Goal: Transaction & Acquisition: Purchase product/service

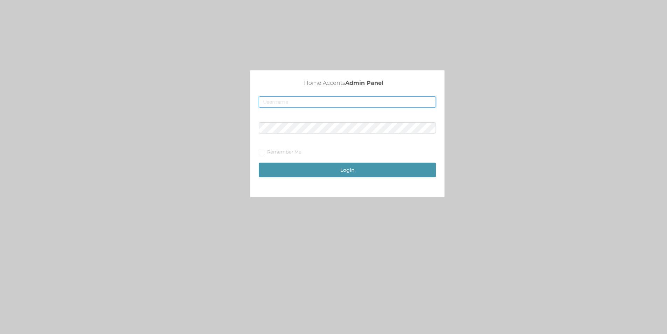
type input "merch2@accents.pw"
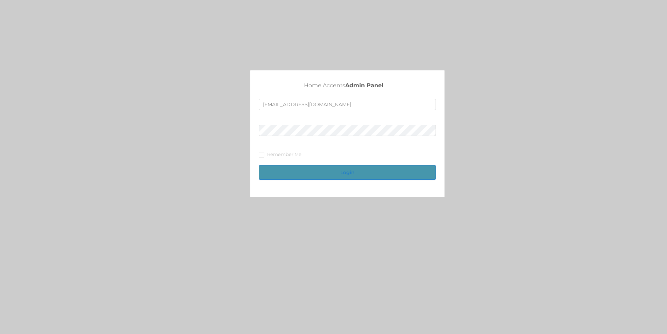
click at [331, 177] on button "Login" at bounding box center [347, 172] width 177 height 15
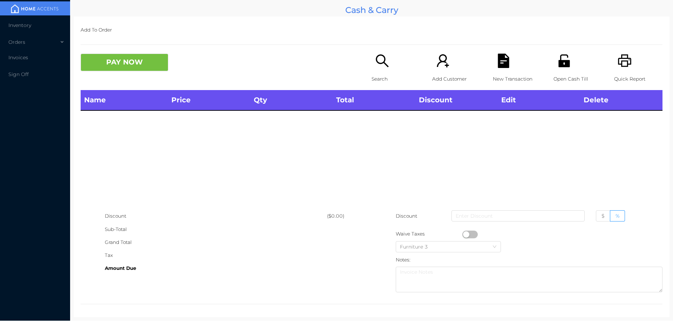
click at [378, 69] on div "Search" at bounding box center [395, 72] width 48 height 36
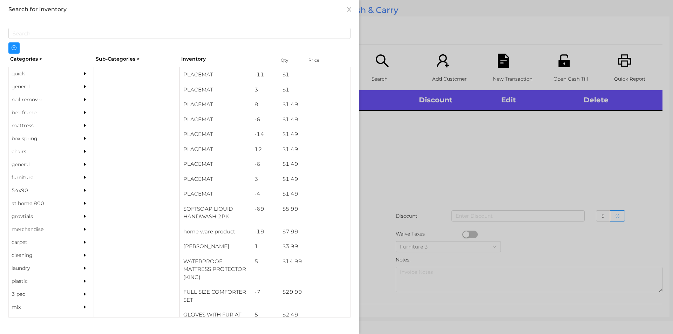
click at [32, 82] on div "general" at bounding box center [41, 86] width 64 height 13
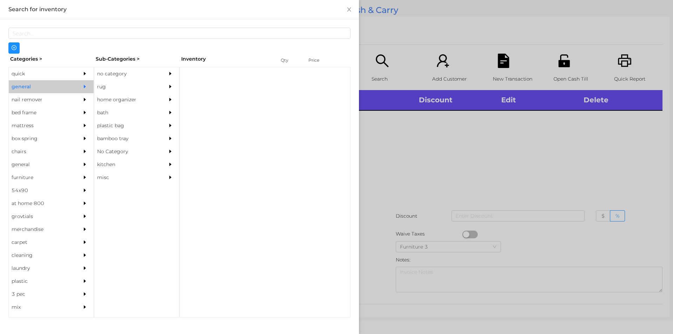
click at [105, 72] on div "no category" at bounding box center [126, 73] width 64 height 13
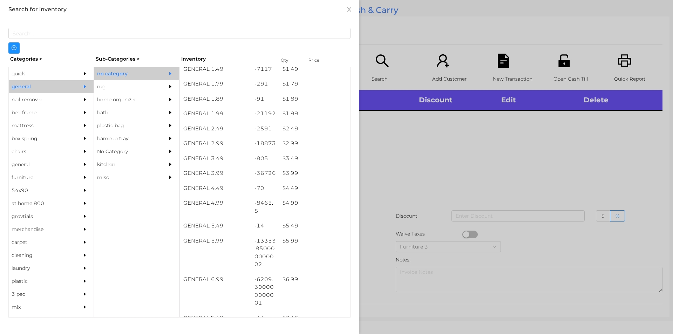
scroll to position [110, 0]
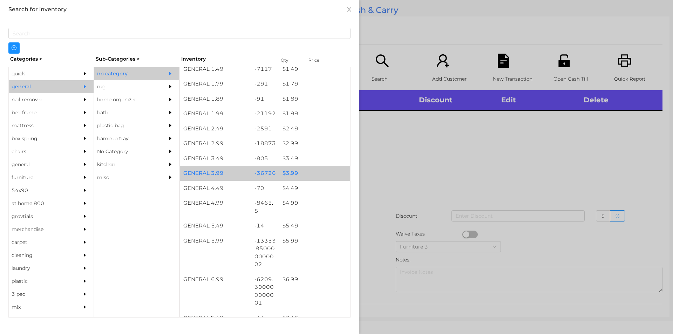
click at [289, 173] on div "$ 3.99" at bounding box center [314, 173] width 71 height 15
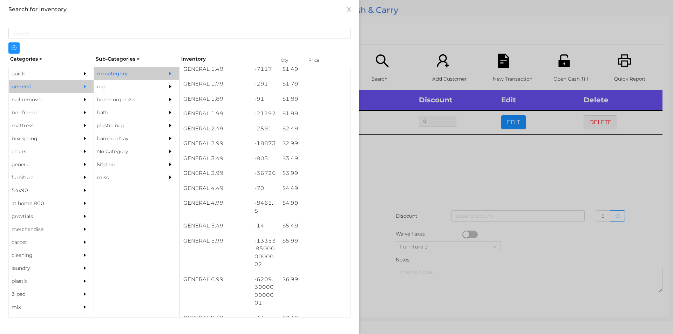
click at [390, 166] on div at bounding box center [336, 167] width 673 height 334
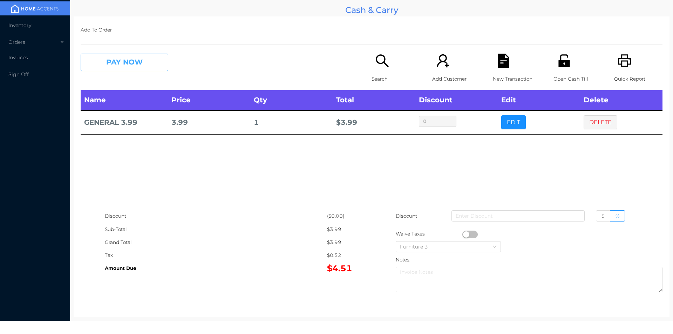
click at [100, 69] on button "PAY NOW" at bounding box center [125, 63] width 88 height 18
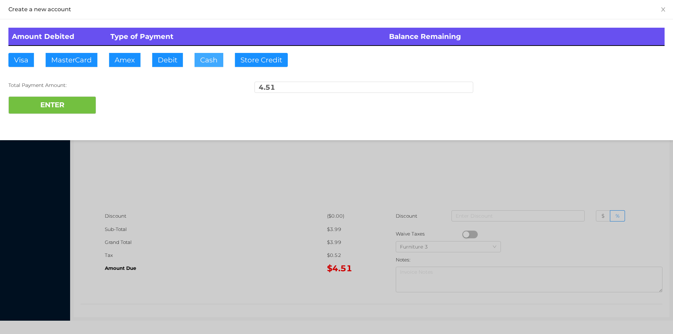
click at [196, 56] on button "Cash" at bounding box center [208, 60] width 29 height 14
type input "20."
click at [61, 105] on button "ENTER" at bounding box center [52, 105] width 88 height 18
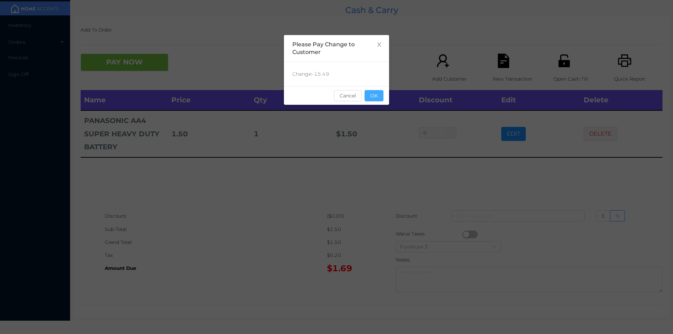
click at [379, 100] on button "OK" at bounding box center [373, 95] width 19 height 11
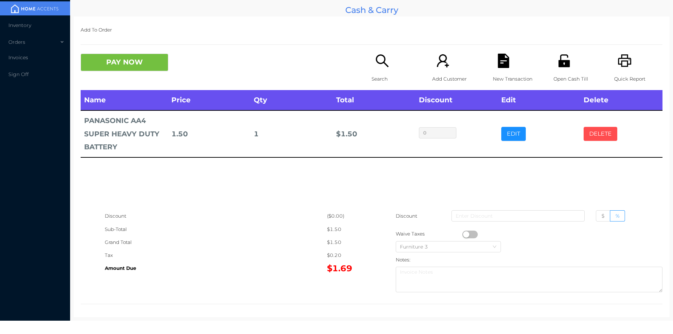
click at [587, 130] on button "DELETE" at bounding box center [600, 134] width 34 height 14
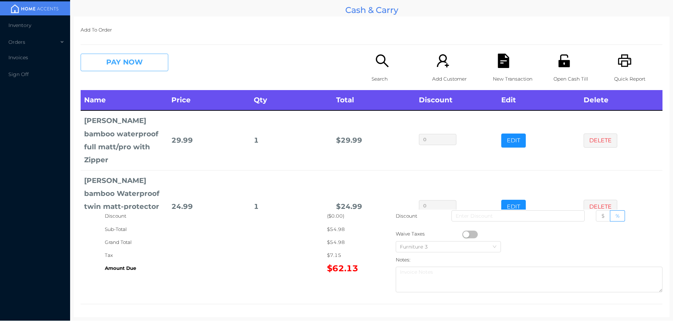
click at [126, 56] on button "PAY NOW" at bounding box center [125, 63] width 88 height 18
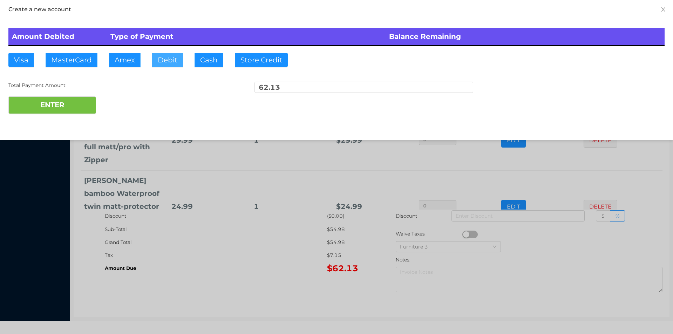
click at [162, 57] on button "Debit" at bounding box center [167, 60] width 31 height 14
type input "65."
click at [112, 104] on div "ENTER" at bounding box center [336, 105] width 656 height 18
click at [247, 242] on div at bounding box center [336, 167] width 673 height 334
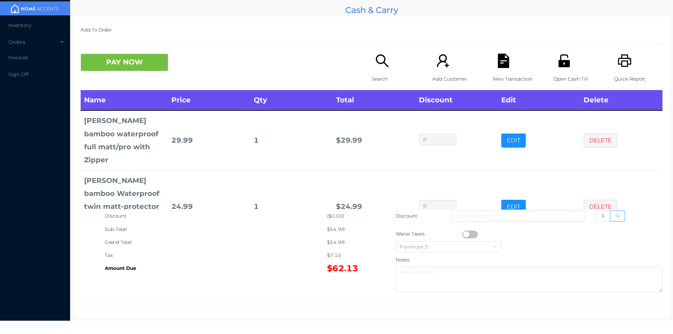
click at [561, 71] on div "Open Cash Till" at bounding box center [577, 72] width 48 height 36
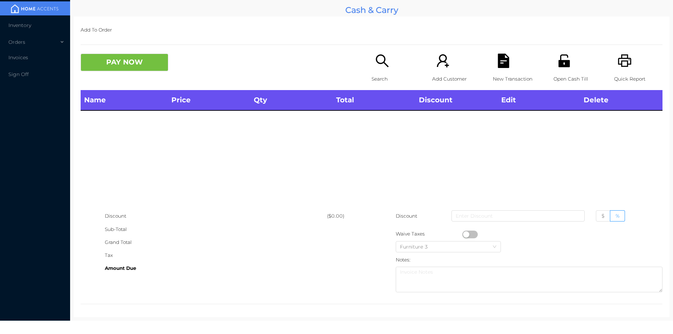
click at [557, 65] on icon "icon: unlock" at bounding box center [564, 61] width 14 height 14
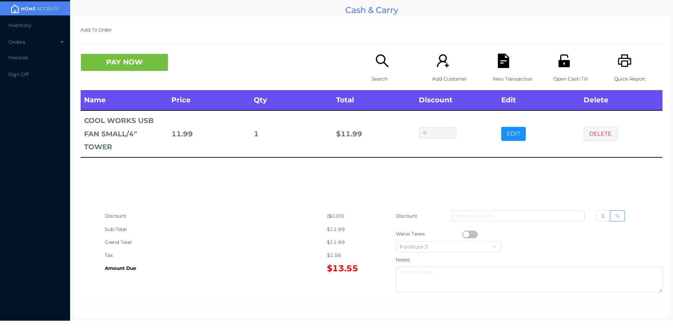
click at [381, 72] on div "Search" at bounding box center [395, 72] width 48 height 36
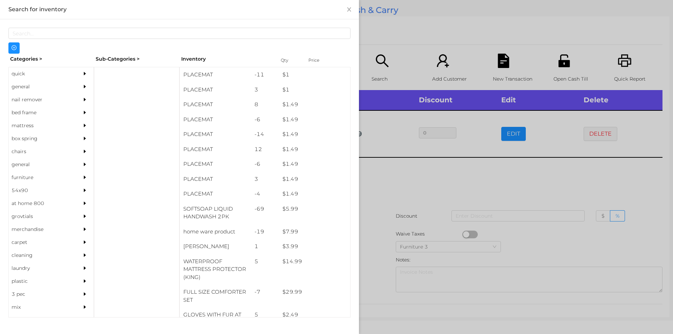
click at [27, 86] on div "general" at bounding box center [41, 86] width 64 height 13
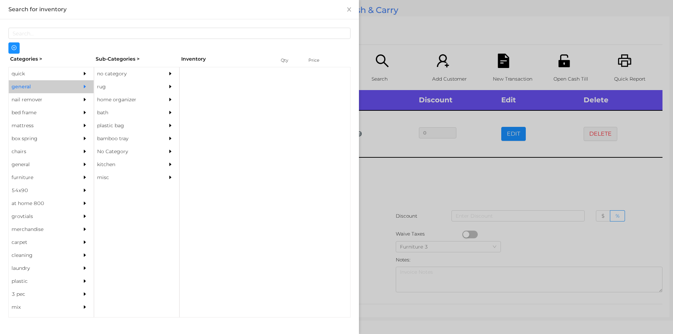
click at [111, 72] on div "no category" at bounding box center [126, 73] width 64 height 13
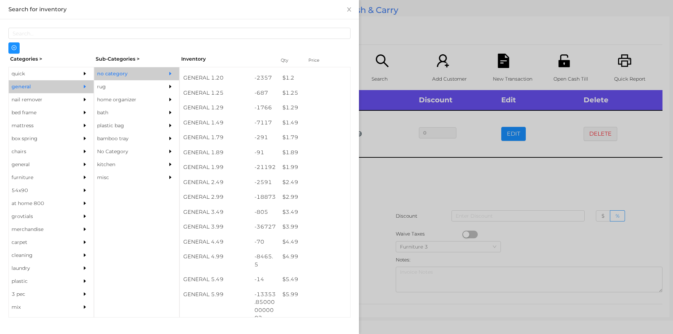
scroll to position [55, 0]
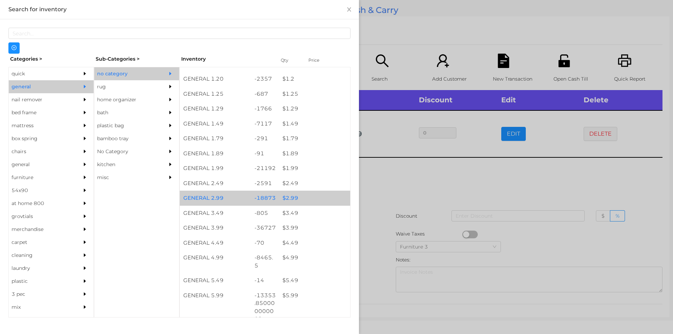
click at [288, 197] on div "$ 2.99" at bounding box center [314, 198] width 71 height 15
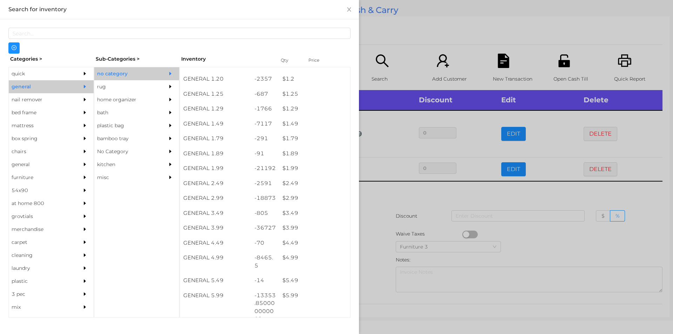
click at [370, 223] on div at bounding box center [336, 167] width 673 height 334
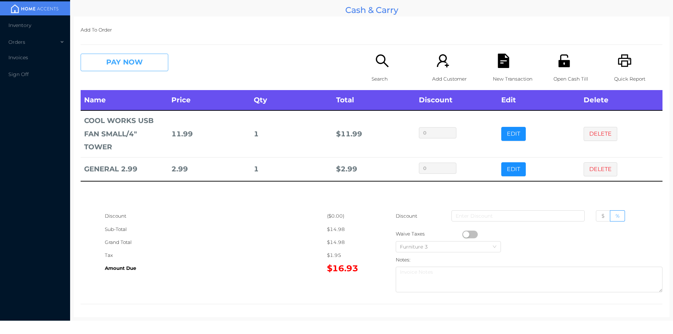
click at [147, 71] on button "PAY NOW" at bounding box center [125, 63] width 88 height 18
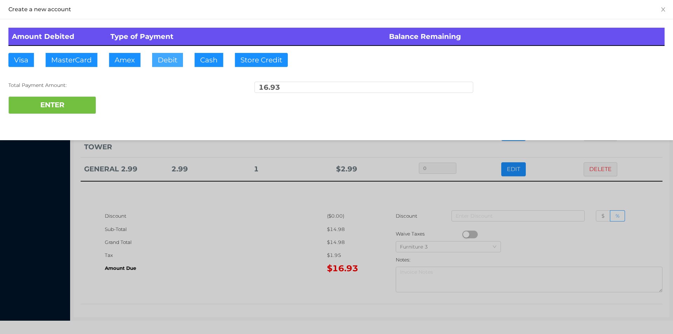
click at [162, 66] on button "Debit" at bounding box center [167, 60] width 31 height 14
click at [81, 103] on button "ENTER" at bounding box center [52, 105] width 88 height 18
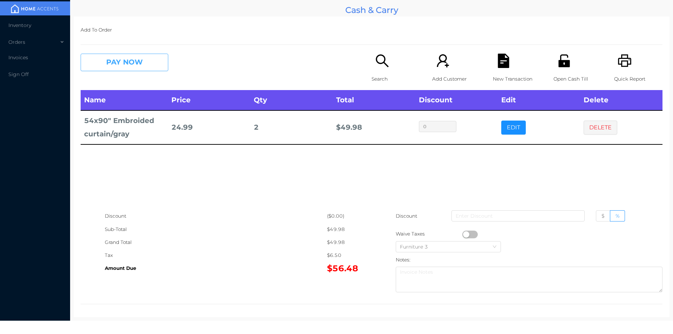
click at [137, 57] on button "PAY NOW" at bounding box center [125, 63] width 88 height 18
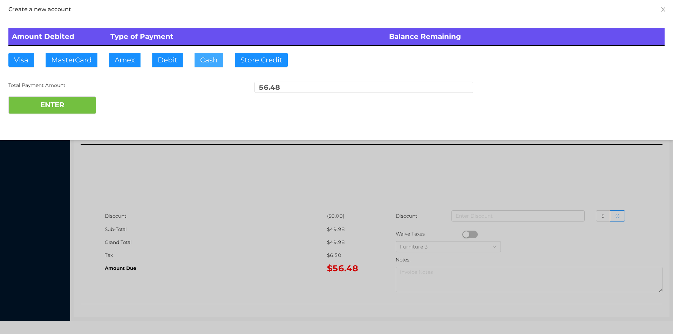
click at [200, 60] on button "Cash" at bounding box center [208, 60] width 29 height 14
type input "60.50"
click at [73, 113] on button "ENTER" at bounding box center [52, 105] width 88 height 18
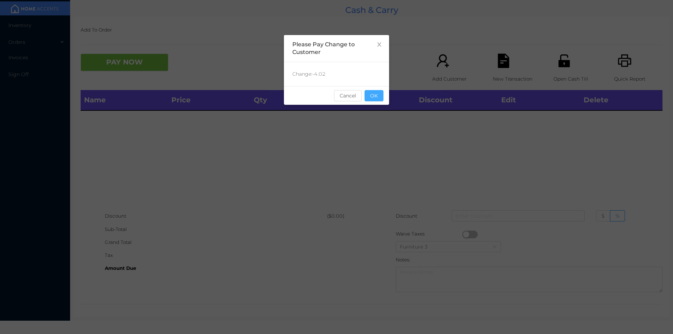
click at [379, 97] on button "OK" at bounding box center [373, 95] width 19 height 11
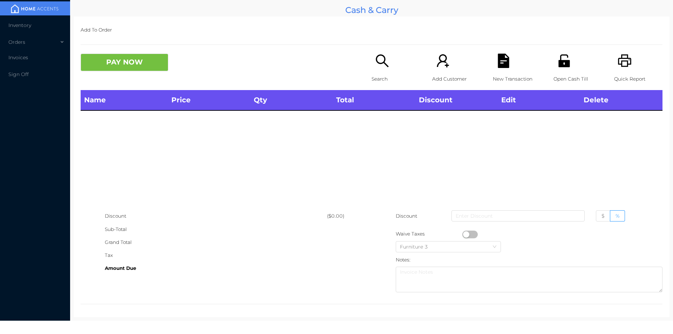
click at [394, 135] on div "Name Price Qty Total Discount Edit Delete" at bounding box center [372, 149] width 582 height 119
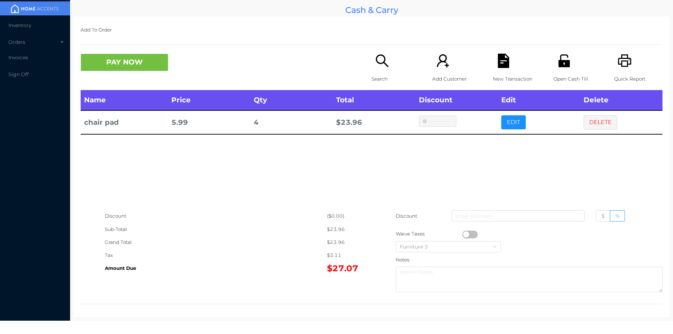
click at [386, 77] on p "Search" at bounding box center [395, 79] width 48 height 13
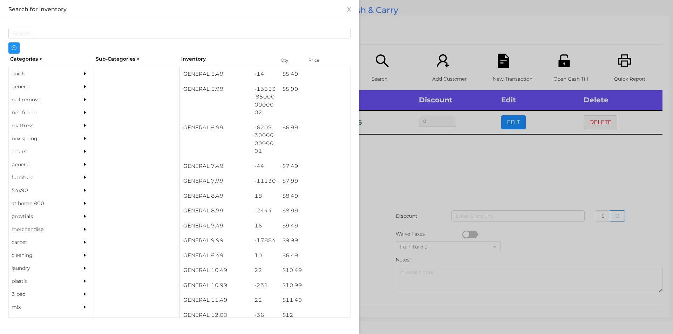
scroll to position [263, 0]
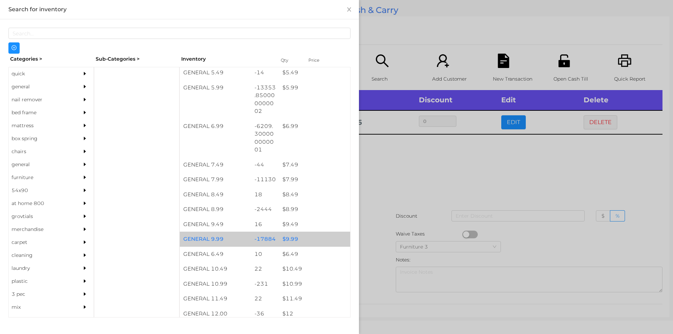
click at [286, 238] on div "$ 9.99" at bounding box center [314, 239] width 71 height 15
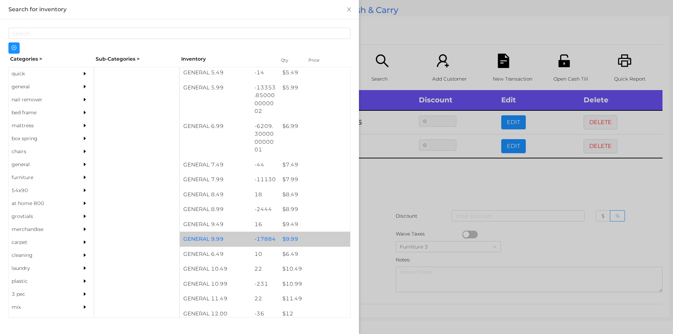
click at [288, 239] on div "$ 9.99" at bounding box center [314, 239] width 71 height 15
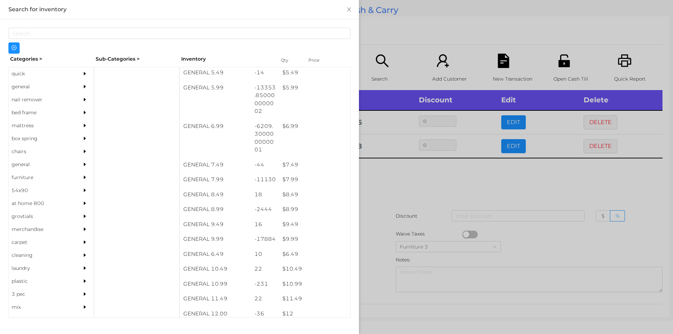
click at [393, 190] on div at bounding box center [336, 167] width 673 height 334
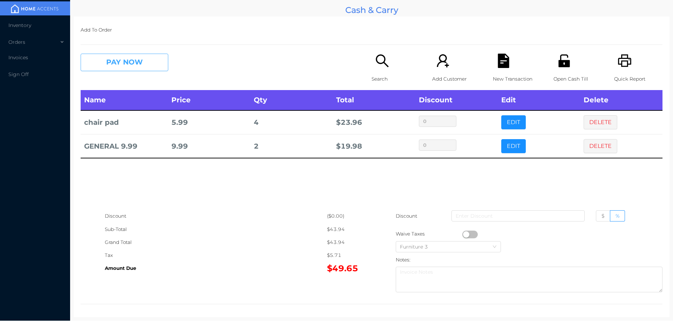
click at [131, 56] on button "PAY NOW" at bounding box center [125, 63] width 88 height 18
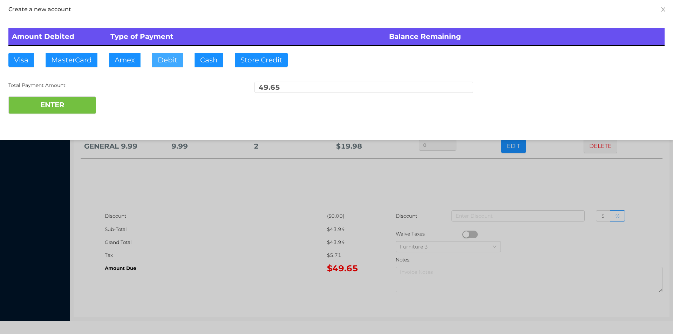
click at [165, 59] on button "Debit" at bounding box center [167, 60] width 31 height 14
click at [79, 103] on button "ENTER" at bounding box center [52, 105] width 88 height 18
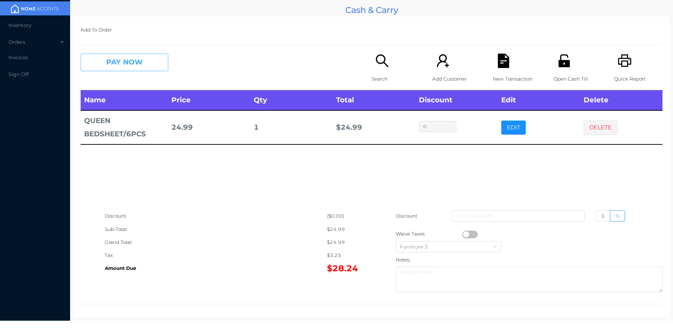
click at [136, 62] on button "PAY NOW" at bounding box center [125, 63] width 88 height 18
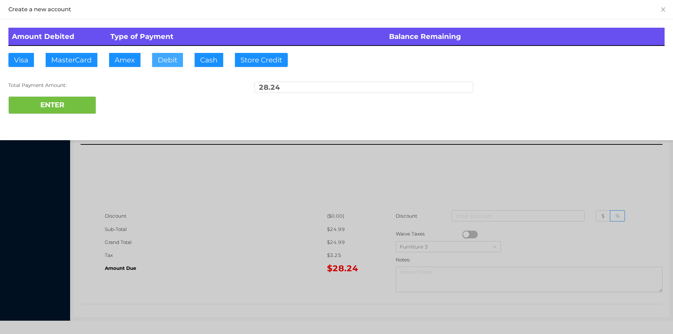
click at [165, 58] on button "Debit" at bounding box center [167, 60] width 31 height 14
click at [76, 103] on button "ENTER" at bounding box center [52, 105] width 88 height 18
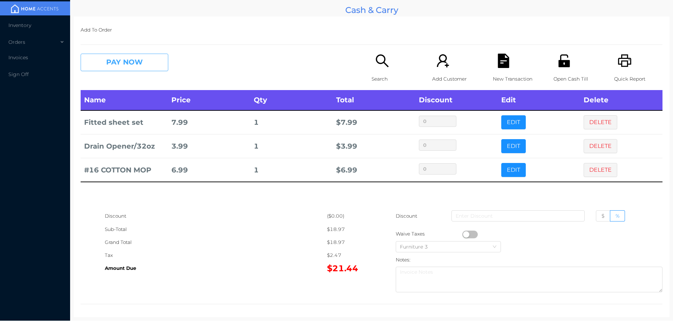
click at [110, 62] on button "PAY NOW" at bounding box center [125, 63] width 88 height 18
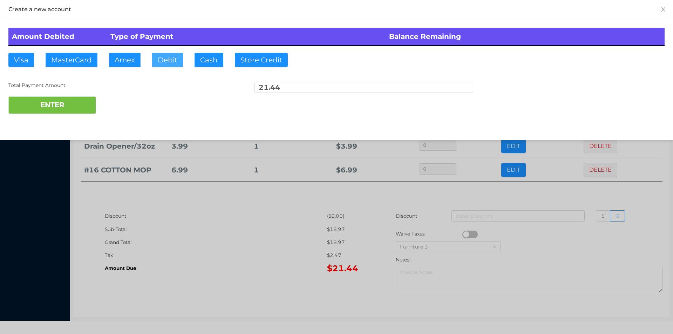
click at [172, 62] on button "Debit" at bounding box center [167, 60] width 31 height 14
click at [54, 109] on button "ENTER" at bounding box center [52, 105] width 88 height 18
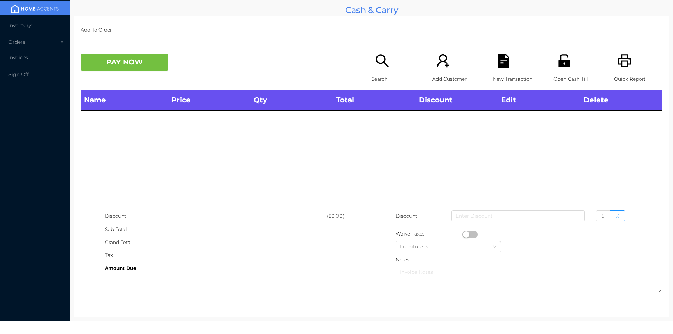
click at [375, 72] on div "Search" at bounding box center [395, 72] width 48 height 36
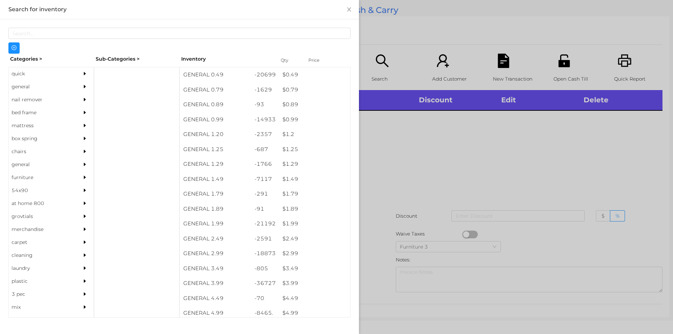
click at [22, 86] on div "general" at bounding box center [41, 86] width 64 height 13
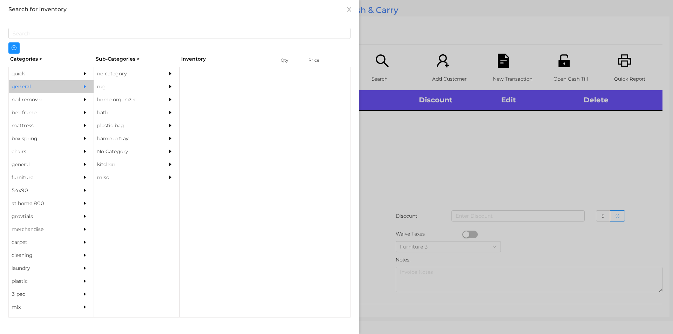
click at [118, 76] on div "no category" at bounding box center [126, 73] width 64 height 13
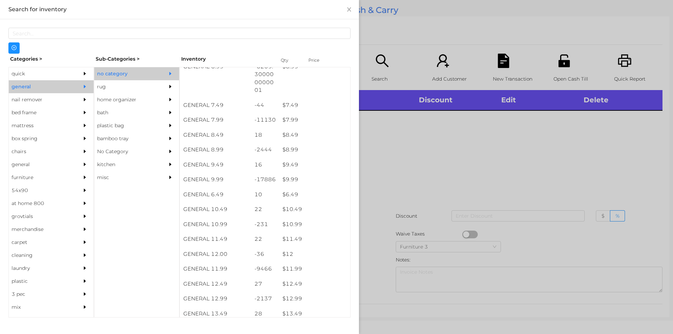
scroll to position [321, 0]
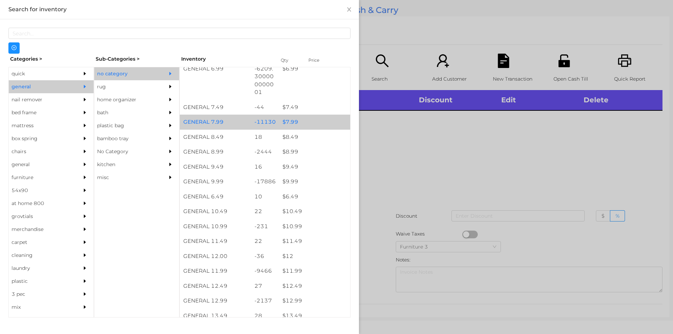
click at [293, 117] on div "$ 7.99" at bounding box center [314, 122] width 71 height 15
click at [293, 119] on div "$ 7.99" at bounding box center [314, 122] width 71 height 15
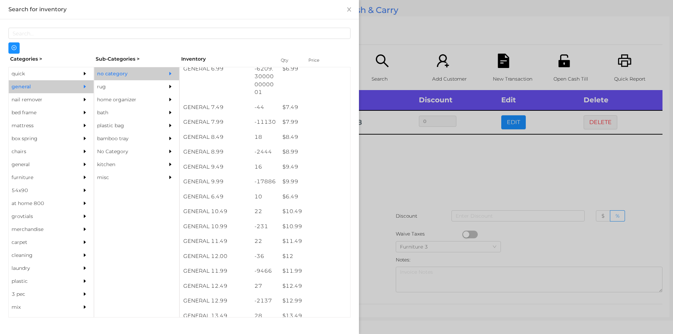
click at [401, 164] on div at bounding box center [336, 167] width 673 height 334
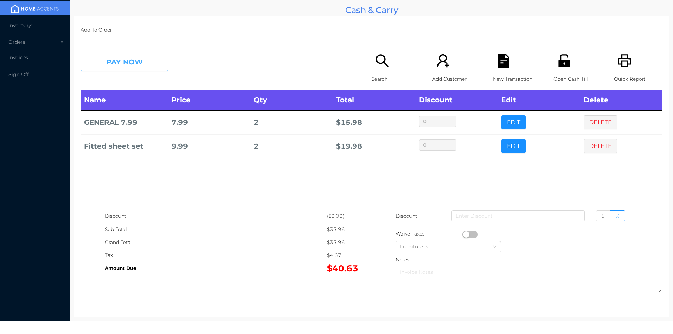
click at [137, 61] on button "PAY NOW" at bounding box center [125, 63] width 88 height 18
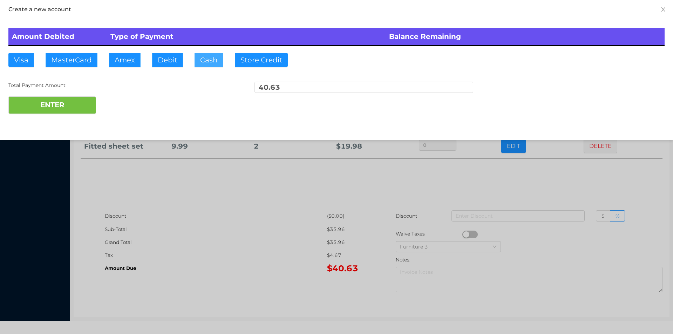
click at [208, 61] on button "Cash" at bounding box center [208, 60] width 29 height 14
type input "52."
click at [82, 104] on button "ENTER" at bounding box center [52, 105] width 88 height 18
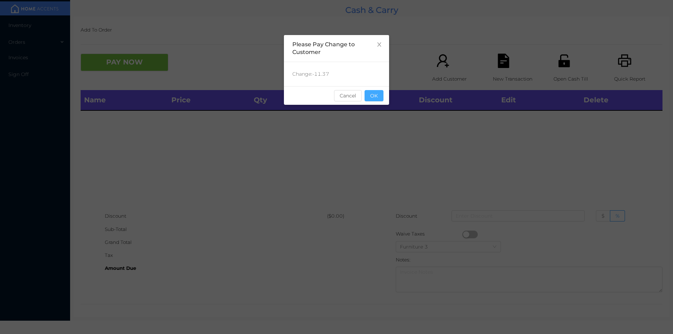
click at [376, 100] on button "OK" at bounding box center [373, 95] width 19 height 11
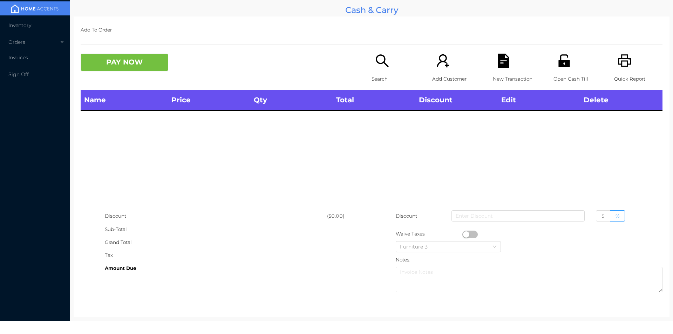
click at [562, 71] on div "Open Cash Till" at bounding box center [577, 72] width 48 height 36
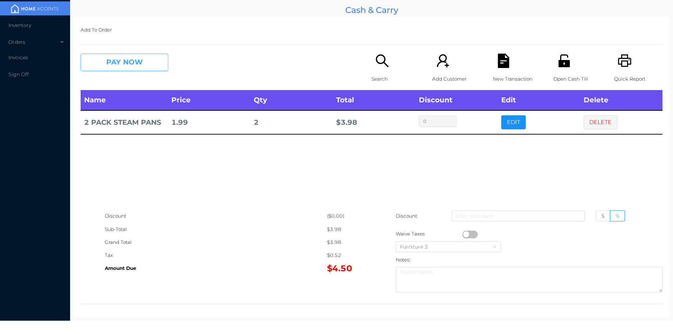
click at [117, 59] on button "PAY NOW" at bounding box center [125, 63] width 88 height 18
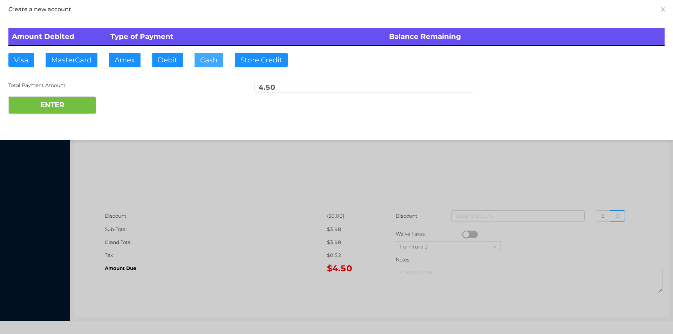
click at [208, 64] on button "Cash" at bounding box center [208, 60] width 29 height 14
click at [41, 119] on div "Amount Debited Type of Payment Balance Remaining Visa MasterCard Amex Debit Cas…" at bounding box center [336, 70] width 673 height 103
click at [64, 100] on button "ENTER" at bounding box center [52, 105] width 88 height 18
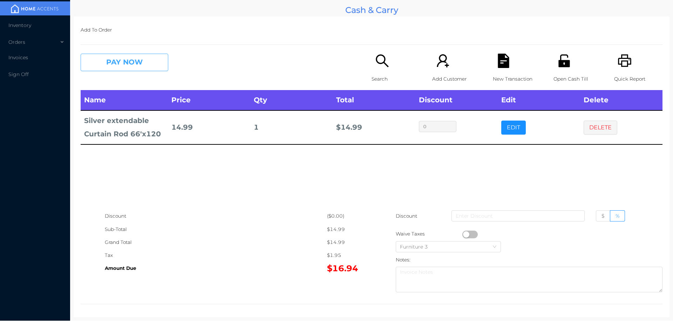
click at [137, 70] on button "PAY NOW" at bounding box center [125, 63] width 88 height 18
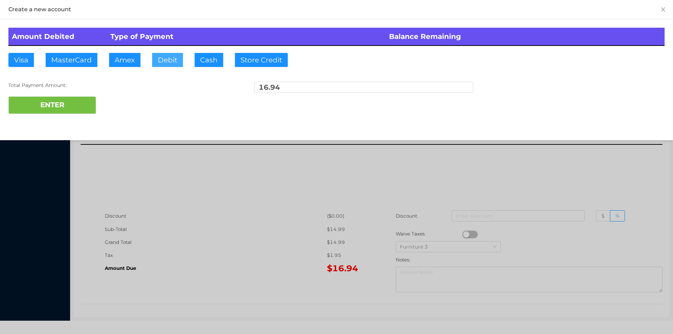
click at [158, 62] on button "Debit" at bounding box center [167, 60] width 31 height 14
click at [86, 98] on button "ENTER" at bounding box center [52, 105] width 88 height 18
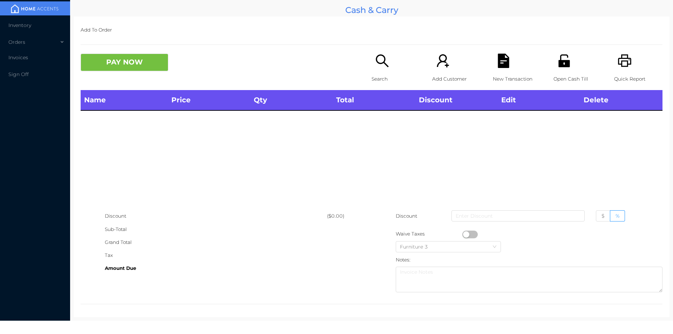
click at [577, 64] on div "Open Cash Till" at bounding box center [577, 72] width 48 height 36
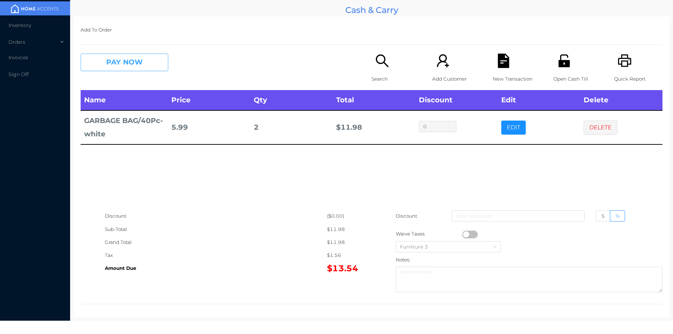
click at [125, 68] on button "PAY NOW" at bounding box center [125, 63] width 88 height 18
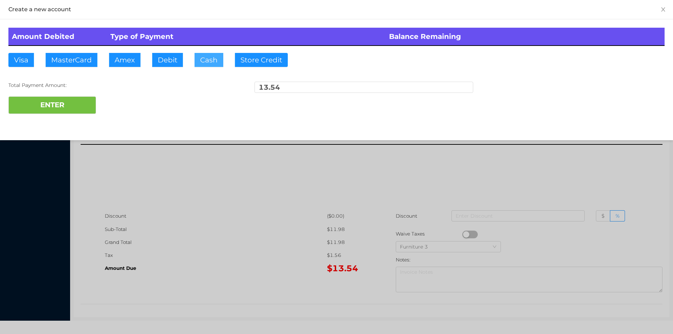
click at [204, 60] on button "Cash" at bounding box center [208, 60] width 29 height 14
type input "20."
click at [90, 105] on button "ENTER" at bounding box center [52, 105] width 88 height 18
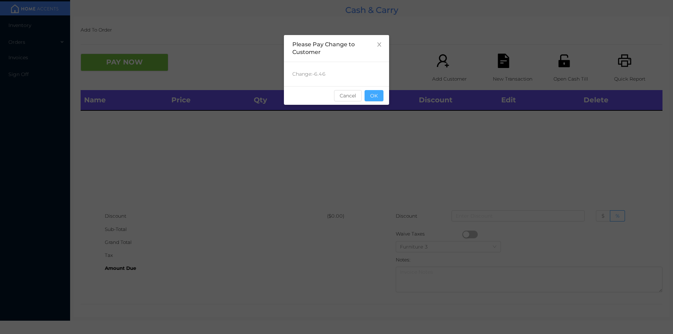
click at [370, 98] on button "OK" at bounding box center [373, 95] width 19 height 11
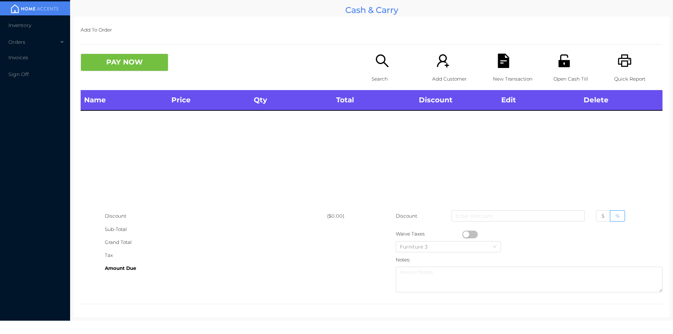
click at [384, 138] on div "Name Price Qty Total Discount Edit Delete" at bounding box center [372, 149] width 582 height 119
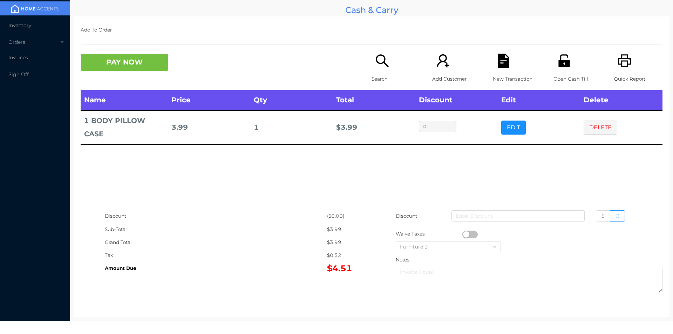
click at [381, 67] on icon "icon: search" at bounding box center [382, 61] width 14 height 14
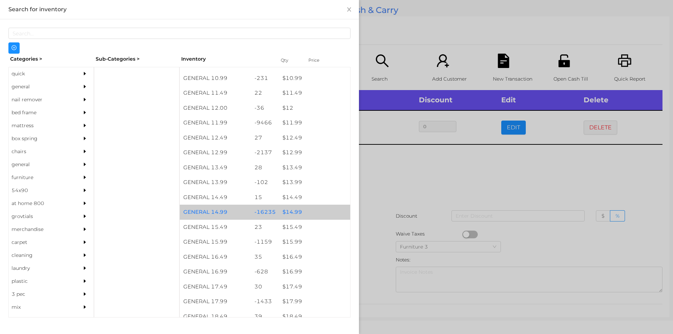
click at [289, 213] on div "$ 14.99" at bounding box center [314, 212] width 71 height 15
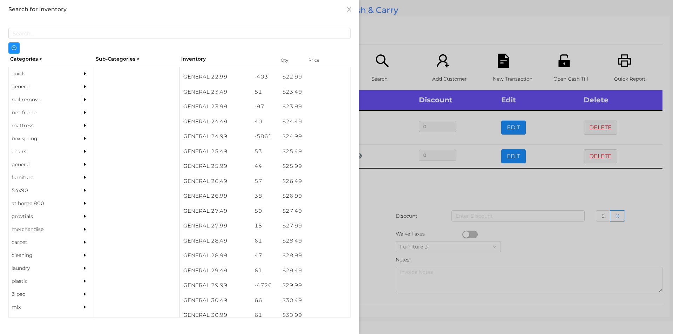
scroll to position [892, 0]
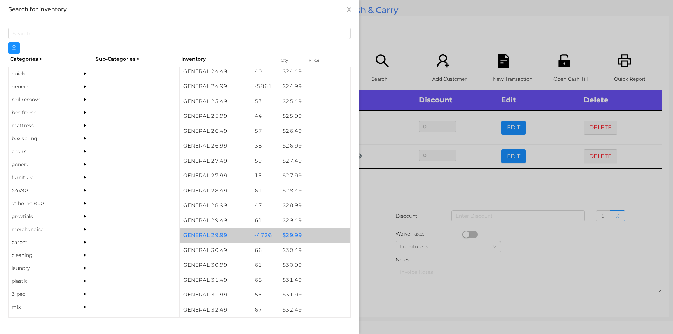
click at [296, 234] on div "$ 29.99" at bounding box center [314, 235] width 71 height 15
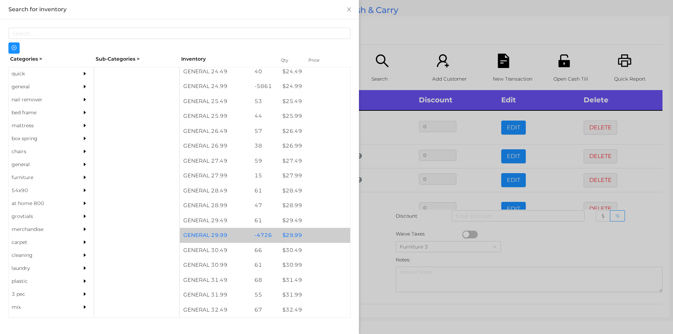
scroll to position [1, 0]
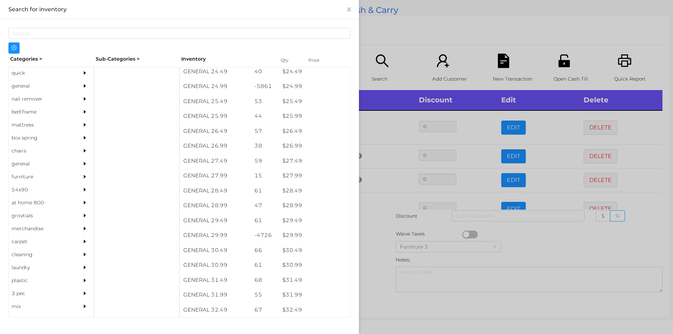
click at [21, 75] on div "quick" at bounding box center [41, 73] width 64 height 13
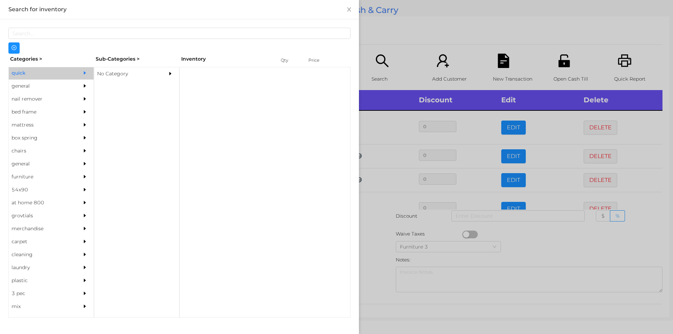
scroll to position [0, 0]
click at [113, 73] on div "No Category" at bounding box center [126, 73] width 64 height 13
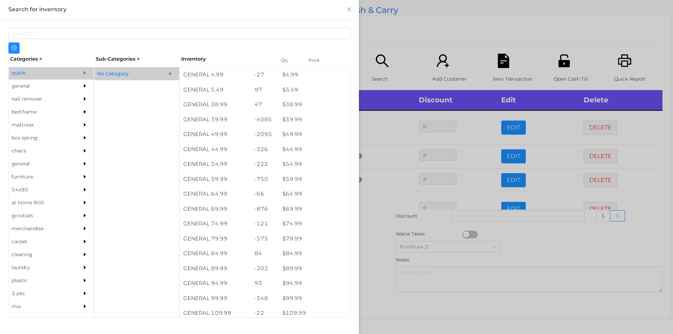
scroll to position [357, 0]
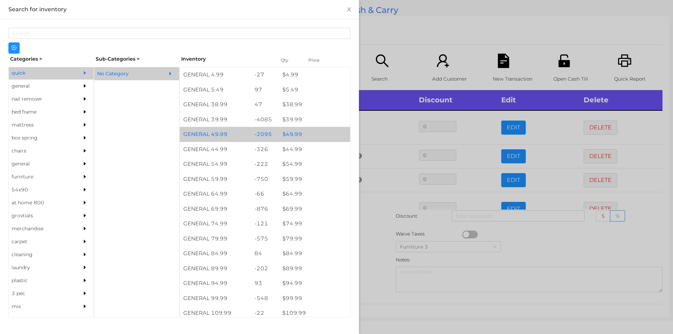
click at [289, 132] on div "$ 49.99" at bounding box center [314, 134] width 71 height 15
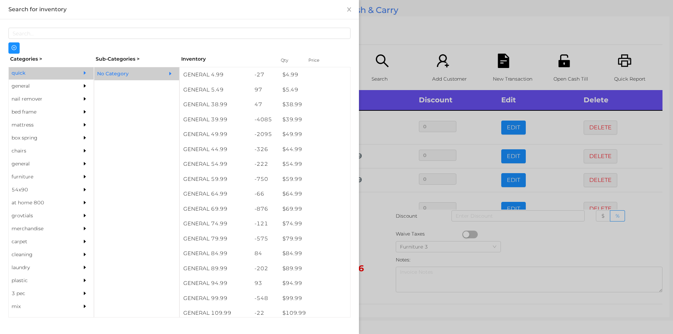
click at [380, 241] on div at bounding box center [336, 167] width 673 height 334
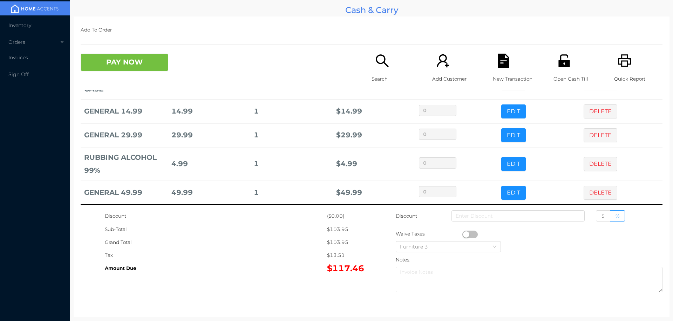
scroll to position [47, 0]
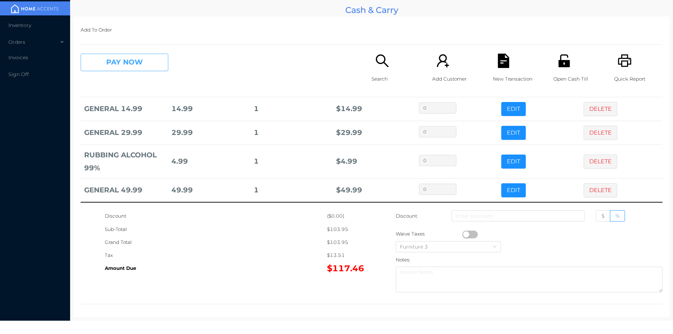
click at [139, 67] on button "PAY NOW" at bounding box center [125, 63] width 88 height 18
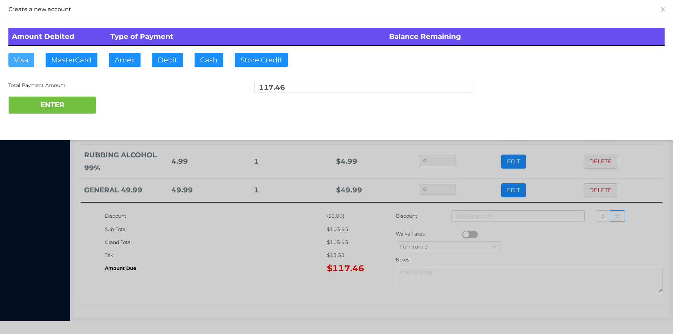
click at [25, 63] on button "Visa" at bounding box center [21, 60] width 26 height 14
click at [37, 111] on button "ENTER" at bounding box center [52, 105] width 88 height 18
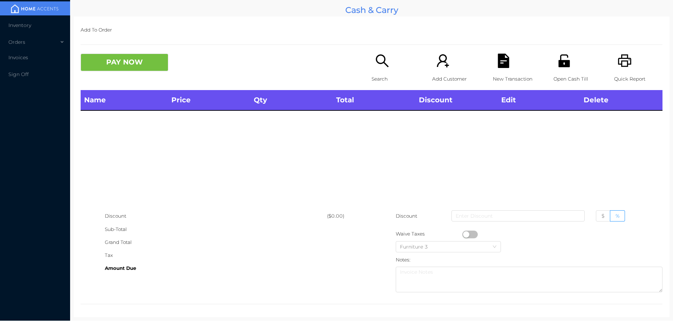
scroll to position [0, 0]
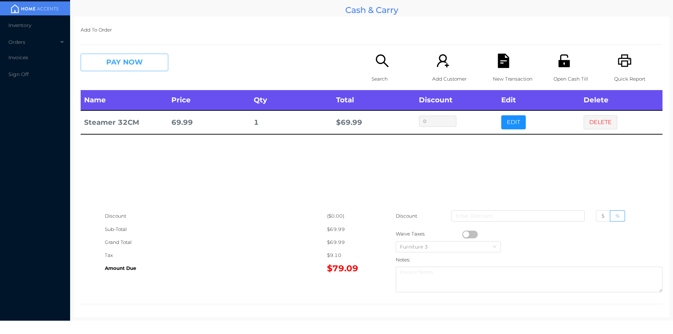
click at [116, 67] on button "PAY NOW" at bounding box center [125, 63] width 88 height 18
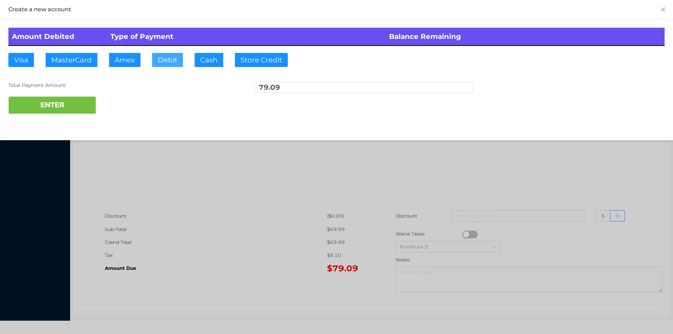
click at [157, 62] on button "Debit" at bounding box center [167, 60] width 31 height 14
type input "100."
click at [65, 111] on button "ENTER" at bounding box center [52, 105] width 88 height 18
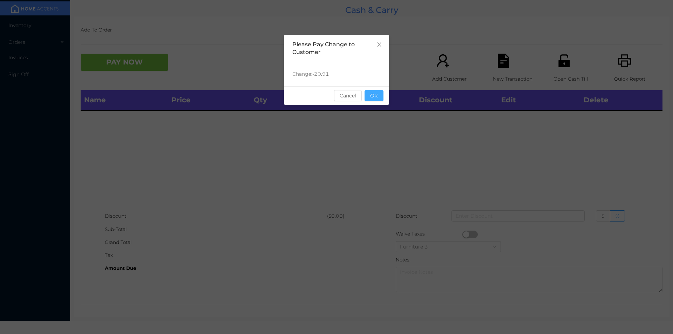
click at [369, 95] on button "OK" at bounding box center [373, 95] width 19 height 11
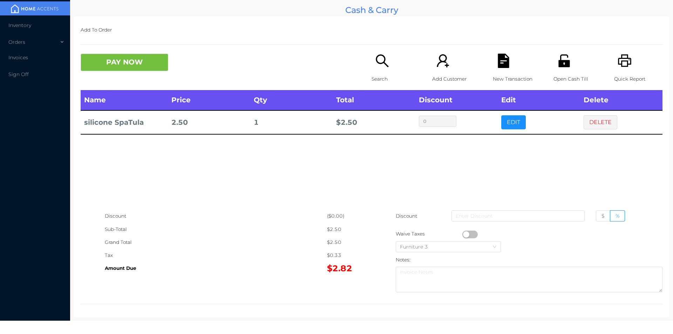
click at [125, 60] on button "PAY NOW" at bounding box center [125, 63] width 88 height 18
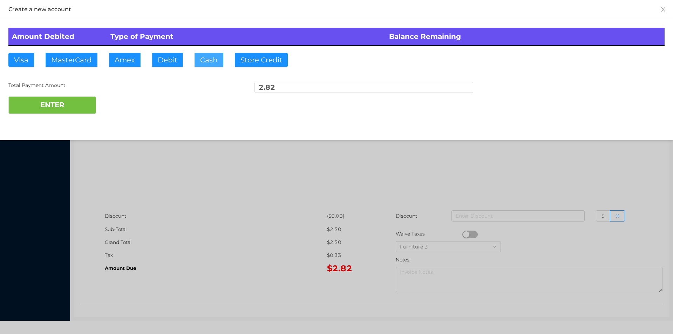
click at [209, 64] on button "Cash" at bounding box center [208, 60] width 29 height 14
type input "5."
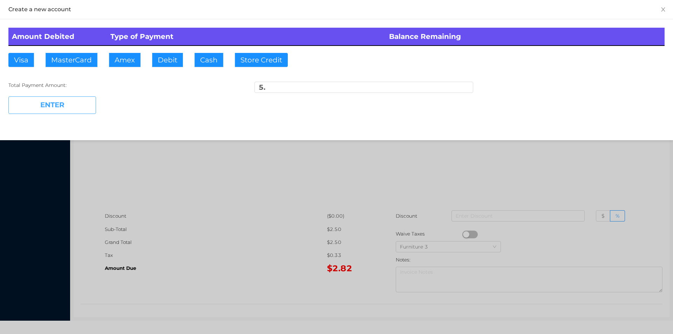
click at [76, 97] on button "ENTER" at bounding box center [52, 105] width 88 height 18
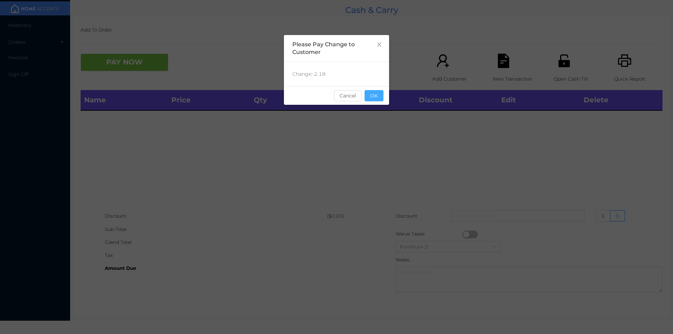
click at [378, 99] on button "OK" at bounding box center [373, 95] width 19 height 11
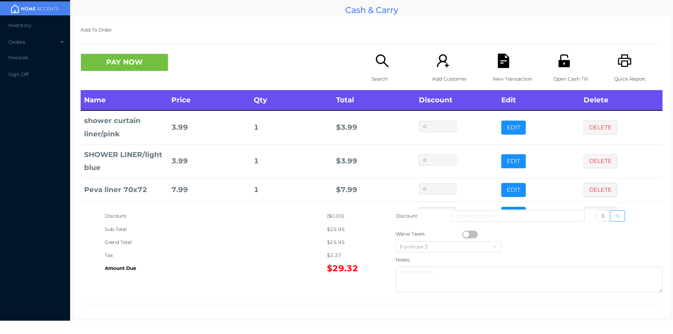
scroll to position [47, 0]
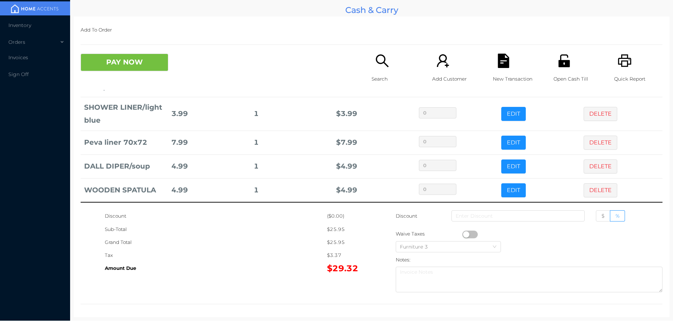
click at [376, 72] on div "Search" at bounding box center [395, 72] width 48 height 36
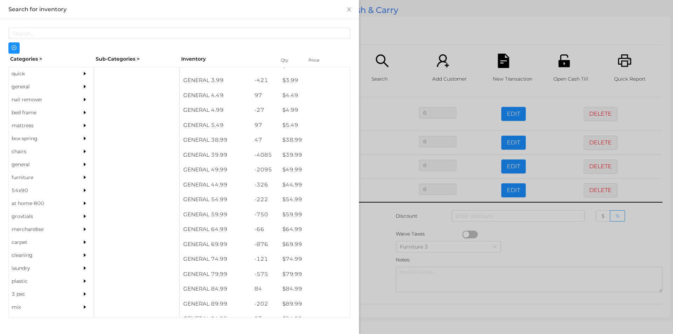
scroll to position [362, 0]
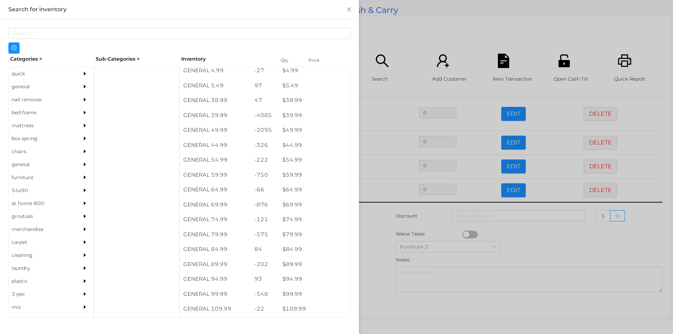
click at [24, 87] on div "general" at bounding box center [41, 86] width 64 height 13
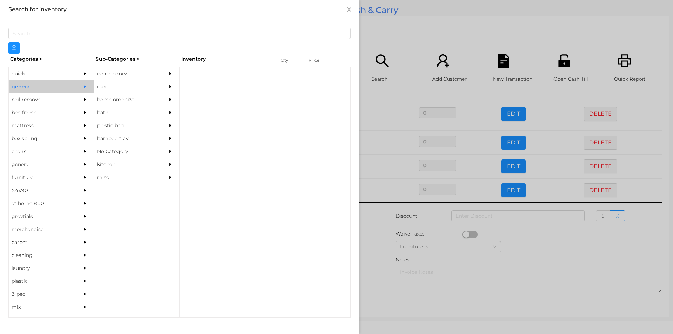
scroll to position [0, 0]
click at [113, 78] on div "no category" at bounding box center [126, 73] width 64 height 13
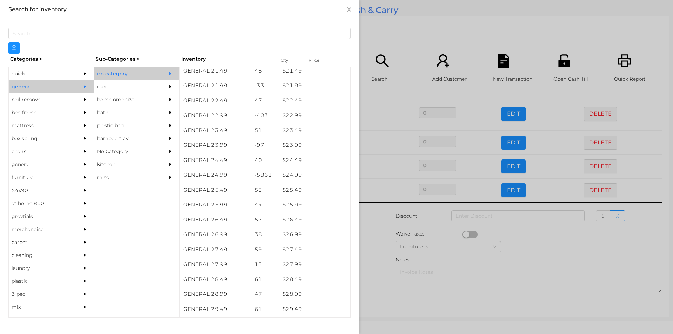
scroll to position [804, 0]
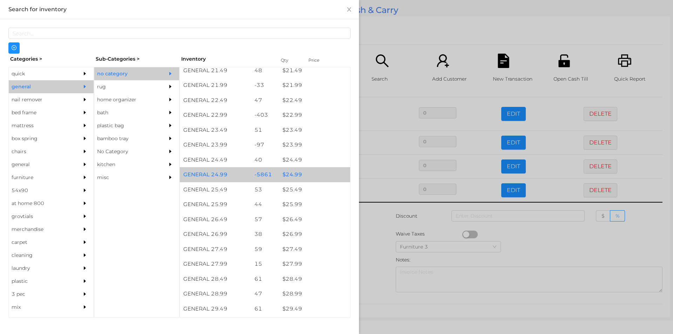
click at [286, 174] on div "$ 24.99" at bounding box center [314, 174] width 71 height 15
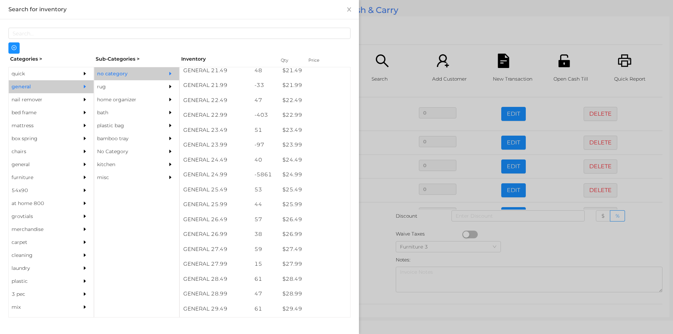
click at [373, 239] on div at bounding box center [336, 167] width 673 height 334
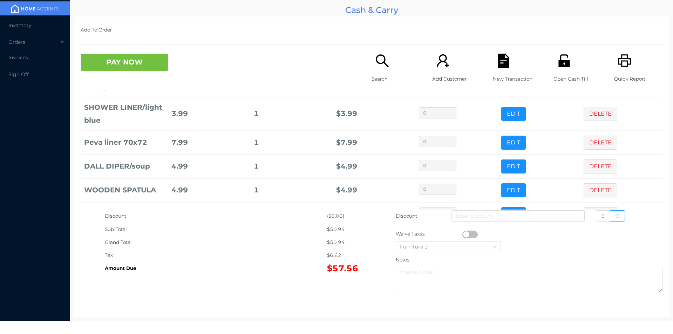
scroll to position [71, 0]
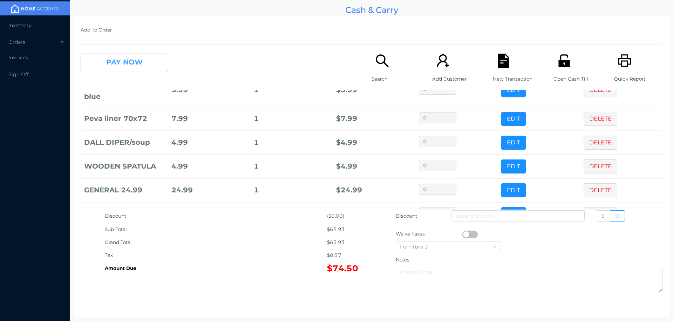
click at [138, 67] on button "PAY NOW" at bounding box center [125, 63] width 88 height 18
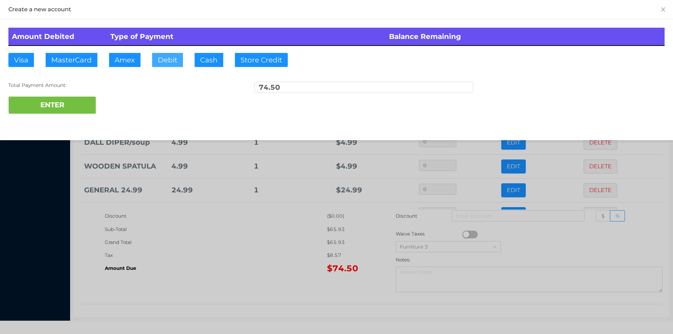
click at [172, 64] on button "Debit" at bounding box center [167, 60] width 31 height 14
click at [263, 262] on div at bounding box center [336, 167] width 673 height 334
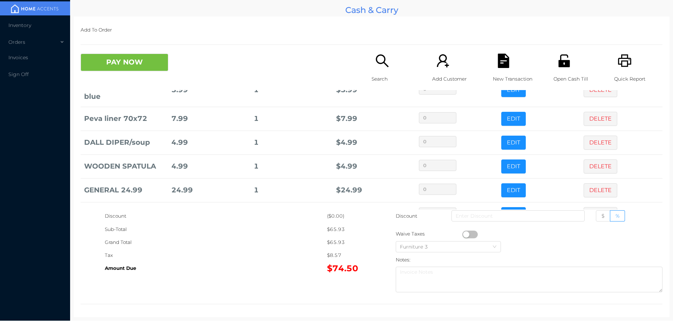
click at [564, 66] on icon "icon: unlock" at bounding box center [563, 60] width 11 height 13
click at [616, 69] on div "Quick Report" at bounding box center [638, 72] width 48 height 36
click at [135, 65] on button "PAY NOW" at bounding box center [125, 63] width 88 height 18
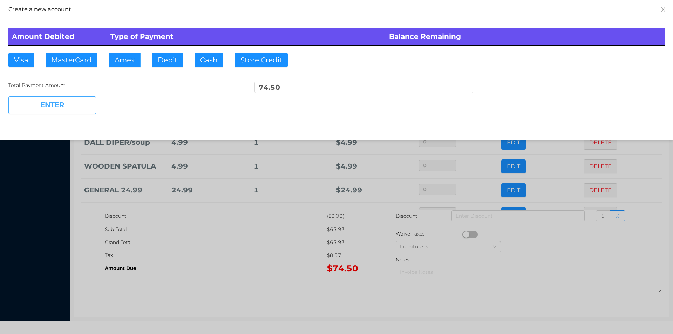
click at [76, 100] on button "ENTER" at bounding box center [52, 105] width 88 height 18
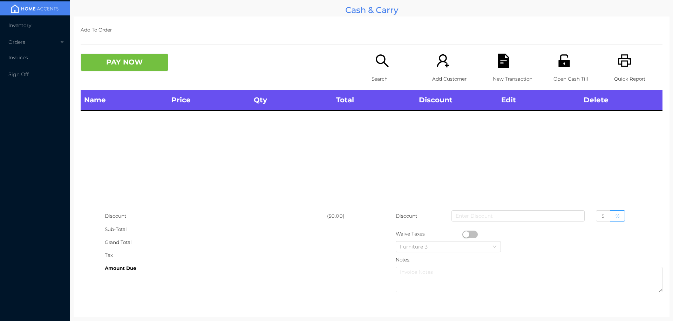
click at [375, 66] on icon "icon: search" at bounding box center [382, 61] width 14 height 14
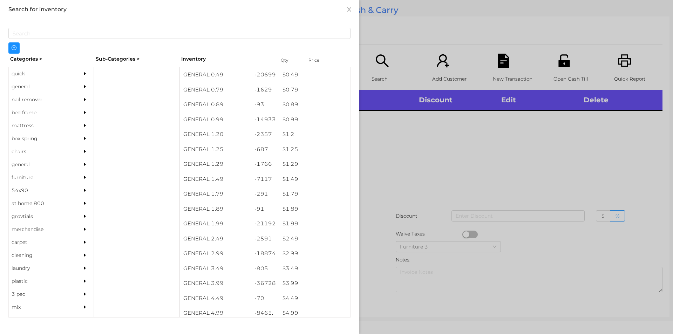
click at [26, 86] on div "general" at bounding box center [41, 86] width 64 height 13
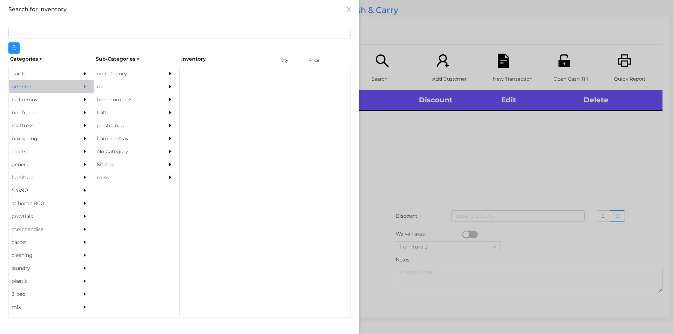
click at [122, 74] on div "no category" at bounding box center [126, 73] width 64 height 13
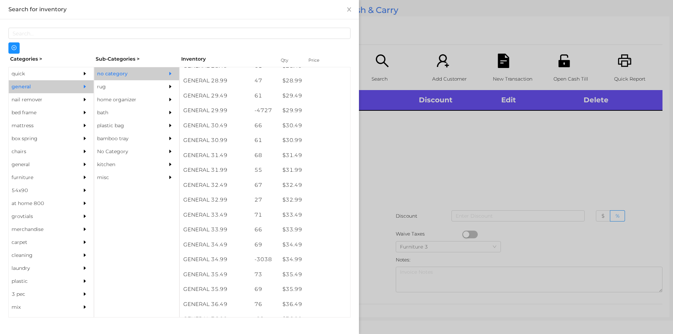
scroll to position [1018, 0]
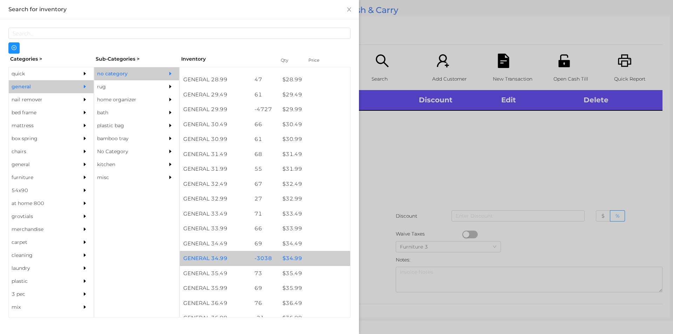
click at [289, 258] on div "$ 34.99" at bounding box center [314, 258] width 71 height 15
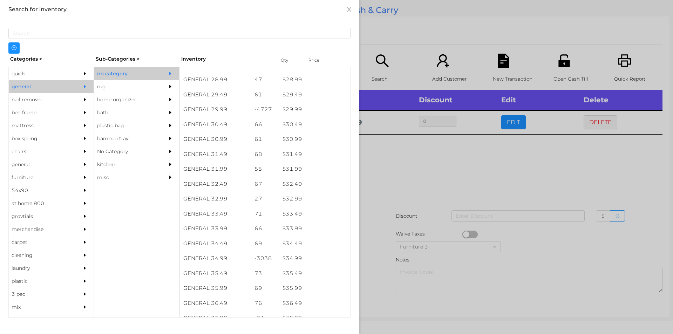
click at [402, 171] on div at bounding box center [336, 167] width 673 height 334
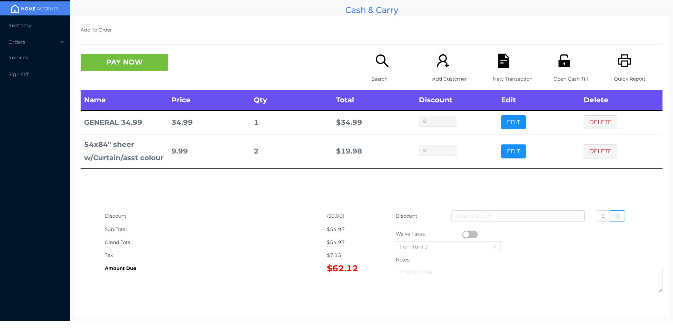
click at [380, 75] on p "Search" at bounding box center [395, 79] width 48 height 13
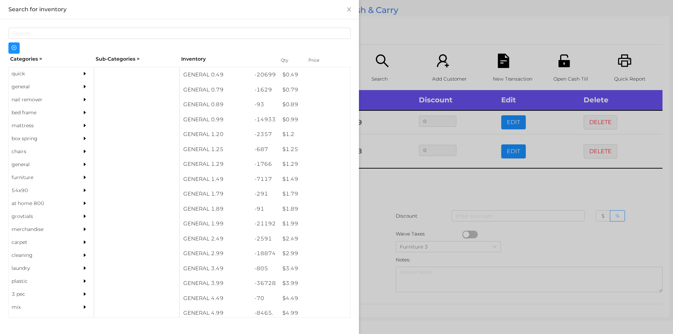
click at [29, 86] on div "general" at bounding box center [41, 86] width 64 height 13
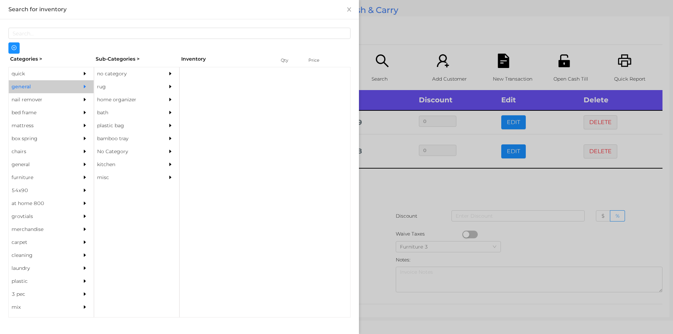
click at [115, 72] on div "no category" at bounding box center [126, 73] width 64 height 13
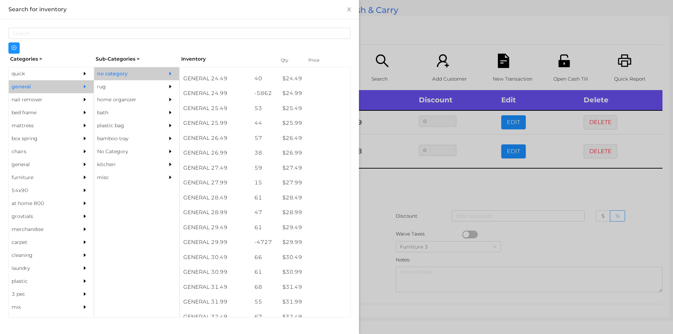
scroll to position [888, 0]
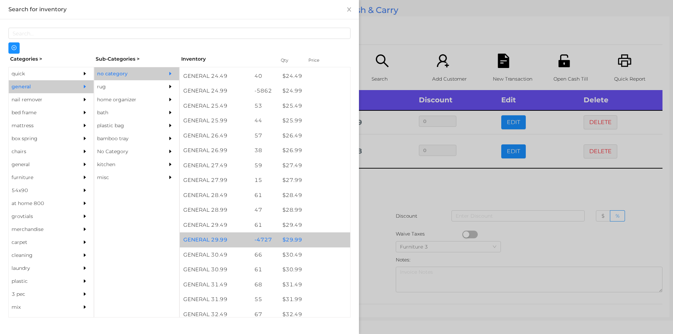
click at [289, 238] on div "$ 29.99" at bounding box center [314, 239] width 71 height 15
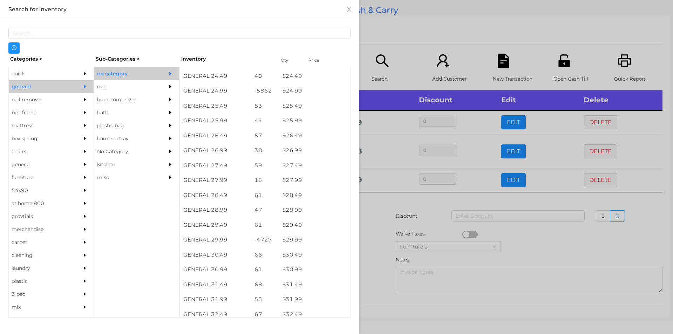
click at [377, 218] on div at bounding box center [336, 167] width 673 height 334
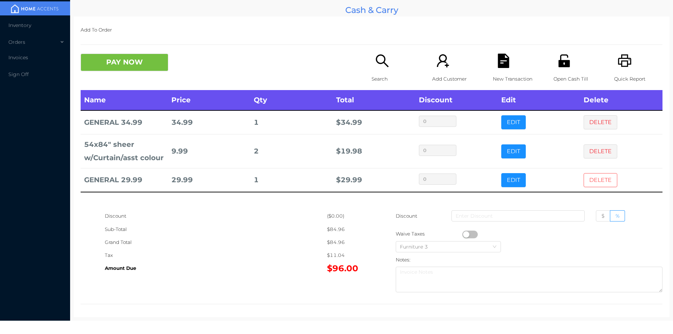
click at [596, 175] on button "DELETE" at bounding box center [600, 180] width 34 height 14
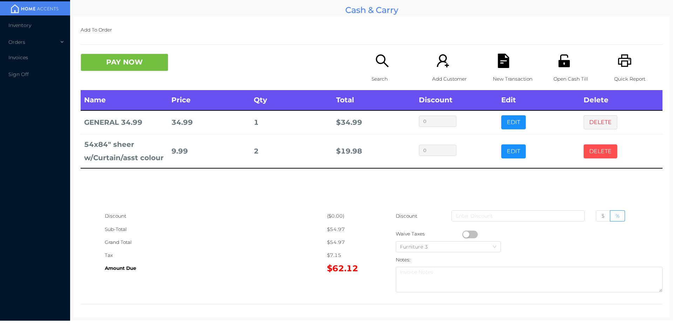
click at [595, 152] on button "DELETE" at bounding box center [600, 151] width 34 height 14
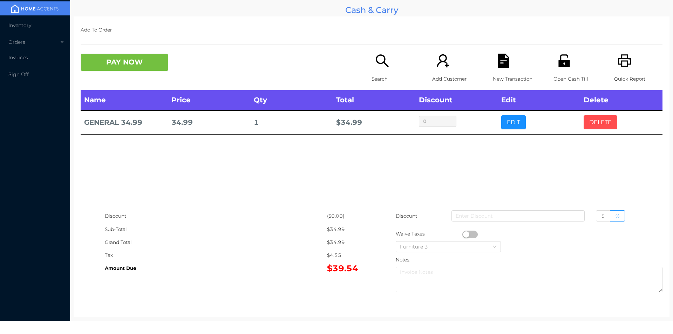
click at [596, 128] on button "DELETE" at bounding box center [600, 122] width 34 height 14
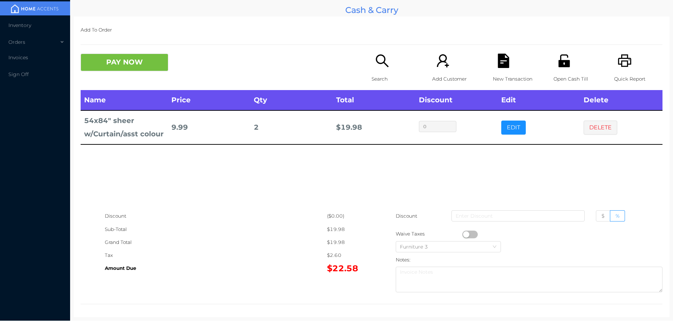
click at [380, 72] on div "Search" at bounding box center [395, 72] width 48 height 36
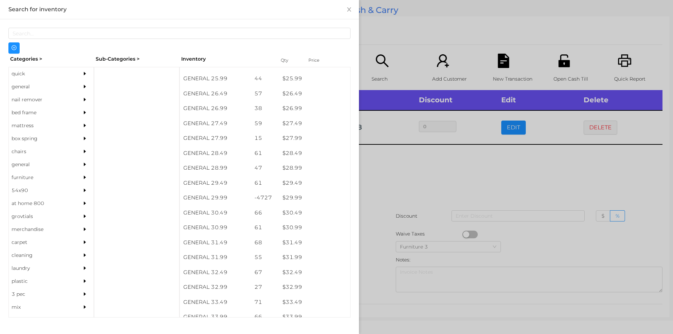
scroll to position [930, 0]
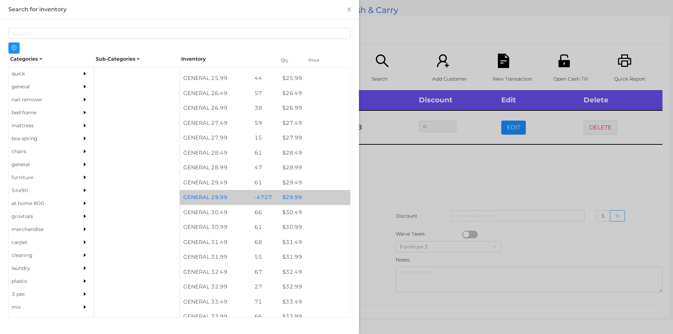
click at [293, 197] on div "$ 29.99" at bounding box center [314, 197] width 71 height 15
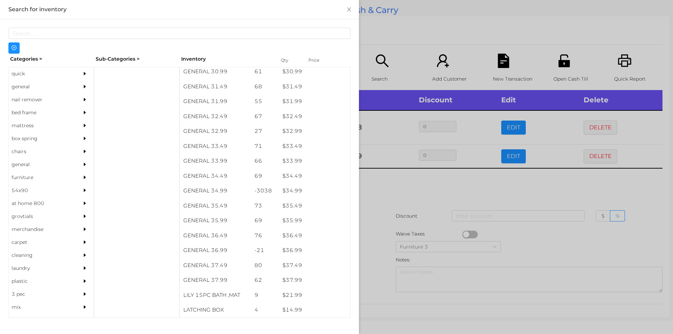
scroll to position [1086, 0]
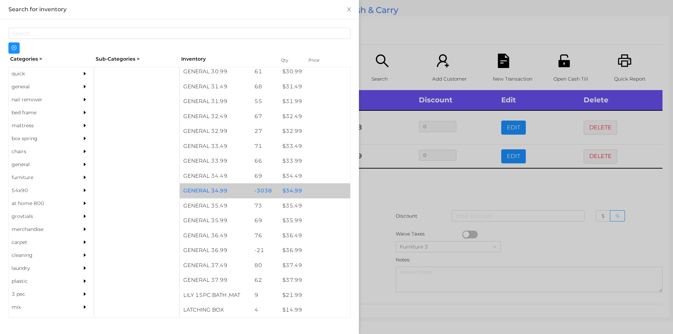
click at [293, 190] on div "$ 34.99" at bounding box center [314, 190] width 71 height 15
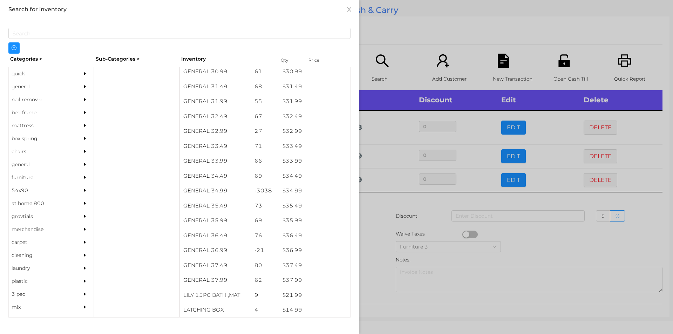
click at [384, 209] on div at bounding box center [336, 167] width 673 height 334
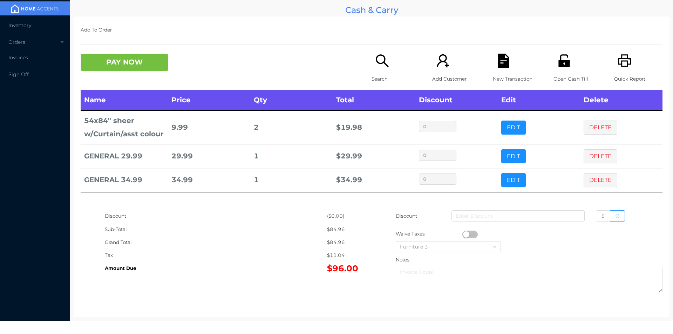
click at [131, 71] on button "PAY NOW" at bounding box center [125, 63] width 88 height 18
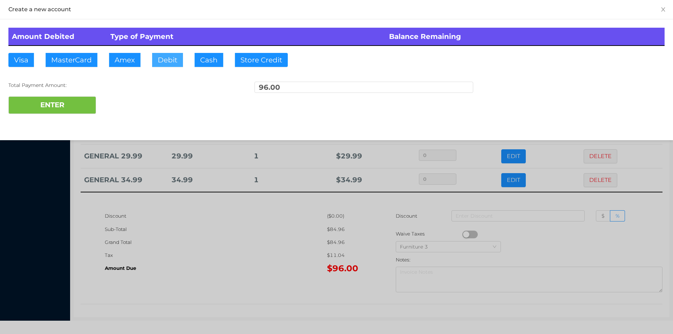
click at [159, 54] on button "Debit" at bounding box center [167, 60] width 31 height 14
click at [84, 102] on button "ENTER" at bounding box center [52, 105] width 88 height 18
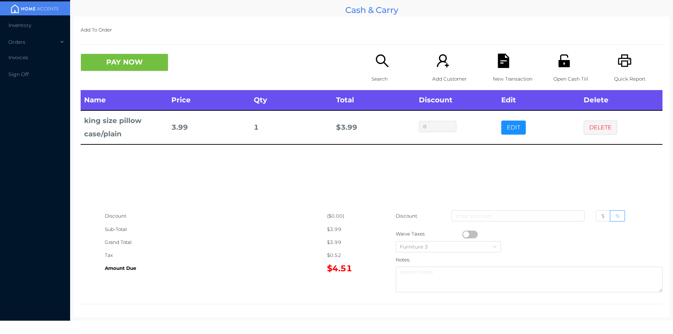
click at [376, 74] on p "Search" at bounding box center [395, 79] width 48 height 13
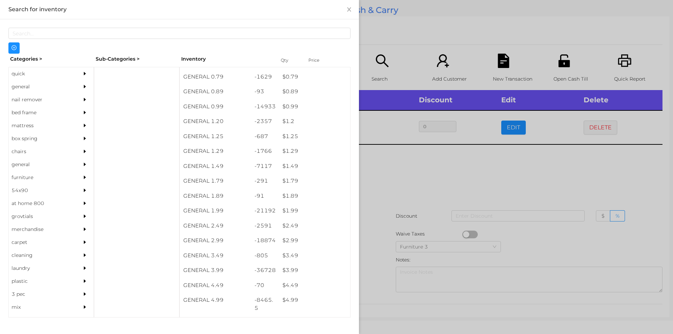
scroll to position [13, 0]
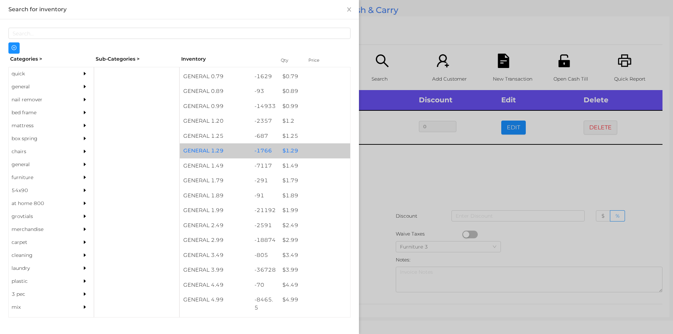
click at [293, 145] on div "$ 1.29" at bounding box center [314, 150] width 71 height 15
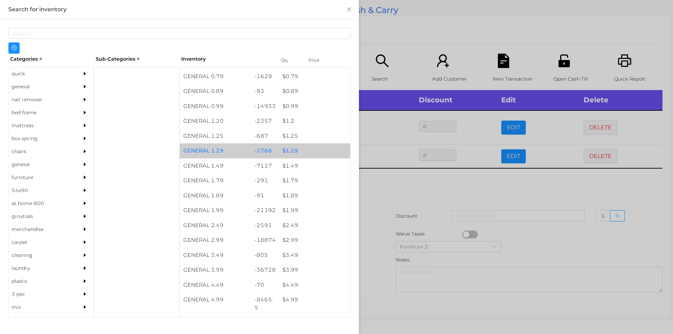
click at [293, 152] on div "$ 1.29" at bounding box center [314, 150] width 71 height 15
click at [289, 149] on div "$ 1.29" at bounding box center [314, 150] width 71 height 15
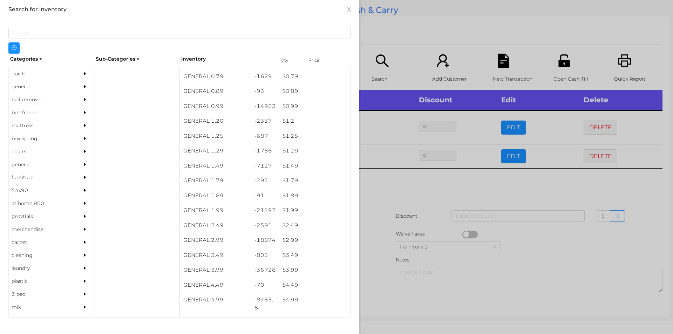
click at [383, 202] on div at bounding box center [336, 167] width 673 height 334
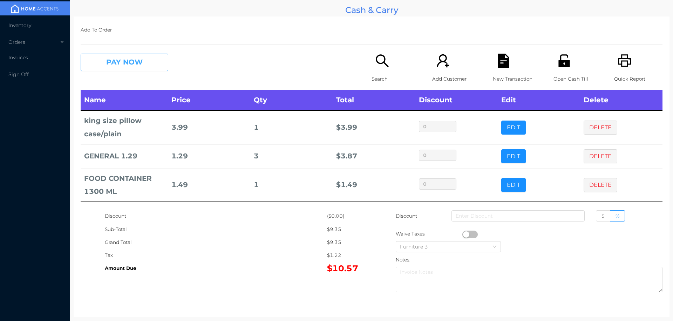
click at [110, 60] on button "PAY NOW" at bounding box center [125, 63] width 88 height 18
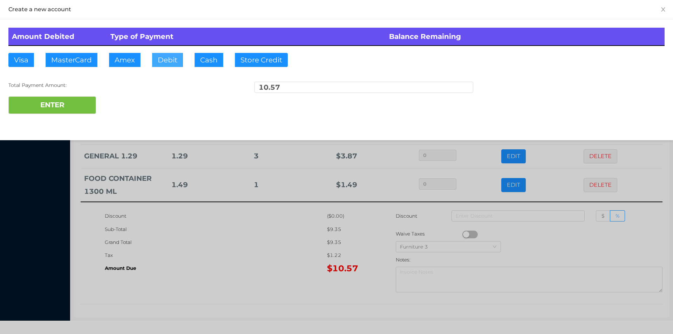
click at [167, 62] on button "Debit" at bounding box center [167, 60] width 31 height 14
type input "20."
click at [68, 103] on button "ENTER" at bounding box center [52, 105] width 88 height 18
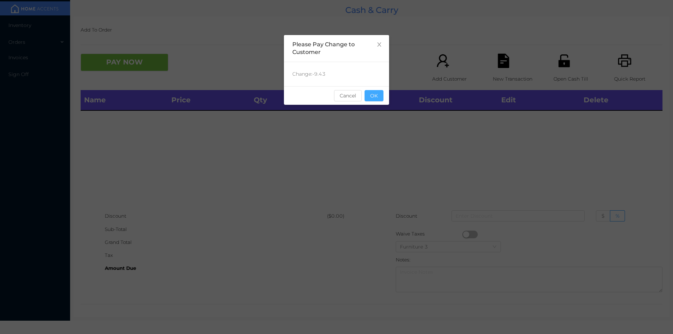
click at [373, 98] on button "OK" at bounding box center [373, 95] width 19 height 11
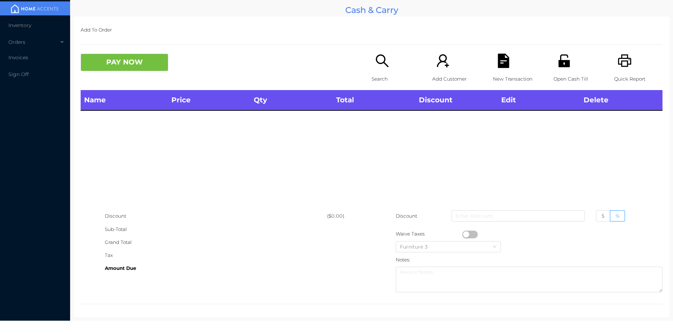
click at [380, 68] on div "Search" at bounding box center [395, 72] width 48 height 36
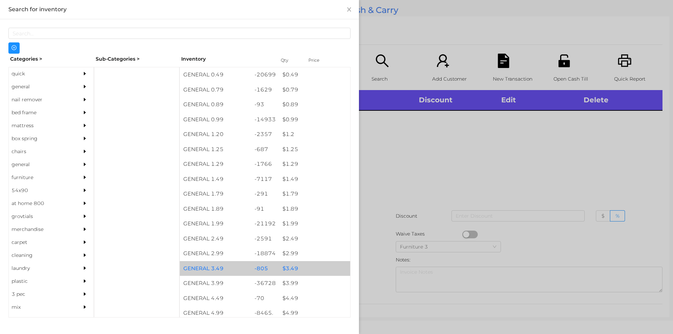
click at [290, 270] on div "$ 3.49" at bounding box center [314, 268] width 71 height 15
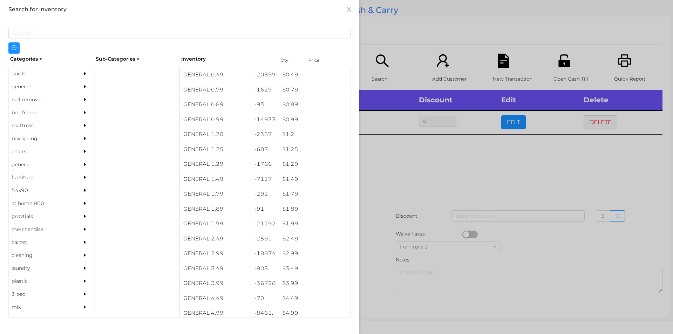
click at [396, 182] on div at bounding box center [336, 167] width 673 height 334
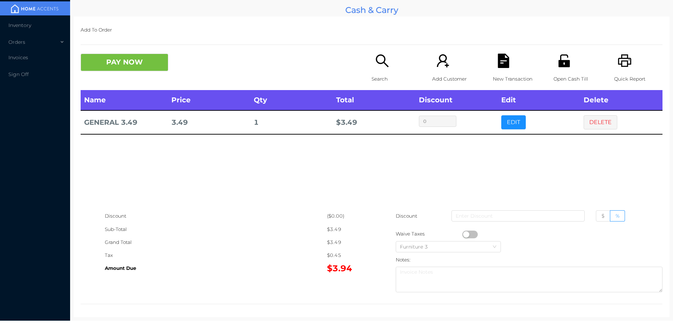
click at [379, 70] on div "Search" at bounding box center [395, 72] width 48 height 36
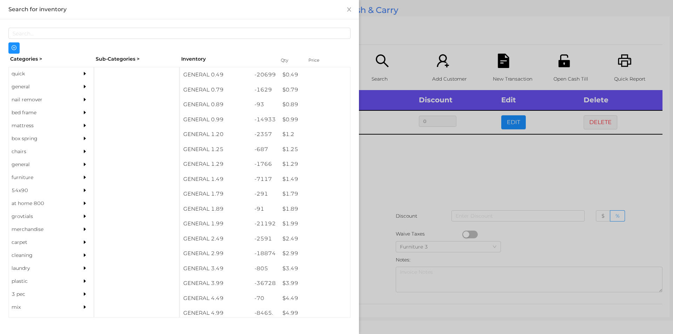
click at [22, 88] on div "general" at bounding box center [41, 86] width 64 height 13
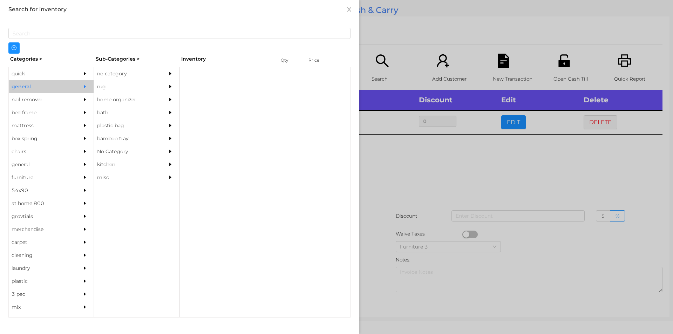
click at [113, 72] on div "no category" at bounding box center [126, 73] width 64 height 13
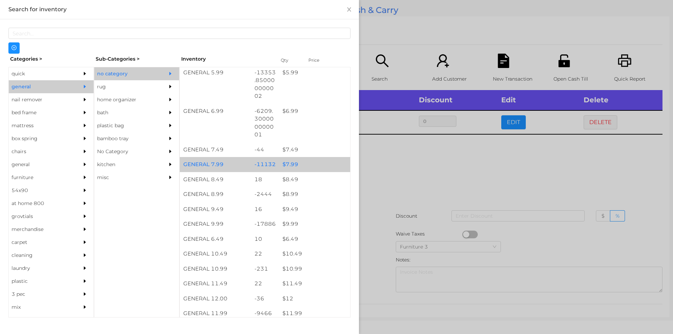
click at [288, 161] on div "$ 7.99" at bounding box center [314, 164] width 71 height 15
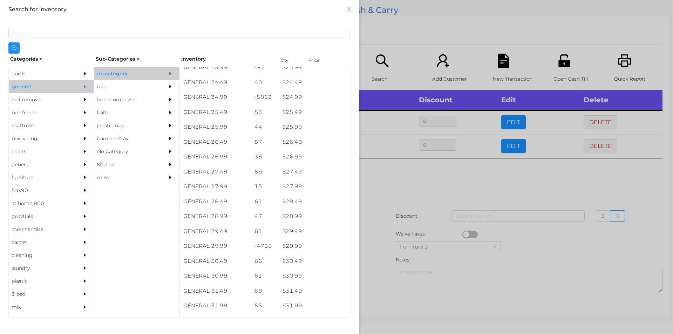
scroll to position [884, 0]
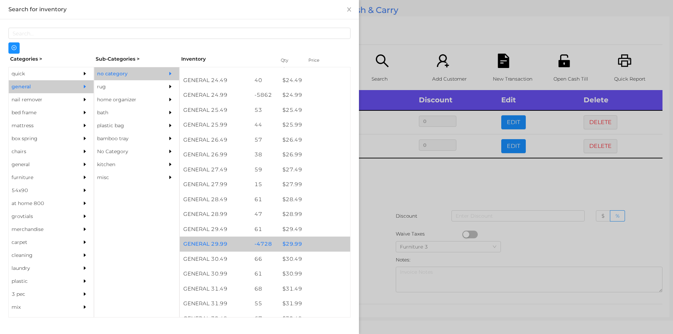
click at [289, 242] on div "$ 29.99" at bounding box center [314, 243] width 71 height 15
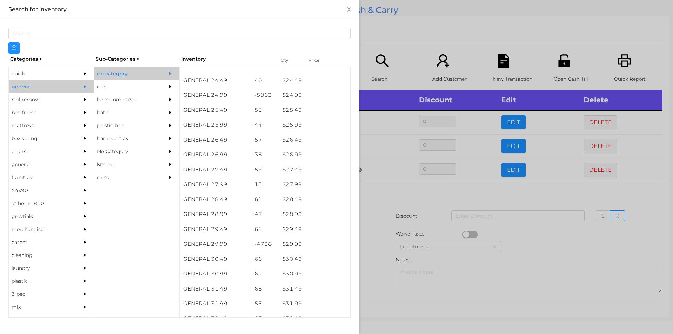
click at [386, 199] on div at bounding box center [336, 167] width 673 height 334
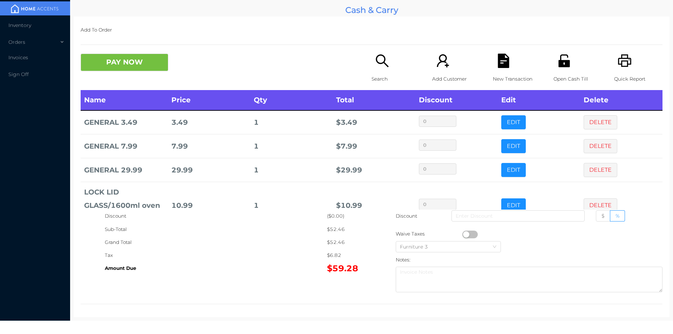
scroll to position [27, 0]
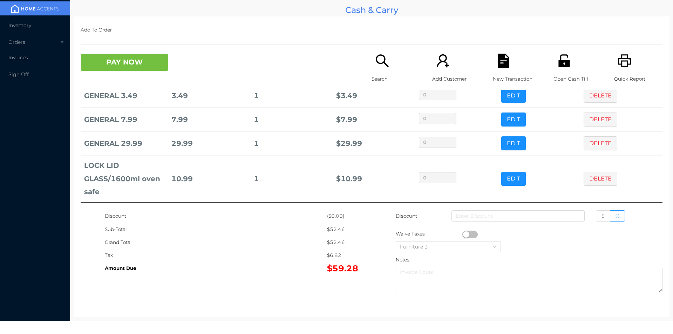
click at [378, 70] on div "Search" at bounding box center [395, 72] width 48 height 36
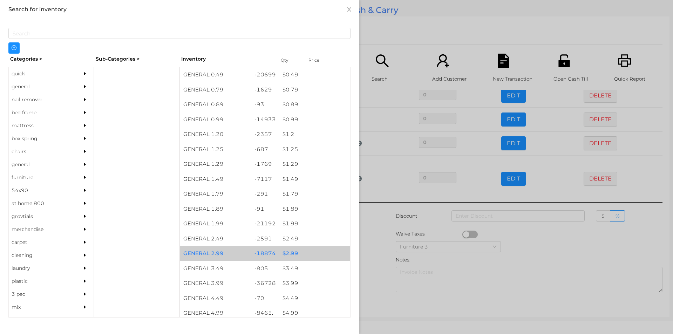
click at [288, 253] on div "$ 2.99" at bounding box center [314, 253] width 71 height 15
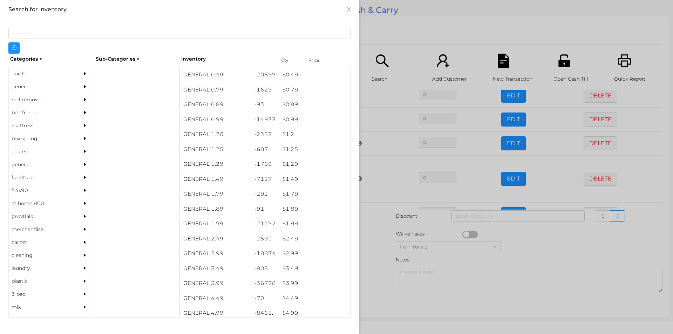
click at [378, 266] on div at bounding box center [336, 167] width 673 height 334
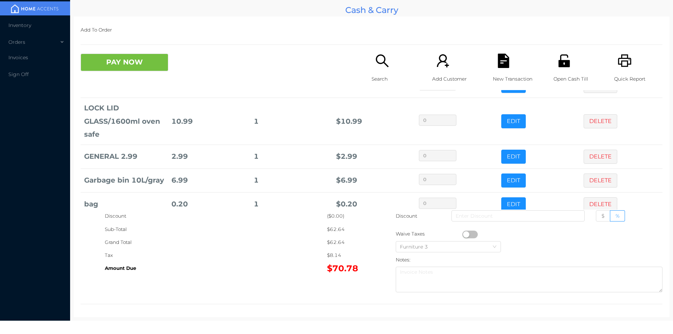
scroll to position [108, 0]
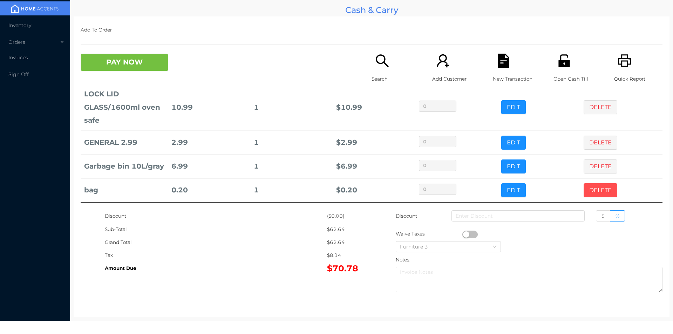
click at [584, 185] on button "DELETE" at bounding box center [600, 190] width 34 height 14
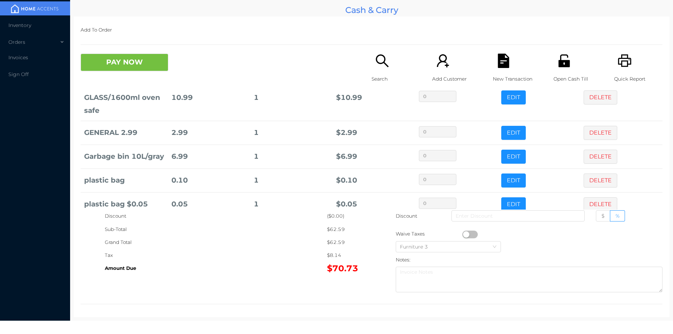
scroll to position [132, 0]
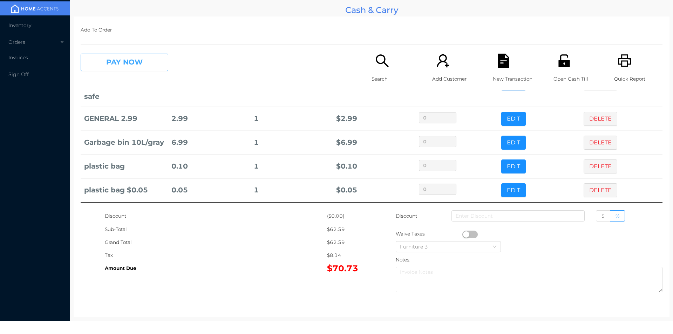
click at [121, 62] on button "PAY NOW" at bounding box center [125, 63] width 88 height 18
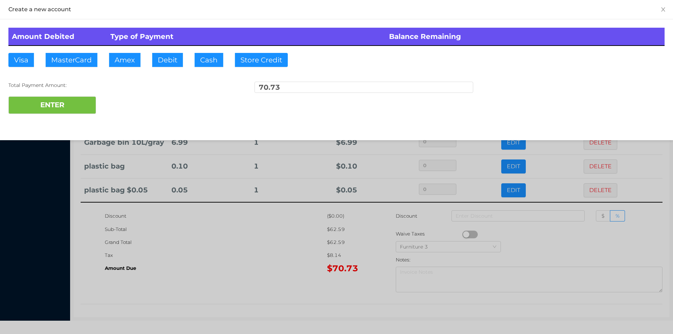
click at [115, 105] on div "ENTER" at bounding box center [336, 105] width 656 height 18
click at [223, 287] on div at bounding box center [336, 167] width 673 height 334
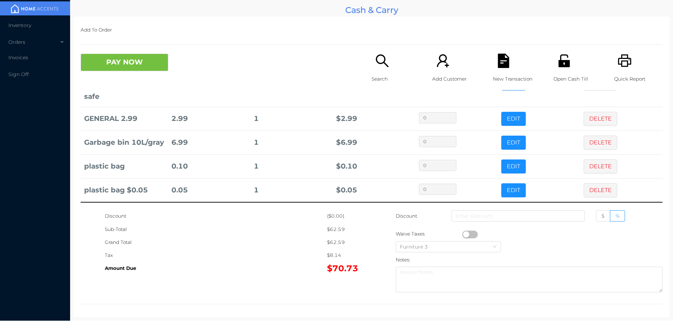
click at [507, 61] on div "New Transaction" at bounding box center [517, 72] width 48 height 36
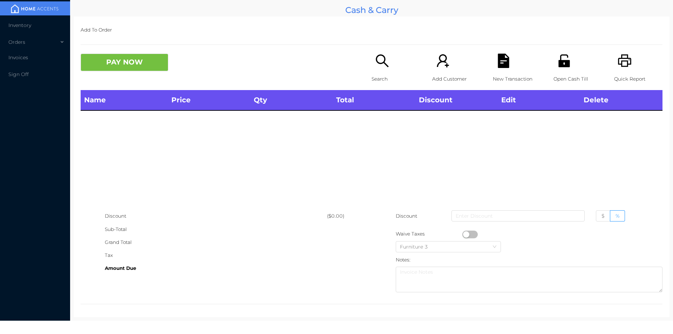
scroll to position [0, 0]
click at [622, 68] on icon "icon: printer" at bounding box center [624, 61] width 14 height 14
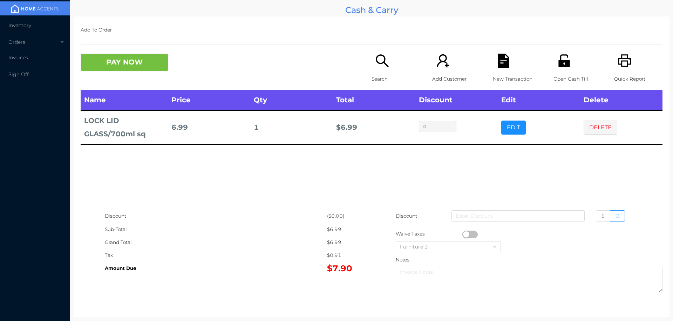
click at [386, 71] on div "Search" at bounding box center [395, 72] width 48 height 36
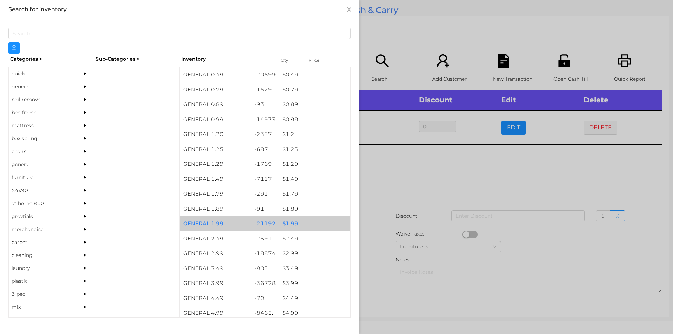
click at [294, 222] on div "$ 1.99" at bounding box center [314, 223] width 71 height 15
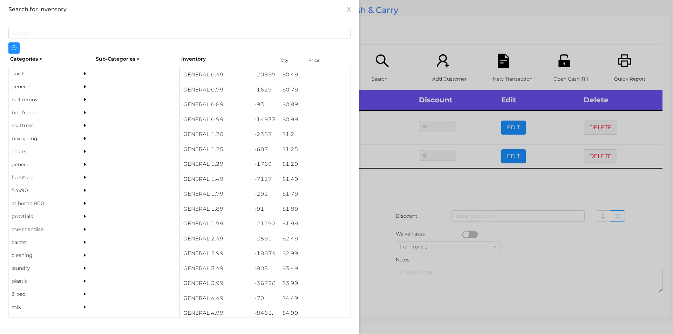
click at [387, 192] on div at bounding box center [336, 167] width 673 height 334
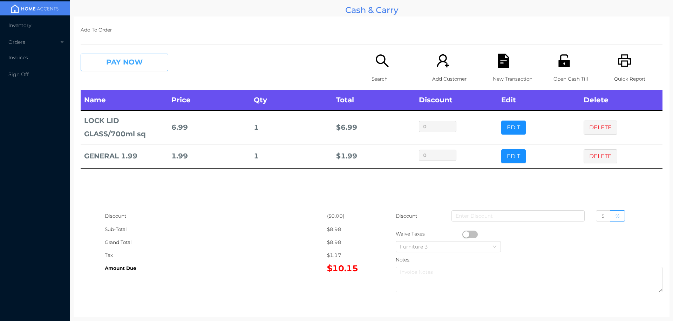
click at [113, 64] on button "PAY NOW" at bounding box center [125, 63] width 88 height 18
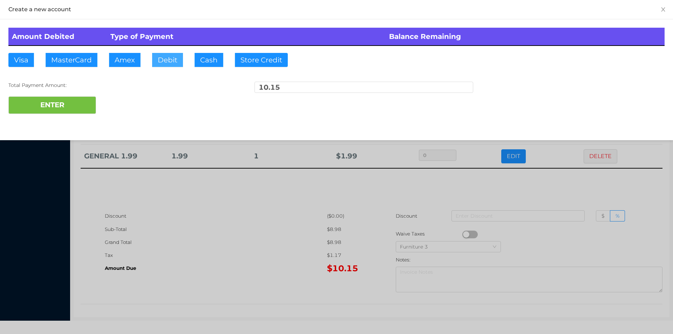
click at [171, 62] on button "Debit" at bounding box center [167, 60] width 31 height 14
click at [83, 99] on button "ENTER" at bounding box center [52, 105] width 88 height 18
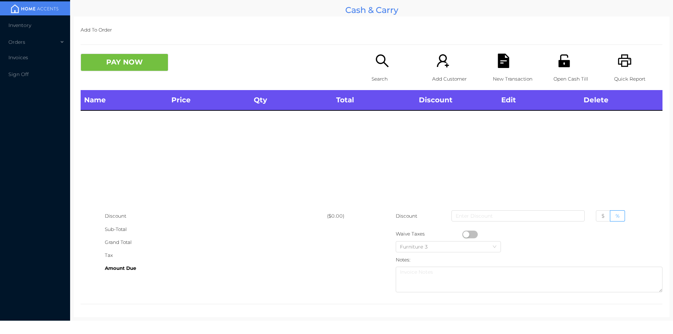
click at [376, 75] on p "Search" at bounding box center [395, 79] width 48 height 13
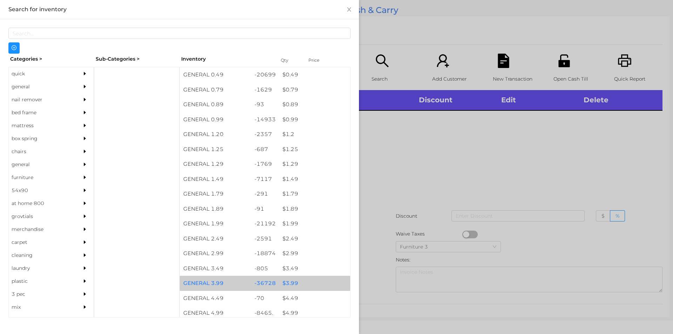
click at [294, 287] on div "$ 3.99" at bounding box center [314, 283] width 71 height 15
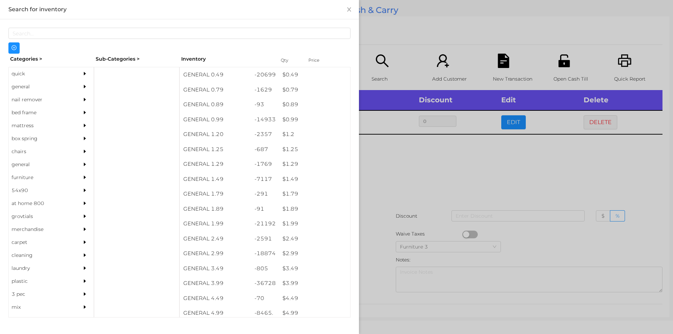
click at [386, 171] on div at bounding box center [336, 167] width 673 height 334
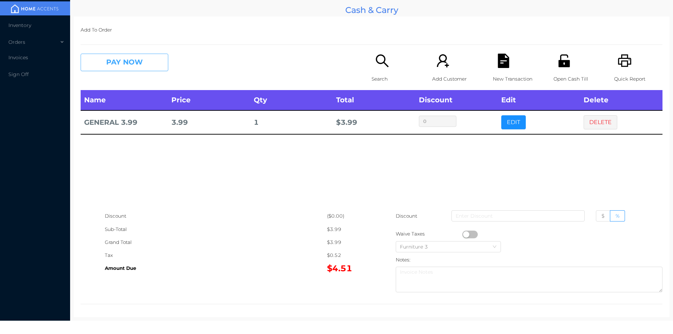
click at [115, 68] on button "PAY NOW" at bounding box center [125, 63] width 88 height 18
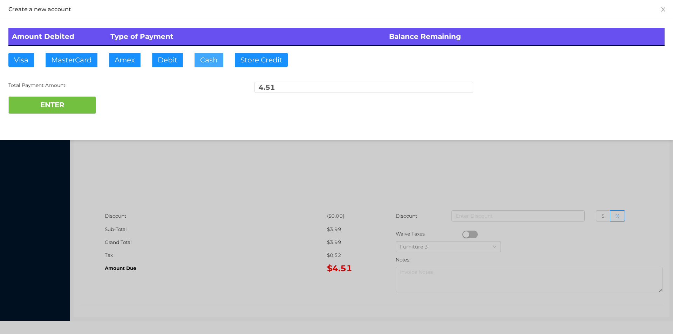
click at [206, 55] on button "Cash" at bounding box center [208, 60] width 29 height 14
click at [61, 111] on button "ENTER" at bounding box center [52, 105] width 88 height 18
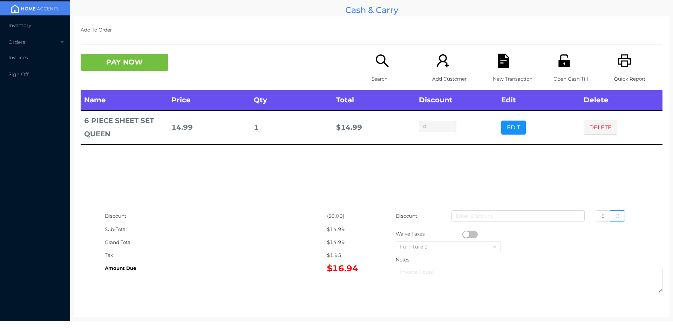
click at [377, 66] on icon "icon: search" at bounding box center [382, 61] width 14 height 14
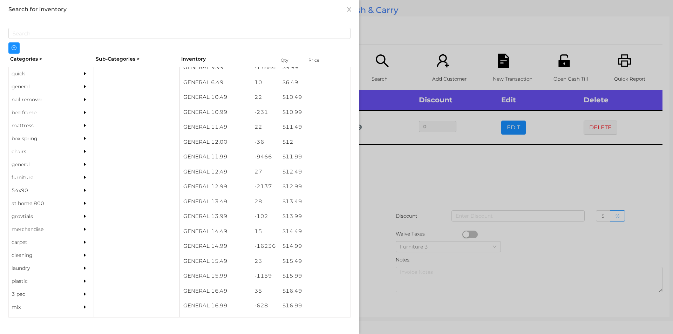
scroll to position [434, 0]
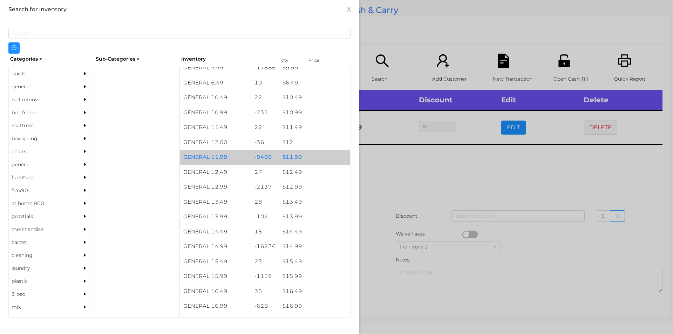
click at [289, 155] on div "$ 11.99" at bounding box center [314, 157] width 71 height 15
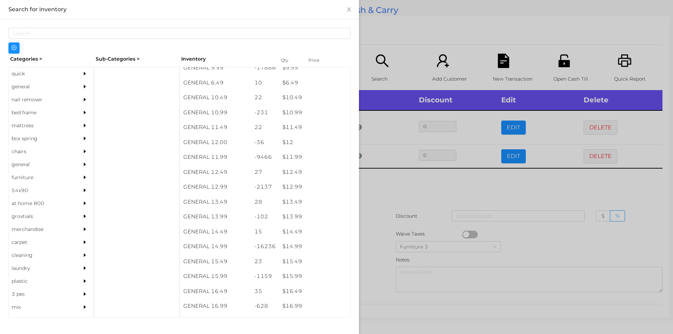
click at [392, 189] on div at bounding box center [336, 167] width 673 height 334
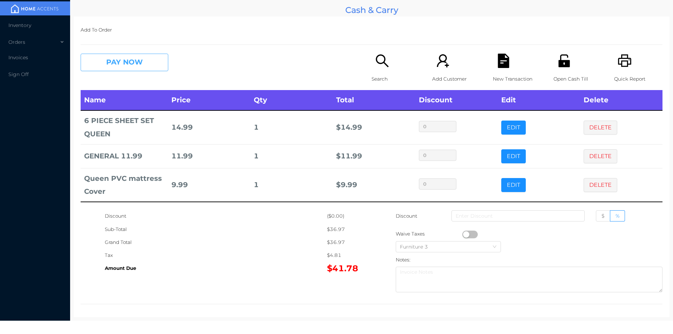
click at [110, 61] on button "PAY NOW" at bounding box center [125, 63] width 88 height 18
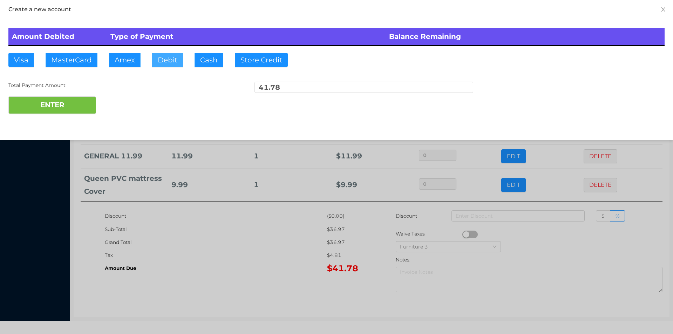
click at [164, 64] on button "Debit" at bounding box center [167, 60] width 31 height 14
type input "100."
click at [58, 110] on button "ENTER" at bounding box center [52, 105] width 88 height 18
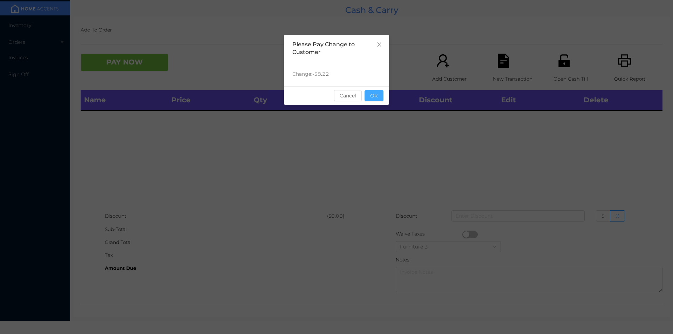
click at [374, 95] on button "OK" at bounding box center [373, 95] width 19 height 11
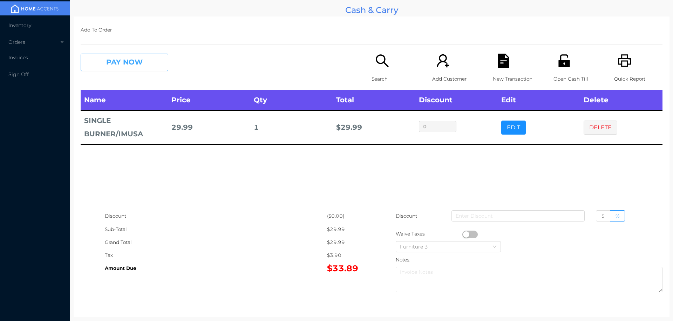
click at [125, 60] on button "PAY NOW" at bounding box center [125, 63] width 88 height 18
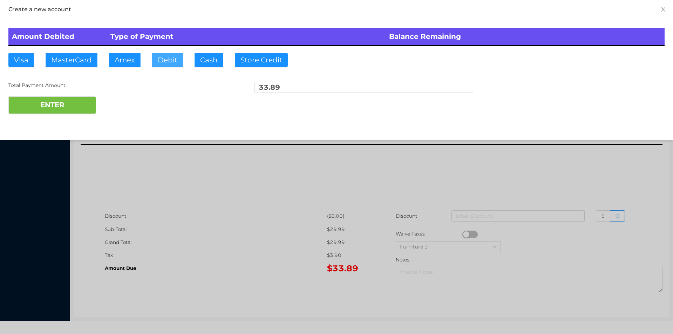
click at [160, 65] on button "Debit" at bounding box center [167, 60] width 31 height 14
click at [73, 100] on button "ENTER" at bounding box center [52, 105] width 88 height 18
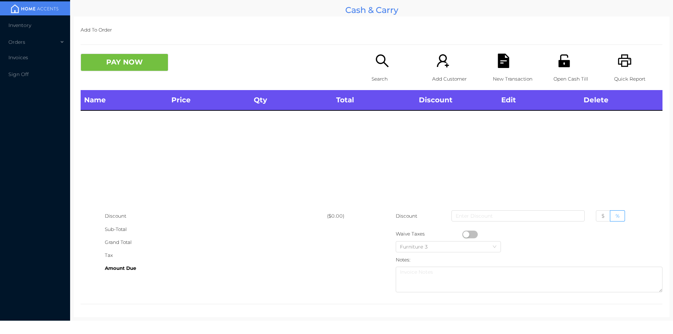
click at [573, 63] on div "Open Cash Till" at bounding box center [577, 72] width 48 height 36
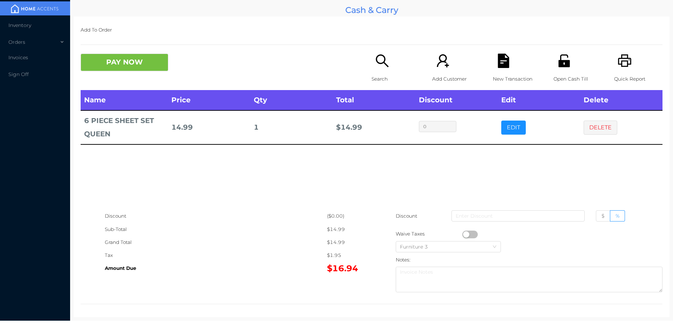
click at [382, 70] on div "Search" at bounding box center [395, 72] width 48 height 36
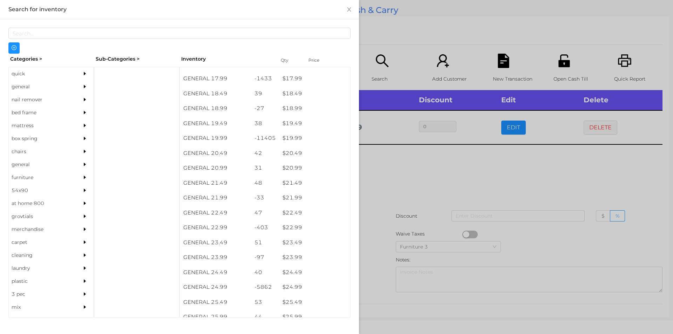
scroll to position [690, 0]
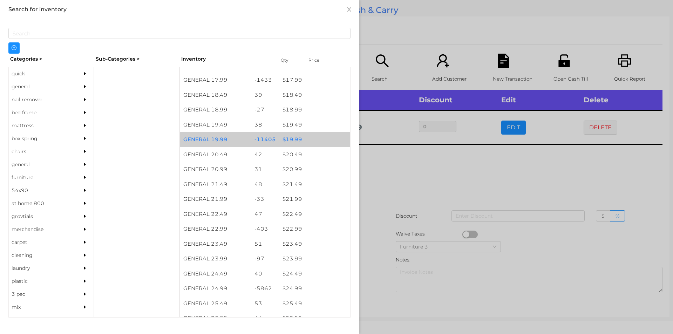
click at [294, 146] on div "$ 19.99" at bounding box center [314, 139] width 71 height 15
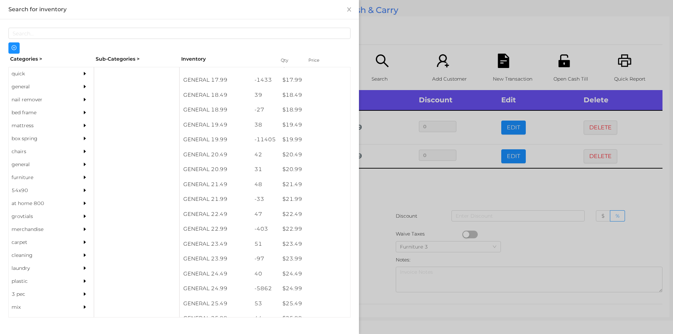
click at [392, 188] on div at bounding box center [336, 167] width 673 height 334
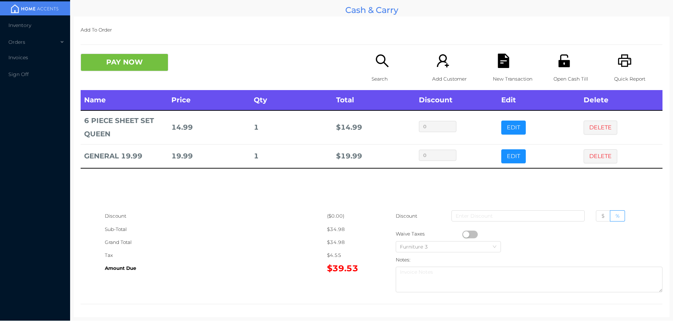
click at [379, 62] on icon "icon: search" at bounding box center [382, 61] width 14 height 14
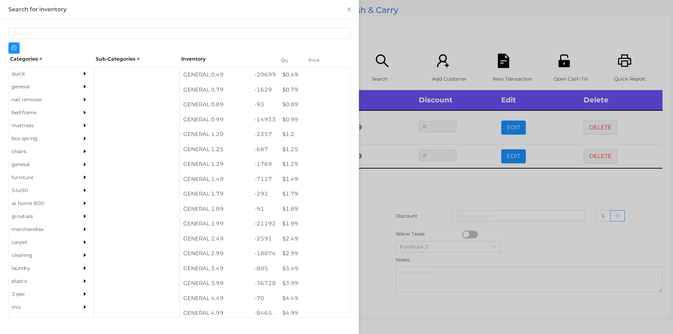
click at [24, 86] on div "general" at bounding box center [41, 86] width 64 height 13
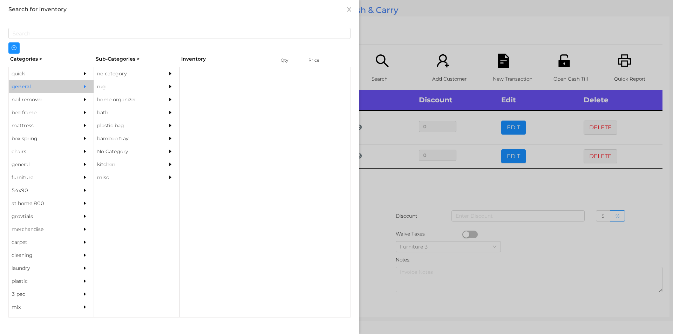
click at [116, 67] on div "no category" at bounding box center [126, 73] width 64 height 13
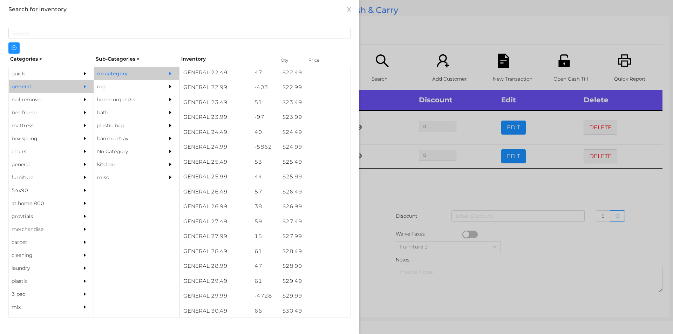
scroll to position [842, 0]
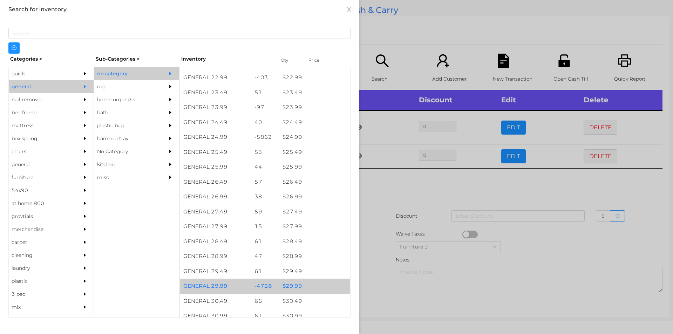
click at [288, 287] on div "$ 29.99" at bounding box center [314, 286] width 71 height 15
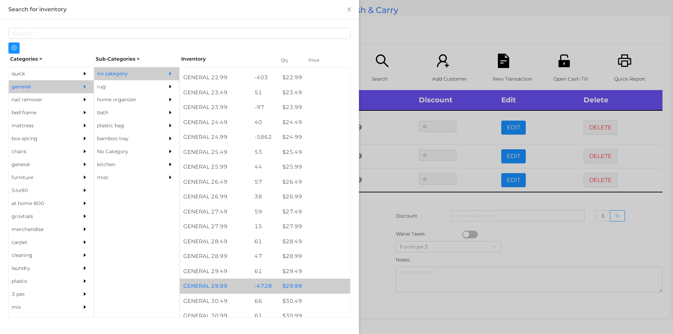
click at [290, 282] on div "$ 29.99" at bounding box center [314, 286] width 71 height 15
click at [291, 283] on div "$ 29.99" at bounding box center [314, 286] width 71 height 15
click at [295, 286] on div "$ 29.99" at bounding box center [314, 286] width 71 height 15
click at [297, 288] on div "$ 29.99" at bounding box center [314, 286] width 71 height 15
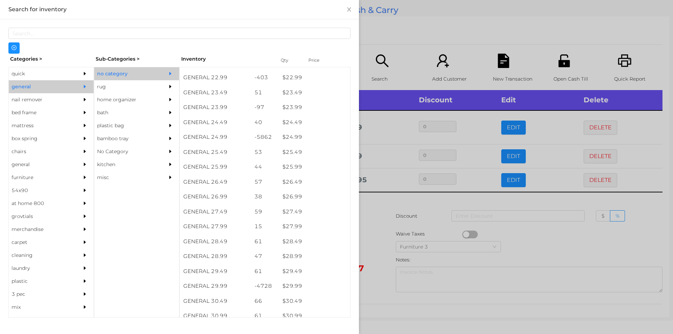
click at [380, 248] on div at bounding box center [336, 167] width 673 height 334
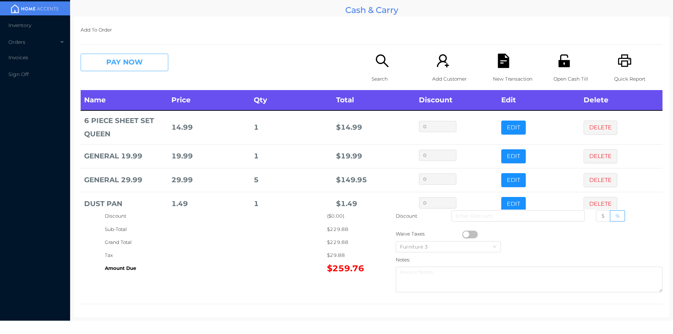
click at [146, 58] on button "PAY NOW" at bounding box center [125, 63] width 88 height 18
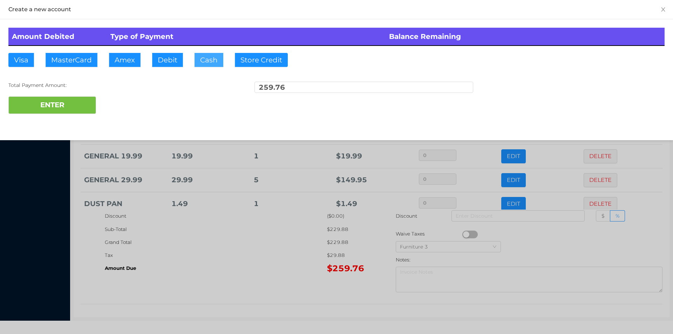
click at [204, 62] on button "Cash" at bounding box center [208, 60] width 29 height 14
type input "300."
click at [82, 112] on button "ENTER" at bounding box center [52, 105] width 88 height 18
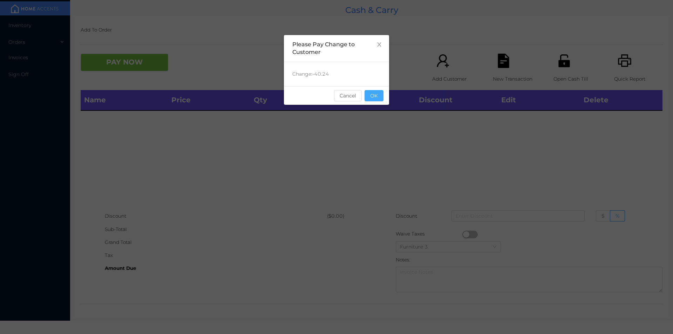
click at [377, 100] on button "OK" at bounding box center [373, 95] width 19 height 11
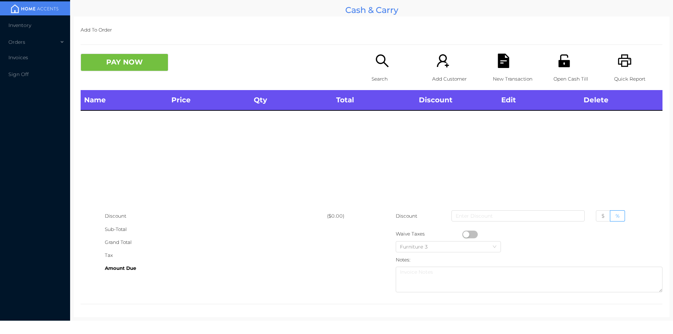
click at [376, 119] on div "Name Price Qty Total Discount Edit Delete" at bounding box center [372, 149] width 582 height 119
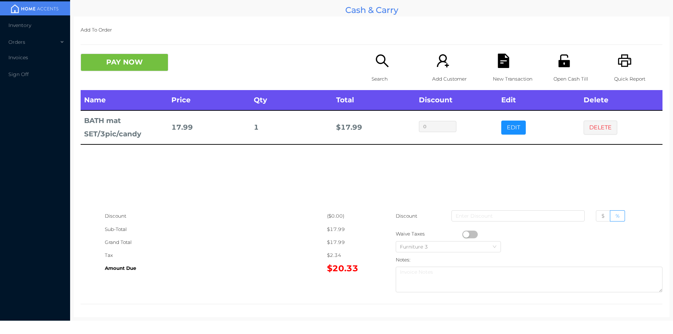
click at [142, 70] on button "PAY NOW" at bounding box center [125, 63] width 88 height 18
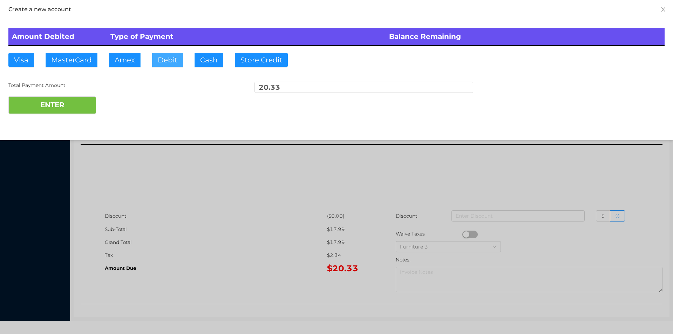
click at [166, 54] on button "Debit" at bounding box center [167, 60] width 31 height 14
click at [81, 109] on button "ENTER" at bounding box center [52, 105] width 88 height 18
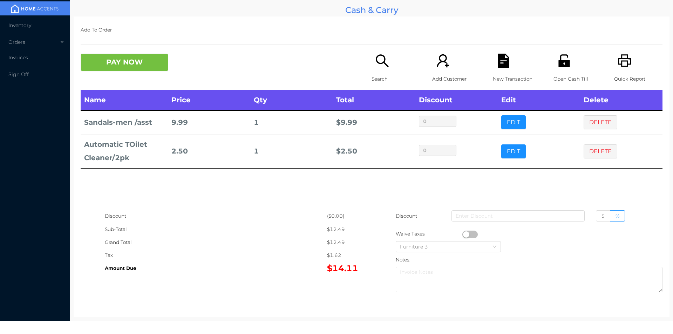
click at [376, 76] on p "Search" at bounding box center [395, 79] width 48 height 13
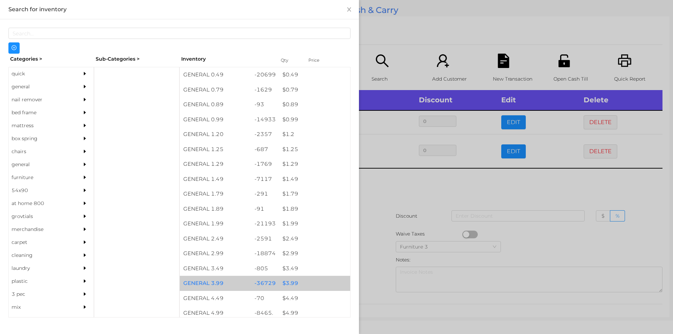
click at [287, 282] on div "$ 3.99" at bounding box center [314, 283] width 71 height 15
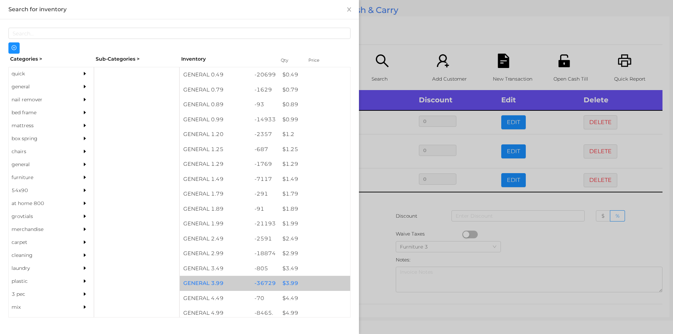
click at [284, 282] on div "$ 3.99" at bounding box center [314, 283] width 71 height 15
click at [287, 282] on div "$ 3.99" at bounding box center [314, 283] width 71 height 15
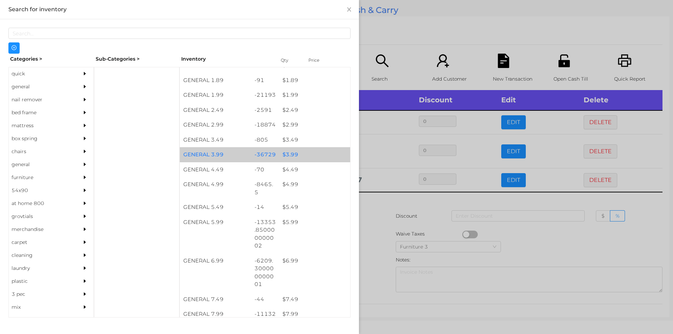
scroll to position [129, 0]
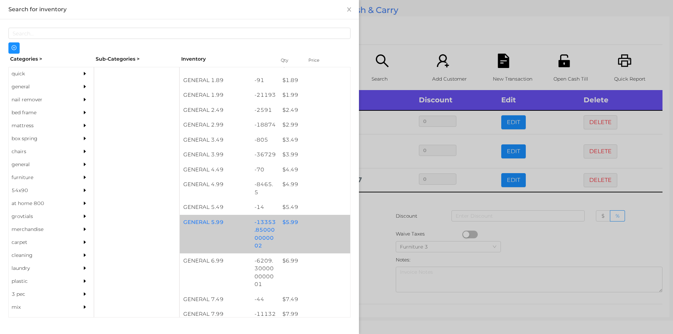
click at [285, 225] on div "$ 5.99" at bounding box center [314, 222] width 71 height 15
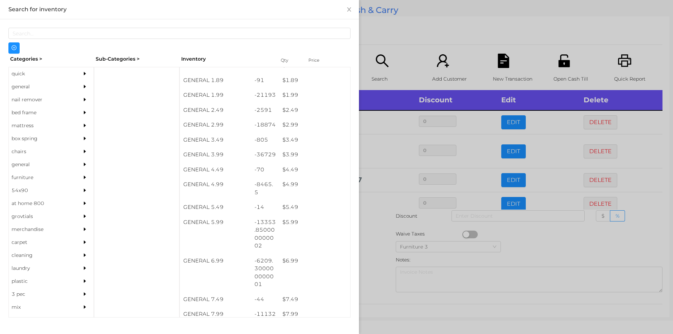
click at [373, 242] on div at bounding box center [336, 167] width 673 height 334
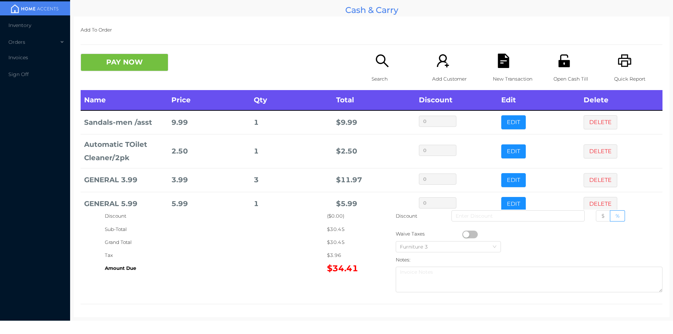
scroll to position [13, 0]
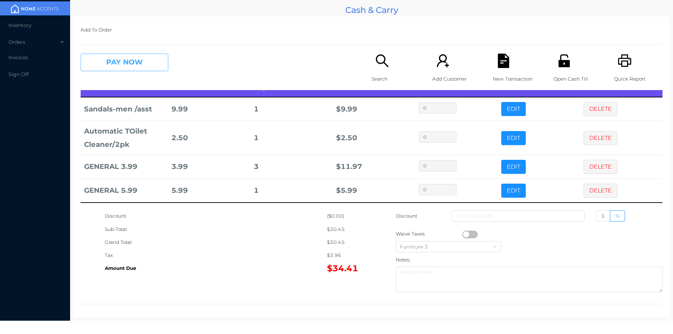
click at [117, 62] on button "PAY NOW" at bounding box center [125, 63] width 88 height 18
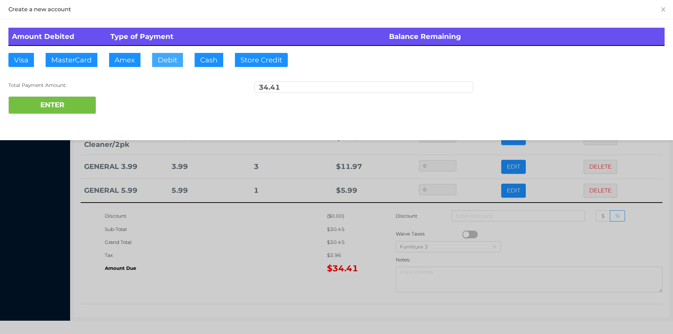
click at [164, 59] on button "Debit" at bounding box center [167, 60] width 31 height 14
type input "40."
click at [60, 105] on button "ENTER" at bounding box center [52, 105] width 88 height 18
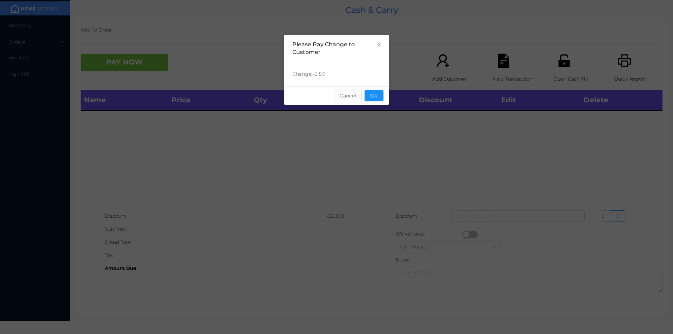
scroll to position [0, 0]
click at [378, 101] on button "OK" at bounding box center [373, 95] width 19 height 11
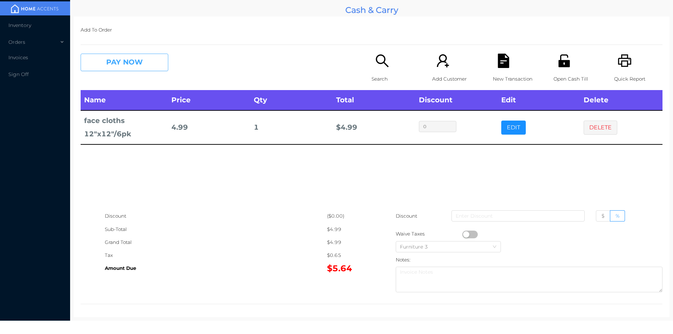
click at [117, 69] on button "PAY NOW" at bounding box center [125, 63] width 88 height 18
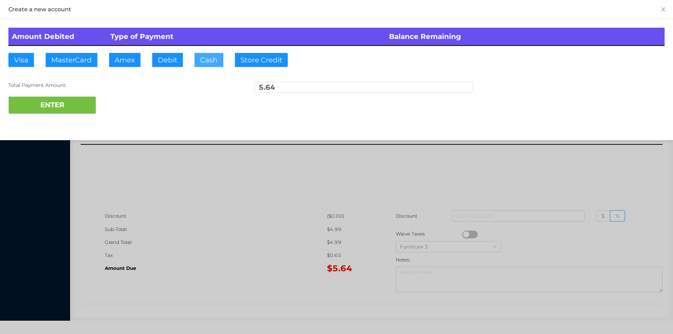
click at [199, 61] on button "Cash" at bounding box center [208, 60] width 29 height 14
type input "10."
click at [67, 112] on button "ENTER" at bounding box center [52, 105] width 88 height 18
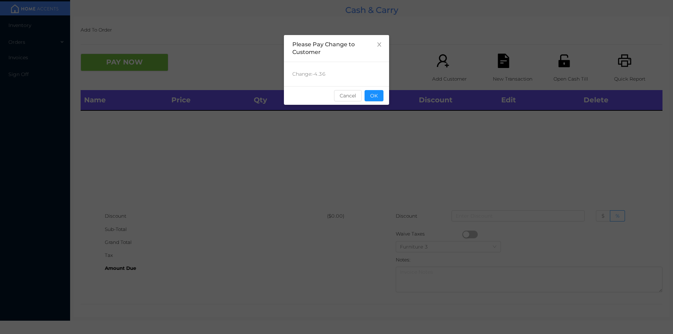
click at [376, 110] on div "sentinelStart Please Pay Change to Customer Change: -4.36 Cancel OK sentinelEnd" at bounding box center [336, 105] width 105 height 140
click at [380, 98] on button "OK" at bounding box center [373, 95] width 19 height 11
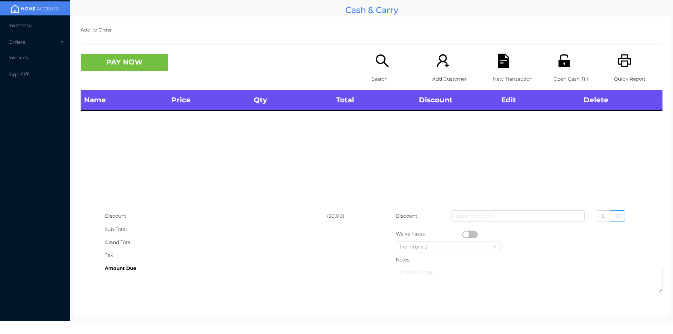
click at [378, 124] on div "Name Price Qty Total Discount Edit Delete" at bounding box center [372, 149] width 582 height 119
click at [382, 70] on div "Search" at bounding box center [395, 72] width 48 height 36
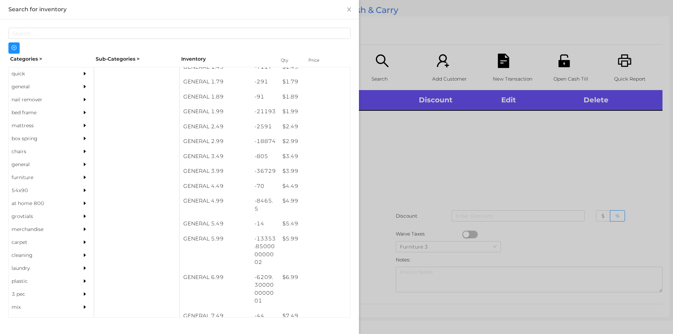
scroll to position [112, 0]
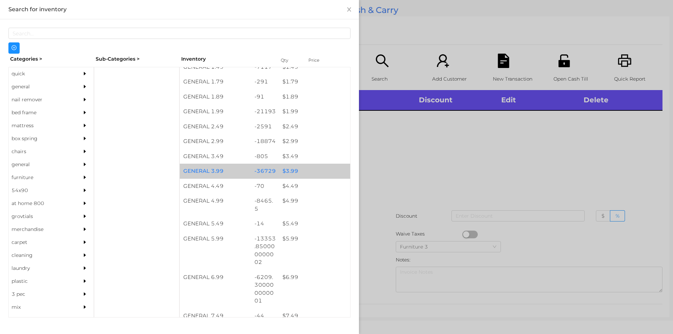
click at [286, 171] on div "$ 3.99" at bounding box center [314, 171] width 71 height 15
click at [291, 171] on div "$ 3.99" at bounding box center [314, 171] width 71 height 15
click at [290, 171] on div "$ 3.99" at bounding box center [314, 171] width 71 height 15
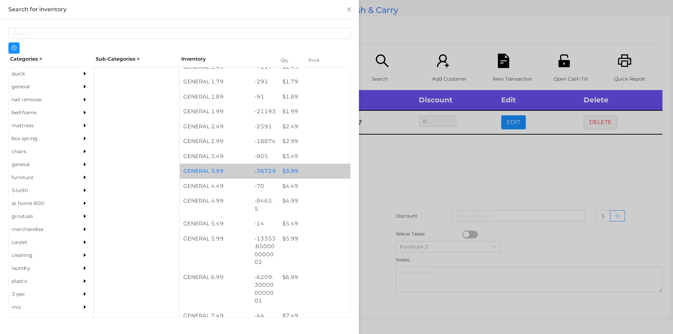
click at [291, 168] on div "$ 3.99" at bounding box center [314, 171] width 71 height 15
click at [293, 168] on div "$ 3.99" at bounding box center [314, 171] width 71 height 15
click at [298, 169] on div "$ 3.99" at bounding box center [314, 171] width 71 height 15
click at [294, 169] on div "$ 3.99" at bounding box center [314, 171] width 71 height 15
click at [292, 170] on div "$ 3.99" at bounding box center [314, 171] width 71 height 15
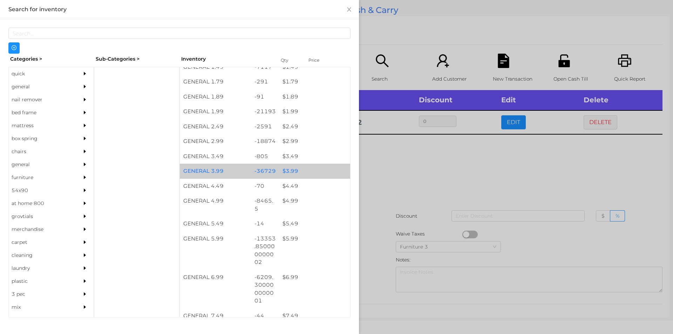
click at [290, 171] on div "$ 3.99" at bounding box center [314, 171] width 71 height 15
click at [291, 170] on div "$ 3.99" at bounding box center [314, 171] width 71 height 15
click at [291, 171] on div "$ 3.99" at bounding box center [314, 171] width 71 height 15
click at [289, 172] on div "$ 3.99" at bounding box center [314, 171] width 71 height 15
click at [290, 169] on div "$ 3.99" at bounding box center [314, 171] width 71 height 15
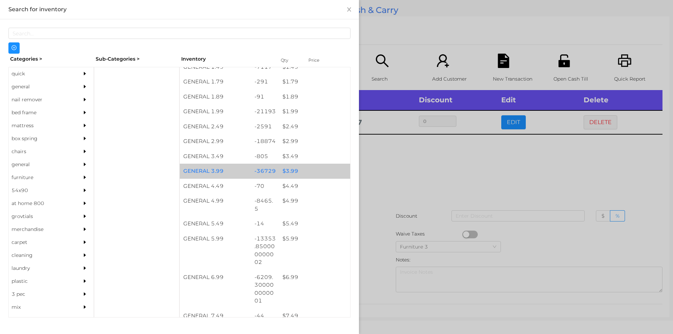
click at [292, 169] on div "$ 3.99" at bounding box center [314, 171] width 71 height 15
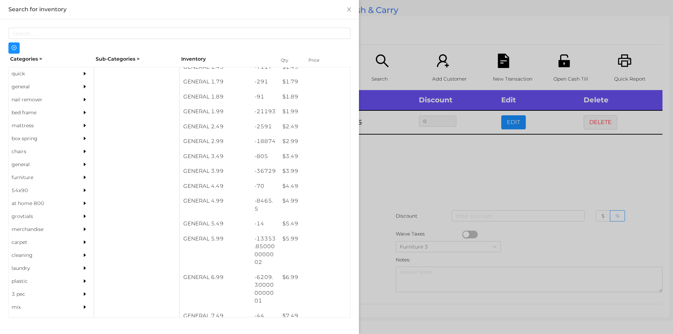
click at [402, 169] on div at bounding box center [336, 167] width 673 height 334
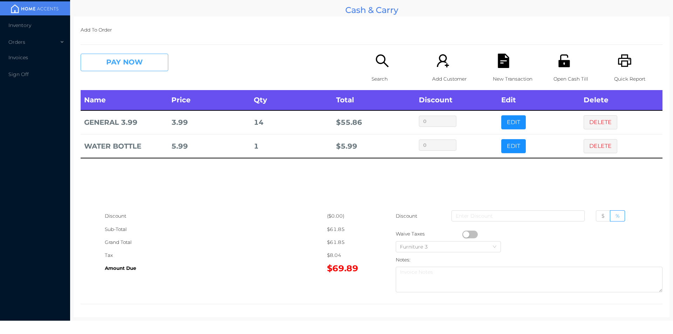
click at [125, 70] on button "PAY NOW" at bounding box center [125, 63] width 88 height 18
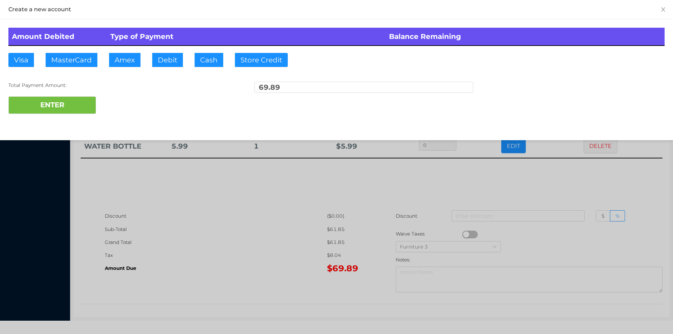
click at [110, 106] on div "ENTER" at bounding box center [336, 105] width 656 height 18
click at [556, 189] on div at bounding box center [336, 167] width 673 height 334
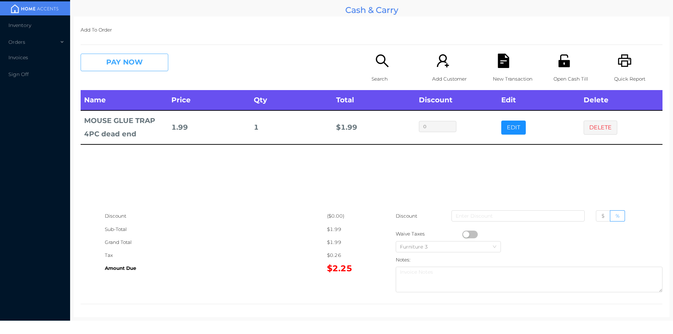
click at [111, 63] on button "PAY NOW" at bounding box center [125, 63] width 88 height 18
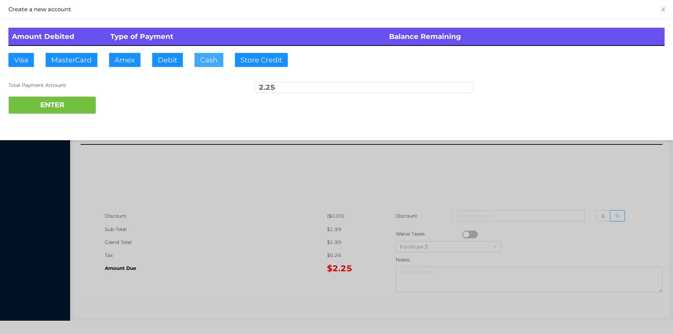
click at [205, 65] on button "Cash" at bounding box center [208, 60] width 29 height 14
type input "5."
click at [69, 107] on button "ENTER" at bounding box center [52, 105] width 88 height 18
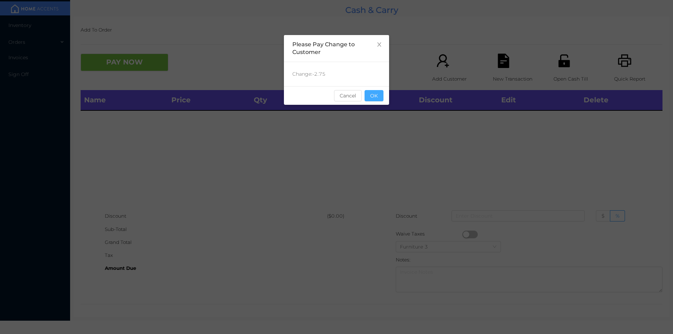
click at [383, 97] on button "OK" at bounding box center [373, 95] width 19 height 11
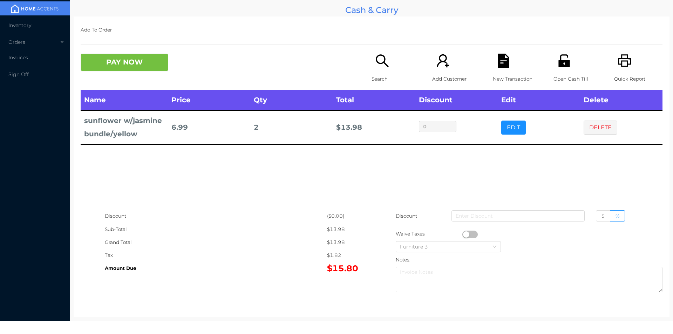
click at [383, 70] on div "Search" at bounding box center [395, 72] width 48 height 36
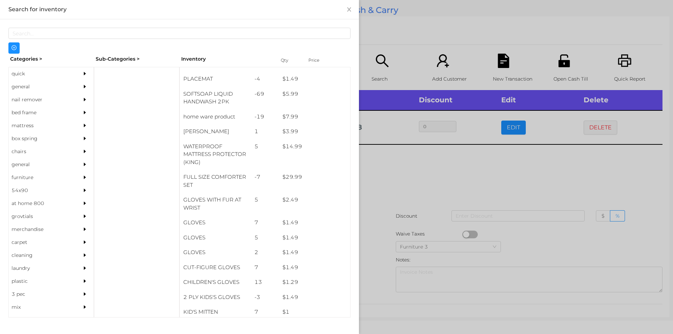
scroll to position [124, 0]
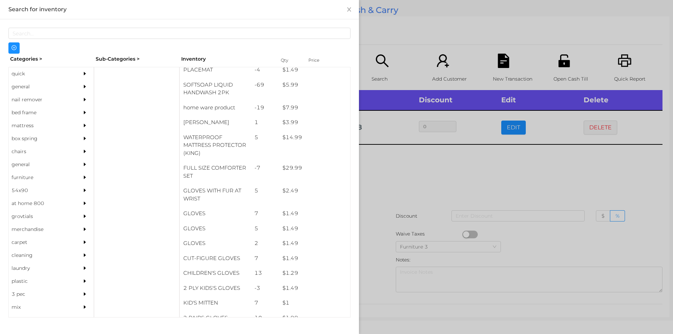
click at [26, 84] on div "general" at bounding box center [41, 86] width 64 height 13
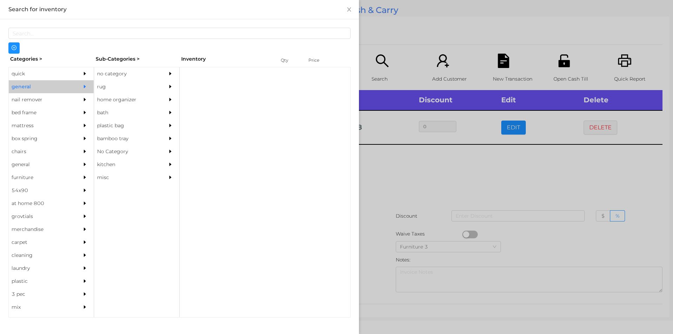
click at [117, 74] on div "no category" at bounding box center [126, 73] width 64 height 13
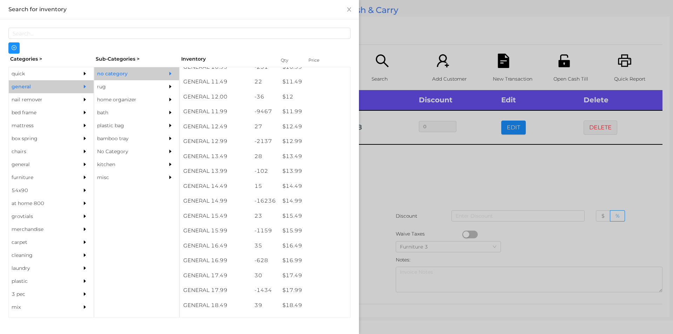
scroll to position [480, 0]
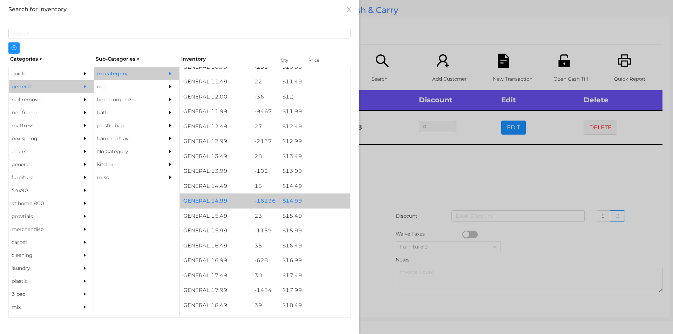
click at [290, 199] on div "$ 14.99" at bounding box center [314, 200] width 71 height 15
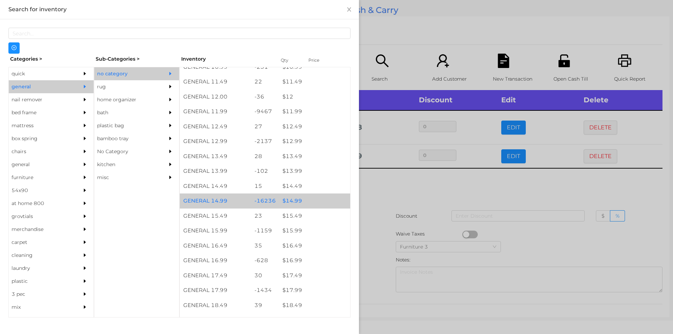
click at [294, 199] on div "$ 14.99" at bounding box center [314, 200] width 71 height 15
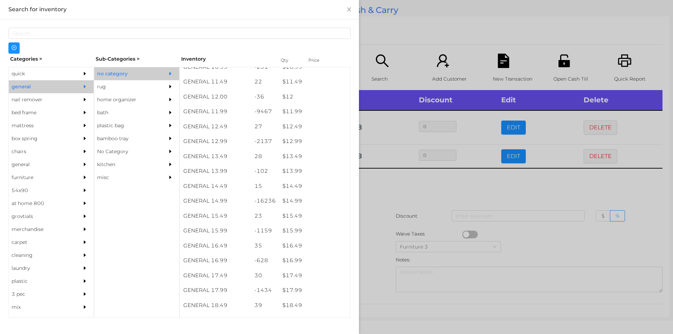
click at [386, 191] on div at bounding box center [336, 167] width 673 height 334
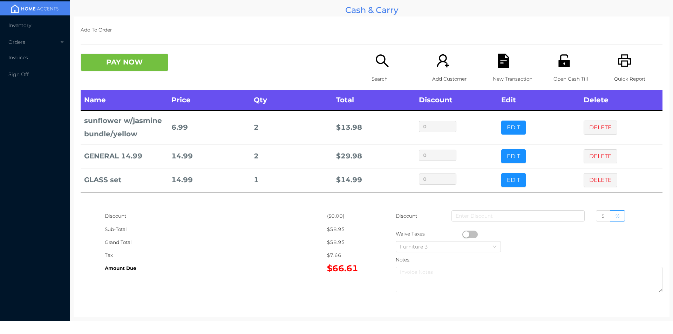
click at [375, 65] on icon "icon: search" at bounding box center [382, 61] width 14 height 14
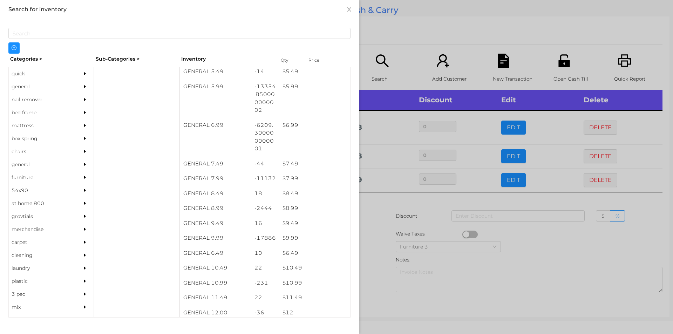
scroll to position [263, 0]
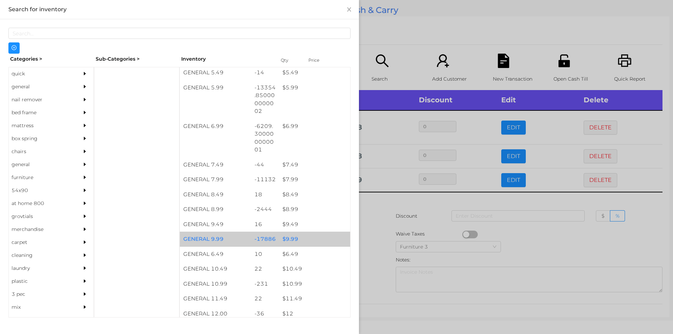
click at [290, 242] on div "$ 9.99" at bounding box center [314, 239] width 71 height 15
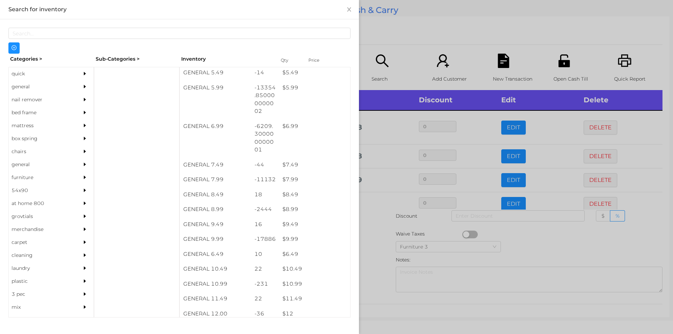
click at [376, 248] on div at bounding box center [336, 167] width 673 height 334
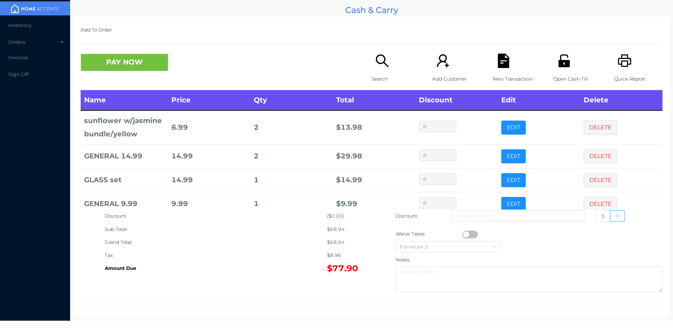
scroll to position [13, 0]
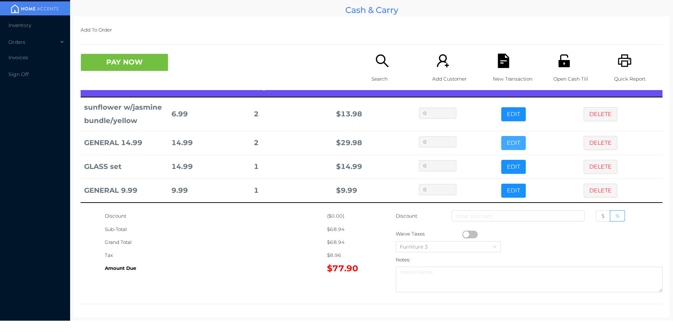
click at [503, 144] on button "EDIT" at bounding box center [513, 143] width 25 height 14
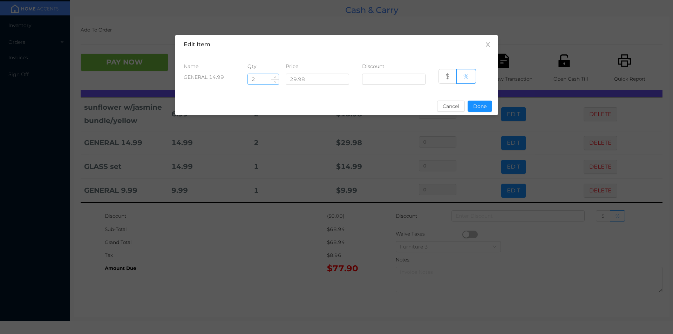
click at [264, 80] on input "2" at bounding box center [263, 79] width 31 height 11
type input "1"
click at [483, 104] on button "Done" at bounding box center [479, 106] width 25 height 11
type input "0%"
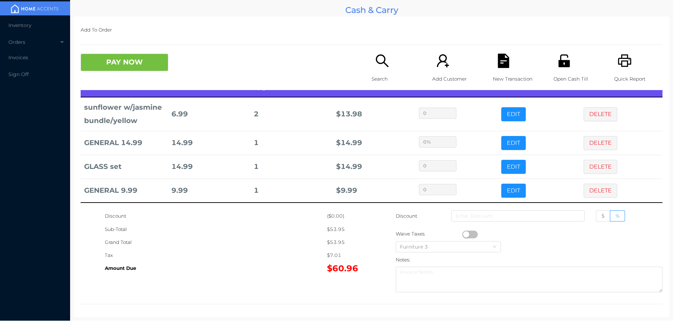
click at [283, 245] on div "Grand Total" at bounding box center [216, 242] width 222 height 13
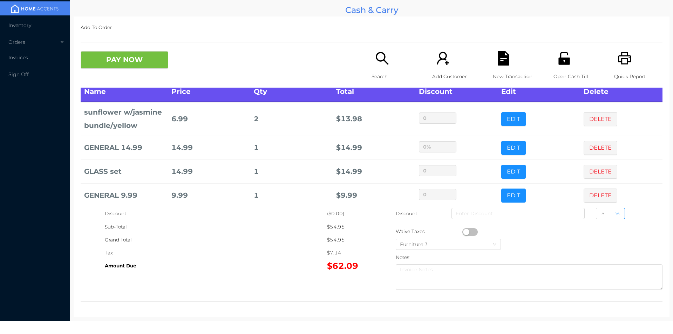
scroll to position [0, 0]
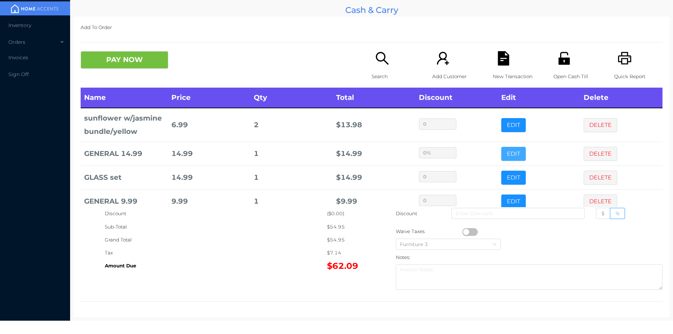
click at [508, 153] on button "EDIT" at bounding box center [513, 154] width 25 height 14
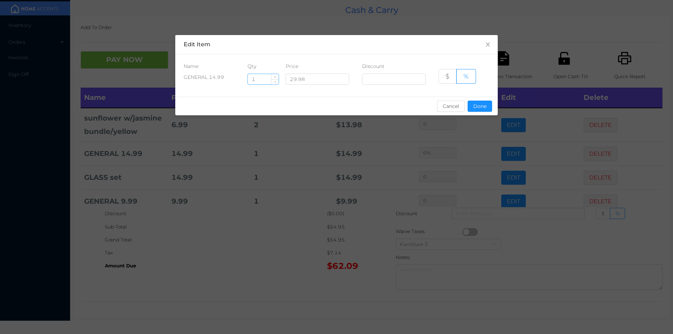
click at [260, 80] on input "1" at bounding box center [263, 79] width 31 height 11
type input "2"
click at [476, 102] on button "Done" at bounding box center [479, 106] width 25 height 11
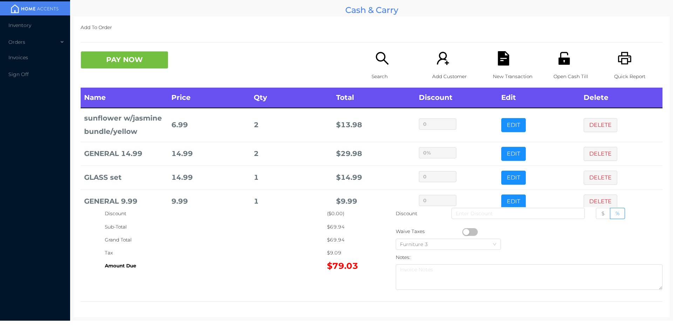
click at [266, 249] on div "Tax" at bounding box center [216, 252] width 222 height 13
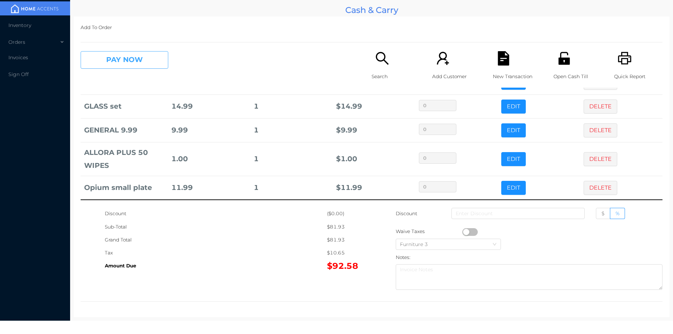
click at [133, 62] on button "PAY NOW" at bounding box center [125, 60] width 88 height 18
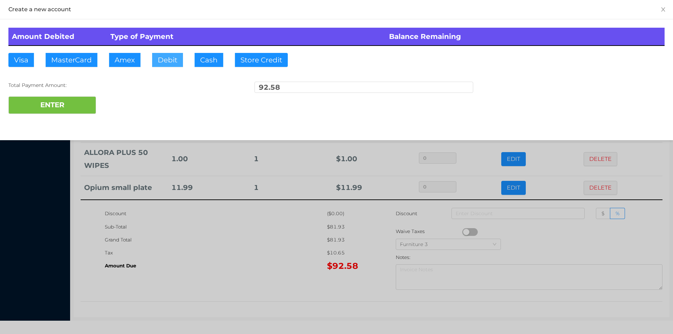
click at [160, 63] on button "Debit" at bounding box center [167, 60] width 31 height 14
click at [79, 108] on button "ENTER" at bounding box center [52, 105] width 88 height 18
type input "0"
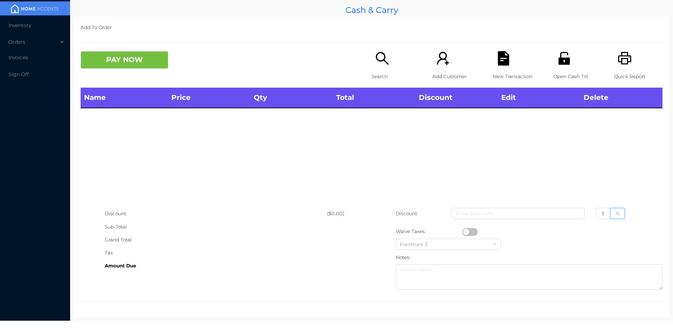
click at [386, 58] on icon "icon: search" at bounding box center [382, 58] width 14 height 14
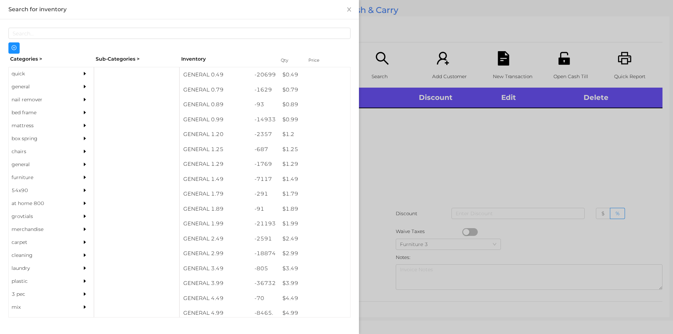
click at [291, 226] on div "$ 1.99" at bounding box center [314, 223] width 71 height 15
click at [463, 179] on div at bounding box center [336, 167] width 673 height 334
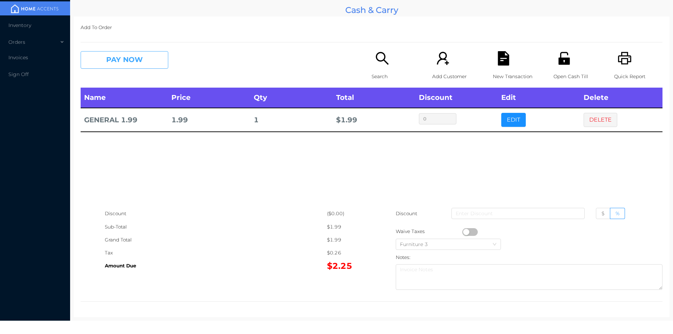
click at [142, 55] on button "PAY NOW" at bounding box center [125, 60] width 88 height 18
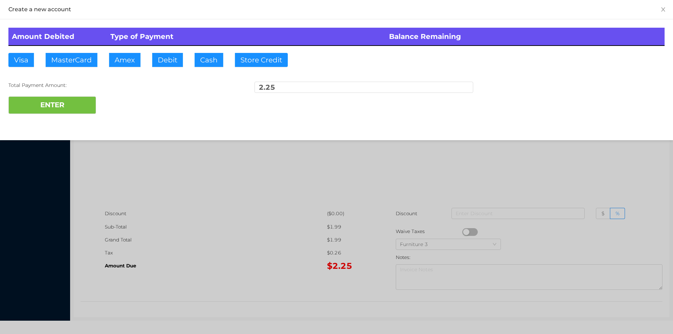
click at [360, 193] on div at bounding box center [336, 167] width 673 height 334
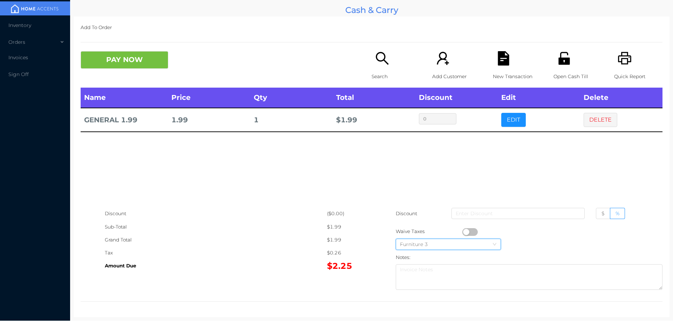
click at [470, 240] on div "Furniture 3" at bounding box center [448, 244] width 97 height 11
click at [243, 185] on div "Name Price Qty Total Discount Edit Delete GENERAL 1.99 1.99 1 $ 1.99 0 EDIT DEL…" at bounding box center [372, 147] width 582 height 119
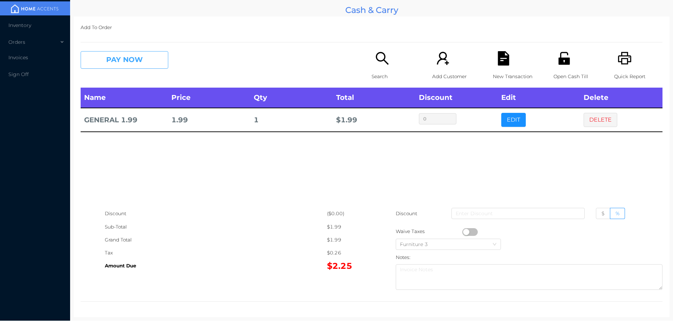
click at [142, 60] on button "PAY NOW" at bounding box center [125, 60] width 88 height 18
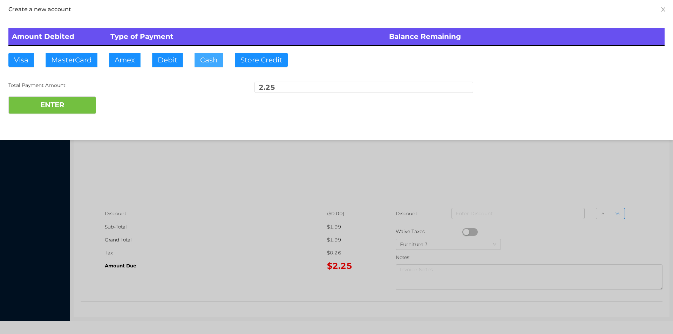
click at [205, 59] on button "Cash" at bounding box center [208, 60] width 29 height 14
type input "100."
click at [69, 104] on button "ENTER" at bounding box center [52, 105] width 88 height 18
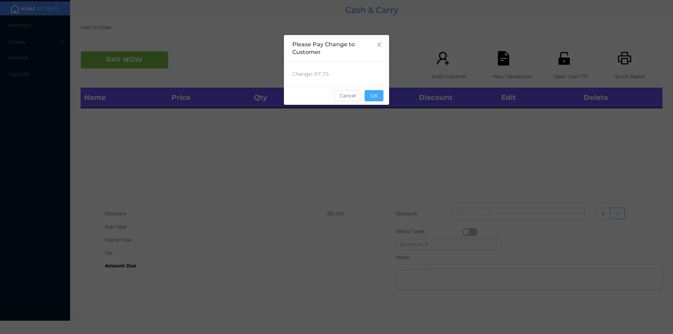
click at [369, 99] on button "OK" at bounding box center [373, 95] width 19 height 11
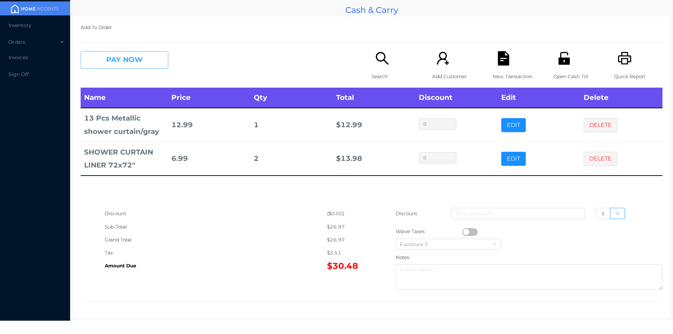
click at [125, 60] on button "PAY NOW" at bounding box center [125, 60] width 88 height 18
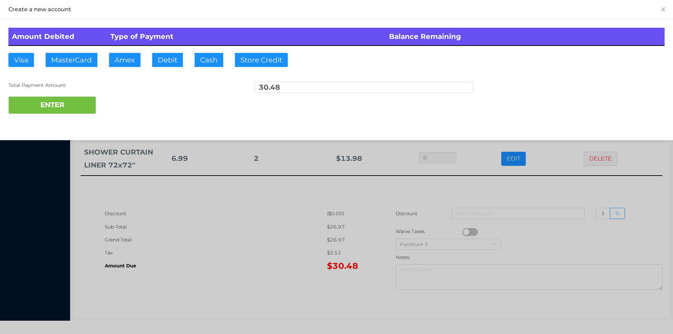
click at [124, 103] on div "ENTER" at bounding box center [336, 105] width 656 height 18
click at [212, 290] on div at bounding box center [336, 167] width 673 height 334
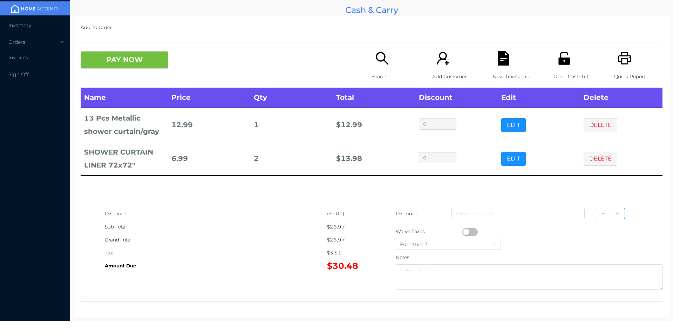
click at [496, 59] on icon "icon: file-text" at bounding box center [503, 58] width 14 height 14
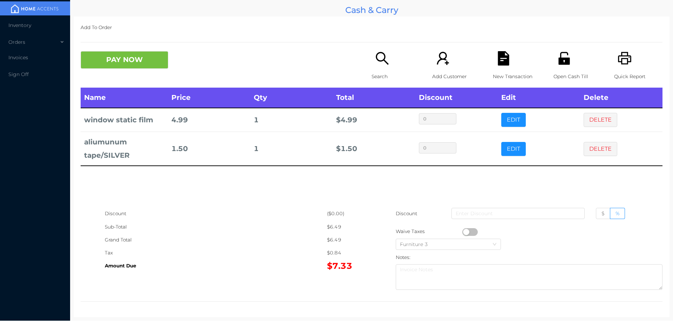
click at [381, 62] on icon "icon: search" at bounding box center [382, 58] width 14 height 14
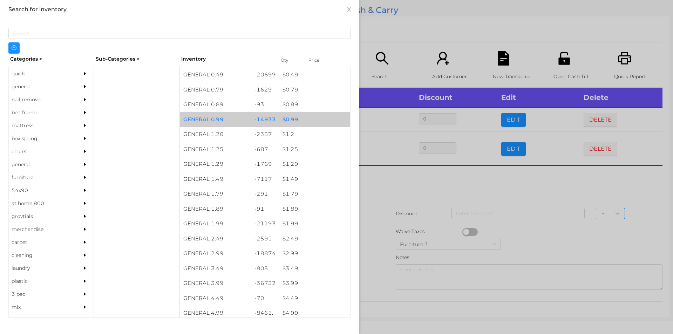
click at [286, 120] on div "$ 0.99" at bounding box center [314, 119] width 71 height 15
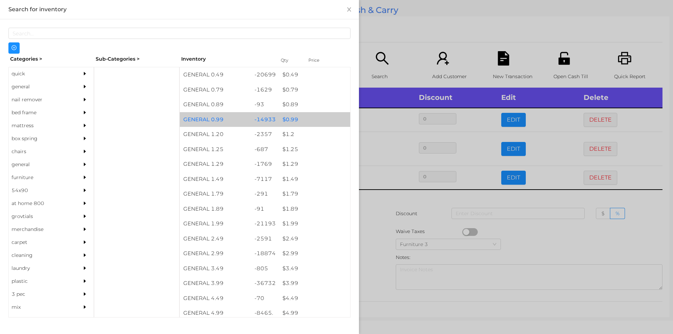
click at [284, 118] on div "$ 0.99" at bounding box center [314, 119] width 71 height 15
click at [286, 118] on div "$ 0.99" at bounding box center [314, 119] width 71 height 15
click at [285, 119] on div "$ 0.99" at bounding box center [314, 119] width 71 height 15
click at [286, 118] on div "$ 0.99" at bounding box center [314, 119] width 71 height 15
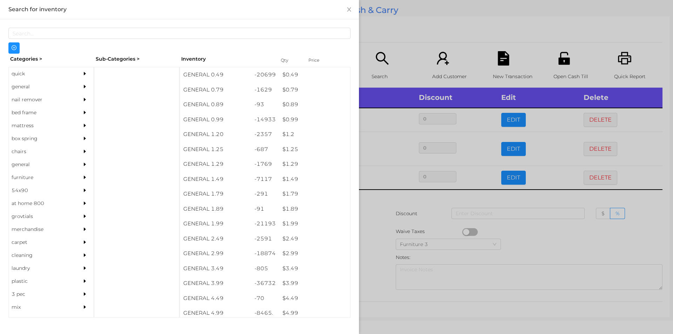
click at [371, 226] on div at bounding box center [336, 167] width 673 height 334
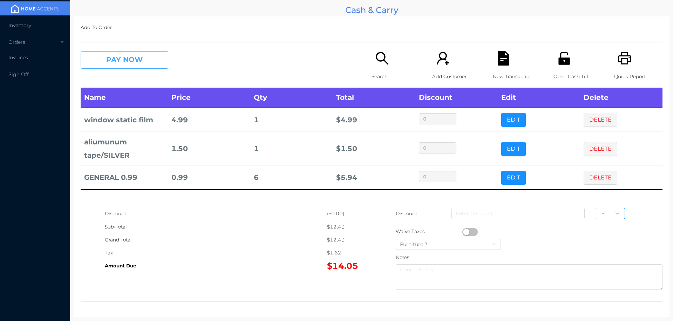
click at [117, 61] on button "PAY NOW" at bounding box center [125, 60] width 88 height 18
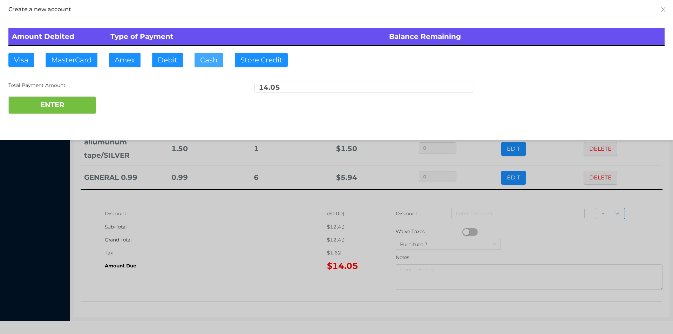
click at [204, 67] on button "Cash" at bounding box center [208, 60] width 29 height 14
click at [57, 107] on button "ENTER" at bounding box center [52, 105] width 88 height 18
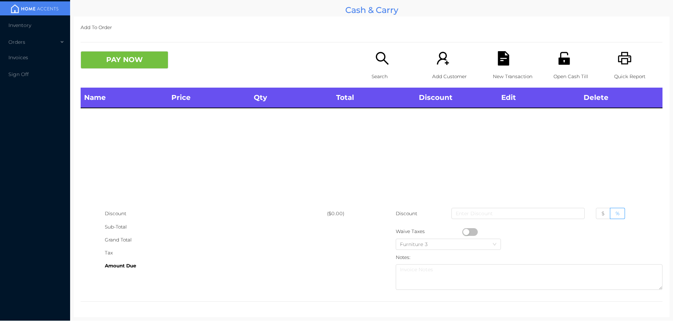
click at [384, 73] on p "Search" at bounding box center [395, 76] width 48 height 13
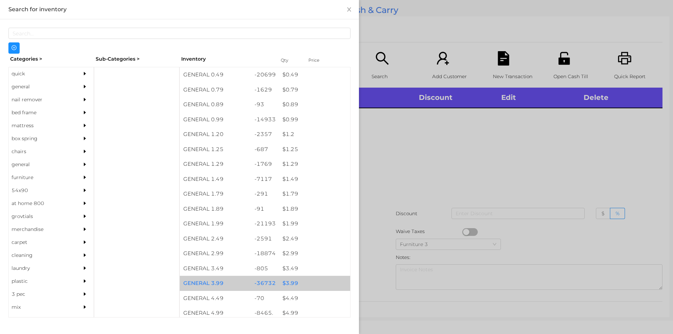
click at [284, 281] on div "$ 3.99" at bounding box center [314, 283] width 71 height 15
click at [286, 278] on div "$ 3.99" at bounding box center [314, 283] width 71 height 15
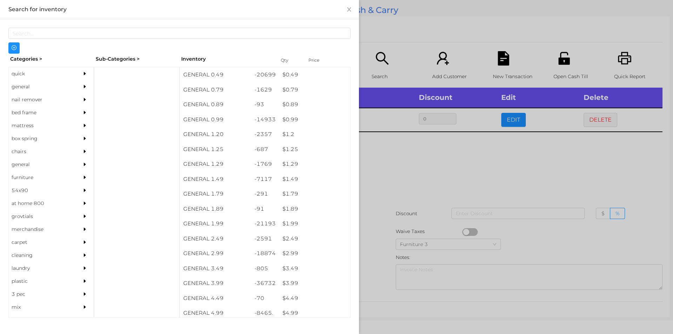
click at [389, 170] on div at bounding box center [336, 167] width 673 height 334
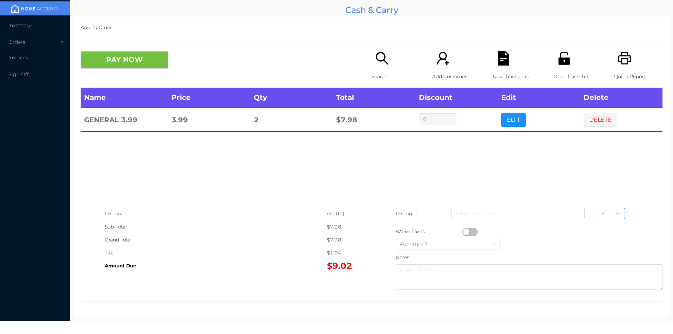
click at [565, 64] on icon "icon: unlock" at bounding box center [564, 58] width 14 height 14
click at [127, 60] on button "PAY NOW" at bounding box center [125, 60] width 88 height 18
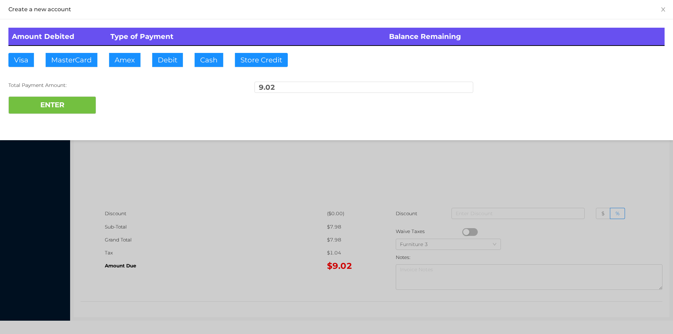
click at [552, 162] on div at bounding box center [336, 167] width 673 height 334
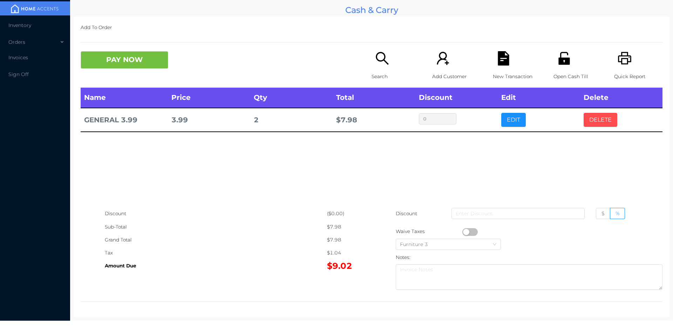
click at [591, 122] on button "DELETE" at bounding box center [600, 120] width 34 height 14
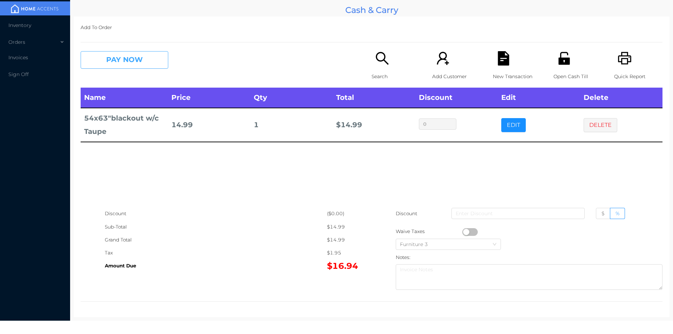
click at [110, 63] on button "PAY NOW" at bounding box center [125, 60] width 88 height 18
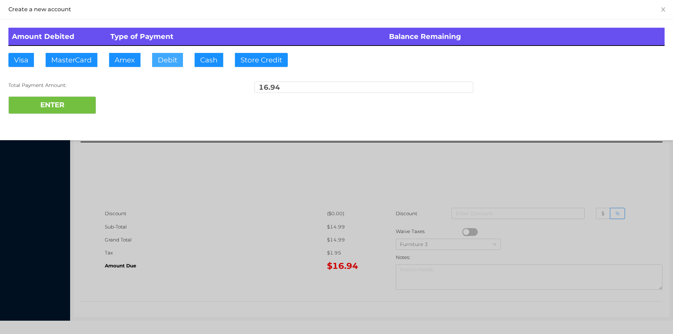
click at [163, 60] on button "Debit" at bounding box center [167, 60] width 31 height 14
click at [71, 112] on button "ENTER" at bounding box center [52, 105] width 88 height 18
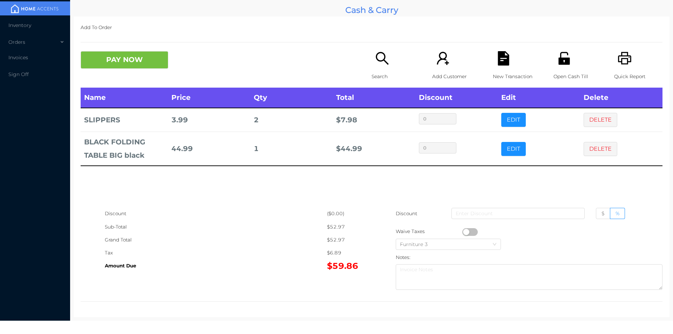
click at [569, 64] on div "Open Cash Till" at bounding box center [577, 69] width 48 height 36
click at [493, 63] on div "New Transaction" at bounding box center [517, 69] width 48 height 36
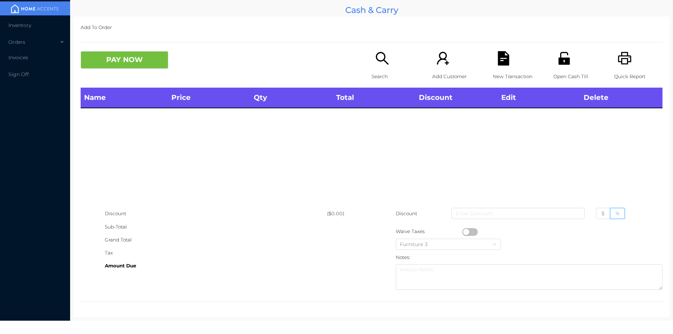
click at [387, 71] on p "Search" at bounding box center [395, 76] width 48 height 13
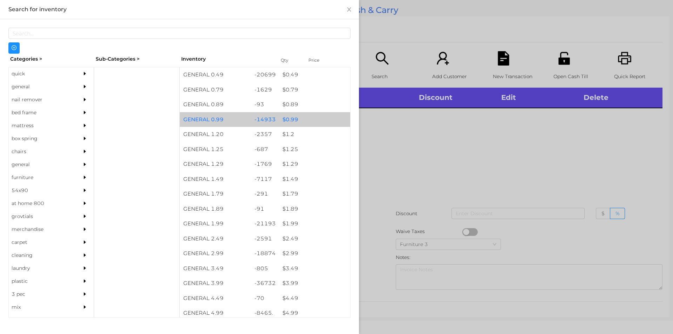
click at [289, 120] on div "$ 0.99" at bounding box center [314, 119] width 71 height 15
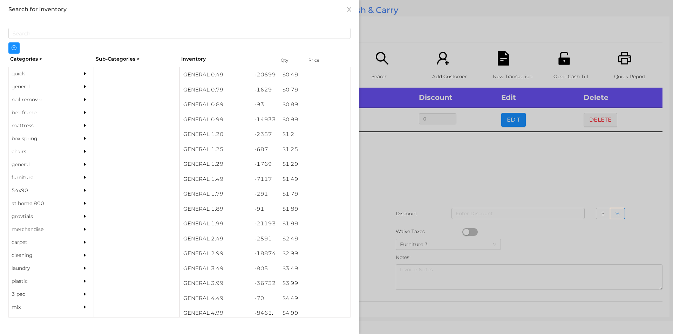
click at [394, 174] on div at bounding box center [336, 167] width 673 height 334
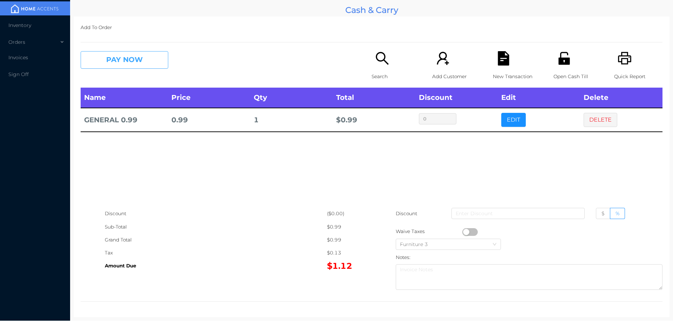
click at [136, 68] on button "PAY NOW" at bounding box center [125, 60] width 88 height 18
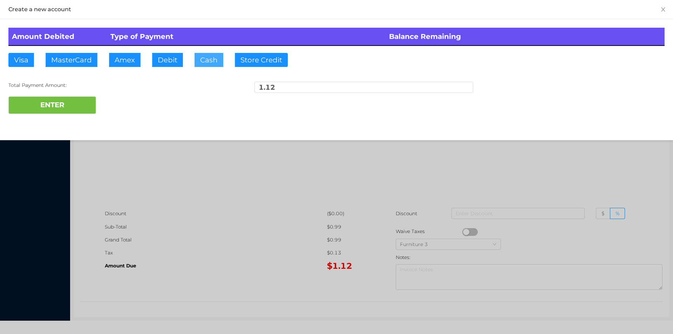
click at [205, 62] on button "Cash" at bounding box center [208, 60] width 29 height 14
click at [67, 102] on button "ENTER" at bounding box center [52, 105] width 88 height 18
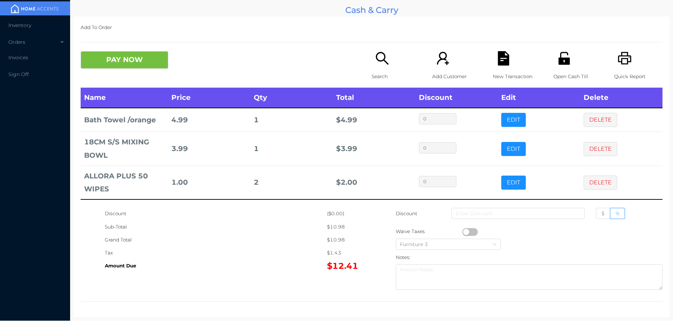
click at [594, 182] on button "DELETE" at bounding box center [600, 183] width 34 height 14
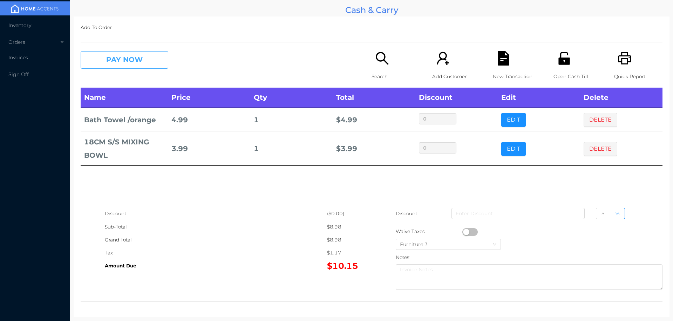
click at [125, 63] on button "PAY NOW" at bounding box center [125, 60] width 88 height 18
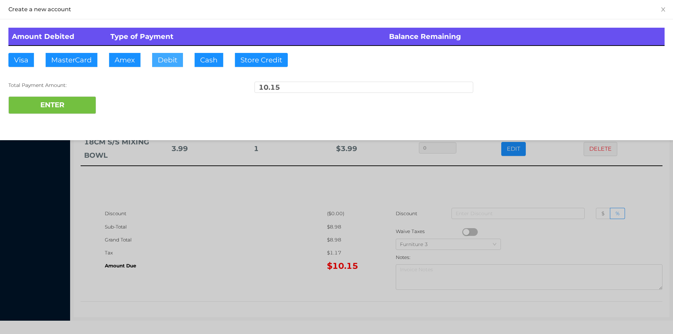
click at [181, 57] on button "Debit" at bounding box center [167, 60] width 31 height 14
click at [52, 114] on button "ENTER" at bounding box center [52, 105] width 88 height 18
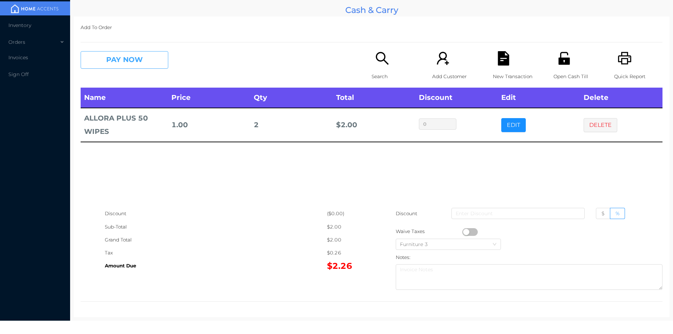
click at [119, 63] on button "PAY NOW" at bounding box center [125, 60] width 88 height 18
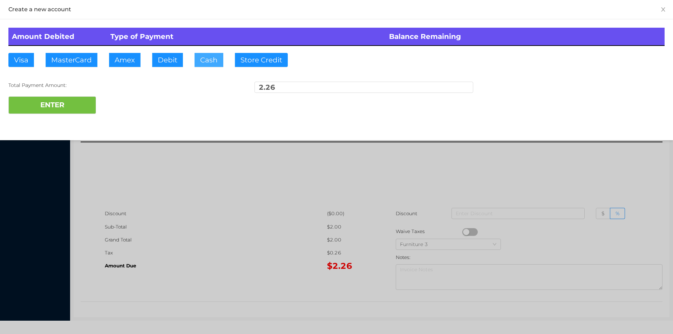
click at [216, 58] on button "Cash" at bounding box center [208, 60] width 29 height 14
click at [72, 97] on button "ENTER" at bounding box center [52, 105] width 88 height 18
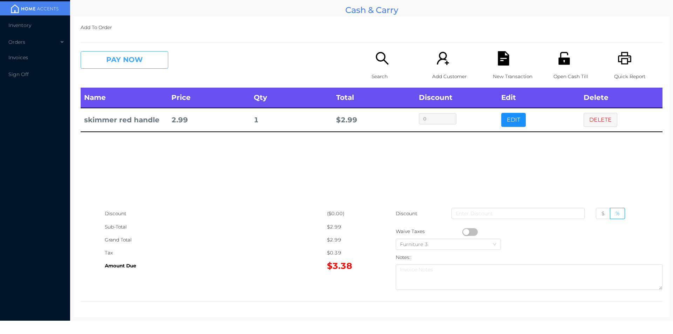
click at [130, 57] on button "PAY NOW" at bounding box center [125, 60] width 88 height 18
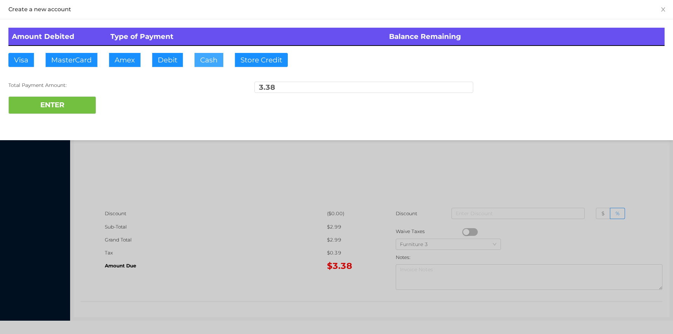
click at [202, 65] on button "Cash" at bounding box center [208, 60] width 29 height 14
type input "5."
click at [65, 104] on button "ENTER" at bounding box center [52, 105] width 88 height 18
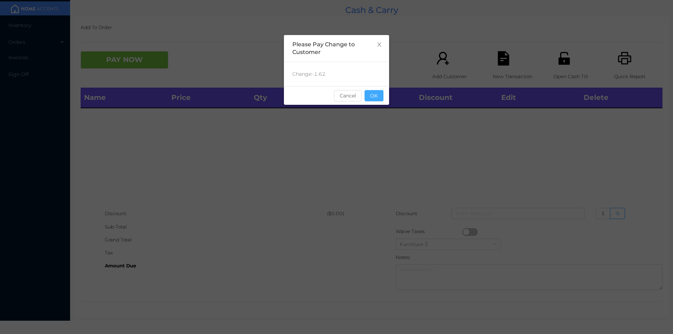
click at [371, 98] on button "OK" at bounding box center [373, 95] width 19 height 11
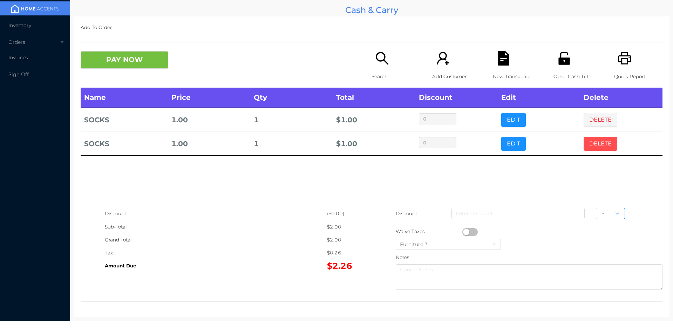
click at [586, 147] on button "DELETE" at bounding box center [600, 144] width 34 height 14
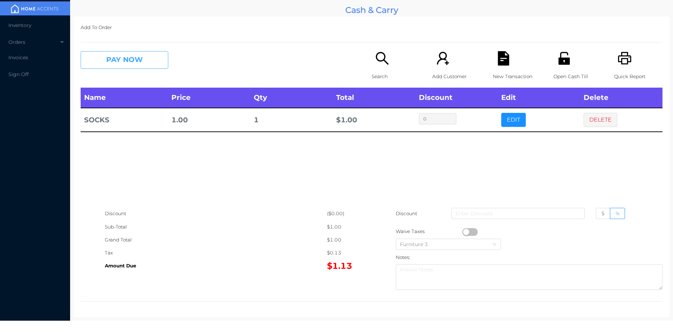
click at [116, 54] on button "PAY NOW" at bounding box center [125, 60] width 88 height 18
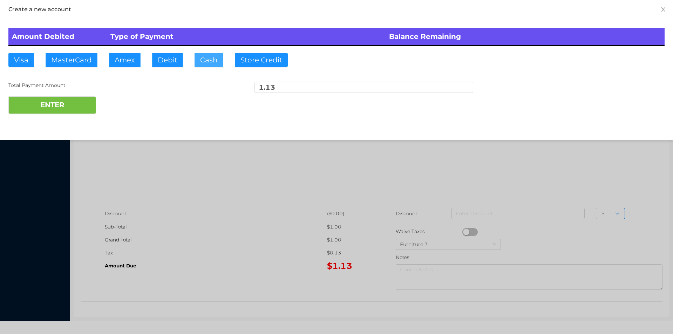
click at [211, 64] on button "Cash" at bounding box center [208, 60] width 29 height 14
click at [80, 102] on button "ENTER" at bounding box center [52, 105] width 88 height 18
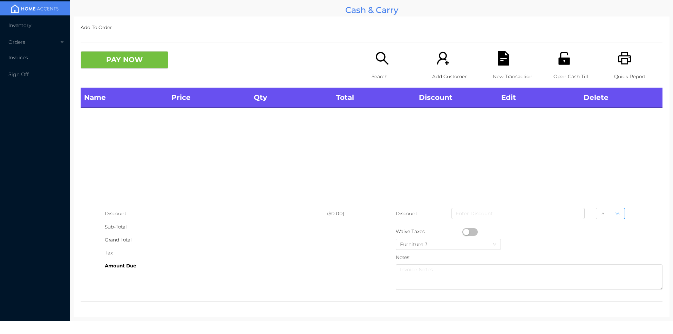
click at [380, 60] on icon "icon: search" at bounding box center [382, 58] width 13 height 13
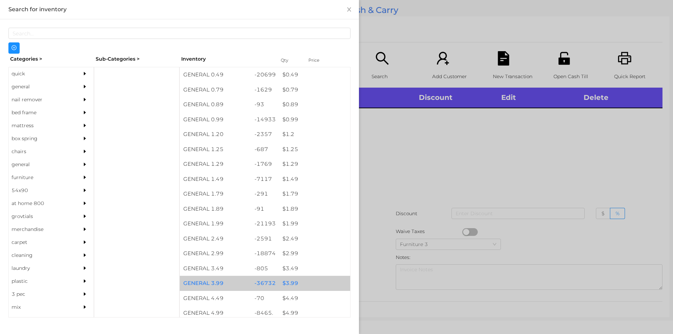
click at [289, 283] on div "$ 3.99" at bounding box center [314, 283] width 71 height 15
click at [287, 283] on div "$ 3.99" at bounding box center [314, 283] width 71 height 15
click at [287, 282] on div "$ 3.99" at bounding box center [314, 283] width 71 height 15
click at [284, 283] on div "$ 3.99" at bounding box center [314, 283] width 71 height 15
click at [286, 282] on div "$ 3.99" at bounding box center [314, 283] width 71 height 15
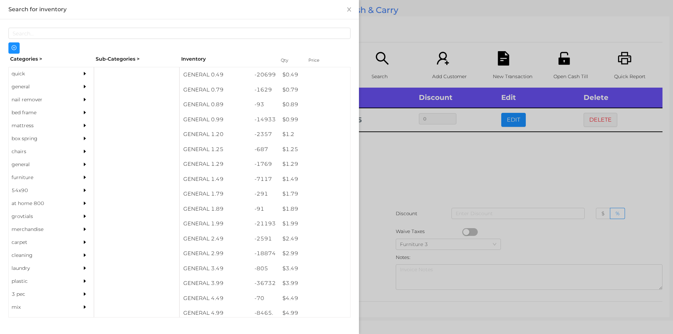
click at [397, 156] on div at bounding box center [336, 167] width 673 height 334
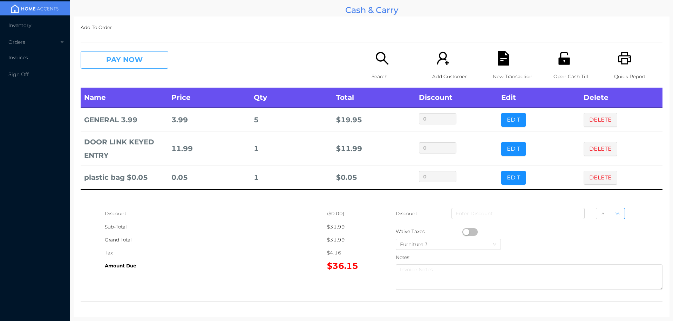
click at [144, 63] on button "PAY NOW" at bounding box center [125, 60] width 88 height 18
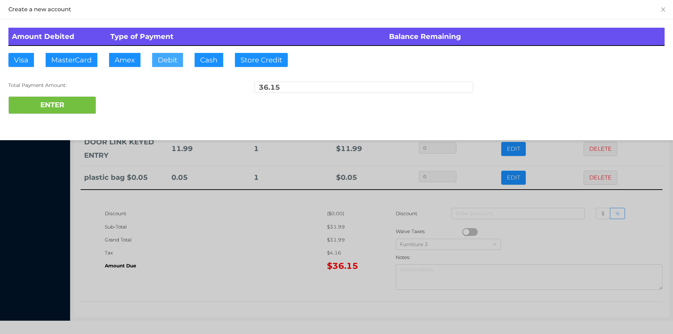
click at [160, 63] on button "Debit" at bounding box center [167, 60] width 31 height 14
click at [77, 97] on button "ENTER" at bounding box center [52, 105] width 88 height 18
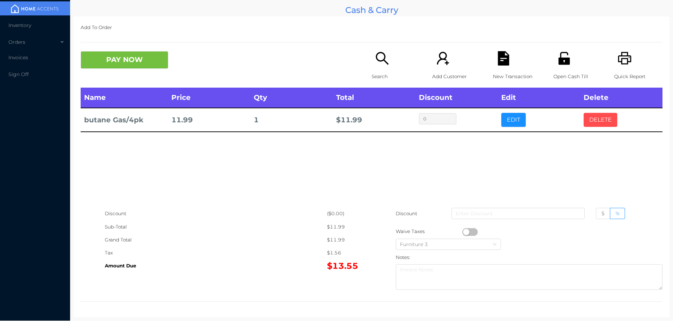
click at [590, 118] on button "DELETE" at bounding box center [600, 120] width 34 height 14
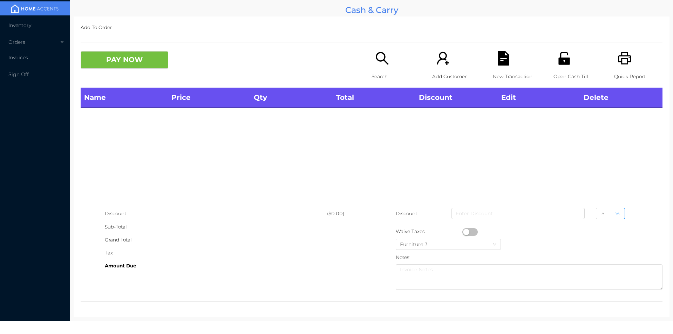
click at [362, 63] on div "PAY NOW" at bounding box center [226, 60] width 291 height 18
click at [375, 61] on icon "icon: search" at bounding box center [382, 58] width 14 height 14
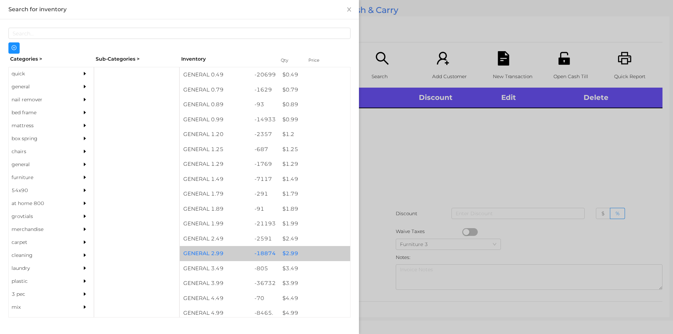
click at [286, 251] on div "$ 2.99" at bounding box center [314, 253] width 71 height 15
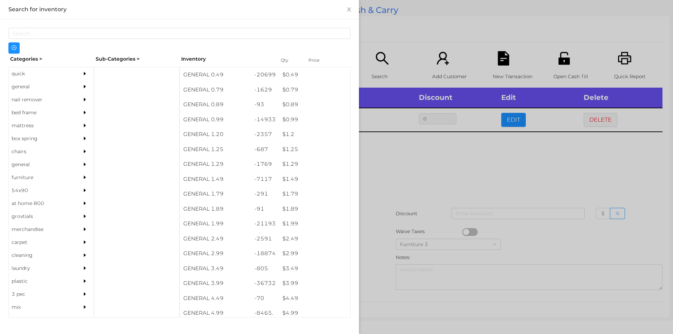
click at [388, 186] on div at bounding box center [336, 167] width 673 height 334
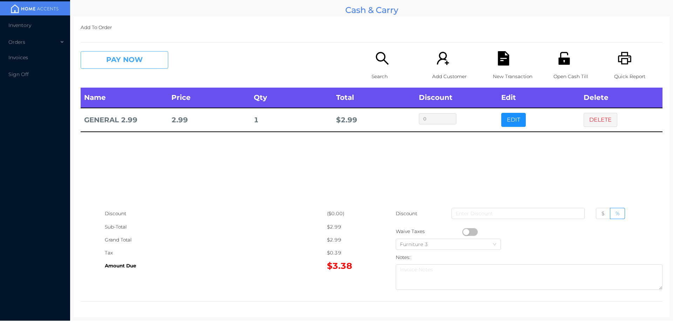
click at [122, 61] on button "PAY NOW" at bounding box center [125, 60] width 88 height 18
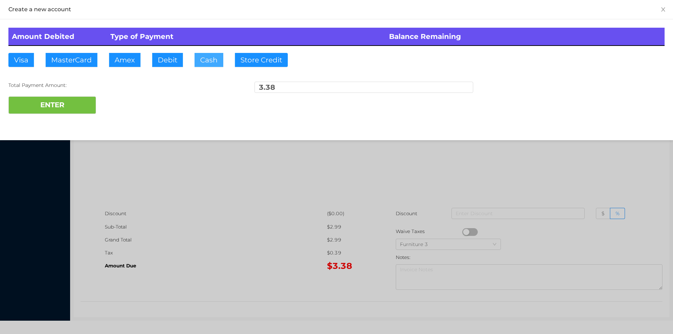
click at [206, 60] on button "Cash" at bounding box center [208, 60] width 29 height 14
type input "4."
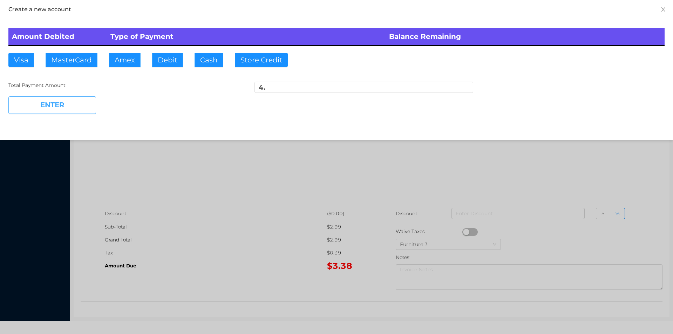
click at [69, 111] on button "ENTER" at bounding box center [52, 105] width 88 height 18
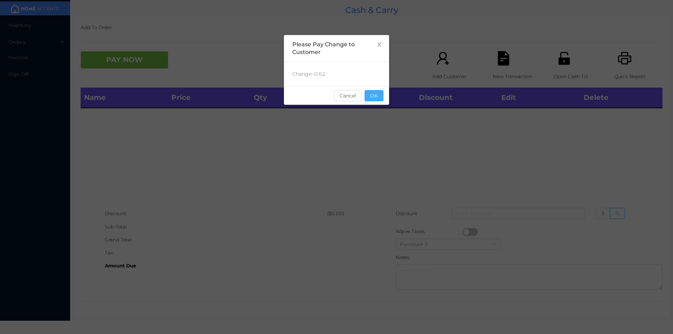
click at [379, 94] on button "OK" at bounding box center [373, 95] width 19 height 11
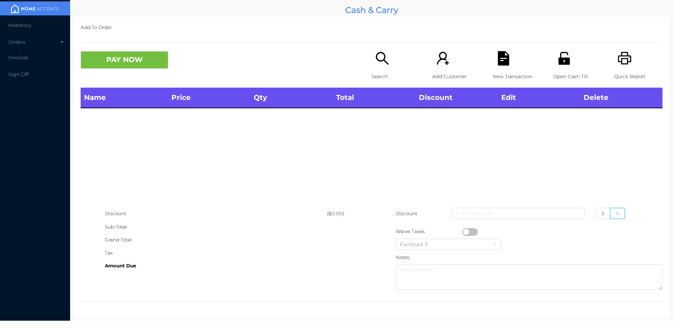
click at [371, 130] on div "Name Price Qty Total Discount Edit Delete" at bounding box center [372, 147] width 582 height 119
click at [377, 56] on icon "icon: search" at bounding box center [382, 58] width 14 height 14
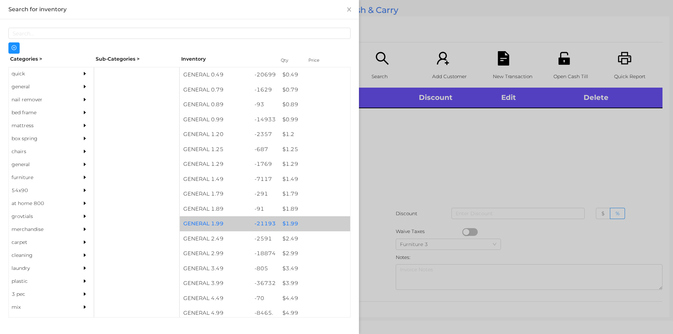
click at [290, 225] on div "$ 1.99" at bounding box center [314, 223] width 71 height 15
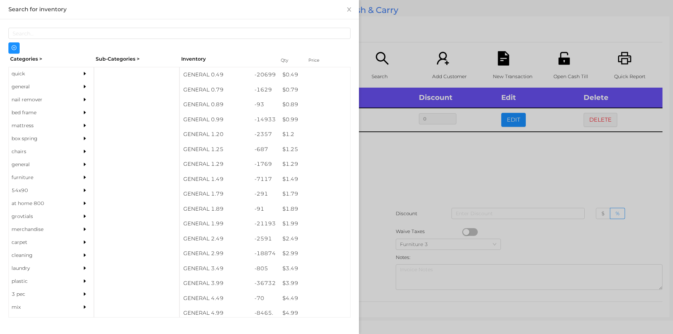
click at [494, 170] on div at bounding box center [336, 167] width 673 height 334
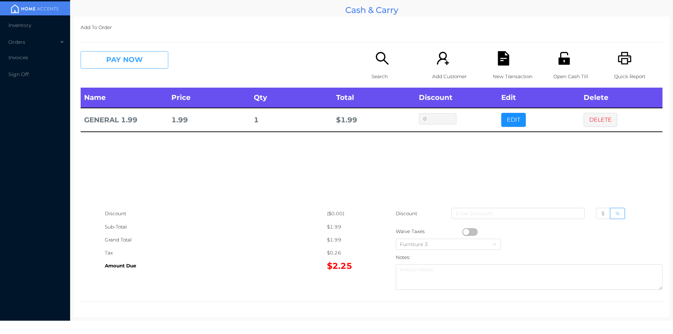
click at [146, 61] on button "PAY NOW" at bounding box center [125, 60] width 88 height 18
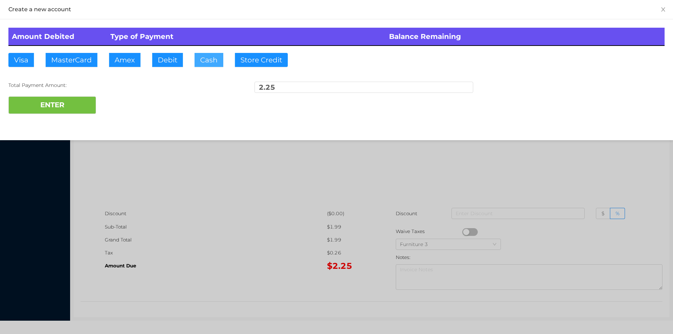
click at [210, 60] on button "Cash" at bounding box center [208, 60] width 29 height 14
type input "10"
click at [79, 108] on button "ENTER" at bounding box center [52, 105] width 88 height 18
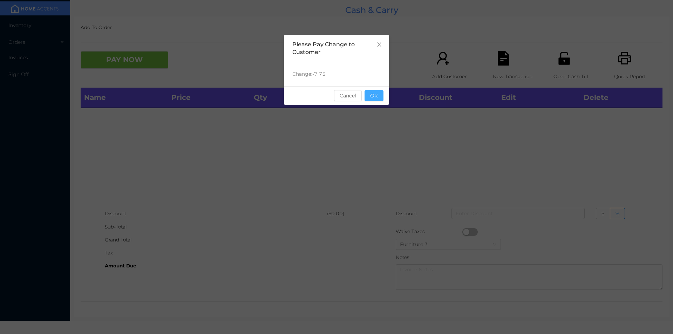
click at [378, 95] on button "OK" at bounding box center [373, 95] width 19 height 11
click at [348, 136] on div "Name Price Qty Total Discount Edit Delete" at bounding box center [372, 147] width 582 height 119
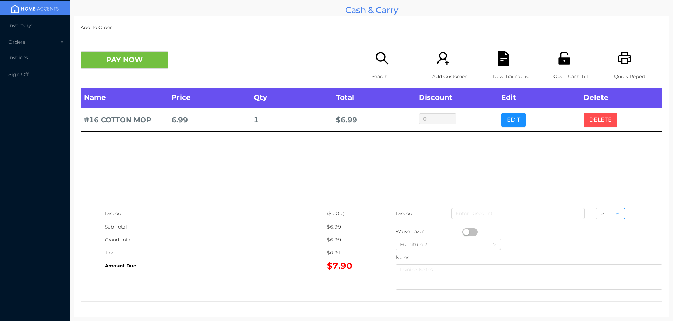
click at [601, 121] on button "DELETE" at bounding box center [600, 120] width 34 height 14
click at [629, 62] on div "Quick Report" at bounding box center [638, 69] width 48 height 36
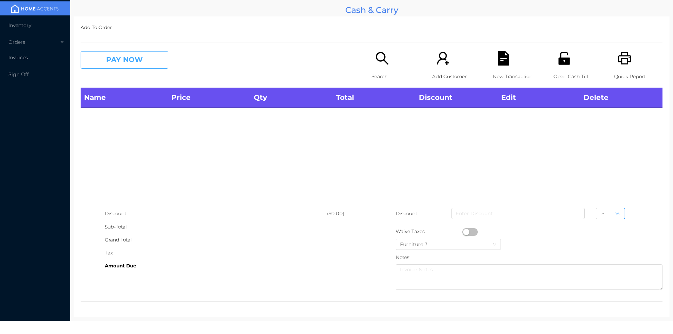
click at [135, 66] on button "PAY NOW" at bounding box center [125, 60] width 88 height 18
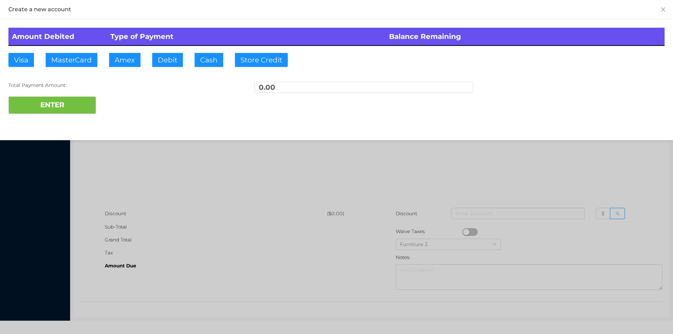
click at [165, 161] on div at bounding box center [336, 167] width 673 height 334
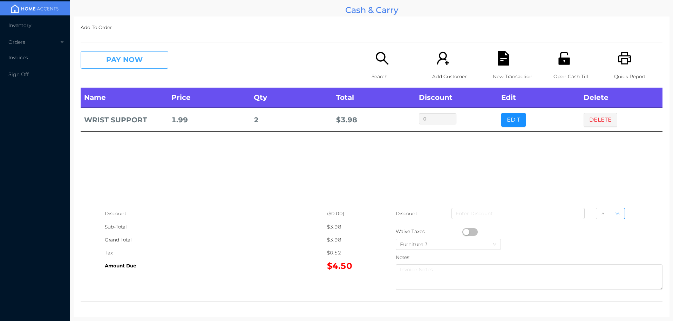
click at [123, 61] on button "PAY NOW" at bounding box center [125, 60] width 88 height 18
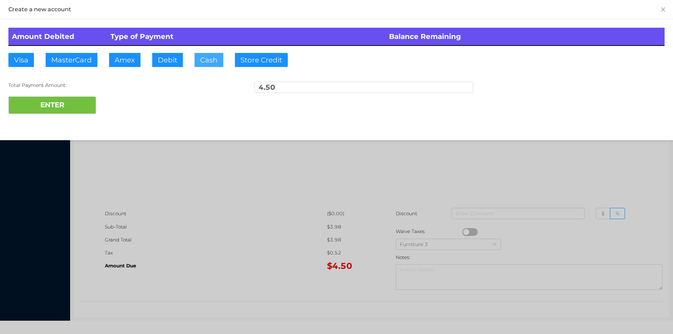
click at [199, 60] on button "Cash" at bounding box center [208, 60] width 29 height 14
click at [68, 105] on button "ENTER" at bounding box center [52, 105] width 88 height 18
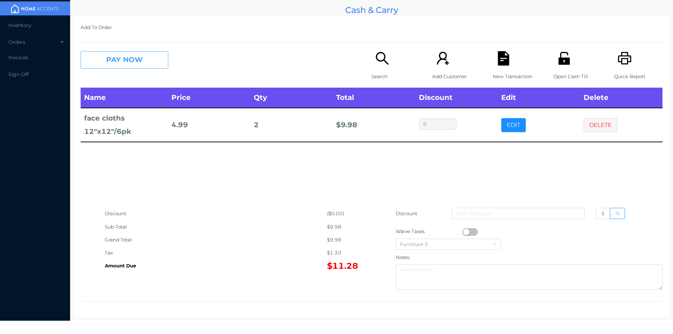
click at [147, 60] on button "PAY NOW" at bounding box center [125, 60] width 88 height 18
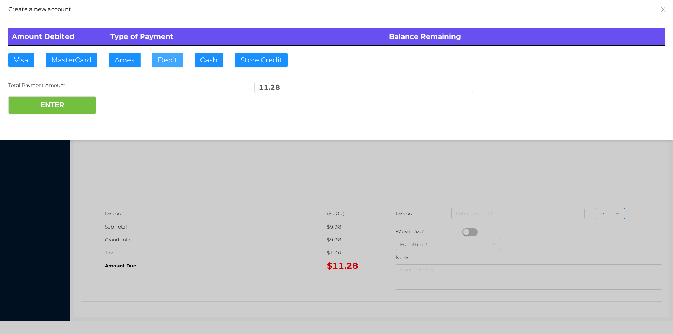
click at [168, 57] on button "Debit" at bounding box center [167, 60] width 31 height 14
click at [88, 110] on button "ENTER" at bounding box center [52, 105] width 88 height 18
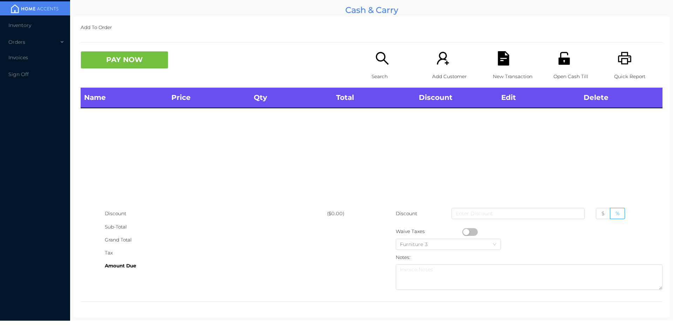
click at [384, 67] on div "Search" at bounding box center [395, 69] width 48 height 36
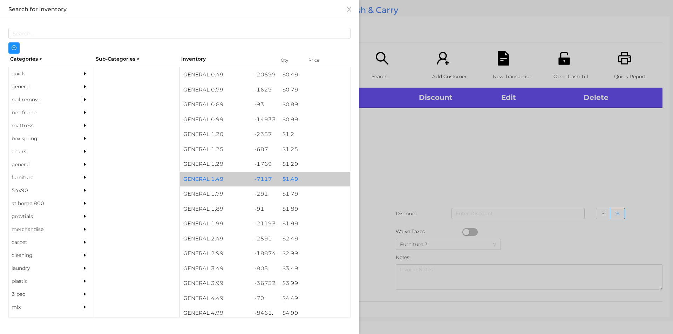
click at [288, 184] on div "$ 1.49" at bounding box center [314, 179] width 71 height 15
click at [287, 177] on div "$ 1.49" at bounding box center [314, 179] width 71 height 15
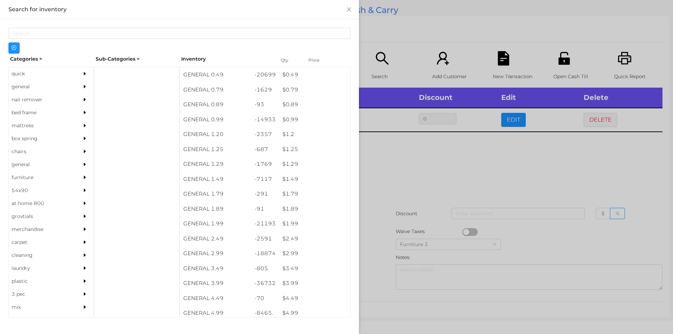
click at [432, 164] on div at bounding box center [336, 167] width 673 height 334
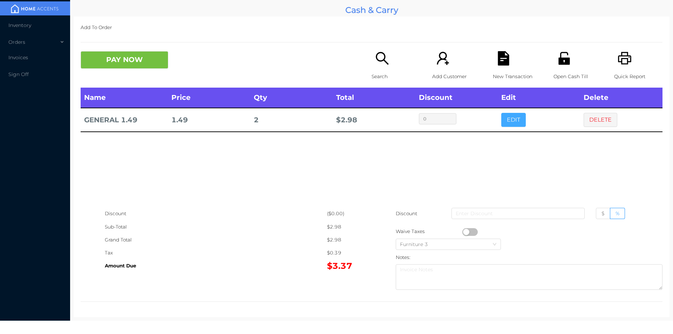
click at [509, 119] on button "EDIT" at bounding box center [513, 120] width 25 height 14
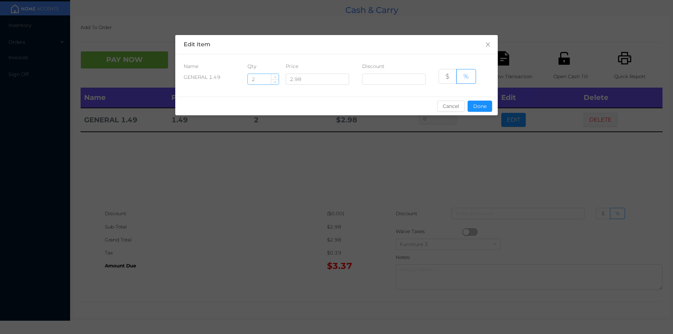
click at [263, 80] on input "2" at bounding box center [263, 79] width 31 height 11
type input "10"
click at [478, 108] on button "Done" at bounding box center [479, 106] width 25 height 11
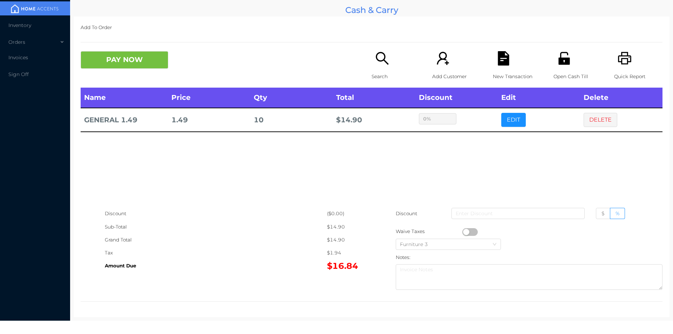
click at [471, 143] on div "sentinelStart Edit Item Name Qty Price Discount GENERAL 1.49 10 2.98 $ % Cancel…" at bounding box center [336, 167] width 673 height 334
click at [115, 62] on button "PAY NOW" at bounding box center [125, 60] width 88 height 18
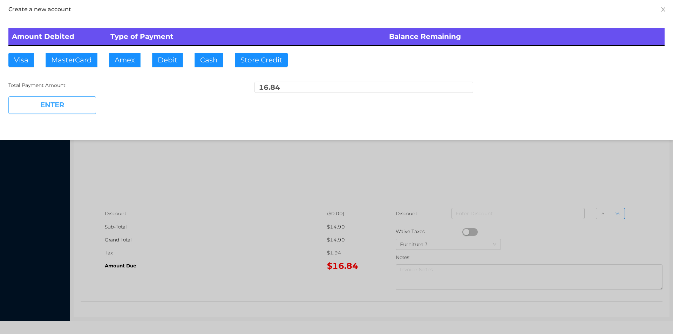
click at [71, 102] on button "ENTER" at bounding box center [52, 105] width 88 height 18
type input "0"
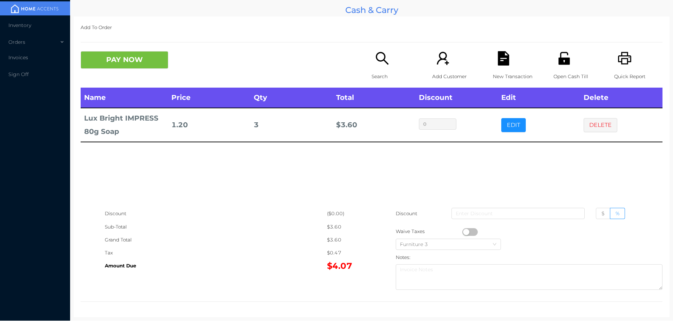
click at [377, 66] on div "Search" at bounding box center [395, 69] width 48 height 36
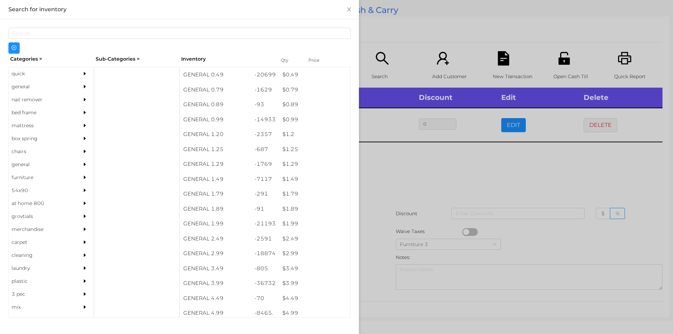
click at [292, 224] on div "$ 1.99" at bounding box center [314, 223] width 71 height 15
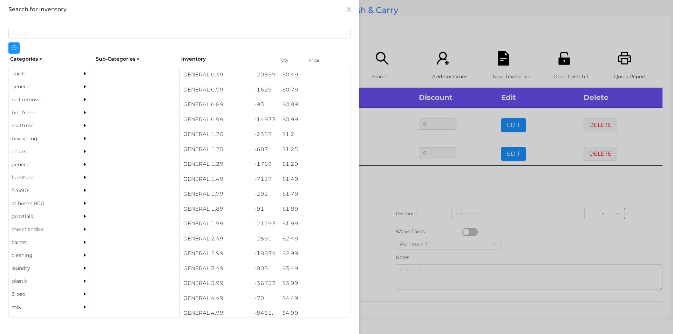
click at [378, 218] on div at bounding box center [336, 167] width 673 height 334
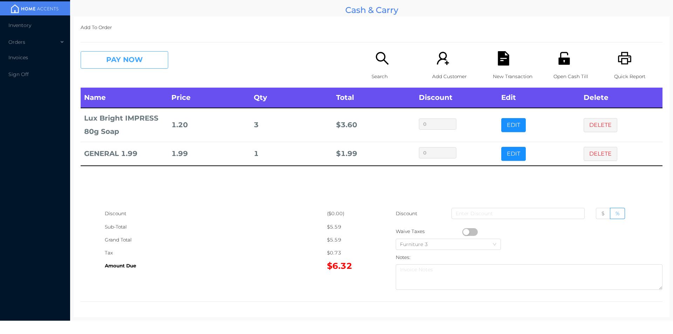
click at [118, 63] on button "PAY NOW" at bounding box center [125, 60] width 88 height 18
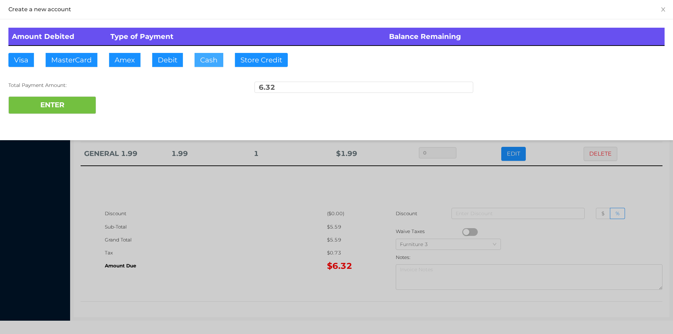
click at [200, 55] on button "Cash" at bounding box center [208, 60] width 29 height 14
type input "10."
click at [67, 104] on button "ENTER" at bounding box center [52, 105] width 88 height 18
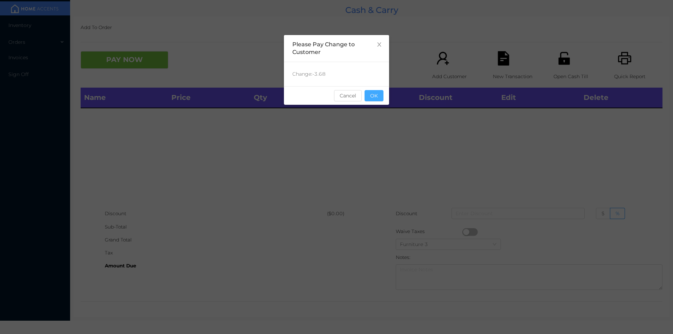
click at [375, 97] on button "OK" at bounding box center [373, 95] width 19 height 11
click at [373, 112] on div "Name Price Qty Total Discount Edit Delete" at bounding box center [372, 147] width 582 height 119
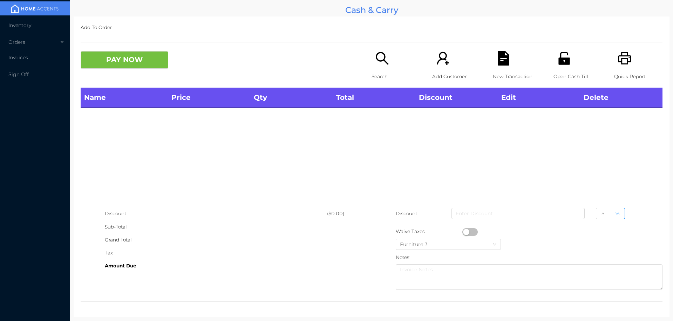
click at [378, 62] on icon "icon: search" at bounding box center [382, 58] width 14 height 14
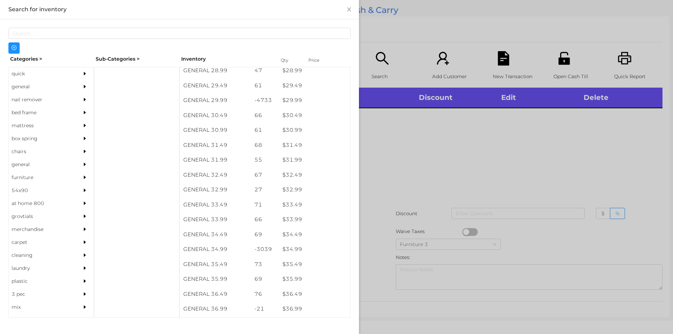
scroll to position [1030, 0]
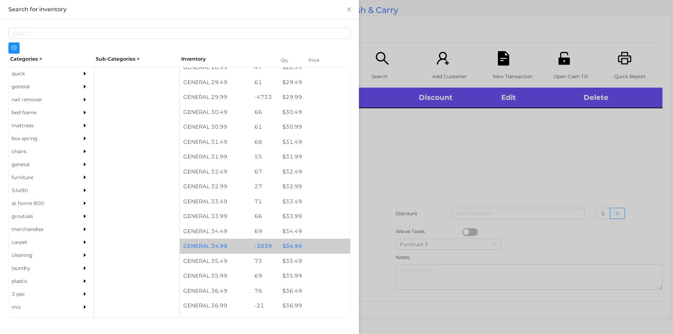
click at [291, 247] on div "$ 34.99" at bounding box center [314, 246] width 71 height 15
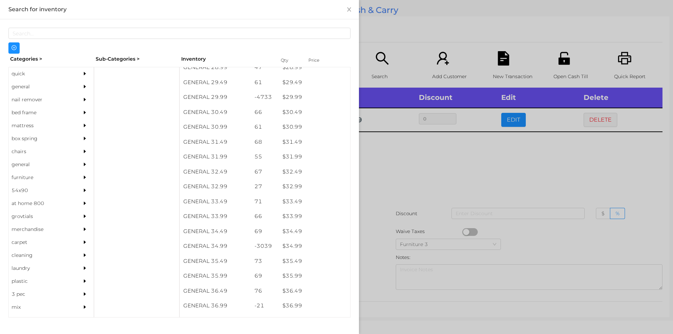
click at [390, 171] on div at bounding box center [336, 167] width 673 height 334
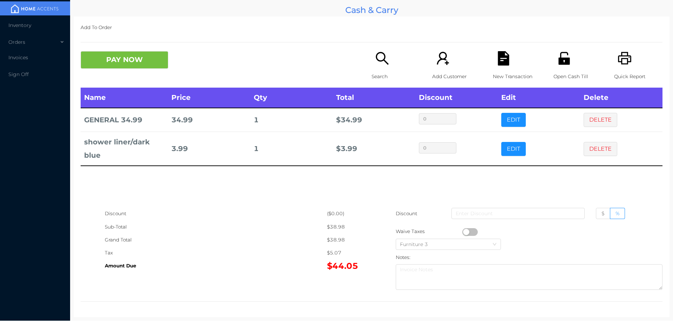
click at [559, 67] on div "Open Cash Till" at bounding box center [577, 69] width 48 height 36
click at [498, 55] on icon "icon: file-text" at bounding box center [503, 58] width 11 height 14
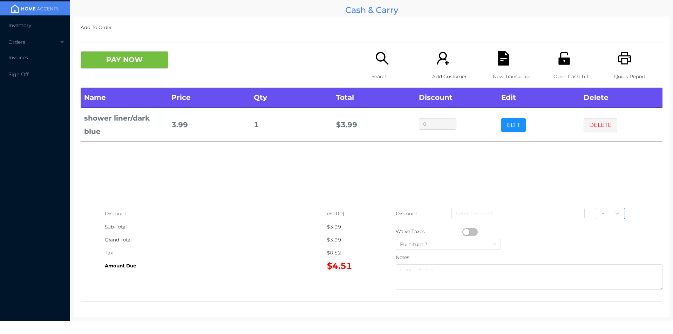
click at [382, 64] on icon "icon: search" at bounding box center [382, 58] width 14 height 14
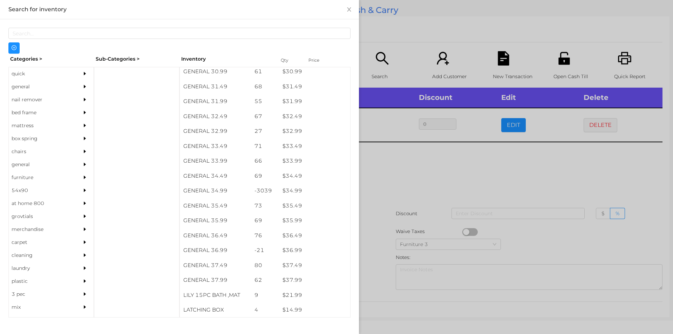
scroll to position [1085, 0]
click at [289, 192] on div "$ 34.99" at bounding box center [314, 191] width 71 height 15
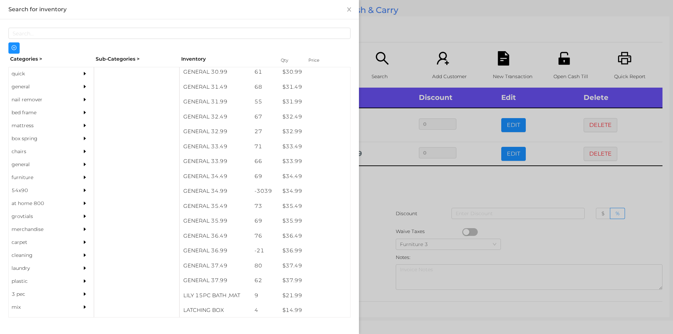
click at [405, 181] on div at bounding box center [336, 167] width 673 height 334
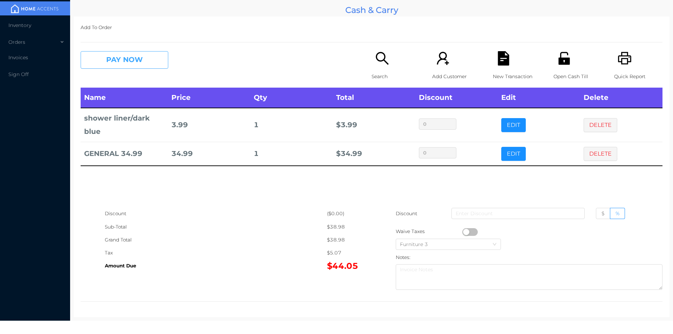
click at [122, 60] on button "PAY NOW" at bounding box center [125, 60] width 88 height 18
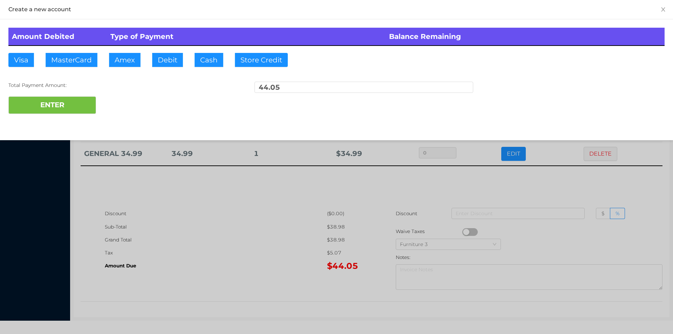
click at [126, 97] on div "ENTER" at bounding box center [336, 105] width 656 height 18
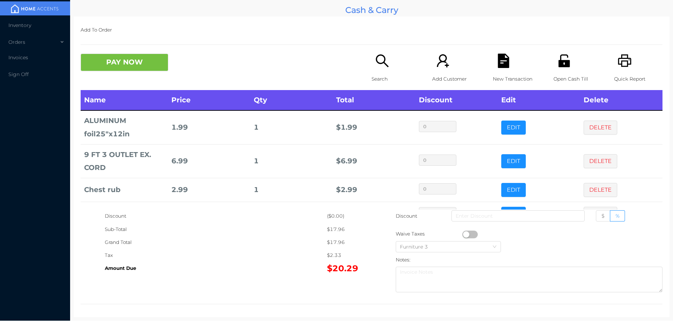
click at [384, 62] on icon "icon: search" at bounding box center [382, 61] width 14 height 14
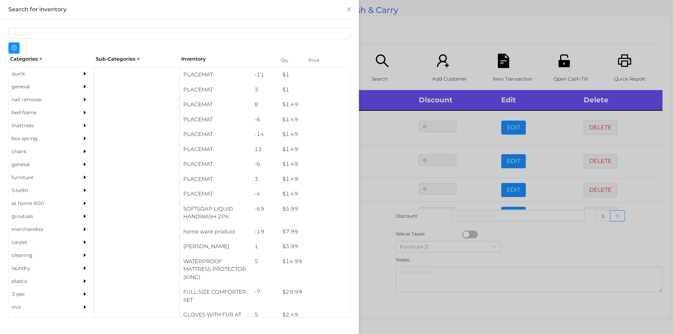
click at [17, 74] on div "quick" at bounding box center [41, 73] width 64 height 13
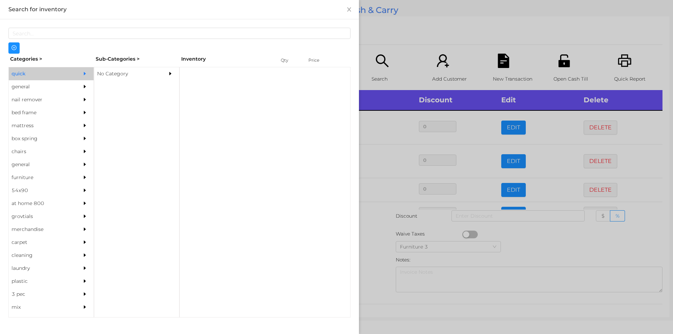
click at [110, 74] on div "No Category" at bounding box center [126, 73] width 64 height 13
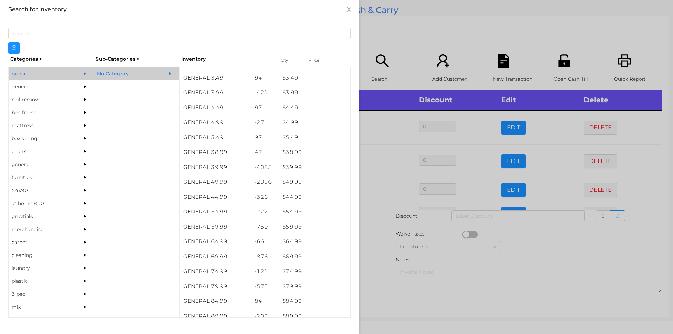
scroll to position [310, 0]
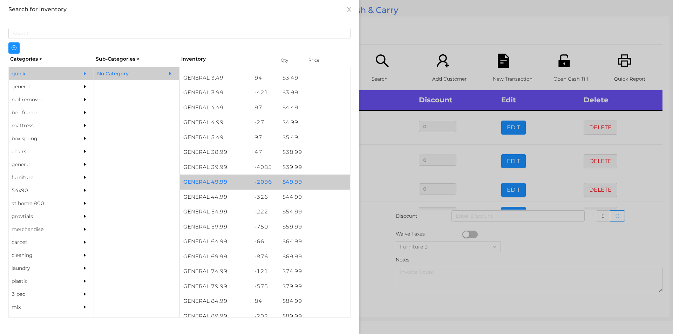
click at [286, 179] on div "$ 49.99" at bounding box center [314, 181] width 71 height 15
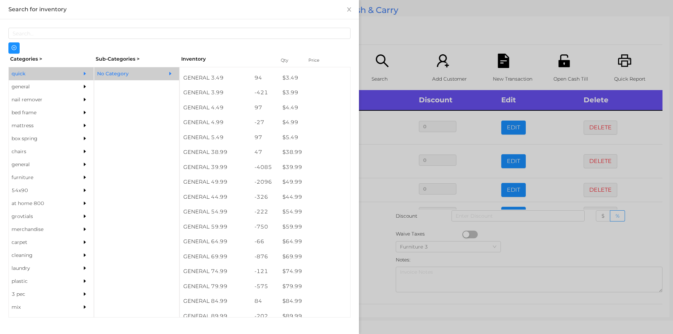
click at [375, 248] on div at bounding box center [336, 167] width 673 height 334
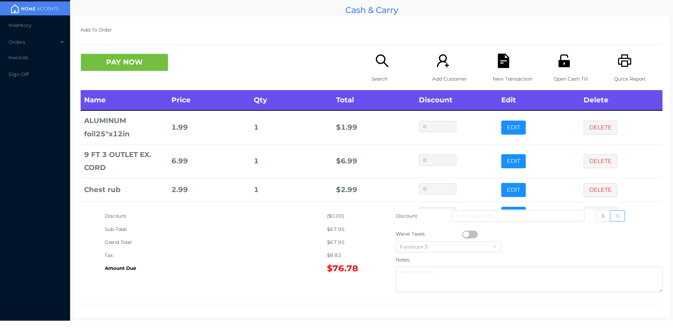
scroll to position [47, 0]
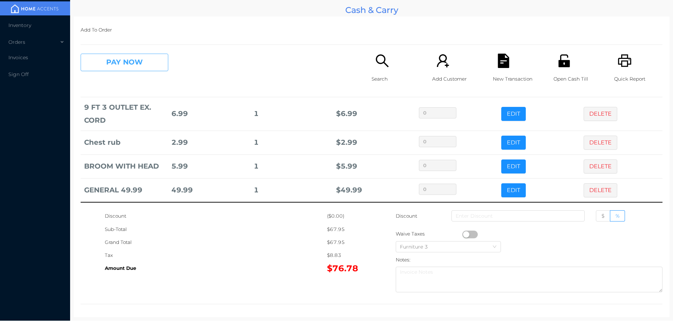
click at [107, 63] on button "PAY NOW" at bounding box center [125, 63] width 88 height 18
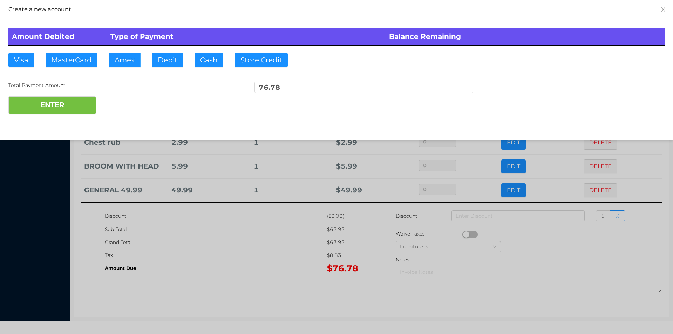
click at [119, 103] on div "ENTER" at bounding box center [336, 105] width 656 height 18
click at [68, 106] on button "ENTER" at bounding box center [52, 105] width 88 height 18
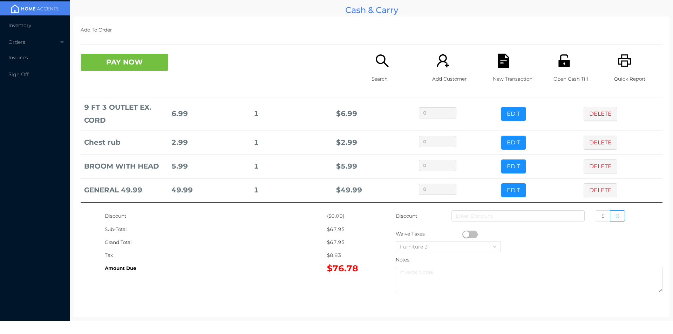
scroll to position [0, 0]
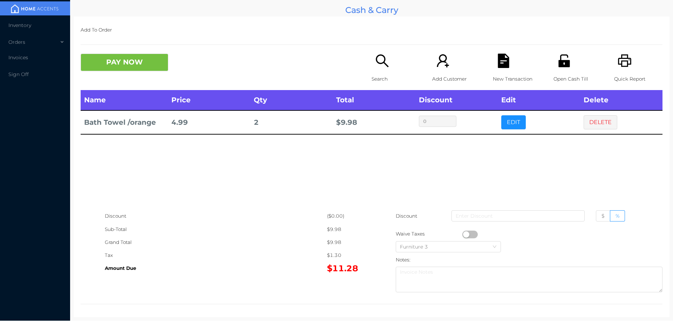
click at [620, 65] on icon "icon: printer" at bounding box center [624, 61] width 14 height 14
click at [139, 67] on button "PAY NOW" at bounding box center [125, 63] width 88 height 18
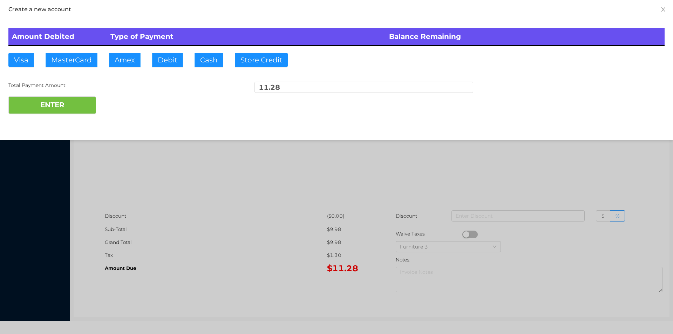
click at [485, 165] on div at bounding box center [336, 167] width 673 height 334
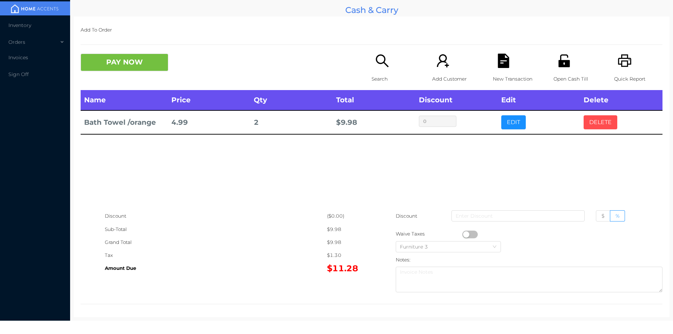
click at [590, 127] on button "DELETE" at bounding box center [600, 122] width 34 height 14
click at [558, 61] on icon "icon: unlock" at bounding box center [563, 60] width 11 height 13
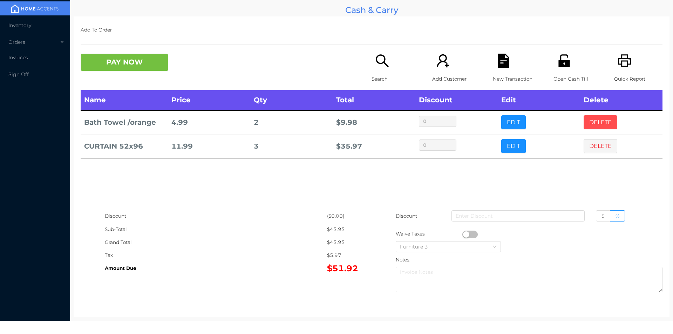
click at [595, 121] on button "DELETE" at bounding box center [600, 122] width 34 height 14
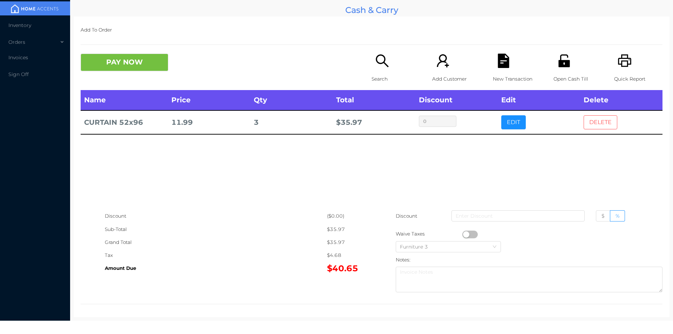
click at [595, 125] on button "DELETE" at bounding box center [600, 122] width 34 height 14
click at [507, 116] on button "EDIT" at bounding box center [513, 122] width 25 height 14
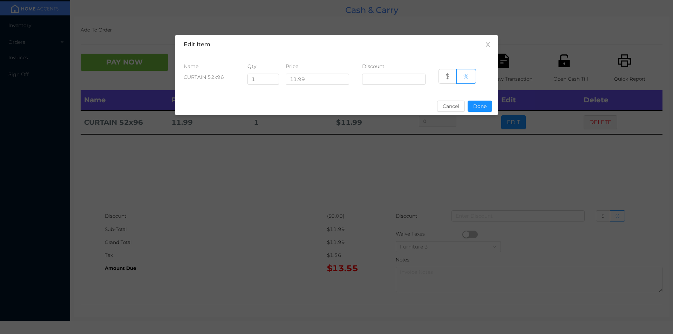
click at [505, 127] on div "sentinelStart Edit Item Name Qty Price Discount CURTAIN 52x96 1 11.99 $ % Cance…" at bounding box center [336, 167] width 673 height 334
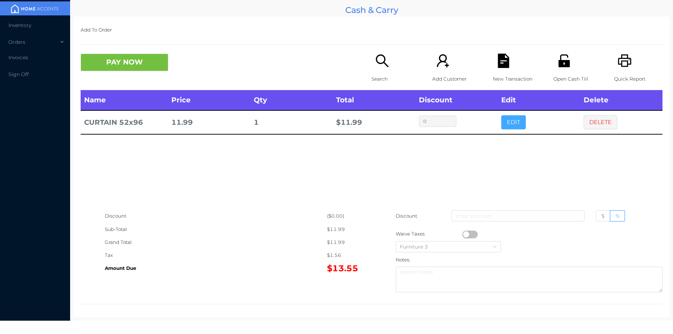
click at [508, 122] on button "EDIT" at bounding box center [513, 122] width 25 height 14
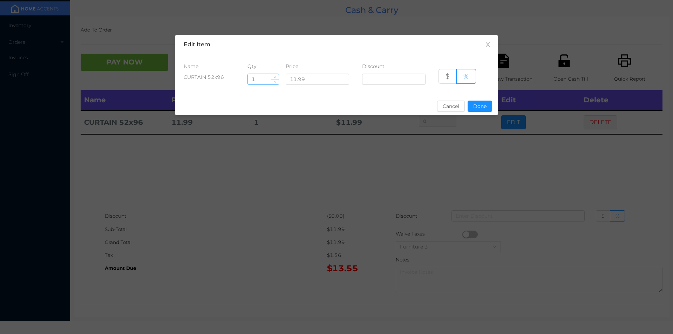
click at [261, 82] on input "1" at bounding box center [263, 79] width 31 height 11
type input "4"
click at [480, 107] on button "Done" at bounding box center [479, 106] width 25 height 11
click at [474, 137] on div "sentinelStart Edit Item Name Qty Price Discount CURTAIN 52x96 4 11.99 $ % Cance…" at bounding box center [336, 167] width 673 height 334
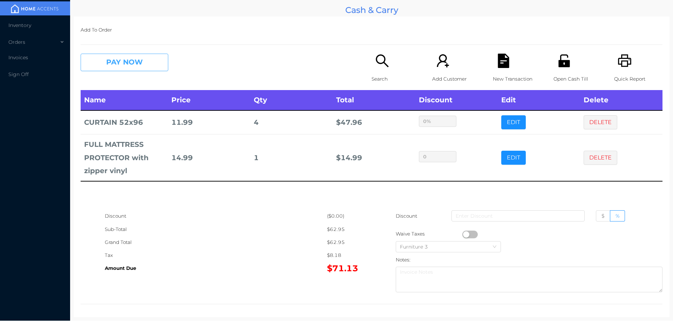
click at [125, 60] on button "PAY NOW" at bounding box center [125, 63] width 88 height 18
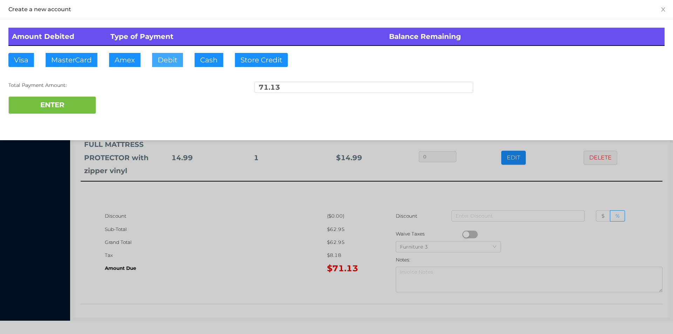
click at [160, 60] on button "Debit" at bounding box center [167, 60] width 31 height 14
click at [84, 103] on button "ENTER" at bounding box center [52, 105] width 88 height 18
type input "0"
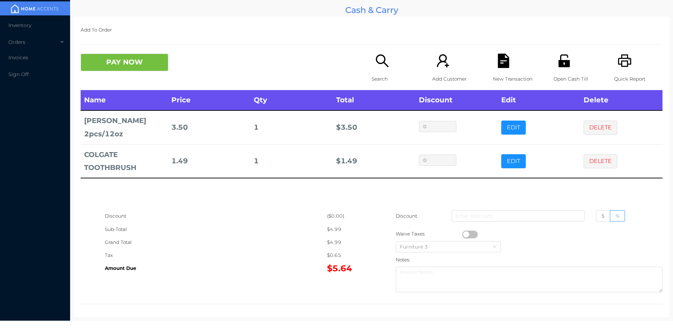
click at [381, 73] on p "Search" at bounding box center [395, 79] width 48 height 13
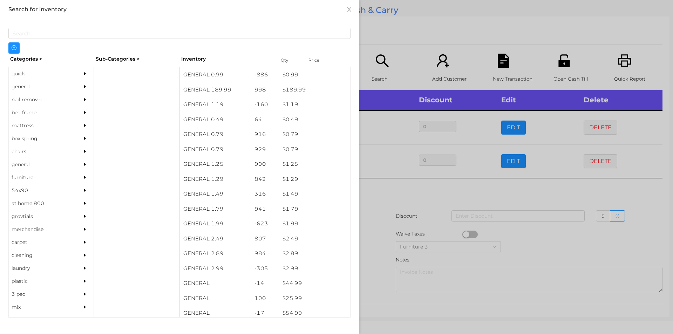
click at [292, 193] on div "$ 1.49" at bounding box center [314, 193] width 71 height 15
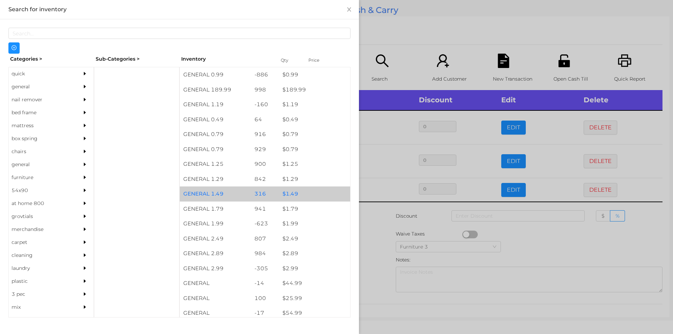
click at [372, 215] on div at bounding box center [336, 167] width 673 height 334
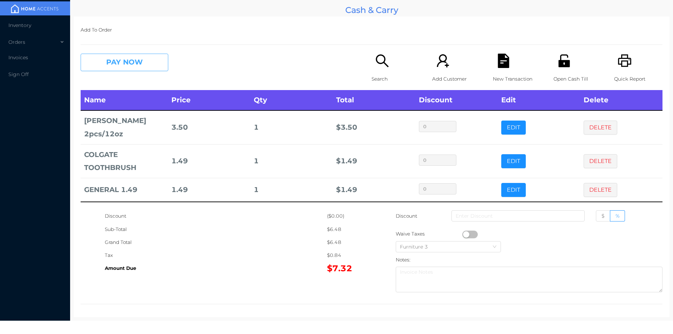
click at [152, 64] on button "PAY NOW" at bounding box center [125, 63] width 88 height 18
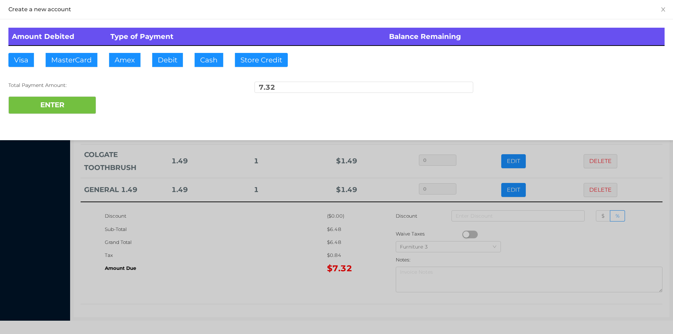
click at [266, 251] on div at bounding box center [336, 167] width 673 height 334
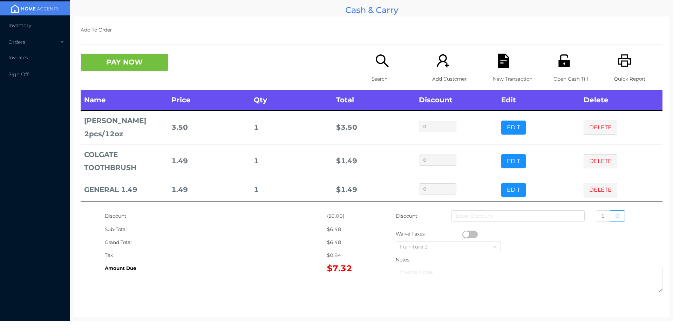
click at [512, 65] on div "New Transaction" at bounding box center [517, 72] width 48 height 36
click at [620, 69] on div "Quick Report" at bounding box center [638, 72] width 48 height 36
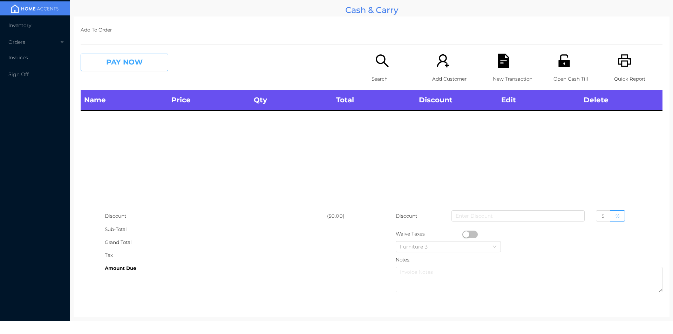
click at [137, 60] on button "PAY NOW" at bounding box center [125, 63] width 88 height 18
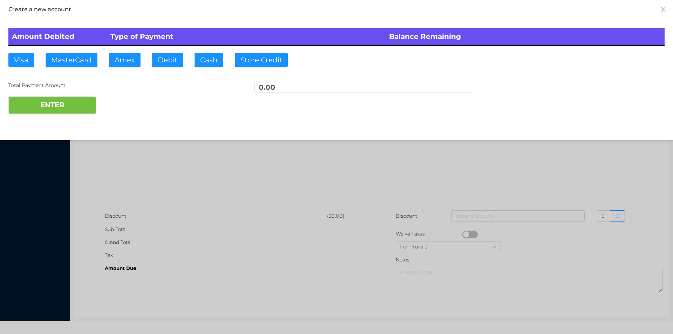
click at [551, 164] on div at bounding box center [336, 167] width 673 height 334
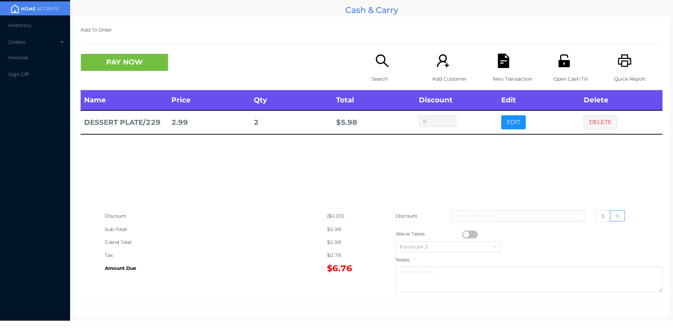
click at [378, 63] on icon "icon: search" at bounding box center [382, 61] width 14 height 14
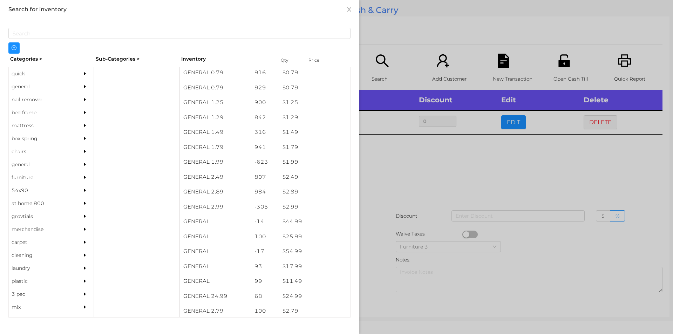
scroll to position [62, 0]
click at [23, 85] on div "general" at bounding box center [41, 86] width 64 height 13
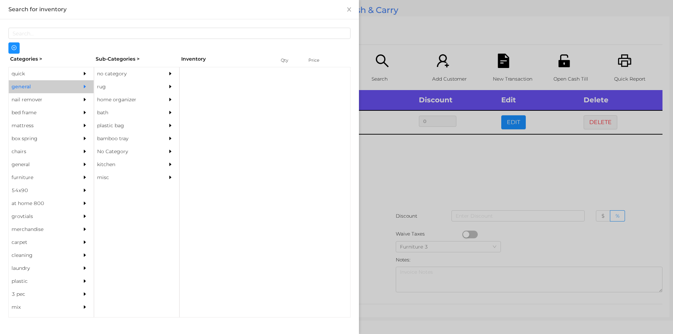
scroll to position [0, 0]
click at [110, 75] on div "no category" at bounding box center [126, 73] width 64 height 13
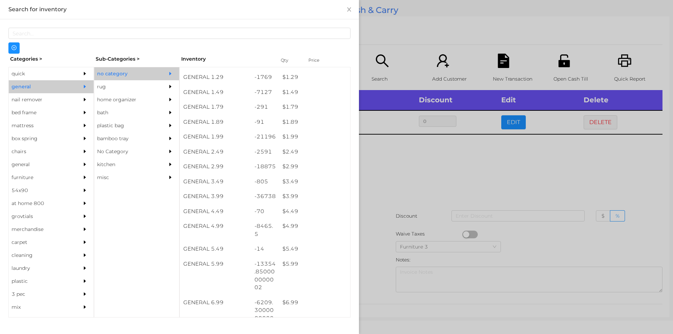
scroll to position [86, 0]
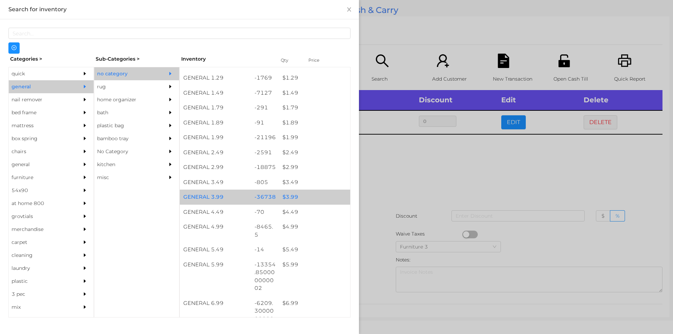
click at [288, 196] on div "$ 3.99" at bounding box center [314, 197] width 71 height 15
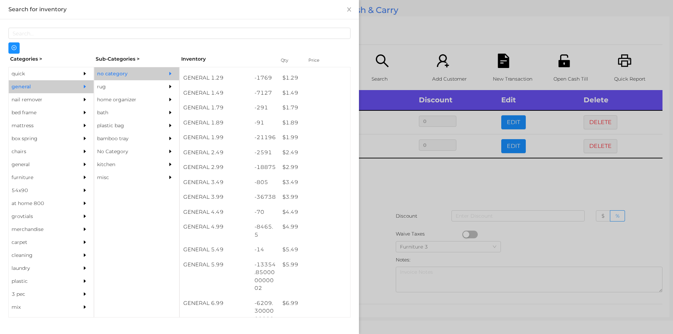
click at [390, 184] on div at bounding box center [336, 167] width 673 height 334
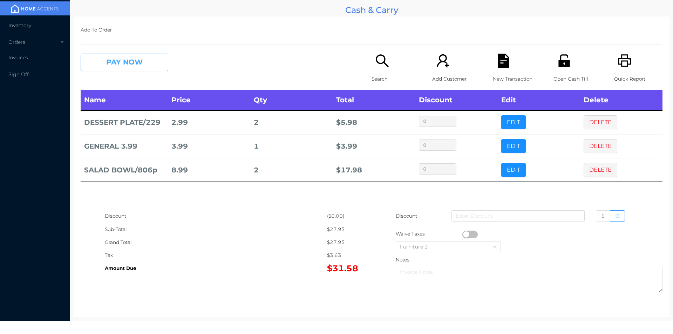
click at [143, 59] on button "PAY NOW" at bounding box center [125, 63] width 88 height 18
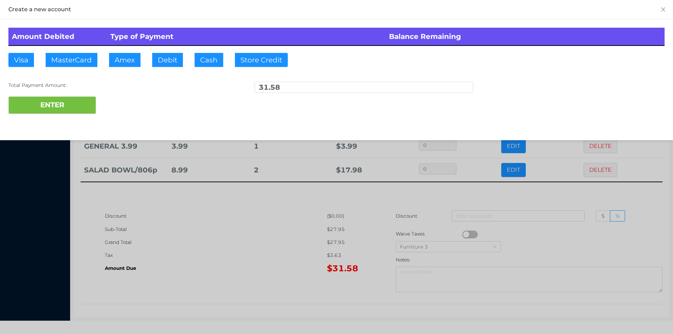
click at [123, 102] on div "ENTER" at bounding box center [336, 105] width 656 height 18
click at [259, 224] on div at bounding box center [336, 167] width 673 height 334
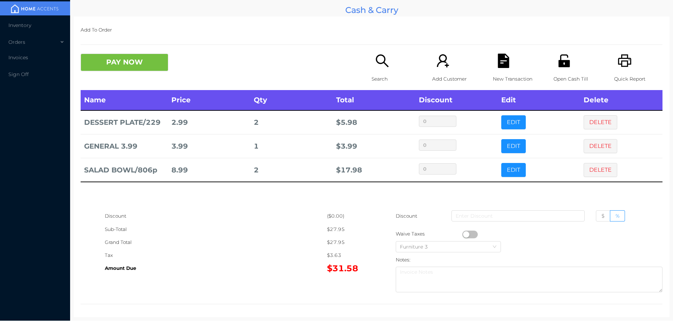
click at [500, 64] on icon "icon: file-text" at bounding box center [503, 61] width 11 height 14
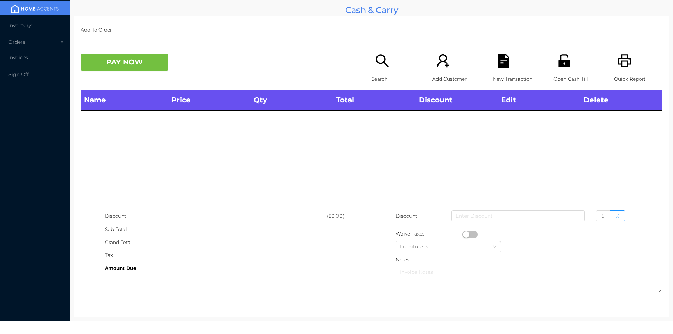
click at [565, 71] on div "Open Cash Till" at bounding box center [577, 72] width 48 height 36
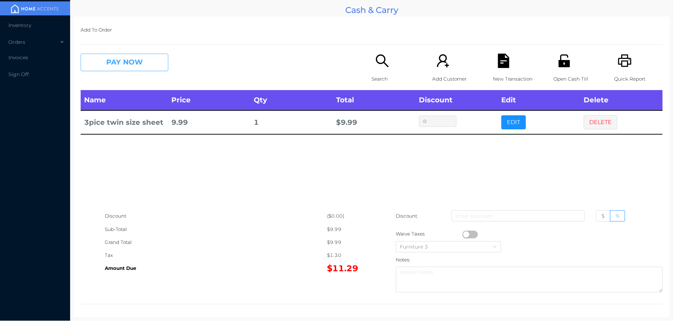
click at [136, 67] on button "PAY NOW" at bounding box center [125, 63] width 88 height 18
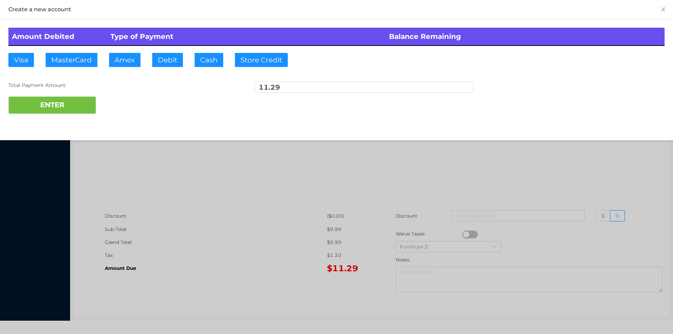
click at [124, 104] on div "ENTER" at bounding box center [336, 105] width 656 height 18
click at [215, 208] on div at bounding box center [336, 167] width 673 height 334
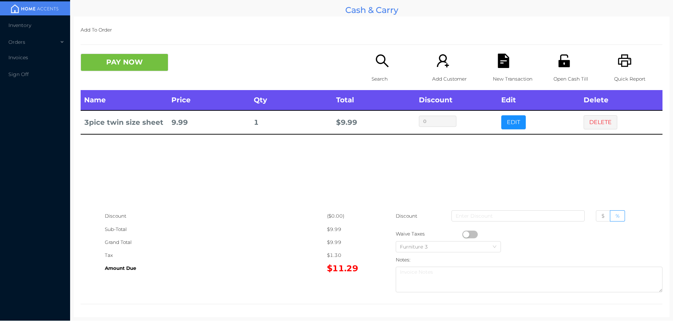
click at [581, 193] on div "Name Price Qty Total Discount Edit Delete 3pice twin size sheet 9.99 1 $ 9.99 0…" at bounding box center [372, 149] width 582 height 119
click at [596, 119] on button "DELETE" at bounding box center [600, 122] width 34 height 14
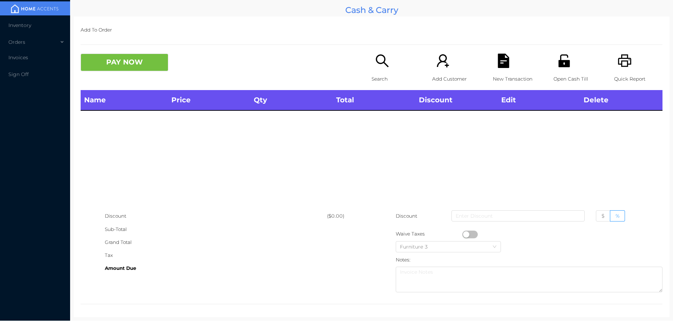
click at [620, 67] on icon "icon: printer" at bounding box center [624, 60] width 13 height 13
click at [197, 184] on div "Name Price Qty Total Discount Edit Delete" at bounding box center [372, 149] width 582 height 119
click at [377, 67] on icon "icon: search" at bounding box center [382, 61] width 14 height 14
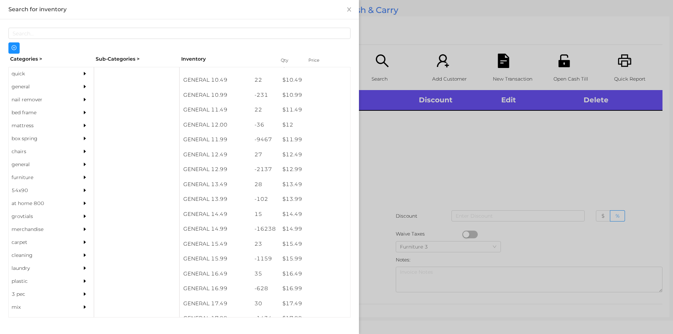
scroll to position [476, 0]
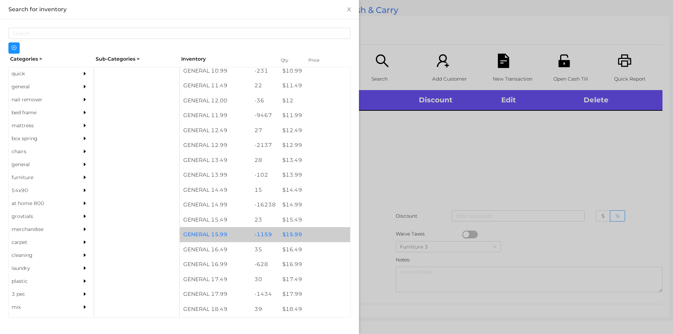
click at [290, 234] on div "$ 15.99" at bounding box center [314, 234] width 71 height 15
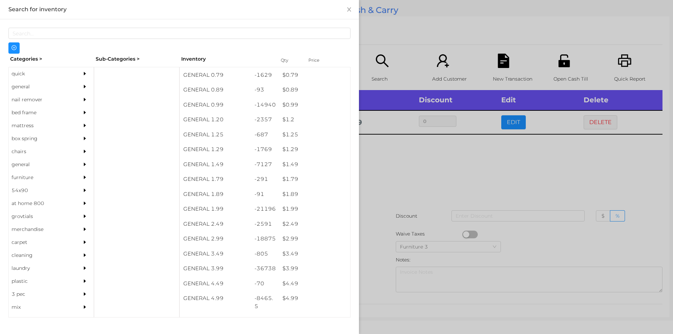
scroll to position [0, 0]
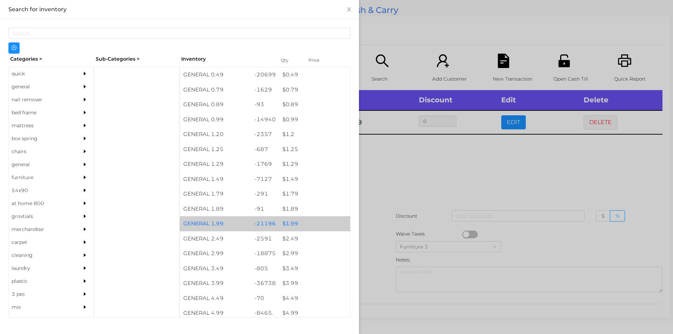
click at [289, 222] on div "$ 1.99" at bounding box center [314, 223] width 71 height 15
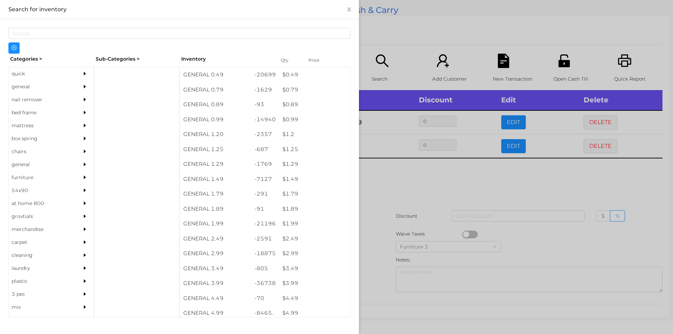
click at [383, 191] on div at bounding box center [336, 167] width 673 height 334
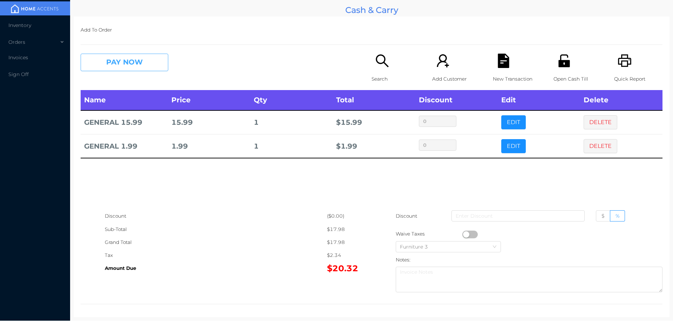
click at [120, 65] on button "PAY NOW" at bounding box center [125, 63] width 88 height 18
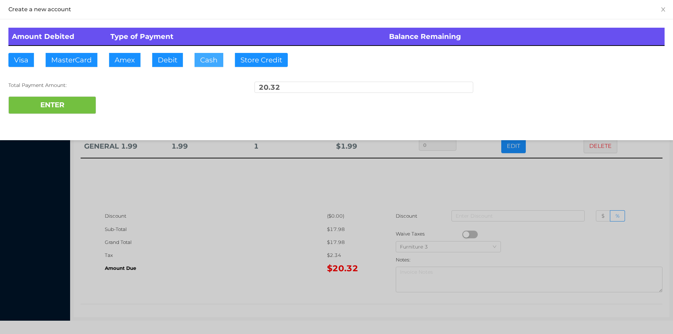
click at [206, 57] on button "Cash" at bounding box center [208, 60] width 29 height 14
click at [62, 104] on button "ENTER" at bounding box center [52, 105] width 88 height 18
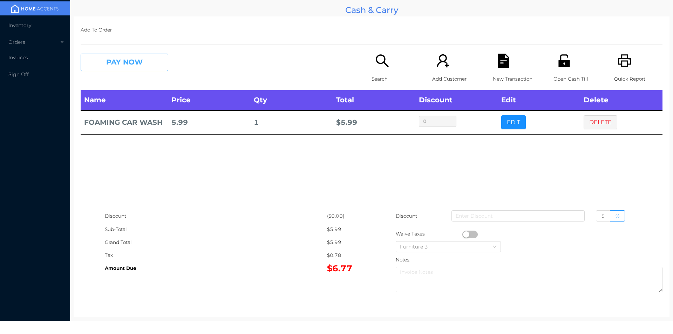
click at [126, 66] on button "PAY NOW" at bounding box center [125, 63] width 88 height 18
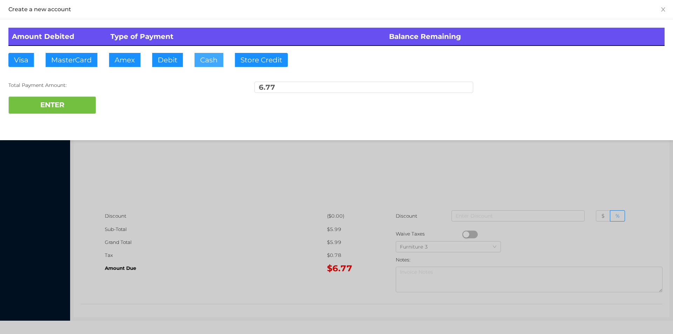
click at [198, 66] on button "Cash" at bounding box center [208, 60] width 29 height 14
type input "10."
click at [52, 108] on button "ENTER" at bounding box center [52, 105] width 88 height 18
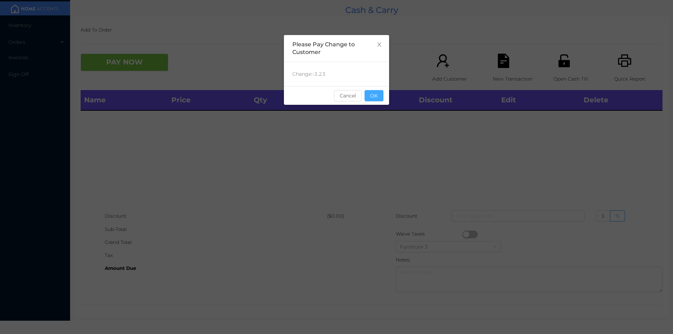
click at [374, 93] on button "OK" at bounding box center [373, 95] width 19 height 11
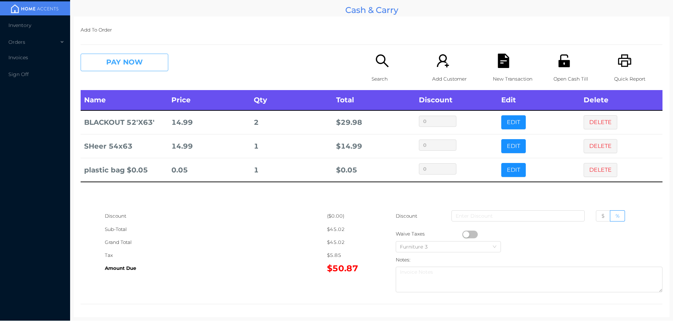
click at [149, 66] on button "PAY NOW" at bounding box center [125, 63] width 88 height 18
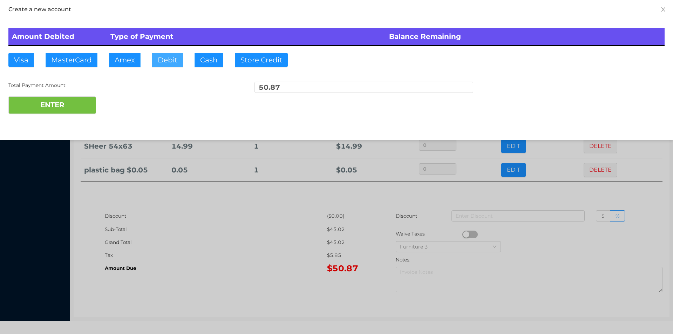
click at [165, 62] on button "Debit" at bounding box center [167, 60] width 31 height 14
click at [82, 105] on button "ENTER" at bounding box center [52, 105] width 88 height 18
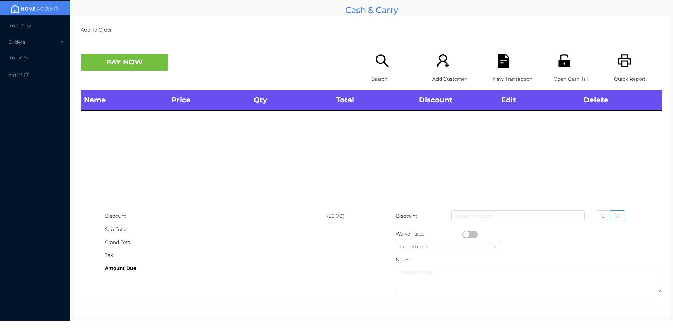
click at [378, 70] on div "Search" at bounding box center [395, 72] width 48 height 36
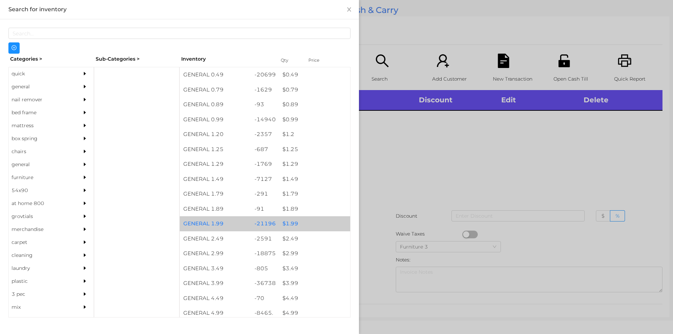
click at [290, 222] on div "$ 1.99" at bounding box center [314, 223] width 71 height 15
click at [291, 220] on div "$ 1.99" at bounding box center [314, 223] width 71 height 15
click at [289, 222] on div "$ 1.99" at bounding box center [314, 223] width 71 height 15
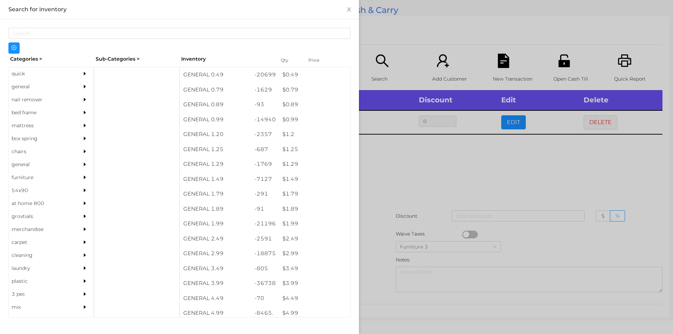
click at [378, 174] on div at bounding box center [336, 167] width 673 height 334
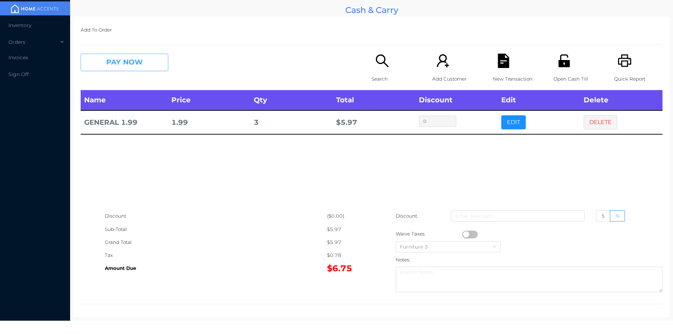
click at [143, 70] on button "PAY NOW" at bounding box center [125, 63] width 88 height 18
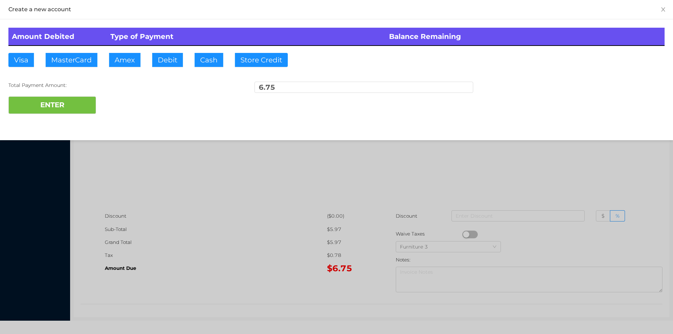
click at [445, 174] on div at bounding box center [336, 167] width 673 height 334
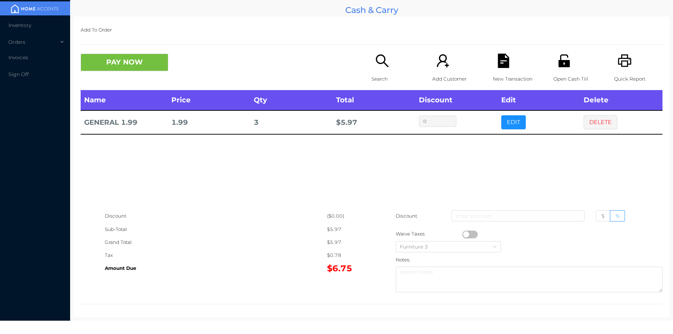
click at [560, 66] on icon "icon: unlock" at bounding box center [563, 60] width 11 height 13
click at [118, 59] on button "PAY NOW" at bounding box center [125, 63] width 88 height 18
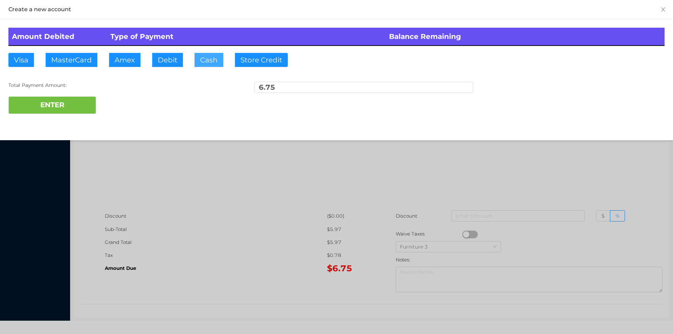
click at [209, 66] on button "Cash" at bounding box center [208, 60] width 29 height 14
type input "50."
click at [75, 105] on button "ENTER" at bounding box center [52, 105] width 88 height 18
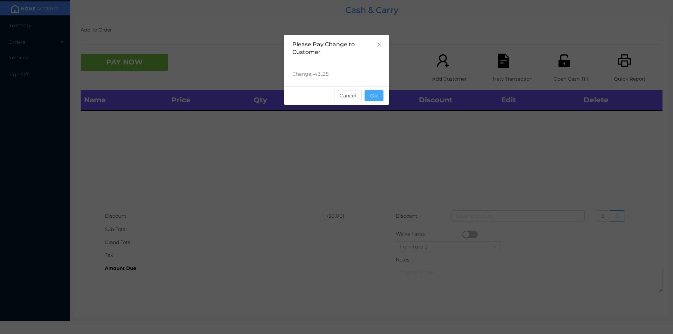
click at [373, 92] on button "OK" at bounding box center [373, 95] width 19 height 11
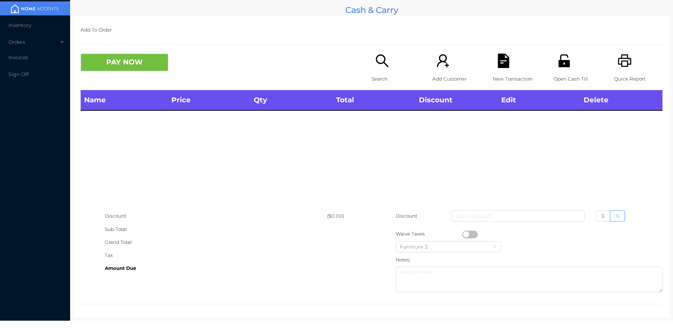
click at [384, 76] on p "Search" at bounding box center [395, 79] width 48 height 13
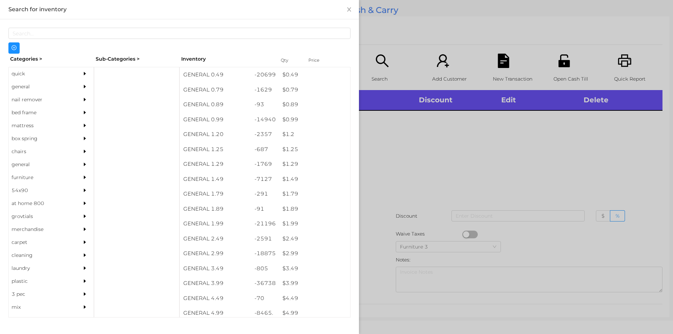
click at [23, 72] on div "quick" at bounding box center [41, 73] width 64 height 13
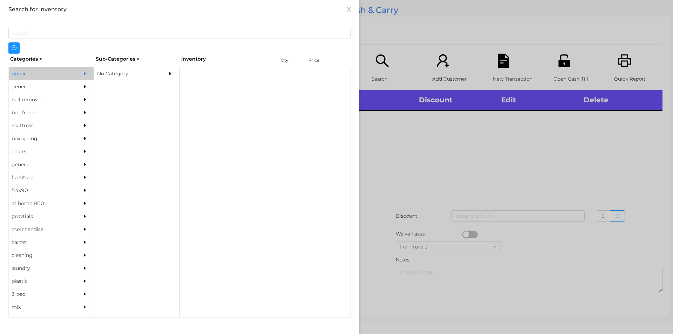
click at [115, 74] on div "No Category" at bounding box center [126, 73] width 64 height 13
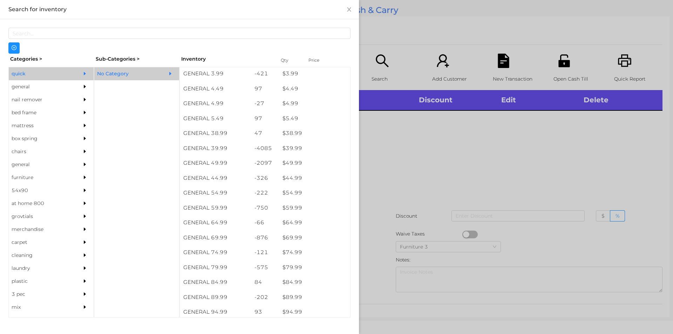
scroll to position [329, 0]
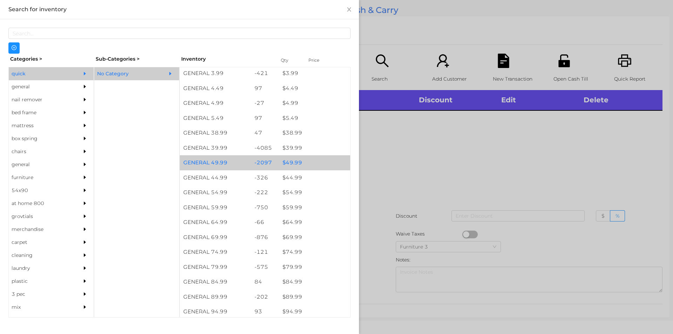
click at [289, 160] on div "$ 49.99" at bounding box center [314, 162] width 71 height 15
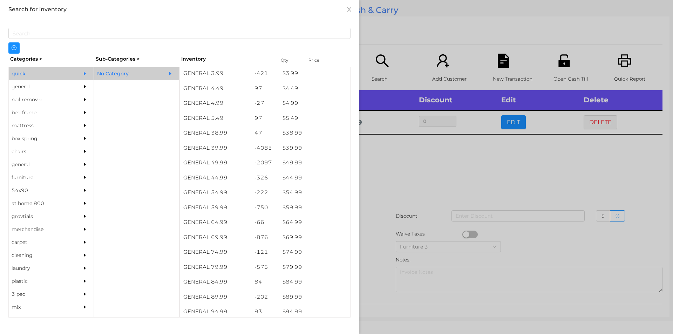
click at [391, 165] on div at bounding box center [336, 167] width 673 height 334
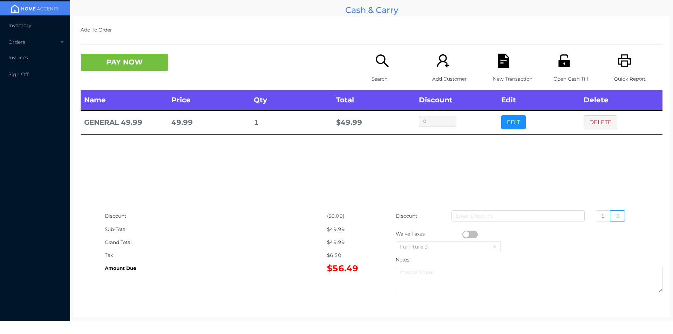
click at [378, 71] on div "Search" at bounding box center [395, 72] width 48 height 36
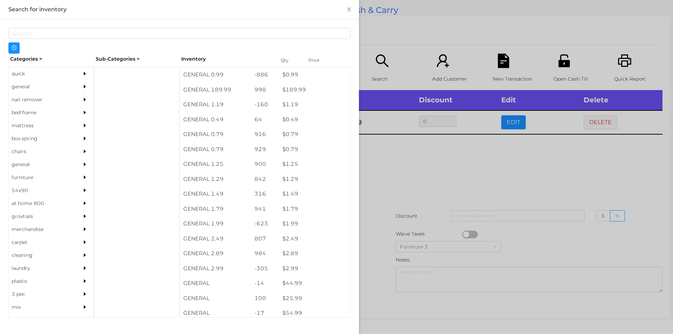
click at [20, 85] on div "general" at bounding box center [41, 86] width 64 height 13
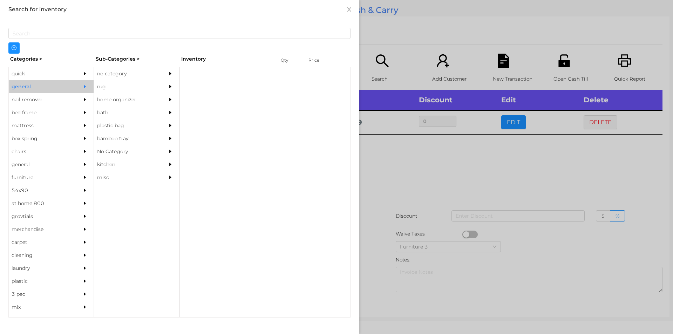
click at [120, 71] on div "no category" at bounding box center [126, 73] width 64 height 13
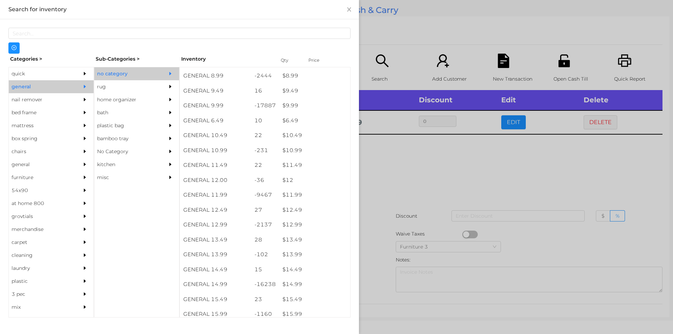
scroll to position [406, 0]
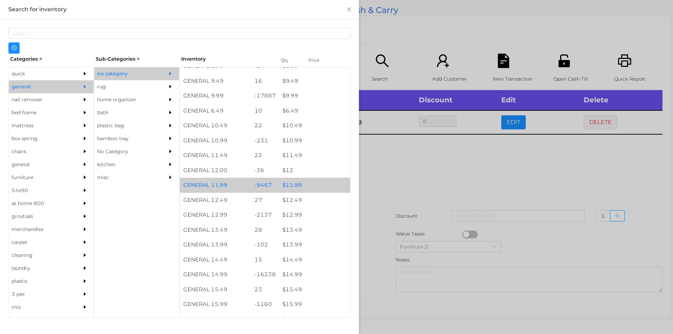
click at [286, 181] on div "$ 11.99" at bounding box center [314, 185] width 71 height 15
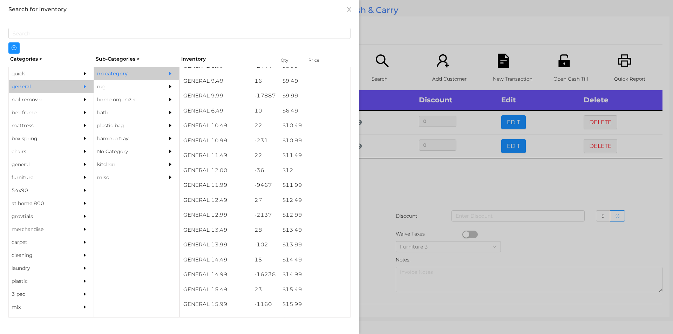
click at [384, 185] on div at bounding box center [336, 167] width 673 height 334
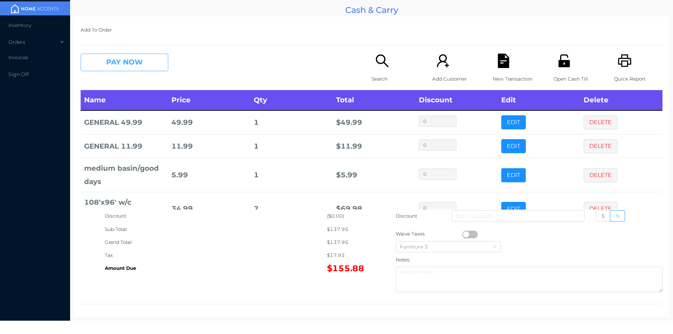
click at [117, 66] on button "PAY NOW" at bounding box center [125, 63] width 88 height 18
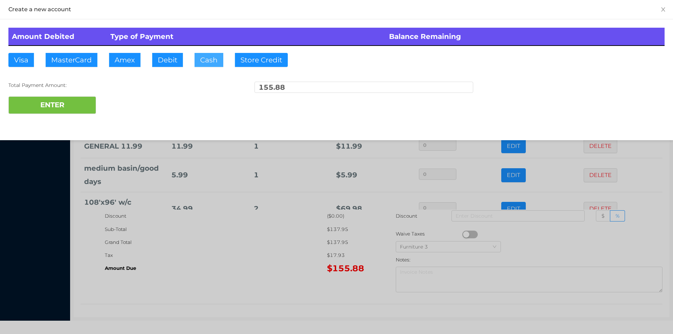
click at [202, 59] on button "Cash" at bounding box center [208, 60] width 29 height 14
click at [67, 103] on button "ENTER" at bounding box center [52, 105] width 88 height 18
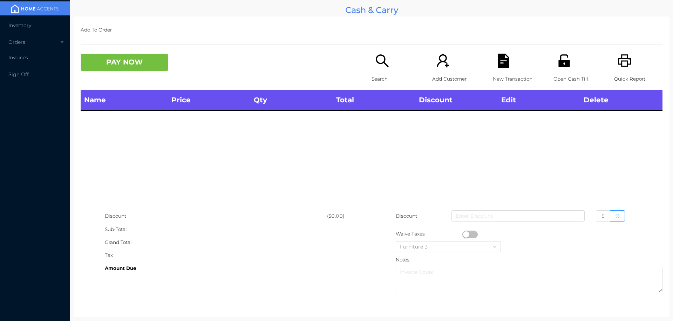
click at [373, 70] on div "Search" at bounding box center [395, 72] width 48 height 36
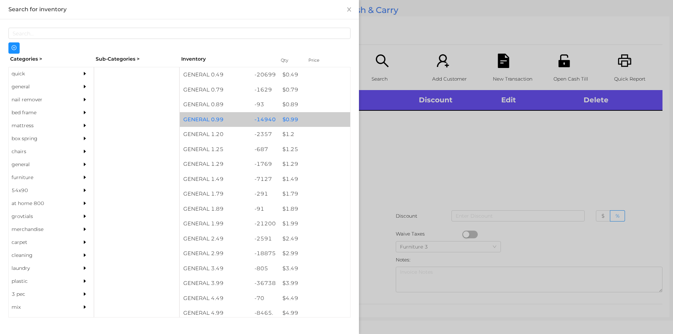
click at [287, 118] on div "$ 0.99" at bounding box center [314, 119] width 71 height 15
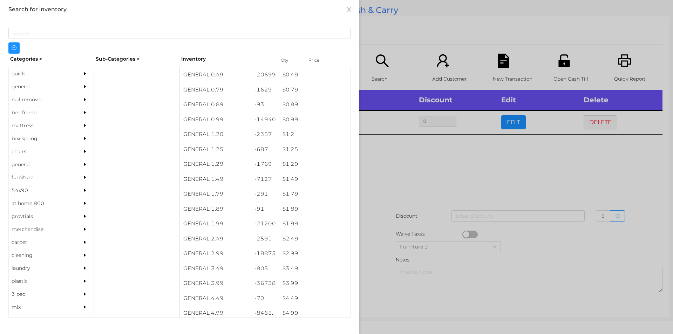
click at [400, 180] on div at bounding box center [336, 167] width 673 height 334
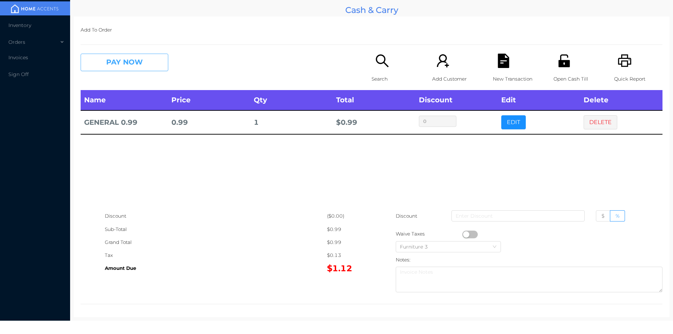
click at [119, 61] on button "PAY NOW" at bounding box center [125, 63] width 88 height 18
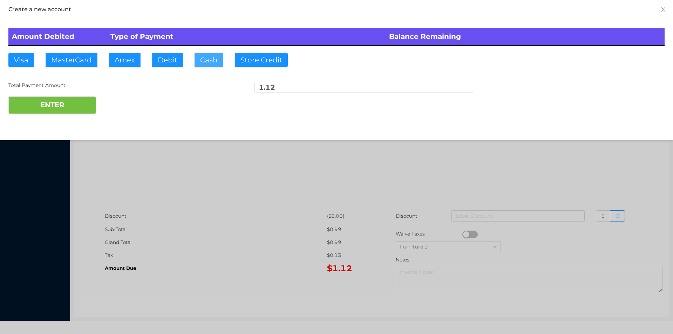
click at [209, 60] on button "Cash" at bounding box center [208, 60] width 29 height 14
type input "2."
click at [69, 108] on button "ENTER" at bounding box center [52, 105] width 88 height 18
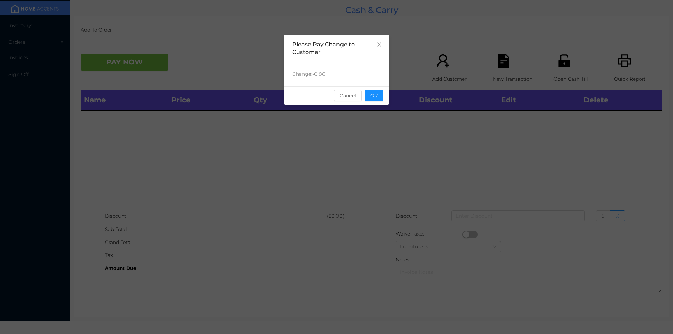
click at [393, 131] on div "sentinelStart Please Pay Change to Customer Change: -0.88 Cancel OK sentinelEnd" at bounding box center [336, 167] width 673 height 334
click at [404, 172] on div "Name Price Qty Total Discount Edit Delete" at bounding box center [372, 149] width 582 height 119
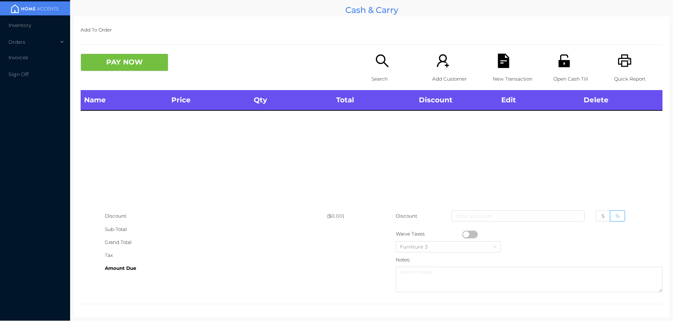
click at [372, 69] on div "Search" at bounding box center [395, 72] width 48 height 36
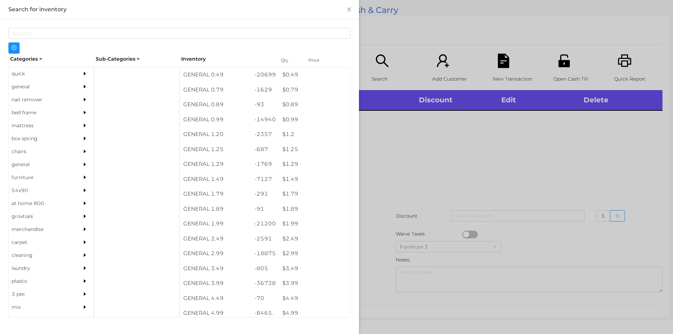
click at [464, 143] on div at bounding box center [336, 167] width 673 height 334
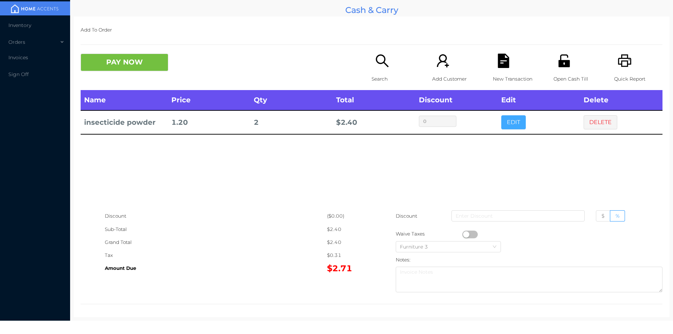
click at [509, 122] on button "EDIT" at bounding box center [513, 122] width 25 height 14
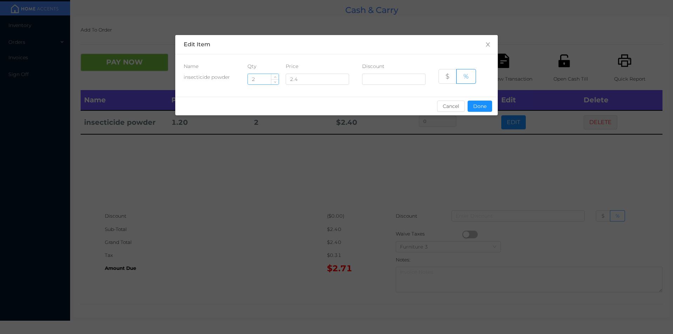
click at [260, 78] on input "2" at bounding box center [263, 79] width 31 height 11
type input "6"
click at [481, 107] on button "Done" at bounding box center [479, 106] width 25 height 11
type input "0%"
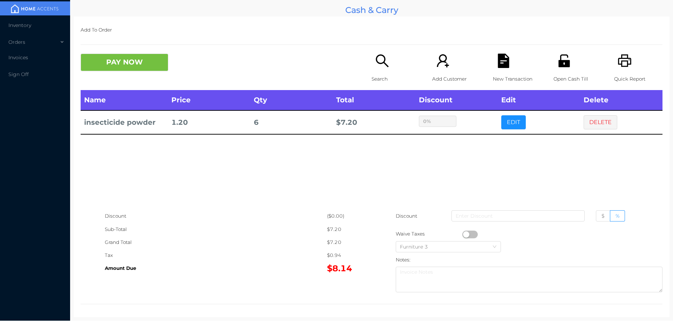
click at [486, 154] on div "sentinelStart Edit Item Name Qty Price Discount insecticide powder 6 2.4 $ % Ca…" at bounding box center [336, 167] width 673 height 334
click at [384, 69] on div "Search" at bounding box center [395, 72] width 48 height 36
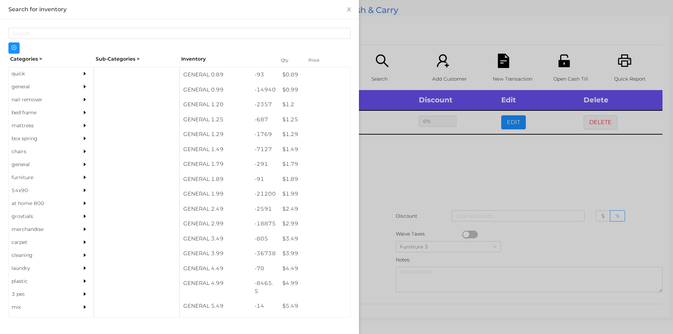
scroll to position [36, 0]
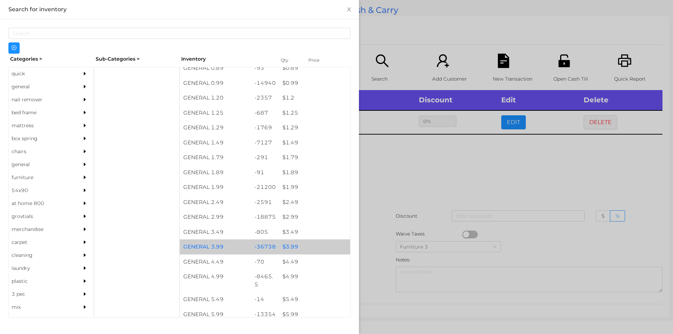
click at [289, 248] on div "$ 3.99" at bounding box center [314, 246] width 71 height 15
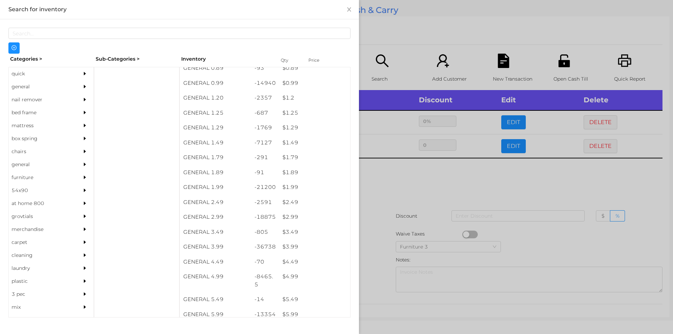
click at [392, 180] on div at bounding box center [336, 167] width 673 height 334
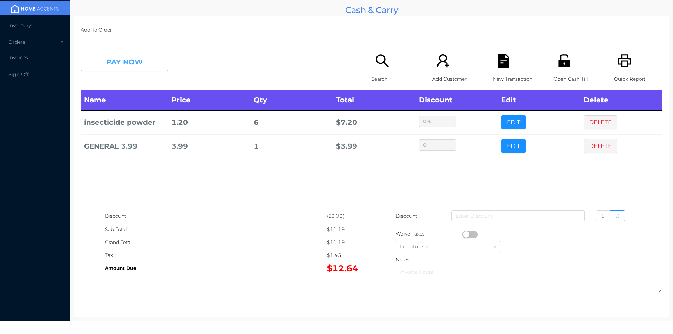
click at [113, 63] on button "PAY NOW" at bounding box center [125, 63] width 88 height 18
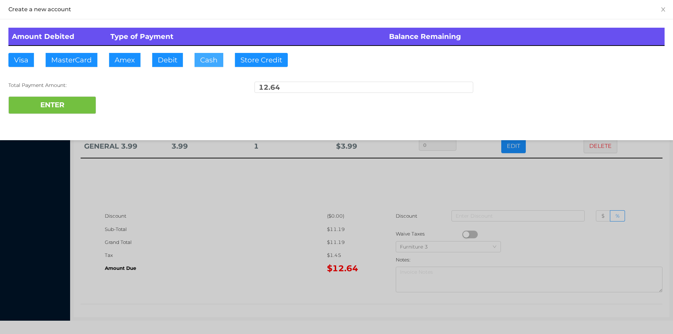
click at [204, 65] on button "Cash" at bounding box center [208, 60] width 29 height 14
type input "20."
click at [69, 111] on button "ENTER" at bounding box center [52, 105] width 88 height 18
type input "0"
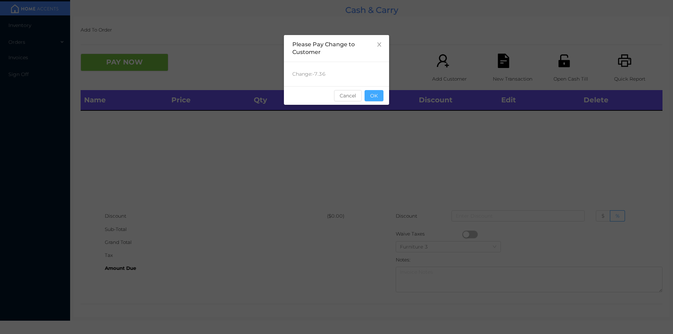
click at [378, 100] on button "OK" at bounding box center [373, 95] width 19 height 11
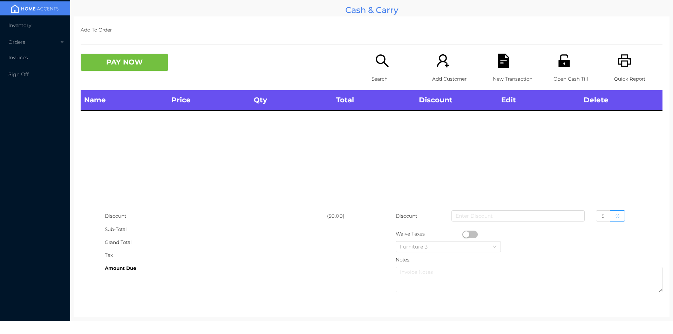
click at [393, 155] on div "Name Price Qty Total Discount Edit Delete" at bounding box center [372, 149] width 582 height 119
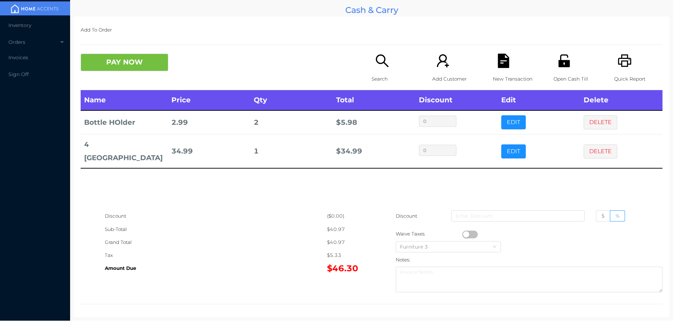
click at [380, 66] on icon "icon: search" at bounding box center [382, 61] width 14 height 14
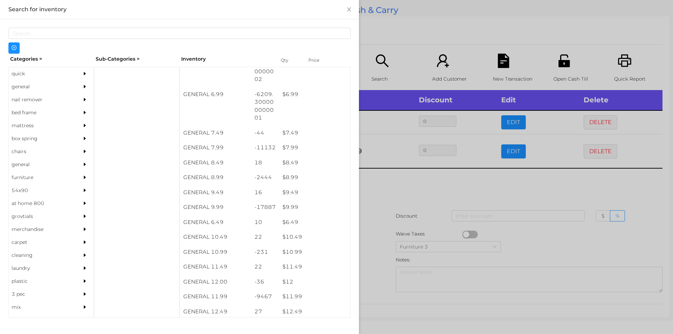
scroll to position [295, 0]
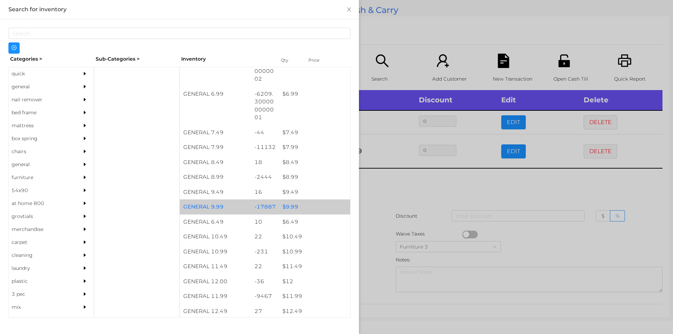
click at [284, 206] on div "$ 9.99" at bounding box center [314, 206] width 71 height 15
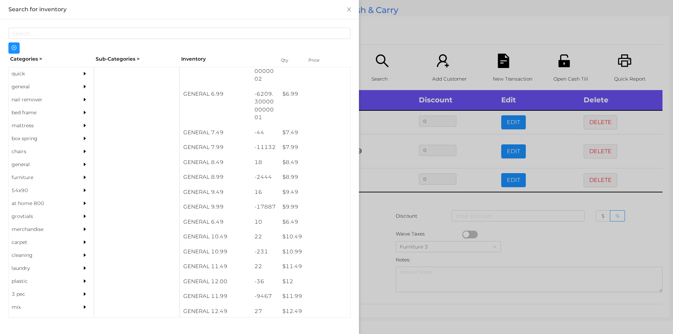
click at [371, 213] on div at bounding box center [336, 167] width 673 height 334
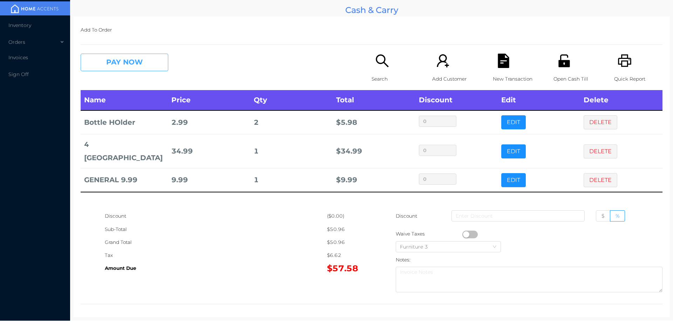
click at [119, 63] on button "PAY NOW" at bounding box center [125, 63] width 88 height 18
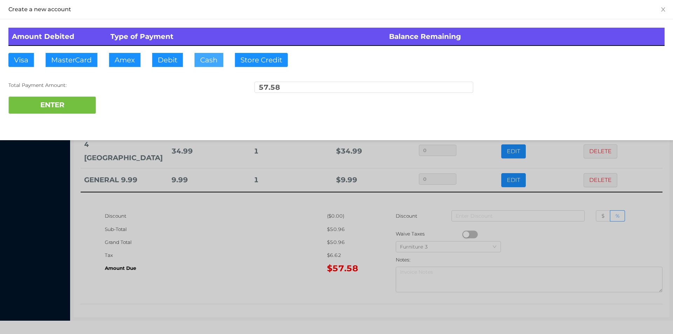
click at [207, 54] on button "Cash" at bounding box center [208, 60] width 29 height 14
type input "60."
click at [213, 277] on div at bounding box center [336, 167] width 673 height 334
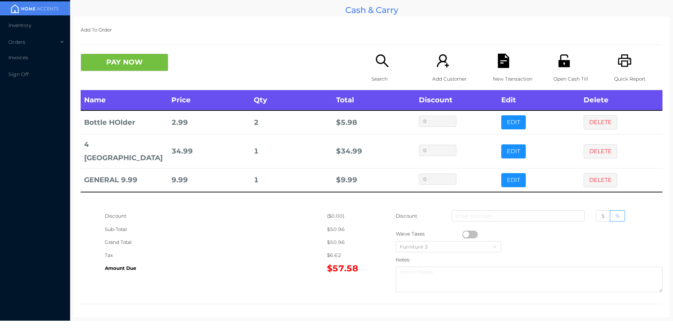
click at [566, 56] on icon "icon: unlock" at bounding box center [564, 61] width 14 height 14
click at [132, 67] on button "PAY NOW" at bounding box center [125, 63] width 88 height 18
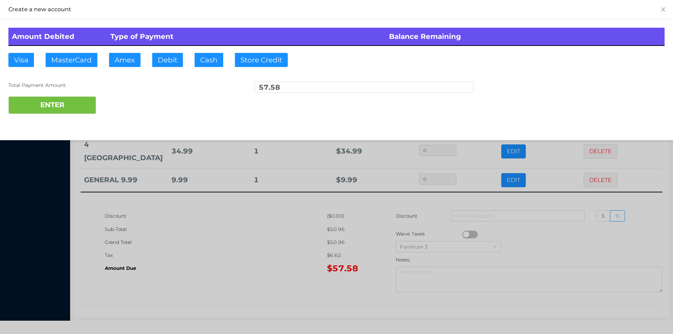
click at [125, 104] on div "ENTER" at bounding box center [336, 105] width 656 height 18
click at [210, 233] on div at bounding box center [336, 167] width 673 height 334
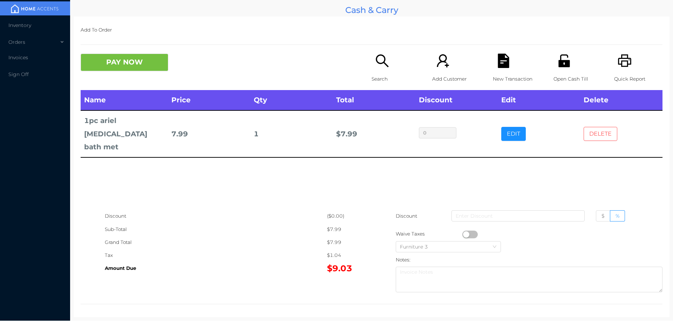
click at [606, 132] on button "DELETE" at bounding box center [600, 134] width 34 height 14
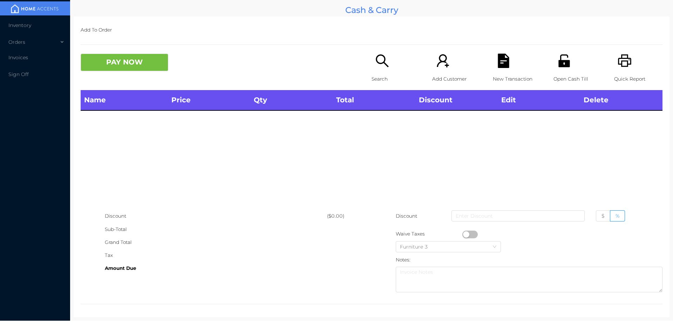
click at [564, 69] on div "Open Cash Till" at bounding box center [577, 72] width 48 height 36
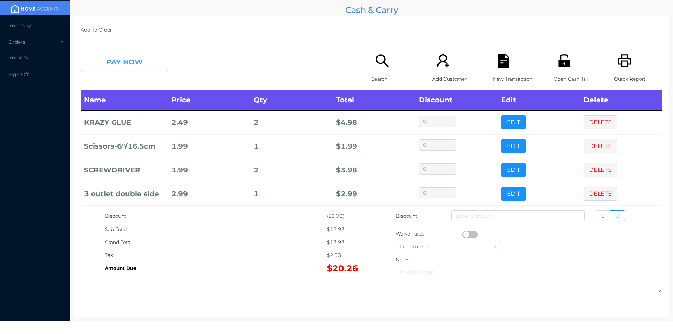
click at [139, 67] on button "PAY NOW" at bounding box center [125, 63] width 88 height 18
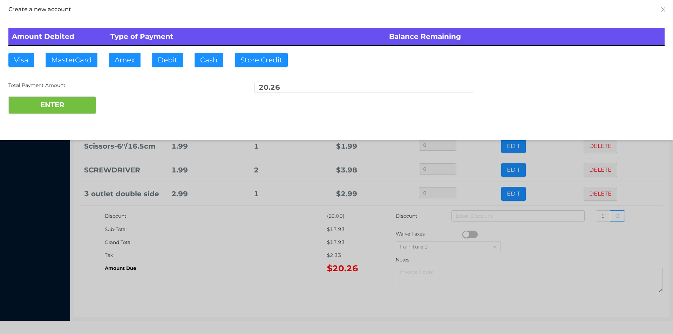
click at [258, 289] on div at bounding box center [336, 167] width 673 height 334
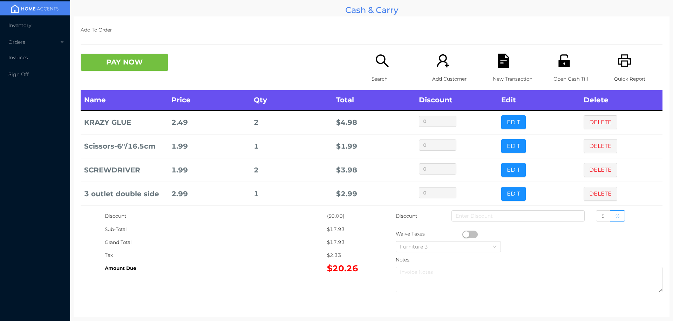
click at [558, 71] on div "Open Cash Till" at bounding box center [577, 72] width 48 height 36
click at [143, 63] on button "PAY NOW" at bounding box center [125, 63] width 88 height 18
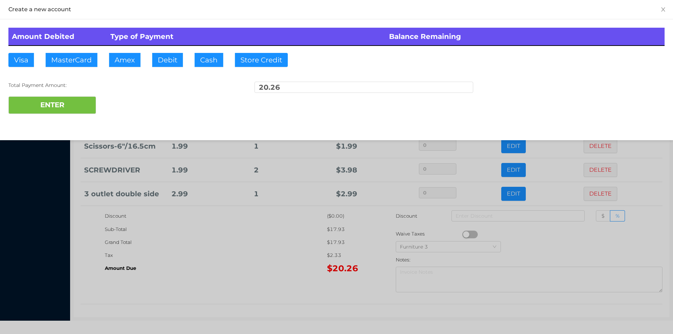
click at [125, 104] on div "ENTER" at bounding box center [336, 105] width 656 height 18
click at [244, 261] on div at bounding box center [336, 167] width 673 height 334
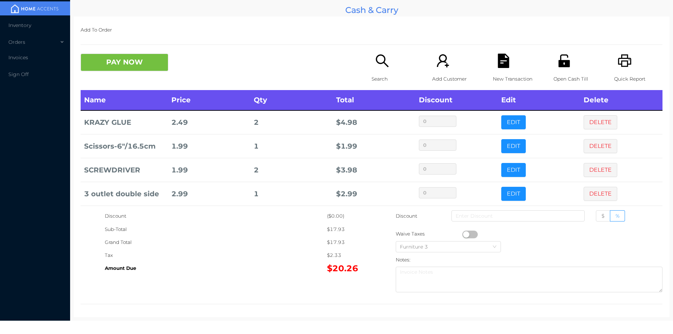
click at [498, 64] on icon "icon: file-text" at bounding box center [503, 61] width 11 height 14
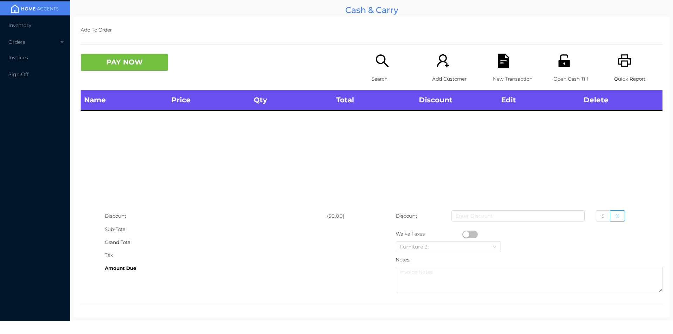
click at [378, 67] on icon "icon: search" at bounding box center [382, 61] width 14 height 14
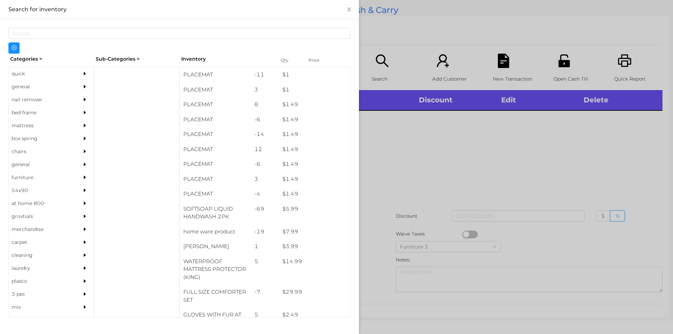
click at [25, 89] on div "general" at bounding box center [41, 86] width 64 height 13
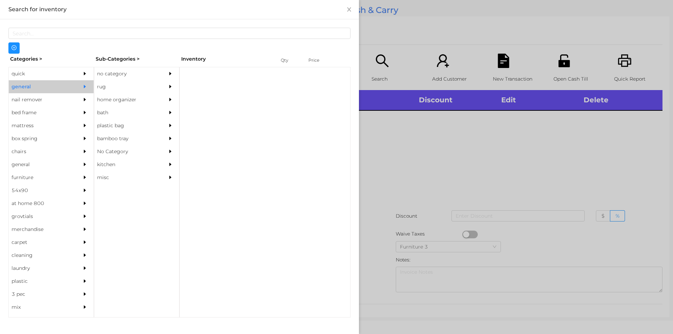
click at [119, 75] on div "no category" at bounding box center [126, 73] width 64 height 13
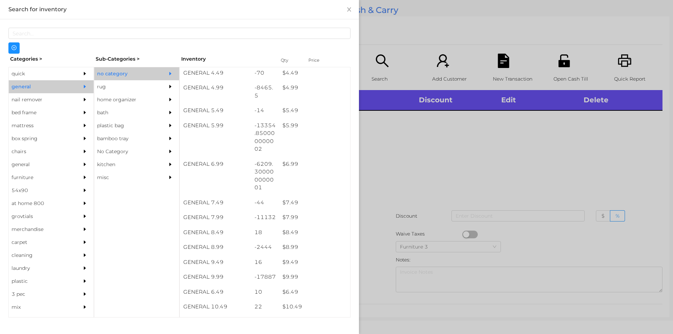
scroll to position [225, 0]
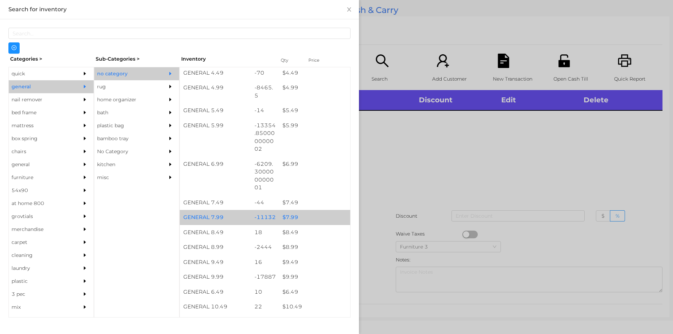
click at [290, 213] on div "$ 7.99" at bounding box center [314, 217] width 71 height 15
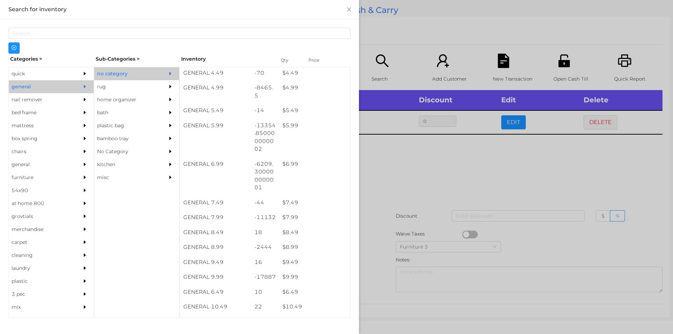
click at [428, 164] on div at bounding box center [336, 167] width 673 height 334
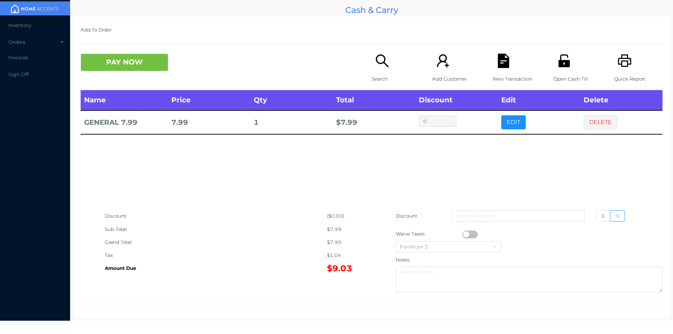
click at [625, 67] on icon "icon: printer" at bounding box center [624, 61] width 14 height 14
click at [140, 69] on button "PAY NOW" at bounding box center [125, 63] width 88 height 18
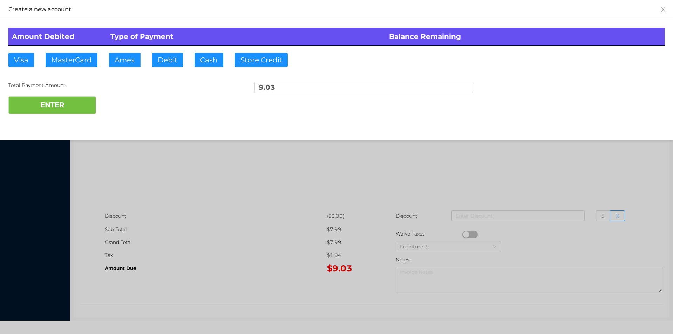
click at [481, 155] on div at bounding box center [336, 167] width 673 height 334
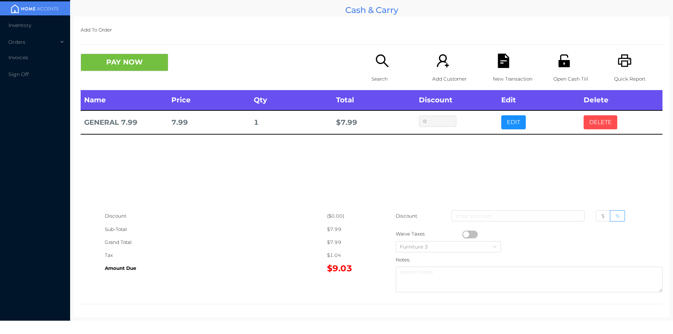
click at [593, 127] on button "DELETE" at bounding box center [600, 122] width 34 height 14
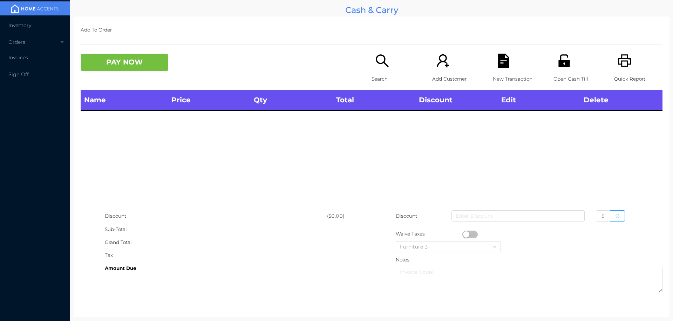
click at [377, 72] on div "Search" at bounding box center [395, 72] width 48 height 36
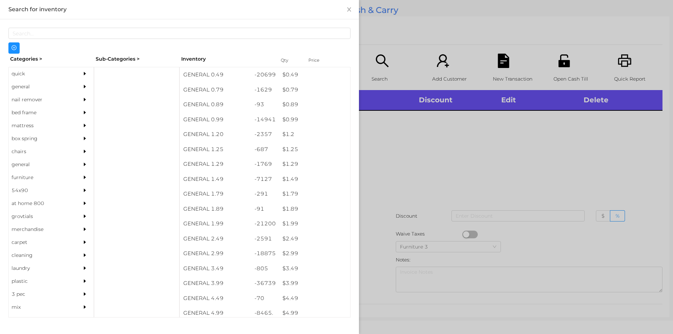
click at [26, 85] on div "general" at bounding box center [41, 86] width 64 height 13
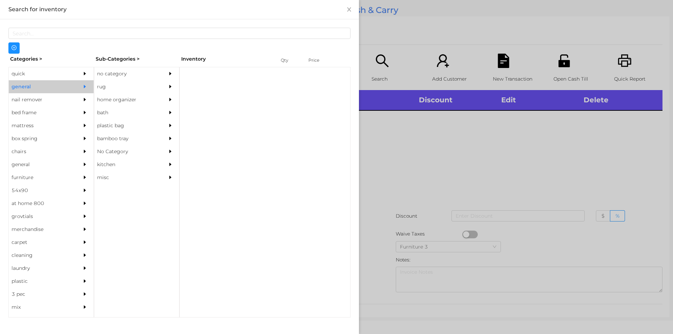
click at [115, 72] on div "no category" at bounding box center [126, 73] width 64 height 13
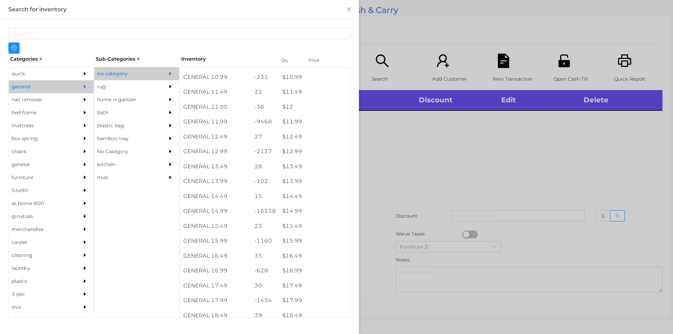
scroll to position [473, 0]
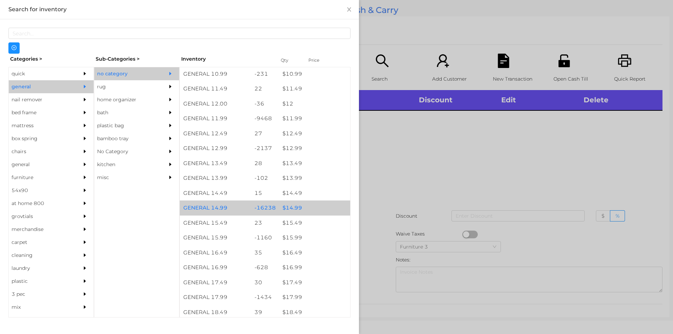
click at [286, 208] on div "$ 14.99" at bounding box center [314, 207] width 71 height 15
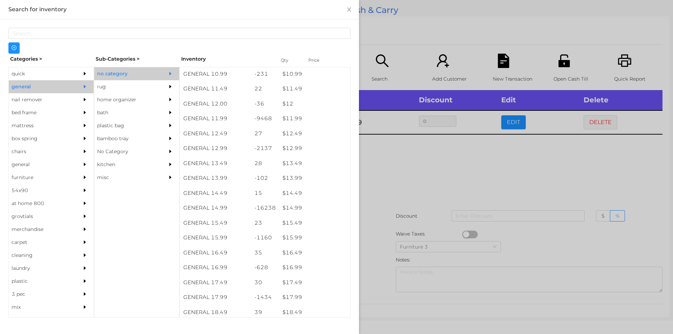
click at [394, 178] on div at bounding box center [336, 167] width 673 height 334
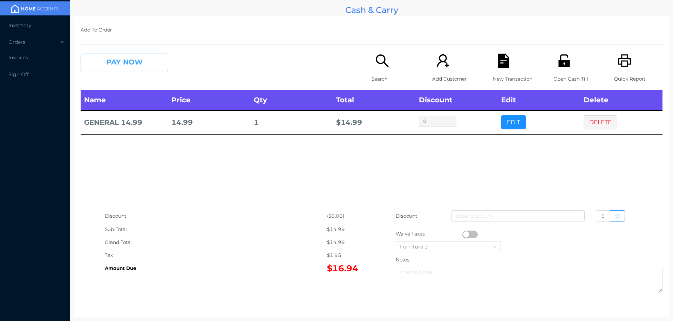
click at [128, 63] on button "PAY NOW" at bounding box center [125, 63] width 88 height 18
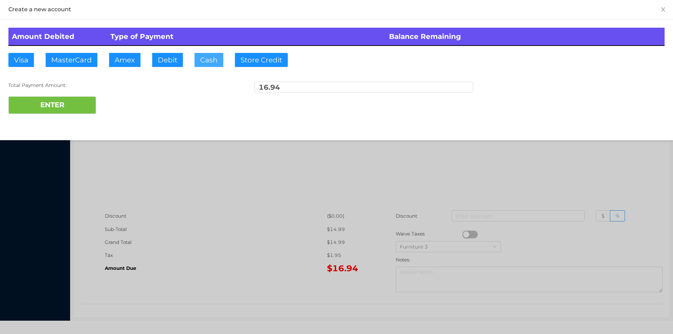
click at [208, 63] on button "Cash" at bounding box center [208, 60] width 29 height 14
type input "50."
click at [68, 102] on button "ENTER" at bounding box center [52, 105] width 88 height 18
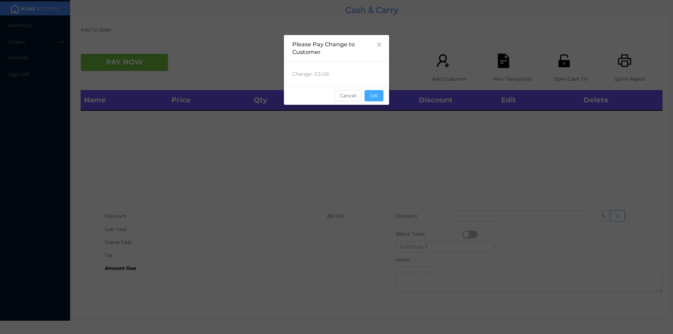
click at [377, 94] on button "OK" at bounding box center [373, 95] width 19 height 11
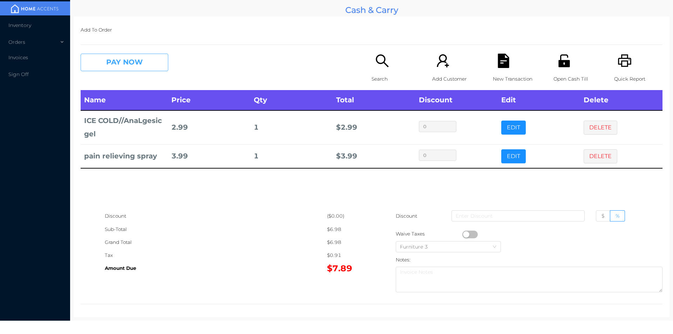
click at [113, 57] on button "PAY NOW" at bounding box center [125, 63] width 88 height 18
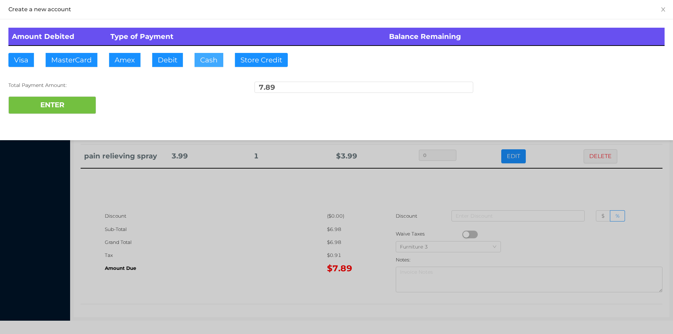
click at [206, 63] on button "Cash" at bounding box center [208, 60] width 29 height 14
type input "20."
click at [71, 113] on button "ENTER" at bounding box center [52, 105] width 88 height 18
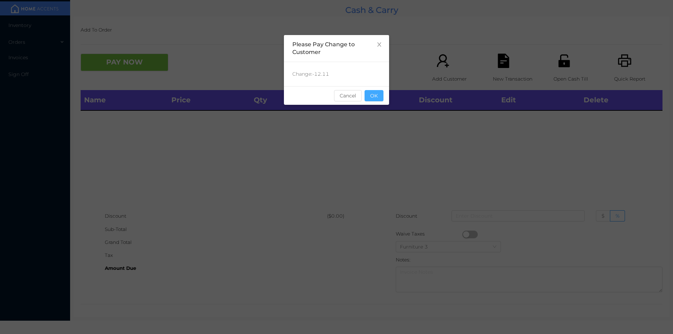
click at [376, 98] on button "OK" at bounding box center [373, 95] width 19 height 11
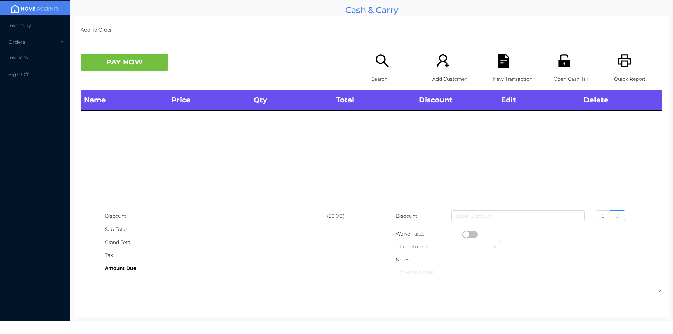
click at [387, 143] on div "Name Price Qty Total Discount Edit Delete" at bounding box center [372, 149] width 582 height 119
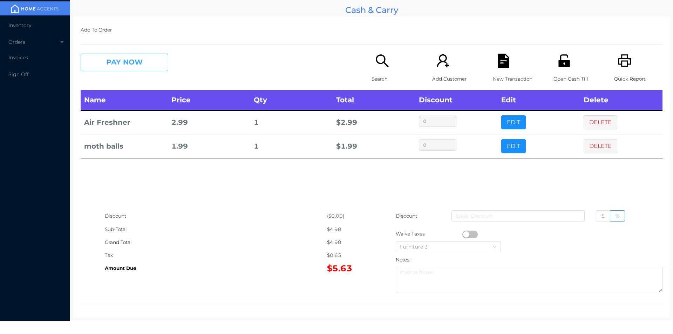
click at [145, 60] on button "PAY NOW" at bounding box center [125, 63] width 88 height 18
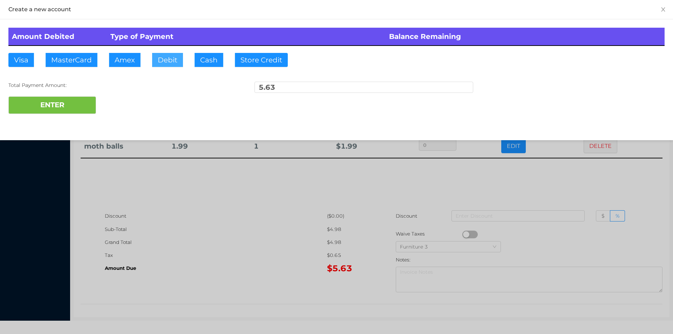
click at [166, 58] on button "Debit" at bounding box center [167, 60] width 31 height 14
click at [78, 104] on button "ENTER" at bounding box center [52, 105] width 88 height 18
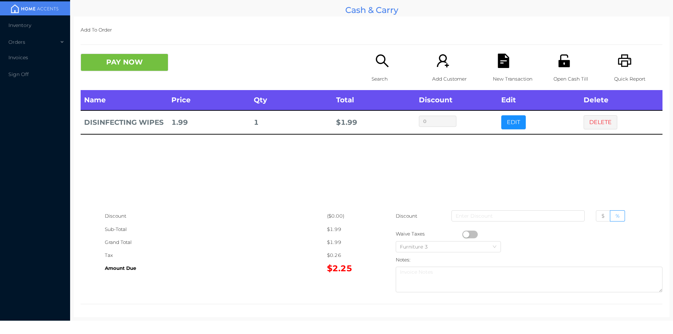
click at [371, 73] on p "Search" at bounding box center [395, 79] width 48 height 13
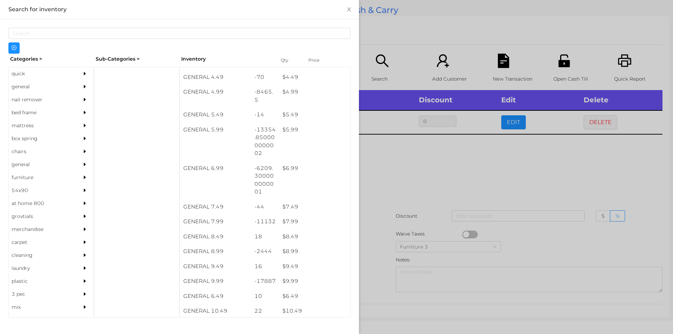
scroll to position [224, 0]
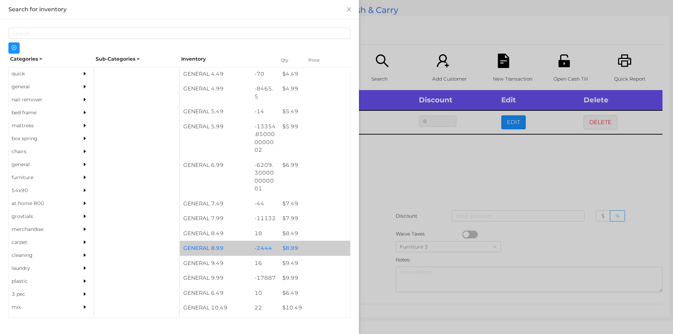
click at [291, 244] on div "$ 8.99" at bounding box center [314, 248] width 71 height 15
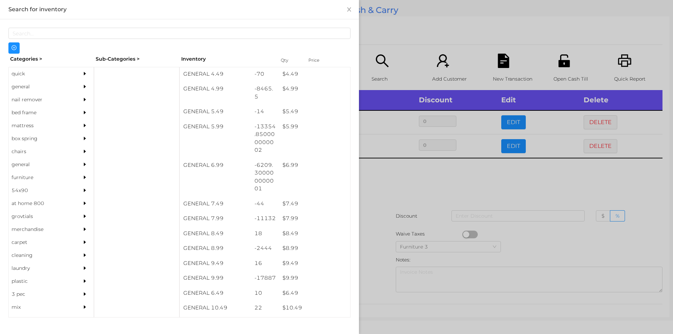
click at [378, 258] on div at bounding box center [336, 167] width 673 height 334
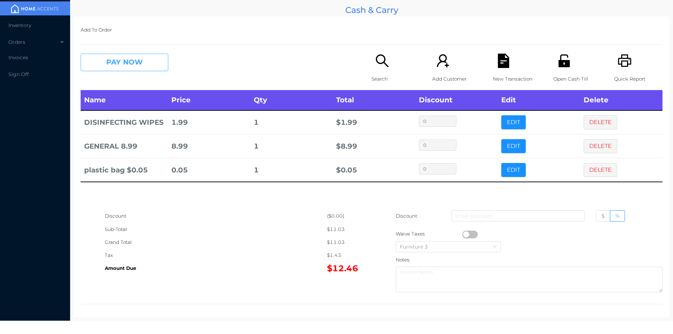
click at [123, 63] on button "PAY NOW" at bounding box center [125, 63] width 88 height 18
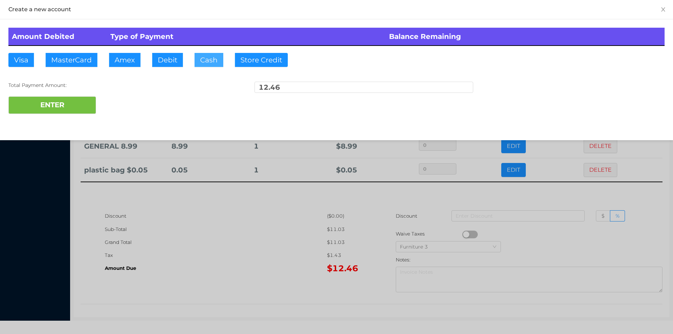
click at [205, 64] on button "Cash" at bounding box center [208, 60] width 29 height 14
type input "15."
click at [66, 110] on button "ENTER" at bounding box center [52, 105] width 88 height 18
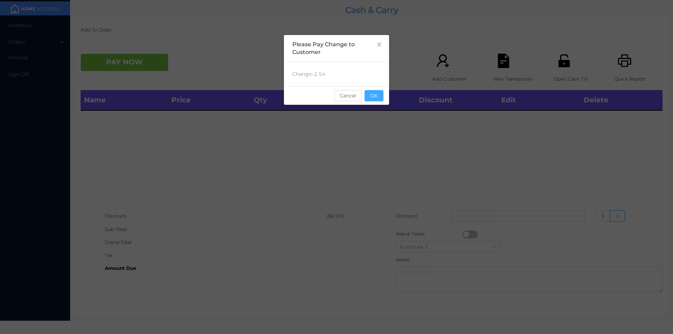
click at [373, 91] on button "OK" at bounding box center [373, 95] width 19 height 11
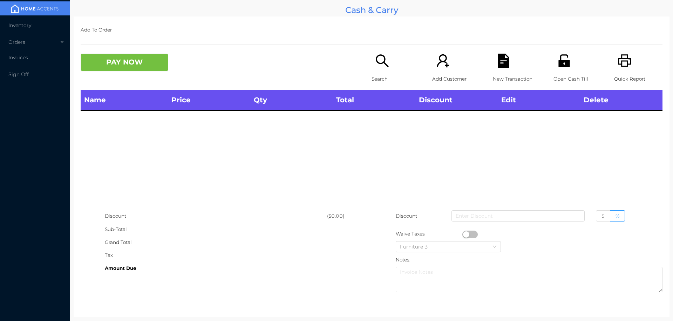
click at [378, 122] on div "Name Price Qty Total Discount Edit Delete" at bounding box center [372, 149] width 582 height 119
click at [374, 69] on div "Search" at bounding box center [395, 72] width 48 height 36
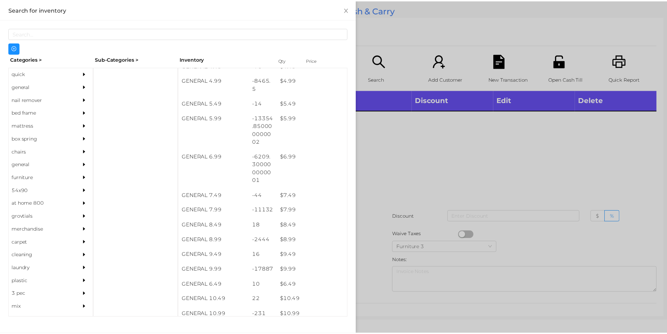
scroll to position [235, 0]
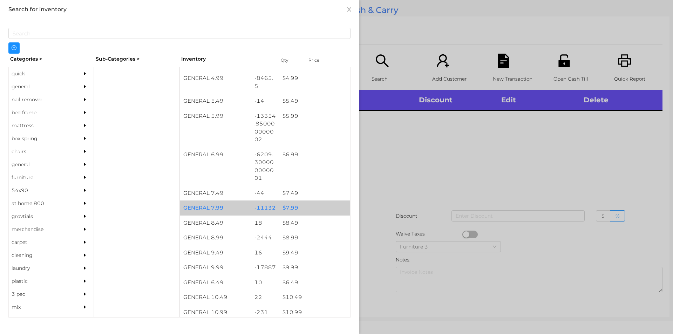
click at [291, 208] on div "$ 7.99" at bounding box center [314, 207] width 71 height 15
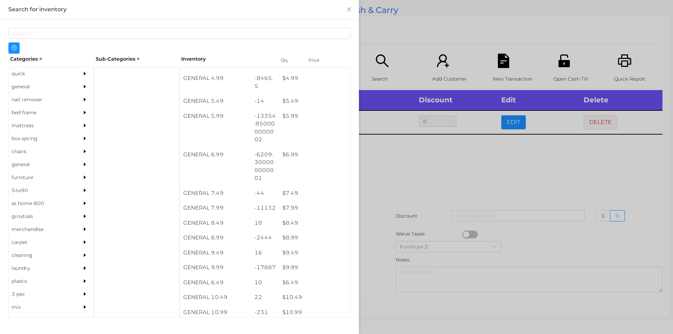
click at [368, 195] on div at bounding box center [336, 167] width 673 height 334
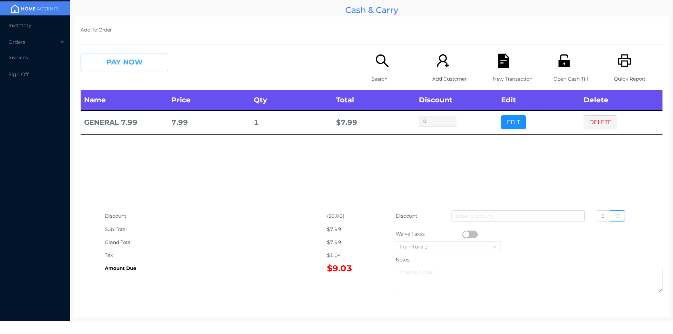
click at [145, 61] on button "PAY NOW" at bounding box center [125, 63] width 88 height 18
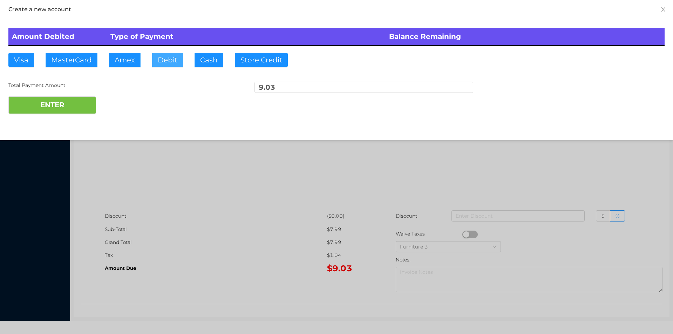
click at [173, 63] on button "Debit" at bounding box center [167, 60] width 31 height 14
click at [168, 168] on div at bounding box center [336, 167] width 673 height 334
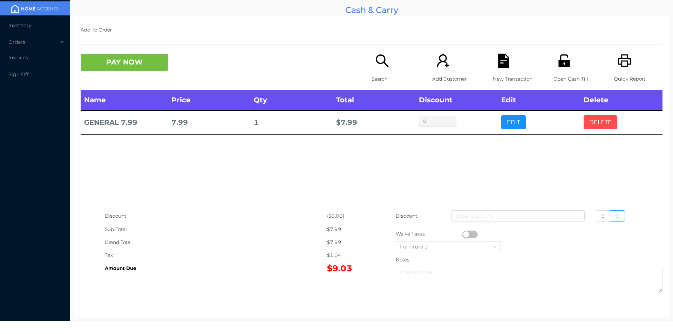
click at [600, 117] on button "DELETE" at bounding box center [600, 122] width 34 height 14
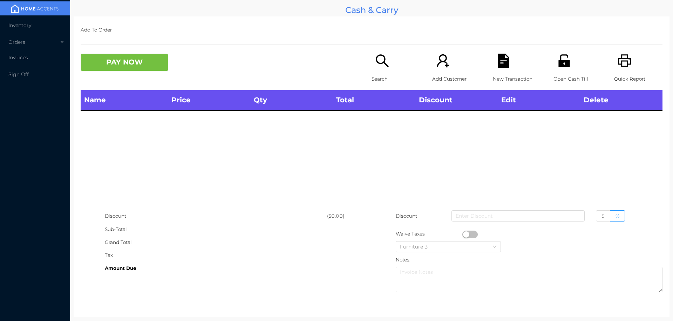
click at [621, 63] on icon "icon: printer" at bounding box center [624, 61] width 14 height 14
click at [19, 27] on span "Inventory" at bounding box center [19, 25] width 23 height 6
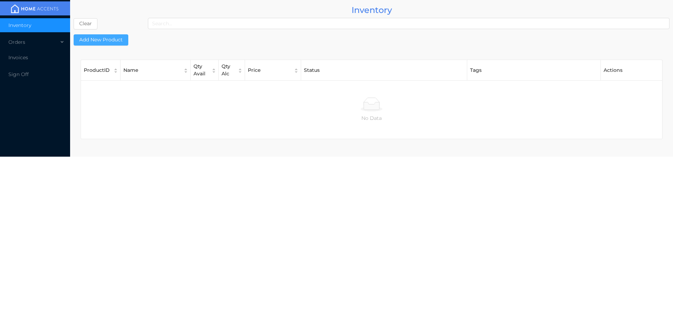
click at [102, 41] on button "Add New Product" at bounding box center [101, 39] width 55 height 11
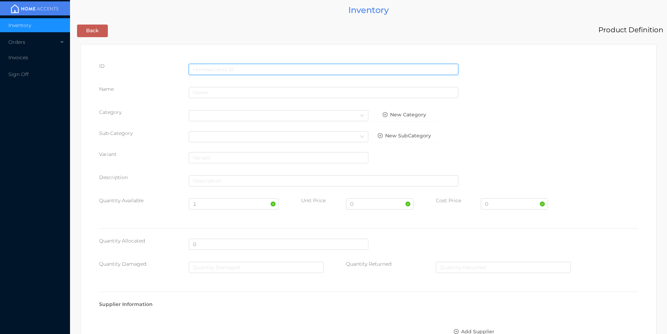
click at [212, 69] on input "text" at bounding box center [324, 69] width 270 height 11
type input "8051094815911"
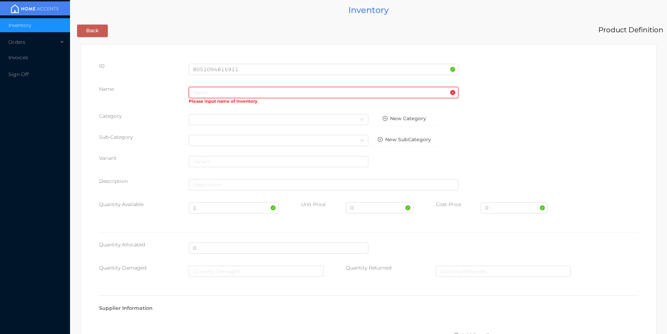
click at [277, 95] on input "text" at bounding box center [324, 92] width 270 height 11
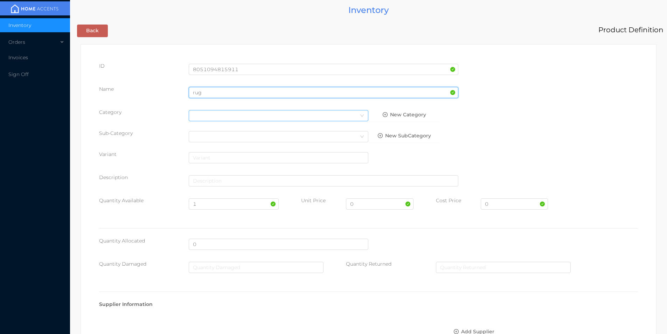
type input "rug"
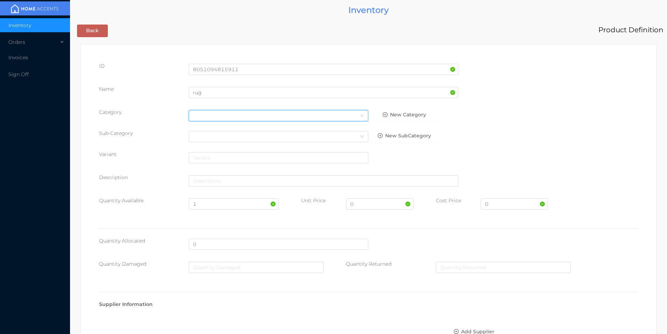
click at [208, 117] on div "Select Category" at bounding box center [278, 115] width 171 height 11
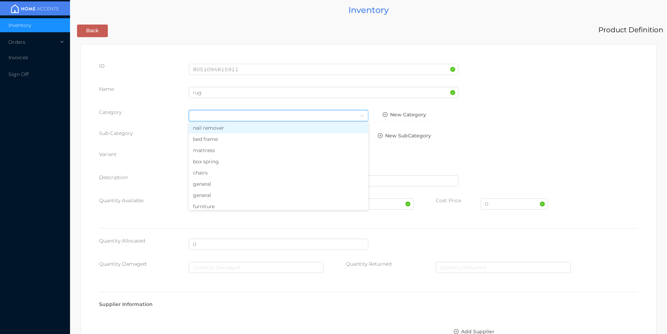
click at [207, 186] on li "general" at bounding box center [279, 183] width 180 height 11
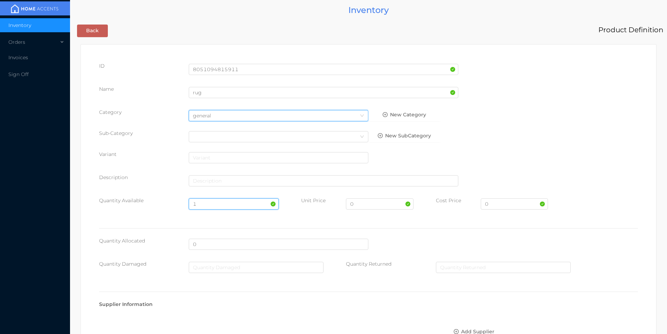
click at [210, 203] on input "1" at bounding box center [234, 203] width 90 height 11
type input "120"
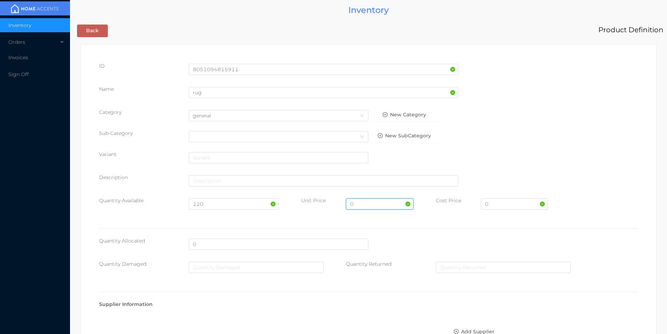
click at [360, 205] on input "0" at bounding box center [379, 203] width 67 height 11
type input "14.99"
click at [496, 204] on input "0" at bounding box center [514, 203] width 67 height 11
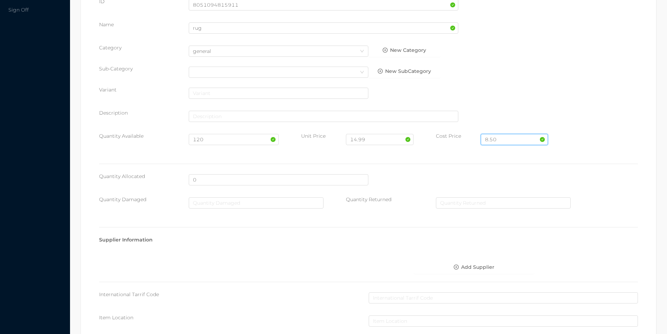
scroll to position [248, 0]
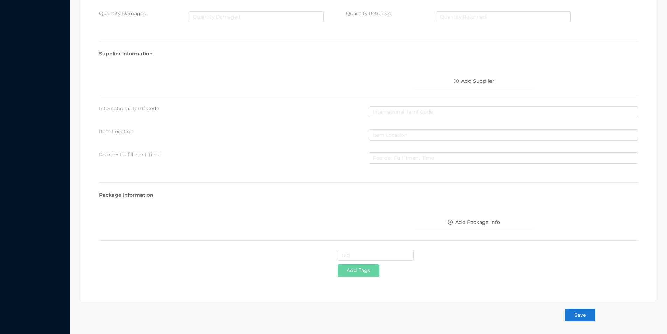
type input "8.50"
click at [580, 315] on button "Save" at bounding box center [580, 315] width 30 height 13
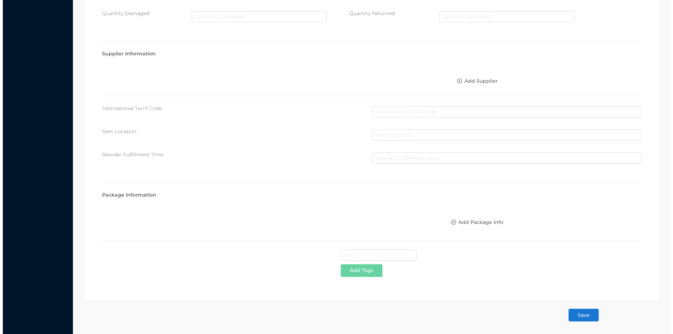
scroll to position [0, 0]
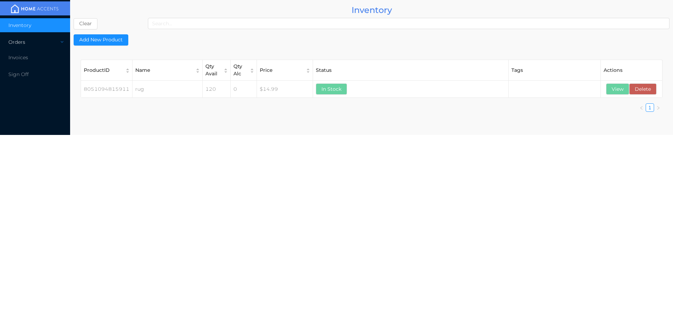
click at [18, 43] on div "Orders" at bounding box center [35, 42] width 70 height 14
click at [31, 61] on span "Cash & Carry" at bounding box center [32, 59] width 31 height 6
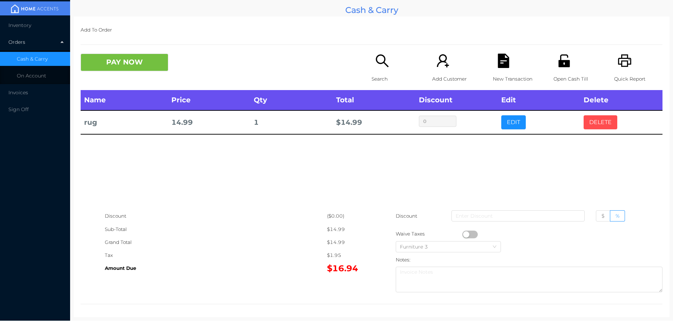
click at [607, 128] on button "DELETE" at bounding box center [600, 122] width 34 height 14
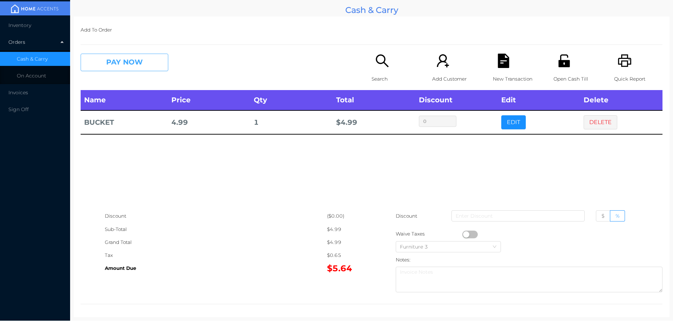
click at [131, 66] on button "PAY NOW" at bounding box center [125, 63] width 88 height 18
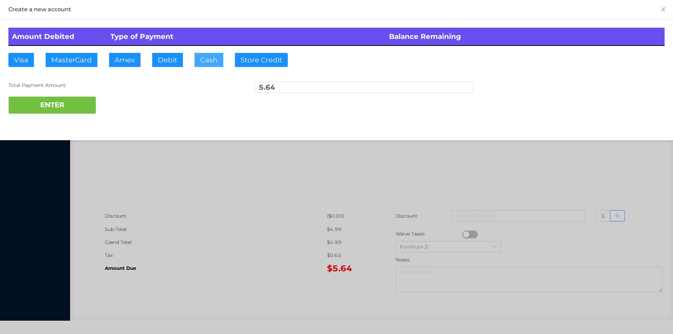
click at [205, 62] on button "Cash" at bounding box center [208, 60] width 29 height 14
type input "6."
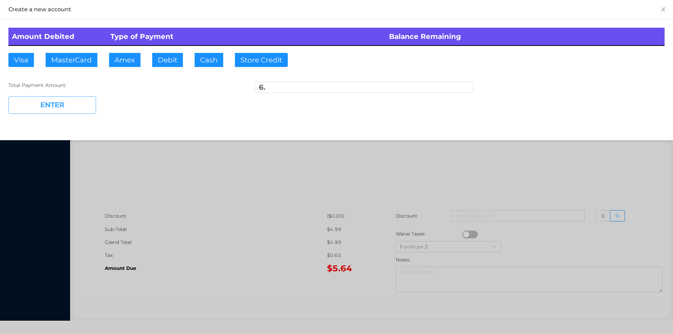
click at [65, 111] on button "ENTER" at bounding box center [52, 105] width 88 height 18
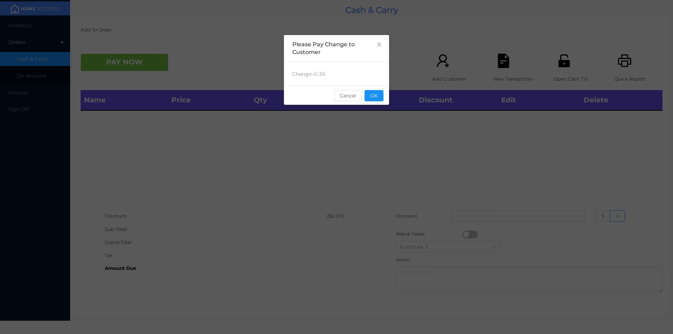
click at [371, 92] on button "OK" at bounding box center [373, 95] width 19 height 11
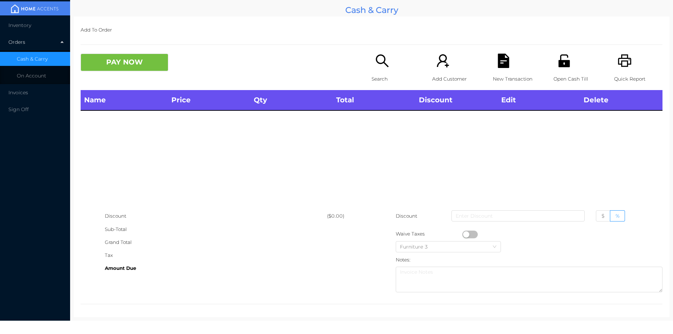
click at [380, 105] on th "Total" at bounding box center [373, 100] width 82 height 20
click at [379, 78] on p "Search" at bounding box center [395, 79] width 48 height 13
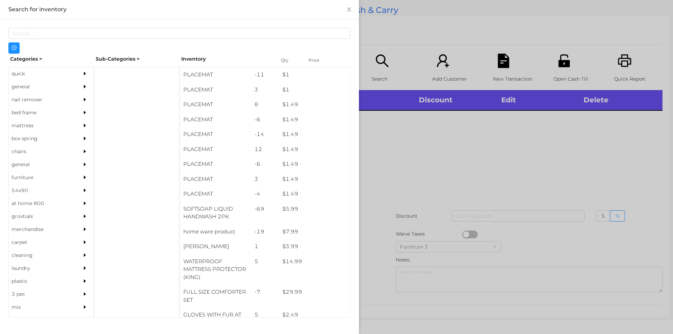
click at [22, 83] on div "general" at bounding box center [41, 86] width 64 height 13
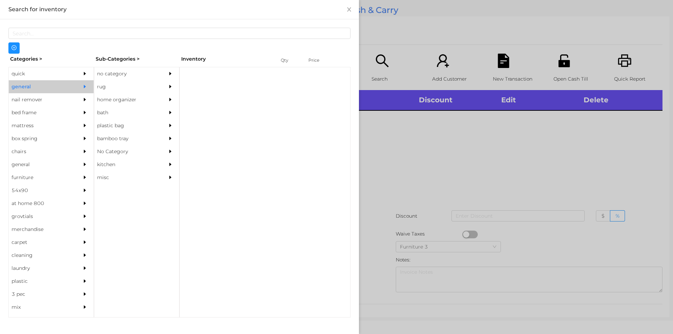
click at [121, 69] on div "no category" at bounding box center [126, 73] width 64 height 13
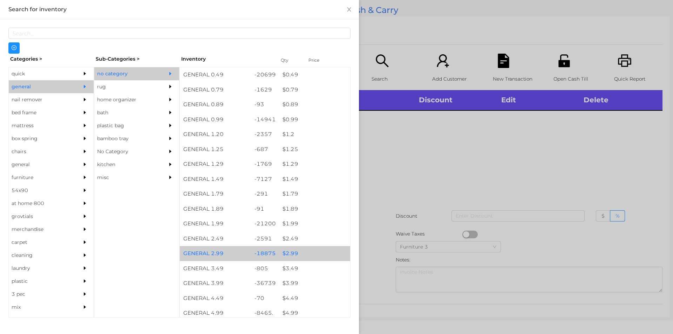
click at [291, 252] on div "$ 2.99" at bounding box center [314, 253] width 71 height 15
click at [292, 250] on div "$ 2.99" at bounding box center [314, 253] width 71 height 15
click at [293, 251] on div "$ 2.99" at bounding box center [314, 253] width 71 height 15
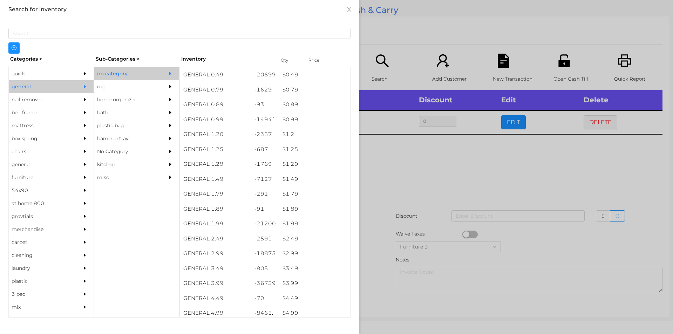
click at [411, 155] on div at bounding box center [336, 167] width 673 height 334
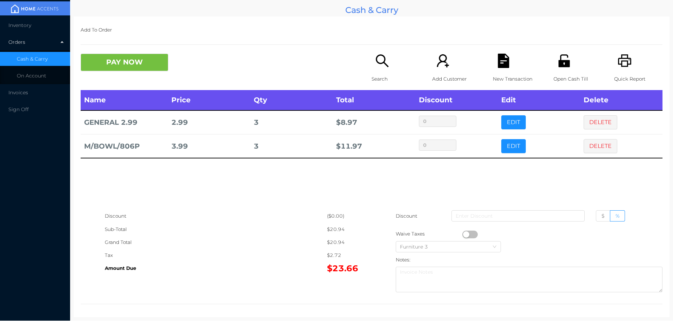
click at [118, 56] on button "PAY NOW" at bounding box center [125, 63] width 88 height 18
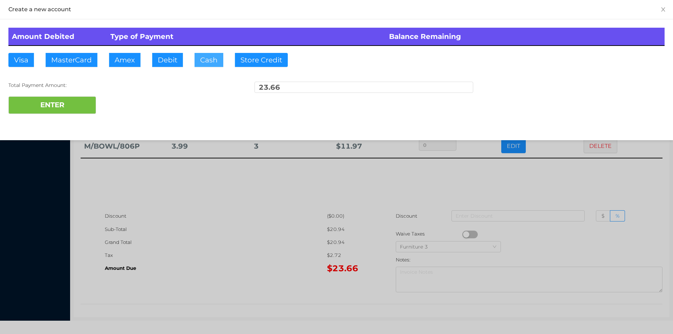
click at [207, 55] on button "Cash" at bounding box center [208, 60] width 29 height 14
type input "25."
click at [68, 97] on button "ENTER" at bounding box center [52, 105] width 88 height 18
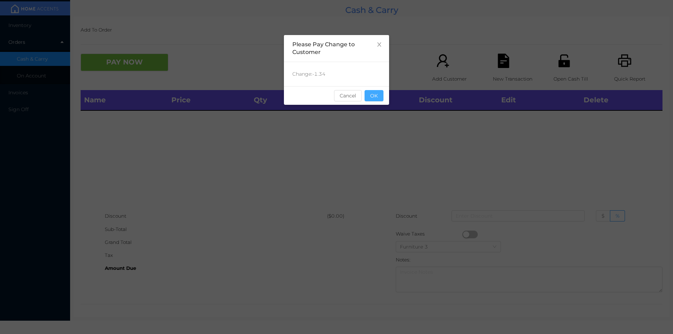
click at [376, 98] on button "OK" at bounding box center [373, 95] width 19 height 11
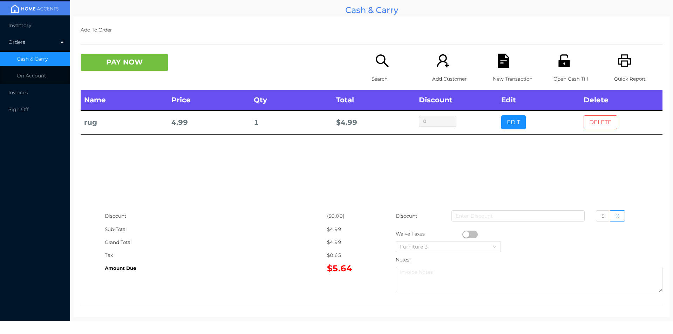
click at [604, 127] on button "DELETE" at bounding box center [600, 122] width 34 height 14
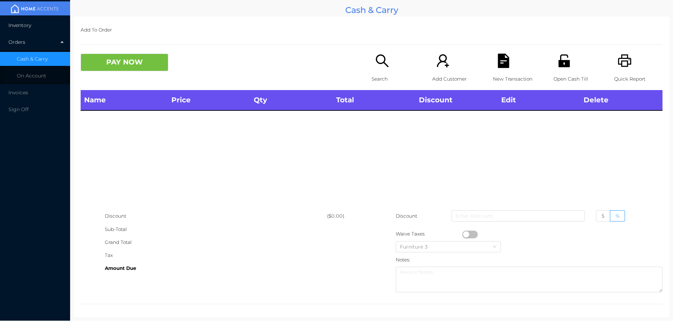
click at [55, 21] on li "Inventory" at bounding box center [35, 25] width 70 height 14
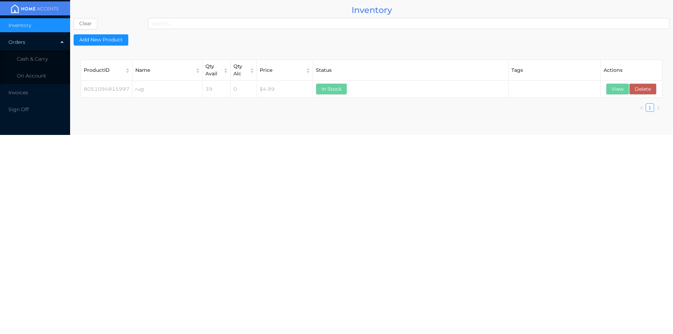
click at [55, 47] on div "Orders" at bounding box center [35, 42] width 70 height 14
click at [54, 47] on div "Orders" at bounding box center [35, 42] width 70 height 14
click at [50, 56] on li "Cash & Carry" at bounding box center [35, 59] width 70 height 14
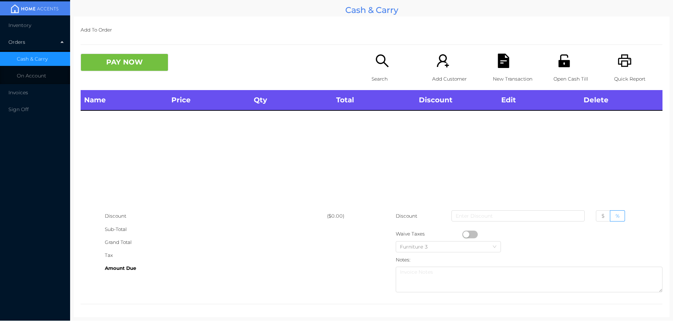
click at [380, 73] on p "Search" at bounding box center [395, 79] width 48 height 13
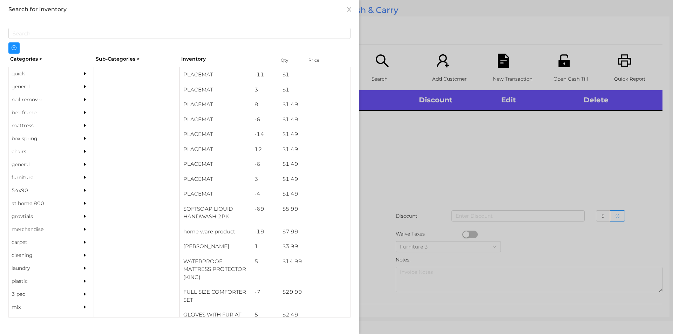
click at [25, 87] on div "general" at bounding box center [41, 86] width 64 height 13
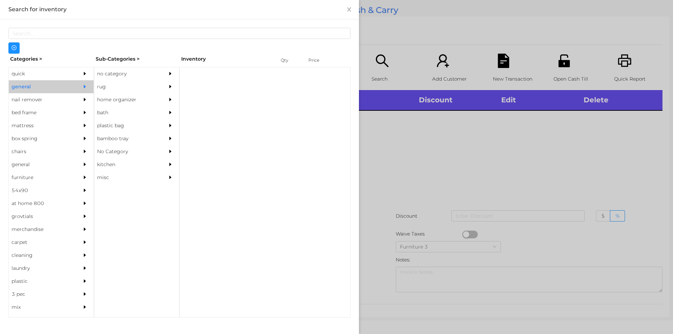
click at [112, 75] on div "no category" at bounding box center [126, 73] width 64 height 13
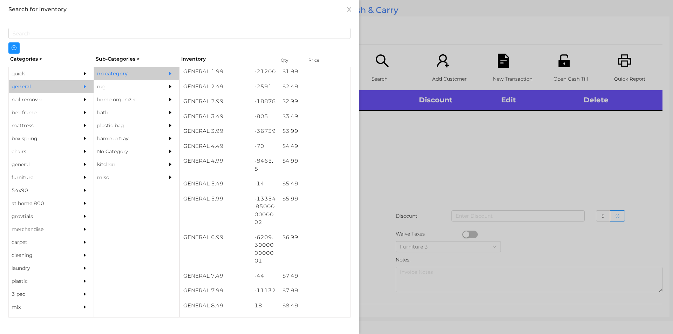
scroll to position [152, 0]
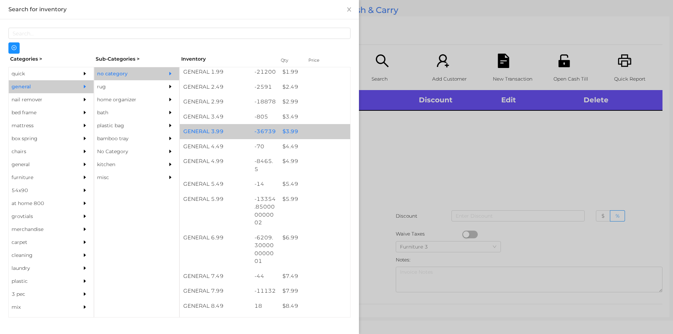
click at [289, 132] on div "$ 3.99" at bounding box center [314, 131] width 71 height 15
click at [289, 128] on div "$ 3.99" at bounding box center [314, 131] width 71 height 15
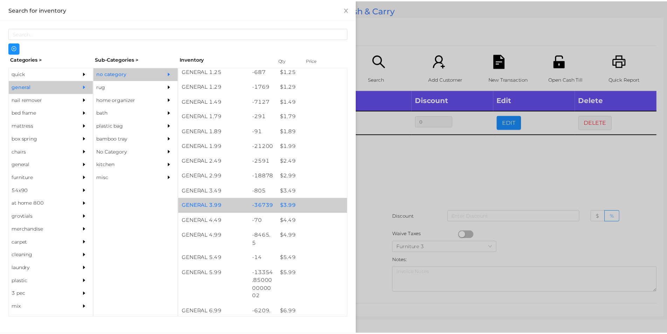
scroll to position [0, 0]
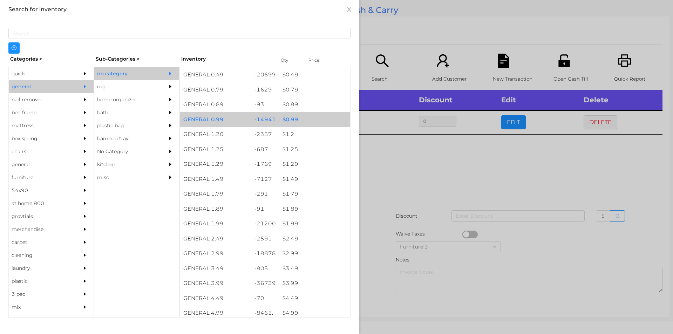
click at [288, 119] on div "$ 0.99" at bounding box center [314, 119] width 71 height 15
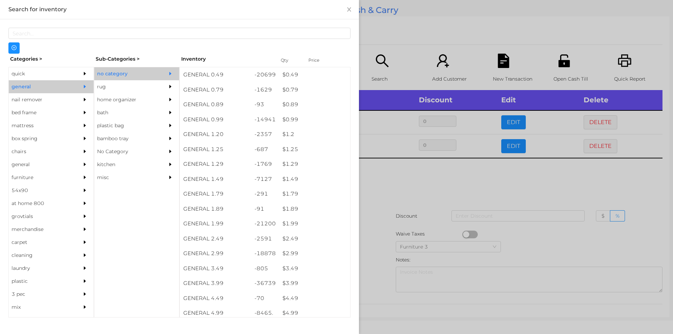
click at [392, 180] on div at bounding box center [336, 167] width 673 height 334
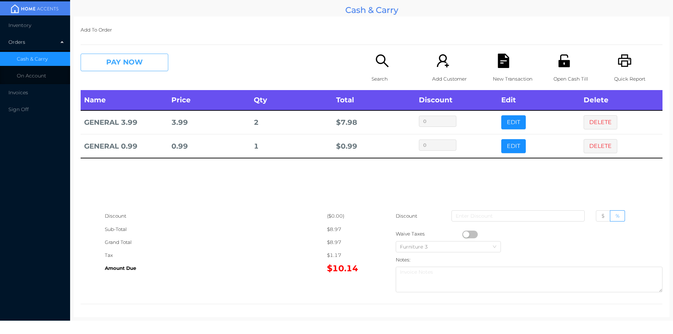
click at [140, 65] on button "PAY NOW" at bounding box center [125, 63] width 88 height 18
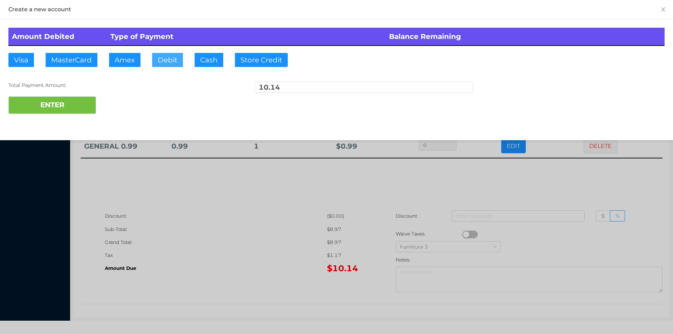
click at [164, 59] on button "Debit" at bounding box center [167, 60] width 31 height 14
click at [64, 112] on button "ENTER" at bounding box center [52, 105] width 88 height 18
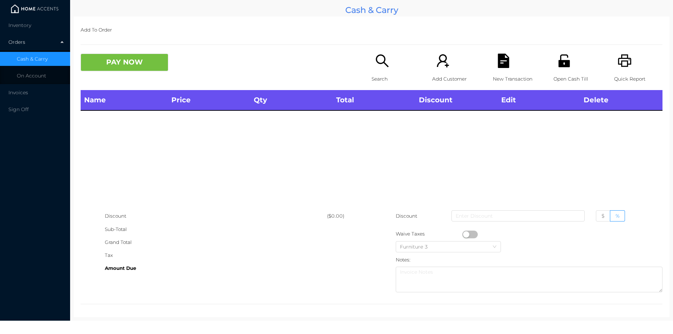
click at [45, 13] on img at bounding box center [34, 9] width 53 height 11
click at [49, 26] on li "Inventory" at bounding box center [35, 25] width 70 height 14
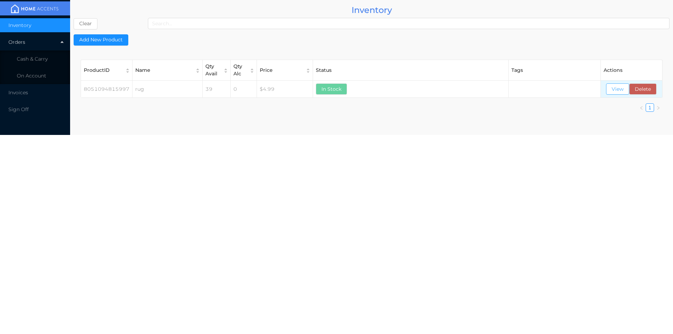
click at [610, 90] on button "View" at bounding box center [617, 88] width 23 height 11
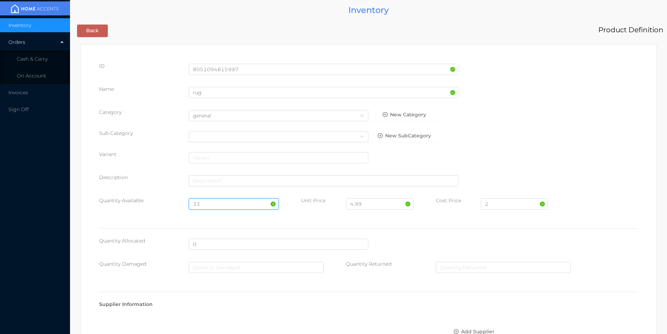
click at [208, 200] on input "33" at bounding box center [234, 203] width 90 height 11
type input "3"
type input "90"
click at [499, 205] on input "2" at bounding box center [514, 203] width 67 height 11
type input "2.00"
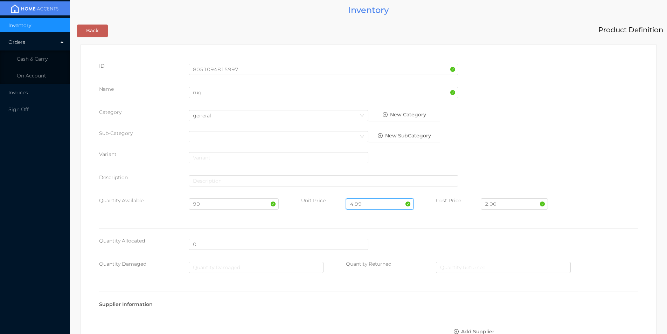
click at [372, 203] on input "4.99" at bounding box center [379, 203] width 67 height 11
type input "4"
type input "3.99"
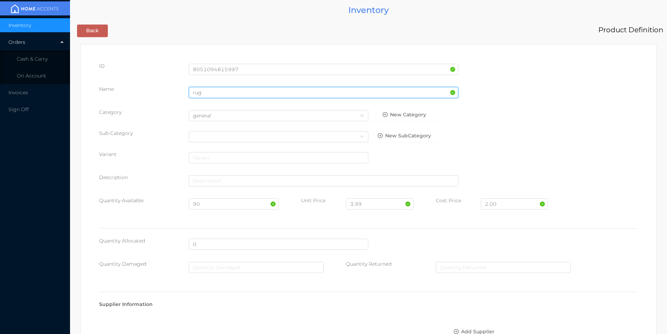
click at [212, 93] on input "rug" at bounding box center [324, 92] width 270 height 11
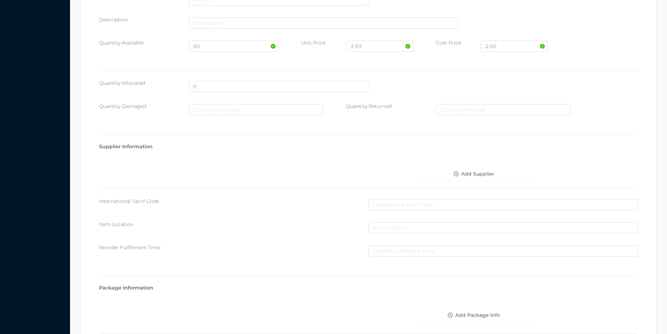
scroll to position [286, 0]
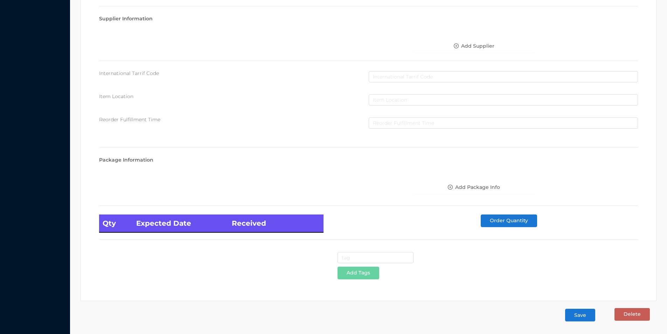
type input "rugsmall/beaige"
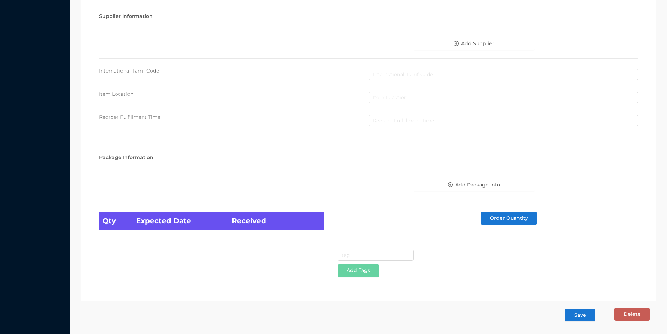
click at [580, 316] on button "Save" at bounding box center [580, 315] width 30 height 13
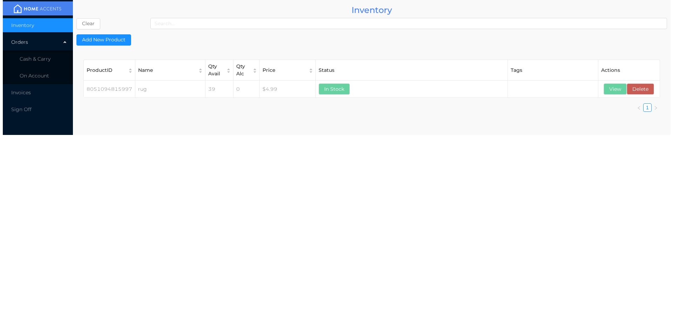
scroll to position [0, 0]
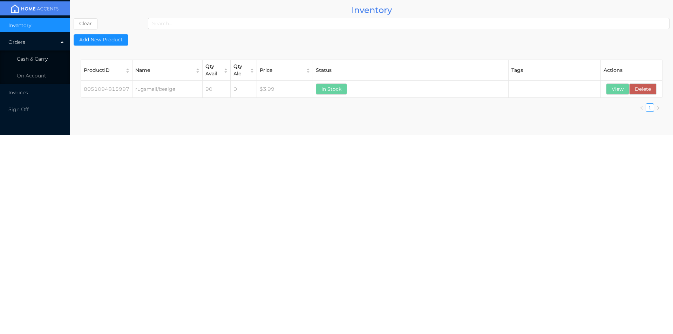
click at [54, 62] on li "Cash & Carry" at bounding box center [35, 59] width 70 height 14
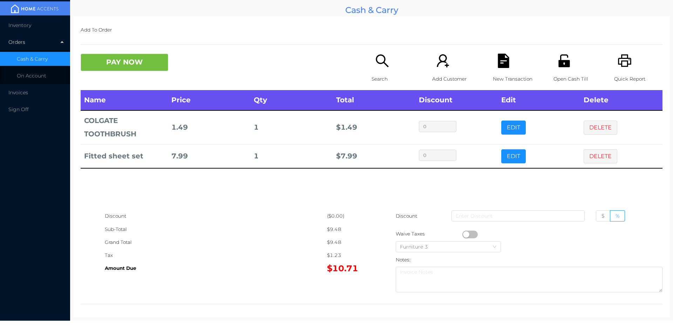
click at [614, 73] on p "Quick Report" at bounding box center [638, 79] width 48 height 13
click at [498, 67] on icon "icon: file-text" at bounding box center [503, 61] width 11 height 14
click at [116, 66] on button "PAY NOW" at bounding box center [125, 63] width 88 height 18
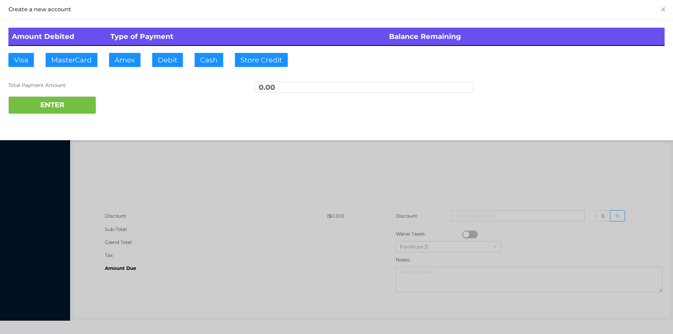
click at [158, 187] on div at bounding box center [336, 167] width 673 height 334
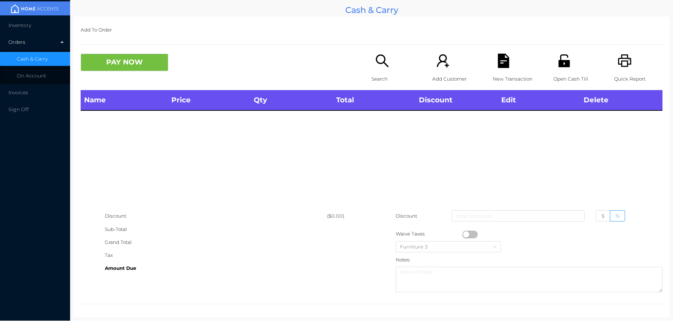
click at [377, 63] on icon "icon: search" at bounding box center [382, 60] width 13 height 13
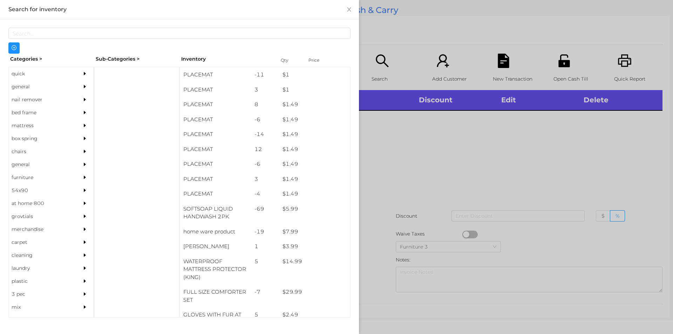
click at [18, 74] on div "quick" at bounding box center [41, 73] width 64 height 13
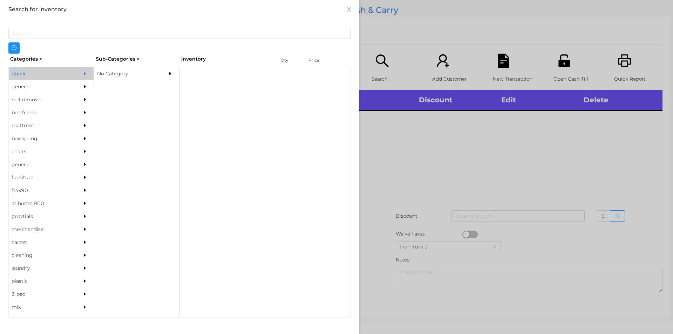
click at [122, 73] on div "No Category" at bounding box center [126, 73] width 64 height 13
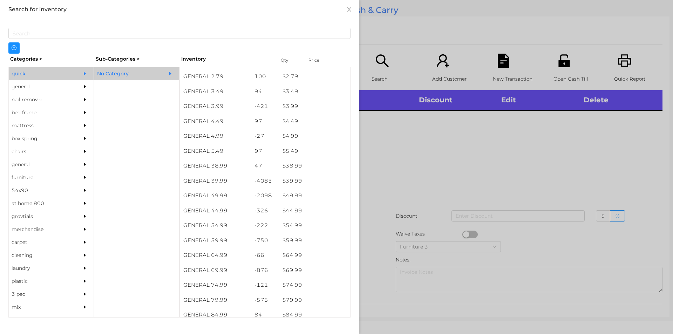
scroll to position [296, 0]
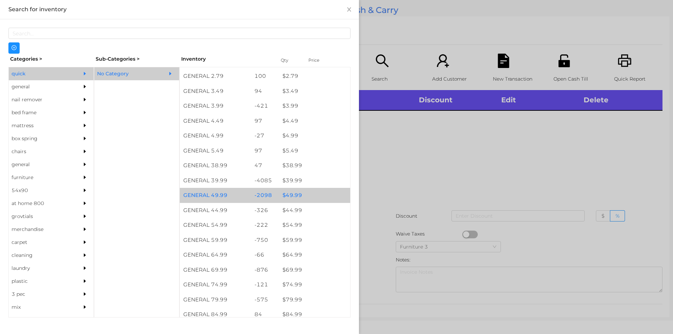
click at [294, 194] on div "$ 49.99" at bounding box center [314, 195] width 71 height 15
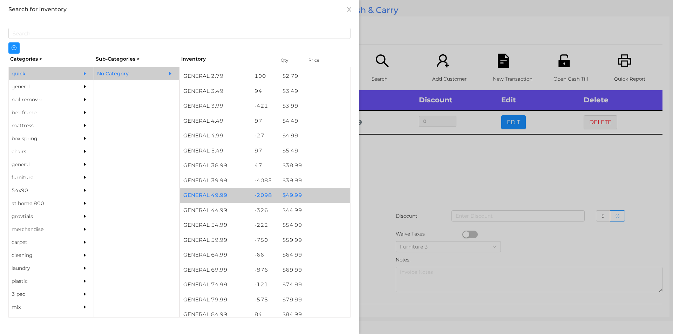
click at [296, 193] on div "$ 49.99" at bounding box center [314, 195] width 71 height 15
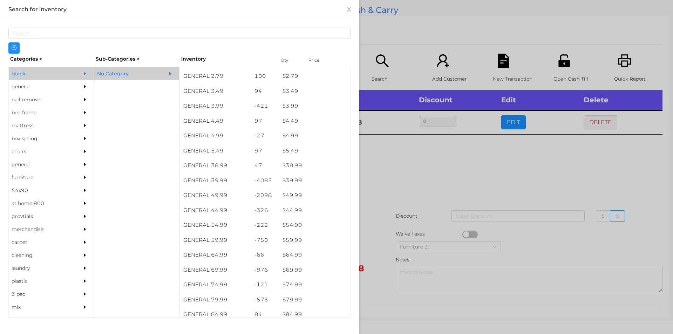
click at [391, 174] on div at bounding box center [336, 167] width 673 height 334
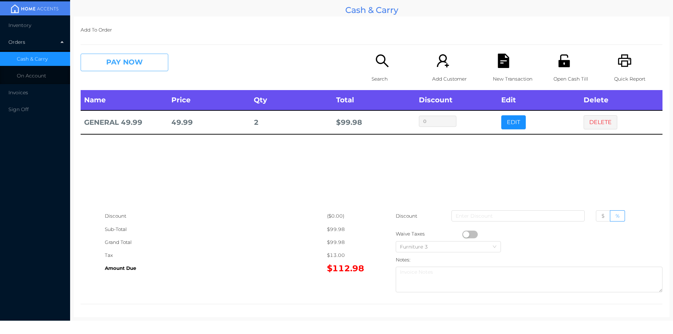
click at [117, 63] on button "PAY NOW" at bounding box center [125, 63] width 88 height 18
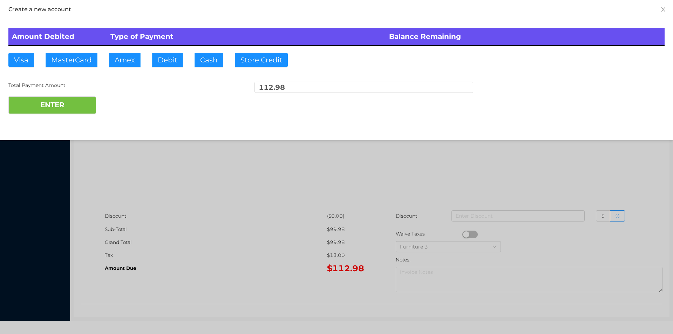
click at [119, 103] on div "ENTER" at bounding box center [336, 105] width 656 height 18
click at [120, 103] on div "ENTER" at bounding box center [336, 105] width 656 height 18
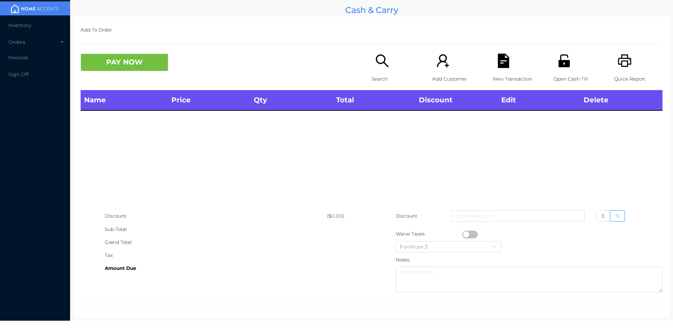
click at [379, 59] on icon "icon: search" at bounding box center [382, 61] width 14 height 14
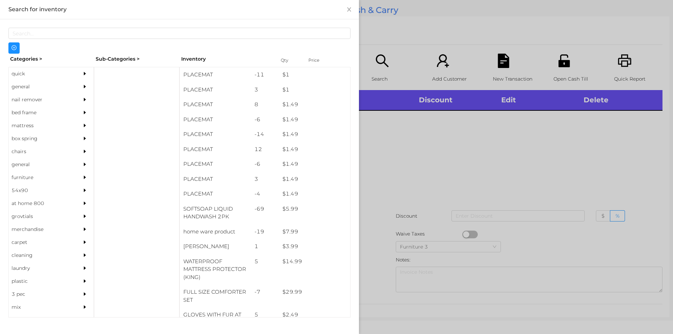
click at [25, 86] on div "general" at bounding box center [41, 86] width 64 height 13
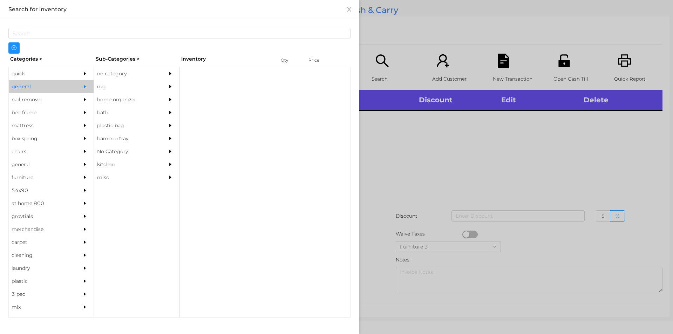
click at [117, 71] on div "no category" at bounding box center [126, 73] width 64 height 13
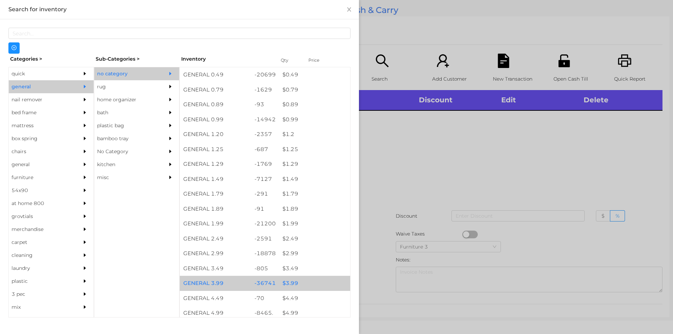
click at [293, 283] on div "$ 3.99" at bounding box center [314, 283] width 71 height 15
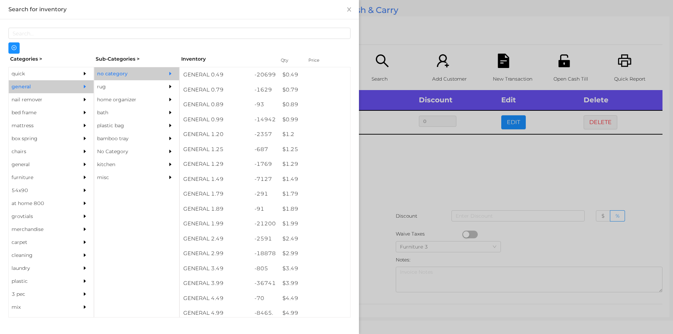
click at [377, 255] on div at bounding box center [336, 167] width 673 height 334
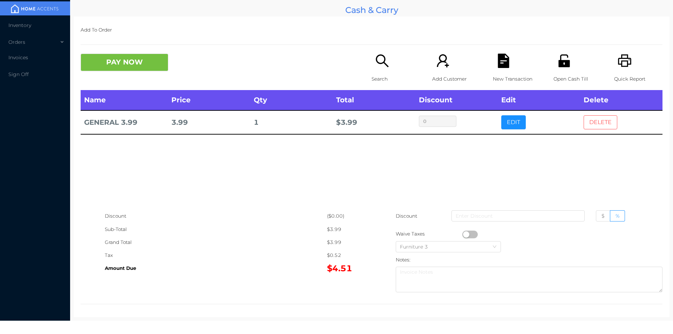
click at [594, 120] on button "DELETE" at bounding box center [600, 122] width 34 height 14
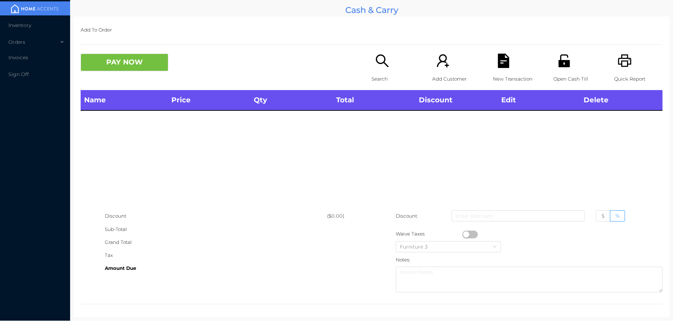
click at [623, 69] on div "Quick Report" at bounding box center [638, 72] width 48 height 36
click at [138, 58] on button "PAY NOW" at bounding box center [125, 63] width 88 height 18
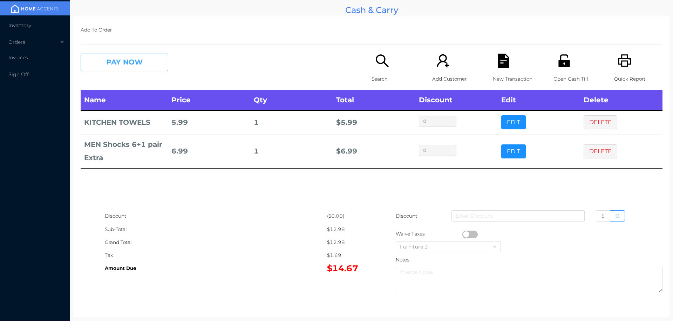
click at [111, 62] on button "PAY NOW" at bounding box center [125, 63] width 88 height 18
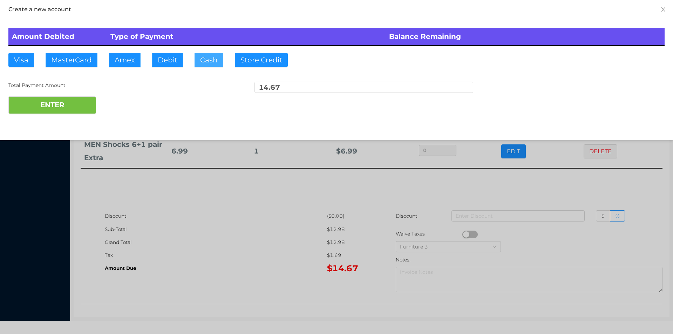
click at [203, 60] on button "Cash" at bounding box center [208, 60] width 29 height 14
type input "100."
click at [66, 104] on button "ENTER" at bounding box center [52, 105] width 88 height 18
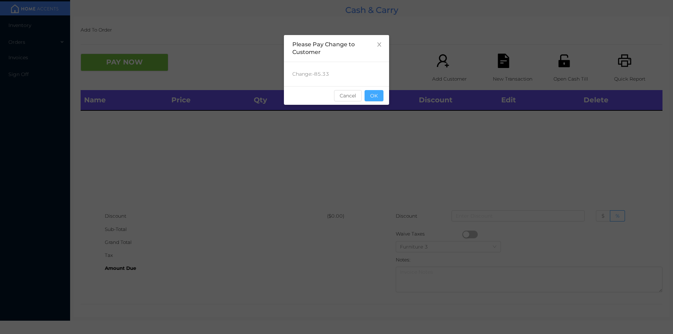
click at [376, 98] on button "OK" at bounding box center [373, 95] width 19 height 11
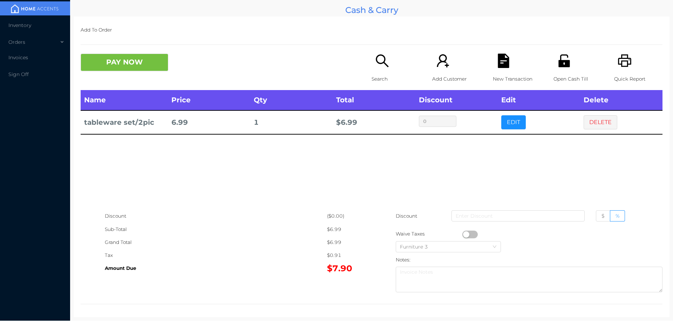
click at [383, 71] on div "Search" at bounding box center [395, 72] width 48 height 36
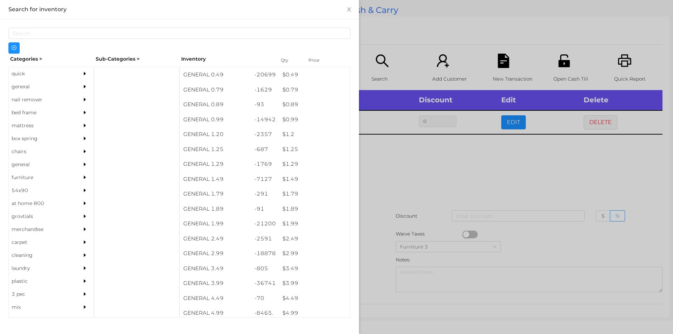
click at [27, 87] on div "general" at bounding box center [41, 86] width 64 height 13
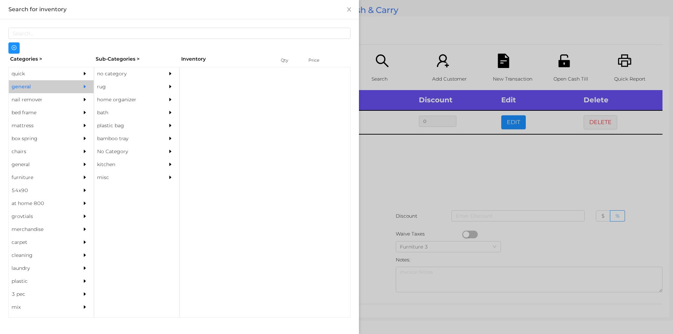
click at [112, 71] on div "no category" at bounding box center [126, 73] width 64 height 13
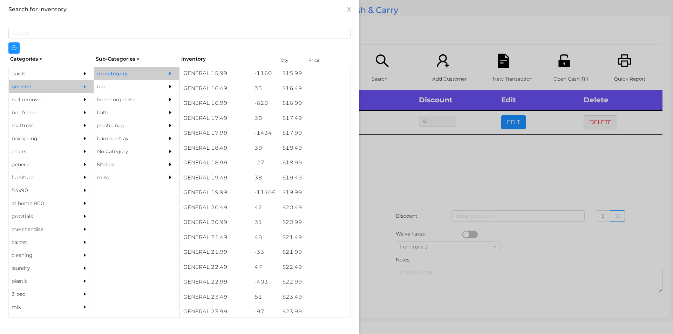
scroll to position [637, 0]
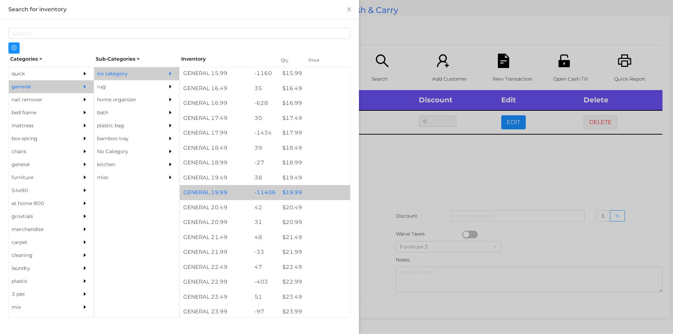
click at [292, 191] on div "$ 19.99" at bounding box center [314, 192] width 71 height 15
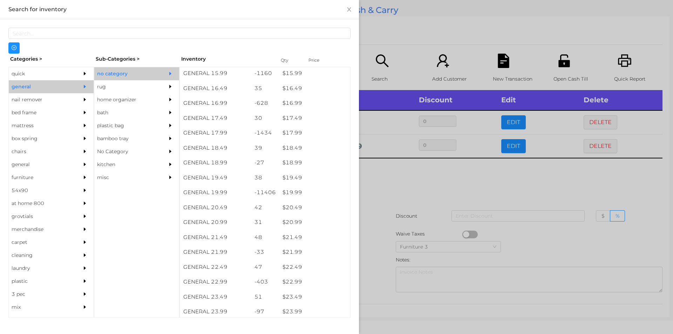
click at [381, 189] on div at bounding box center [336, 167] width 673 height 334
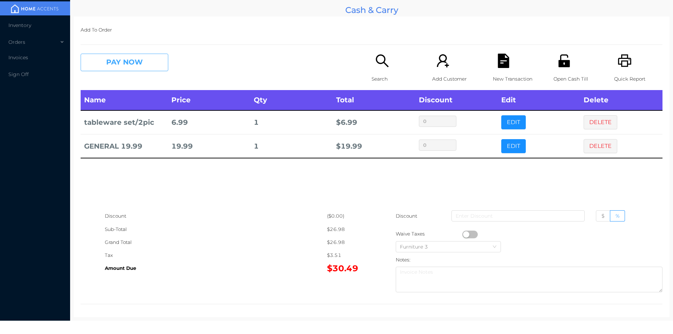
click at [147, 67] on button "PAY NOW" at bounding box center [125, 63] width 88 height 18
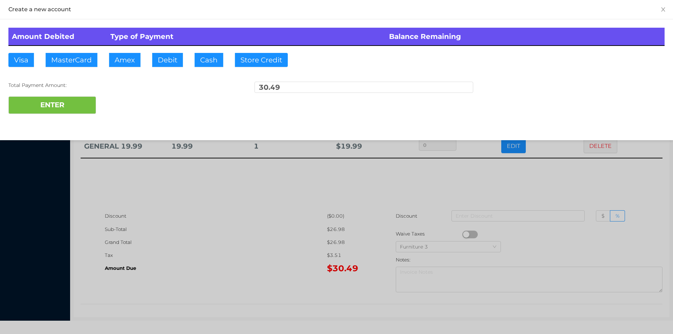
click at [128, 95] on div "Total Payment Amount: 30.49" at bounding box center [336, 89] width 656 height 15
click at [239, 233] on div at bounding box center [336, 167] width 673 height 334
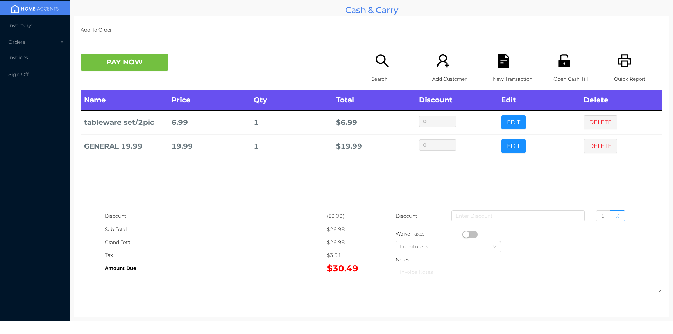
click at [509, 60] on div "New Transaction" at bounding box center [517, 72] width 48 height 36
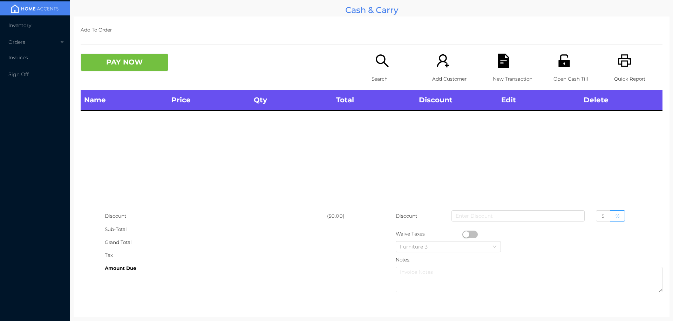
click at [617, 64] on icon "icon: printer" at bounding box center [624, 61] width 14 height 14
click at [145, 81] on div "PAY NOW Search Add Customer New Transaction Open Cash Till Quick Report" at bounding box center [372, 72] width 582 height 36
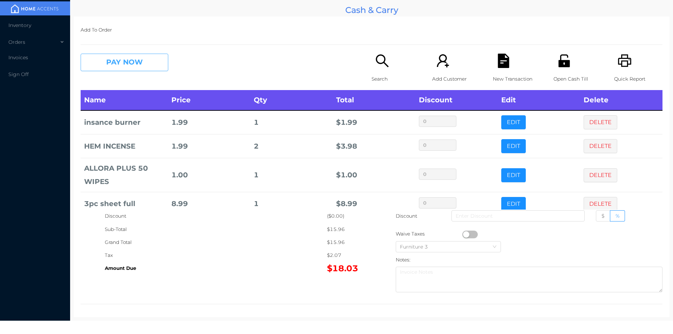
click at [117, 62] on button "PAY NOW" at bounding box center [125, 63] width 88 height 18
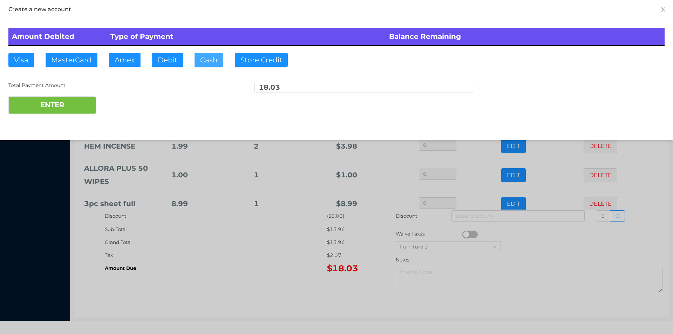
click at [205, 63] on button "Cash" at bounding box center [208, 60] width 29 height 14
type input "20."
click at [68, 108] on button "ENTER" at bounding box center [52, 105] width 88 height 18
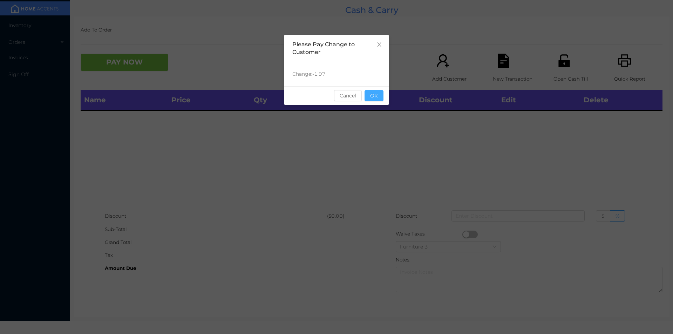
click at [367, 95] on button "OK" at bounding box center [373, 95] width 19 height 11
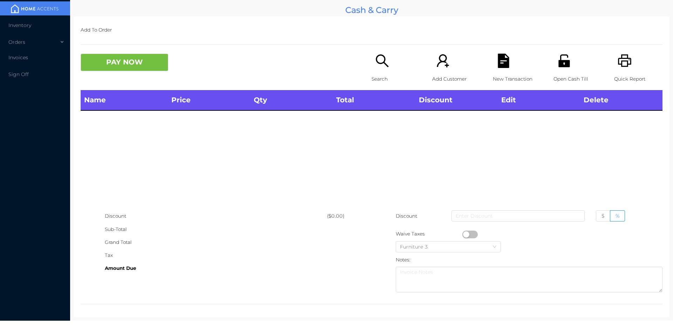
click at [378, 70] on div "Search" at bounding box center [395, 72] width 48 height 36
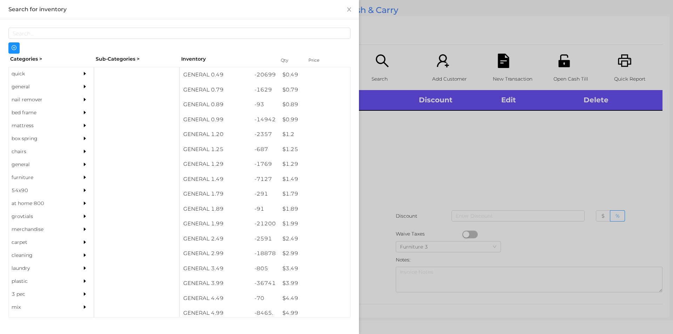
click at [31, 86] on div "general" at bounding box center [41, 86] width 64 height 13
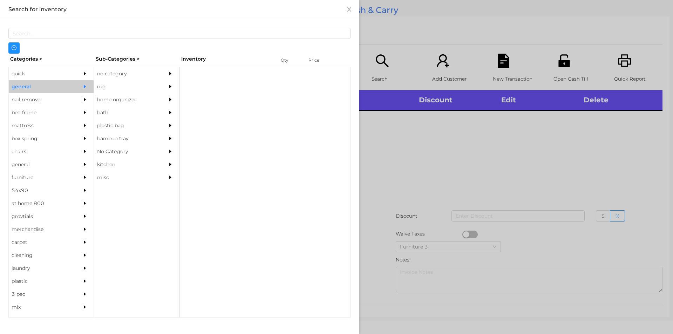
click at [112, 73] on div "no category" at bounding box center [126, 73] width 64 height 13
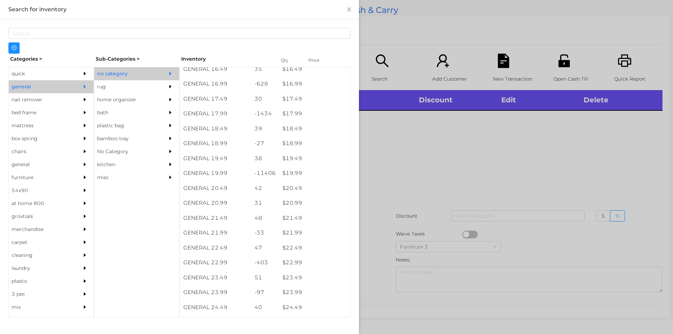
scroll to position [656, 0]
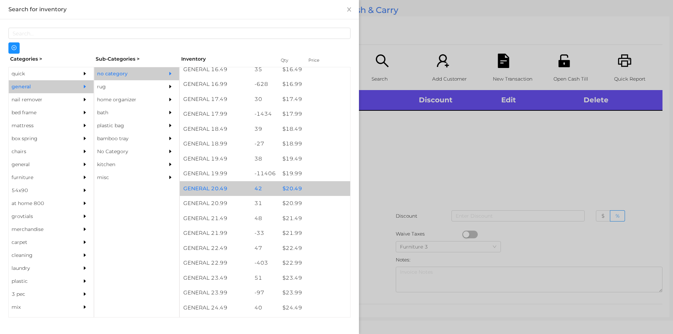
click at [290, 186] on div "$ 20.49" at bounding box center [314, 188] width 71 height 15
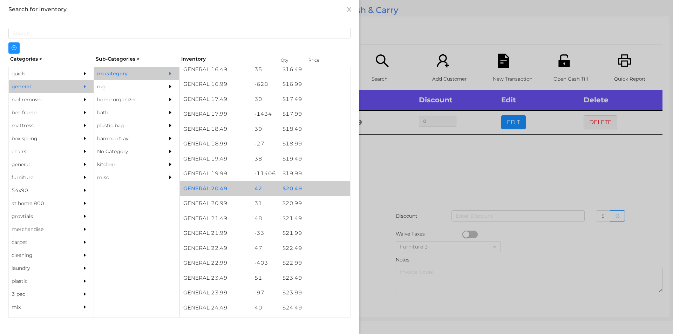
click at [285, 193] on div "$ 20.49" at bounding box center [314, 188] width 71 height 15
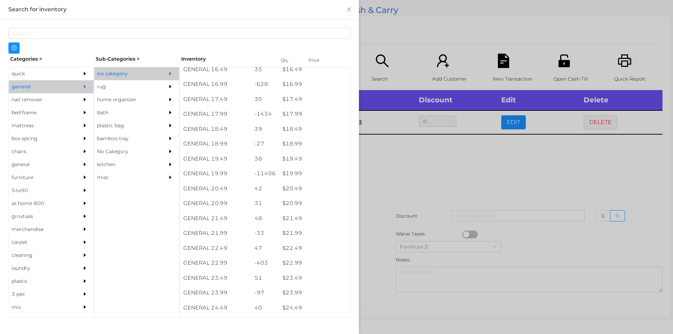
click at [507, 168] on div at bounding box center [336, 167] width 673 height 334
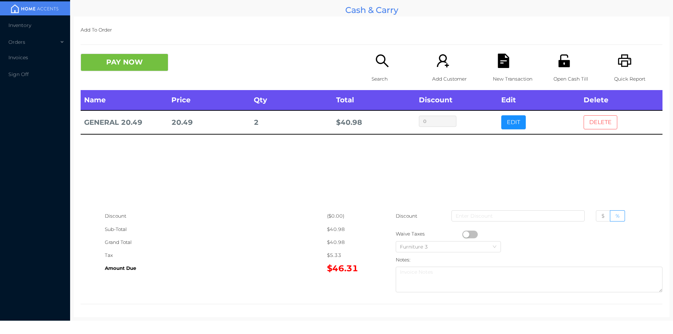
click at [603, 127] on button "DELETE" at bounding box center [600, 122] width 34 height 14
click at [628, 75] on p "Quick Report" at bounding box center [638, 79] width 48 height 13
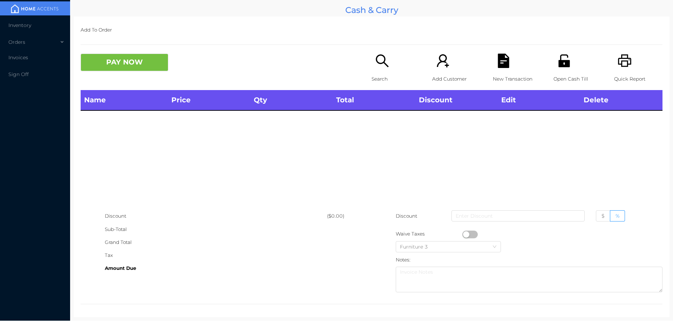
click at [601, 131] on div "Name Price Qty Total Discount Edit Delete" at bounding box center [372, 149] width 582 height 119
click at [124, 71] on button "PAY NOW" at bounding box center [125, 63] width 88 height 18
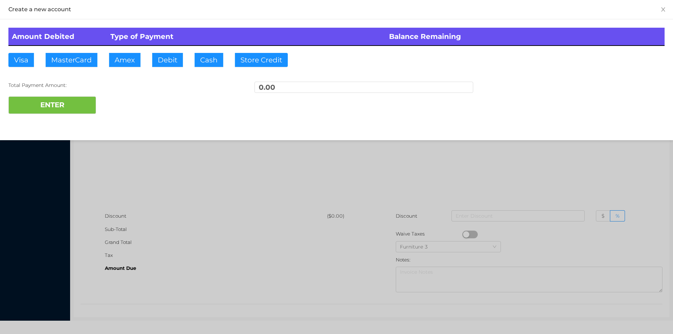
click at [172, 220] on div at bounding box center [336, 167] width 673 height 334
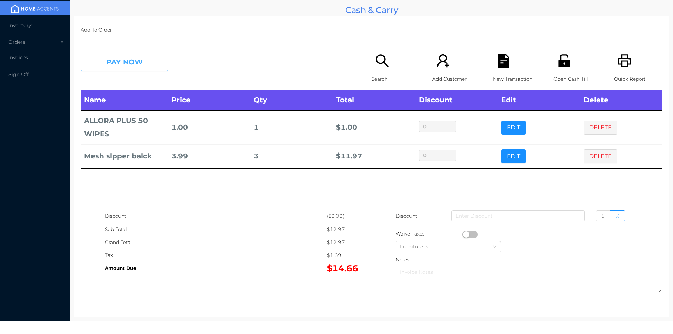
click at [156, 68] on button "PAY NOW" at bounding box center [125, 63] width 88 height 18
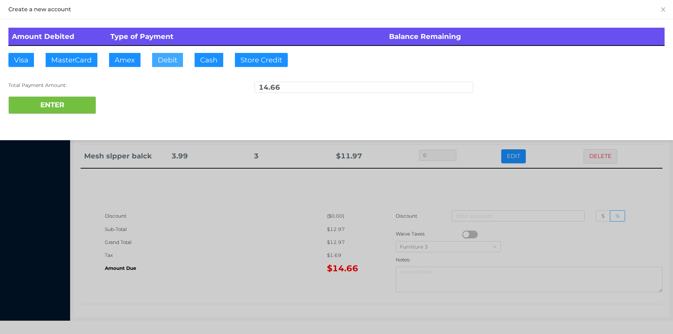
click at [163, 64] on button "Debit" at bounding box center [167, 60] width 31 height 14
click at [74, 113] on button "ENTER" at bounding box center [52, 105] width 88 height 18
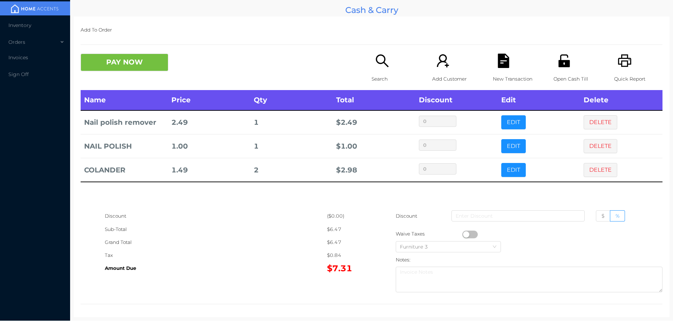
click at [379, 74] on p "Search" at bounding box center [395, 79] width 48 height 13
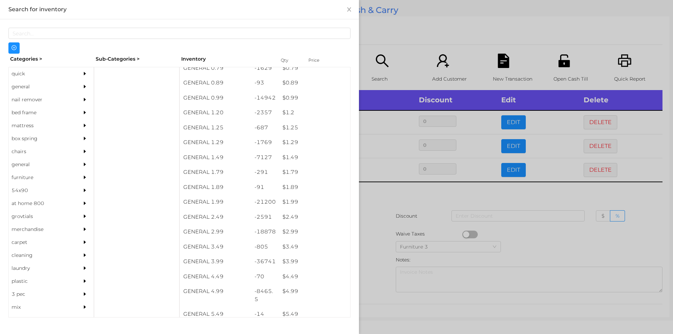
scroll to position [48, 0]
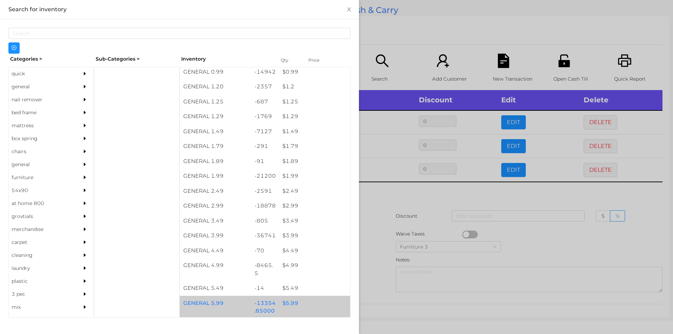
click at [286, 305] on div "$ 5.99" at bounding box center [314, 303] width 71 height 15
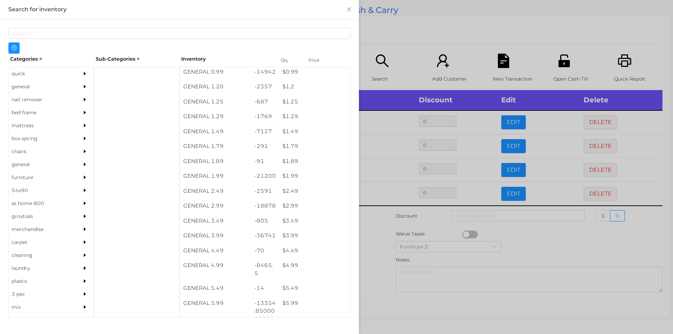
click at [376, 250] on div at bounding box center [336, 167] width 673 height 334
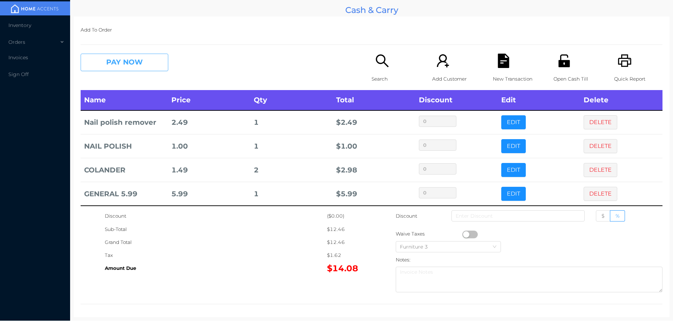
click at [139, 66] on button "PAY NOW" at bounding box center [125, 63] width 88 height 18
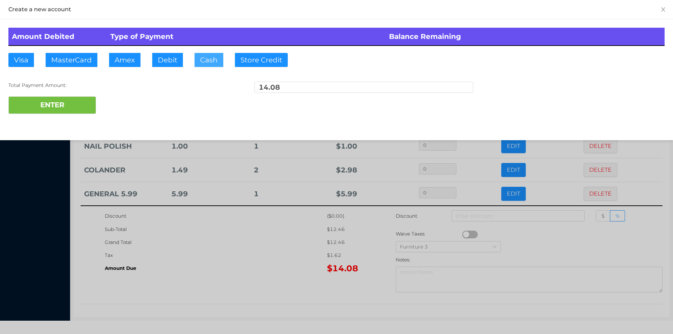
click at [203, 61] on button "Cash" at bounding box center [208, 60] width 29 height 14
click at [64, 100] on button "ENTER" at bounding box center [52, 105] width 88 height 18
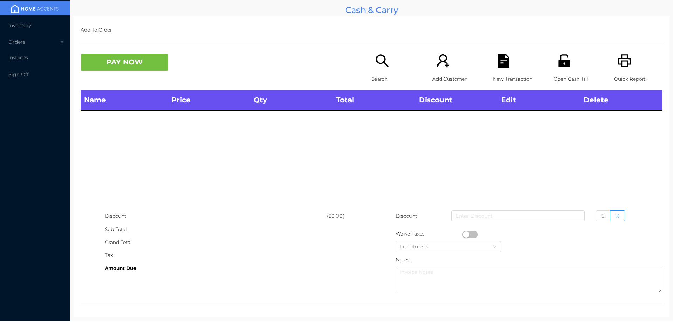
click at [378, 75] on p "Search" at bounding box center [395, 79] width 48 height 13
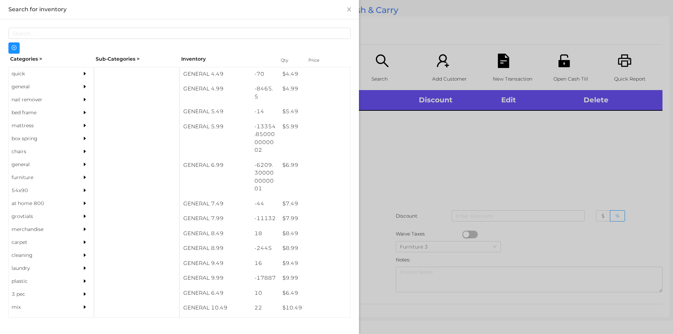
scroll to position [225, 0]
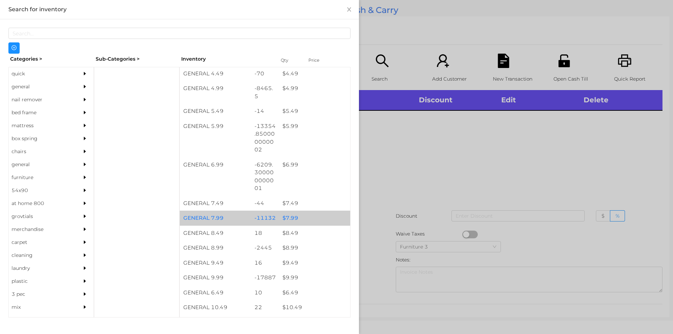
click at [285, 219] on div "$ 7.99" at bounding box center [314, 218] width 71 height 15
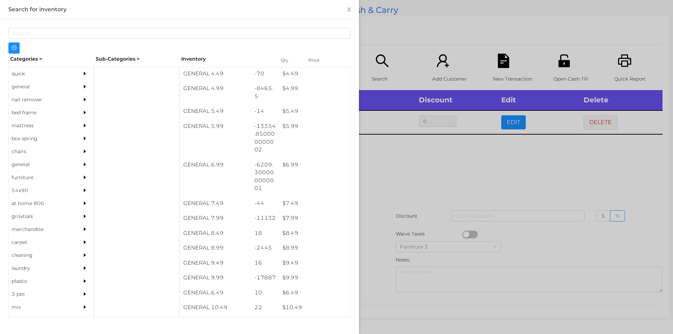
click at [387, 201] on div at bounding box center [336, 167] width 673 height 334
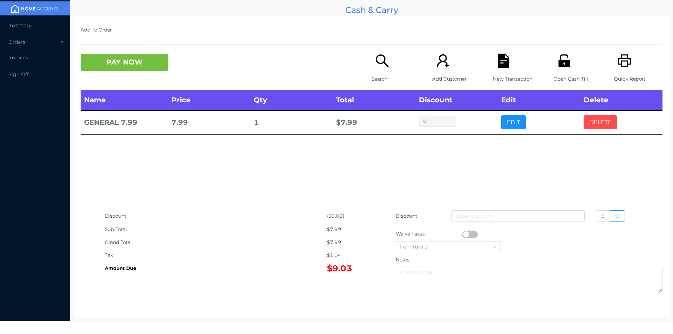
click at [585, 128] on button "DELETE" at bounding box center [600, 122] width 34 height 14
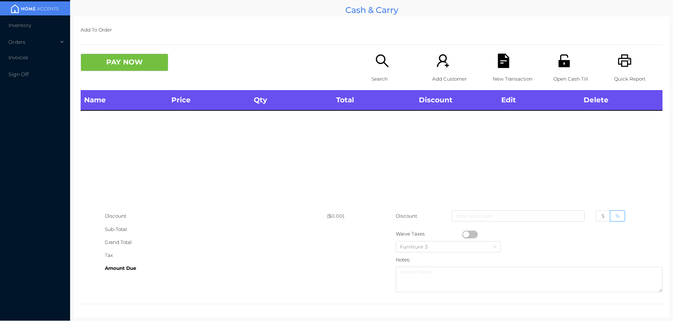
click at [619, 69] on div "Quick Report" at bounding box center [638, 72] width 48 height 36
click at [140, 66] on button "PAY NOW" at bounding box center [125, 63] width 88 height 18
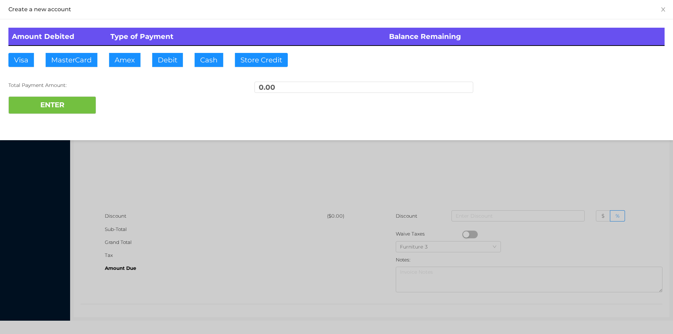
click at [157, 158] on div at bounding box center [336, 167] width 673 height 334
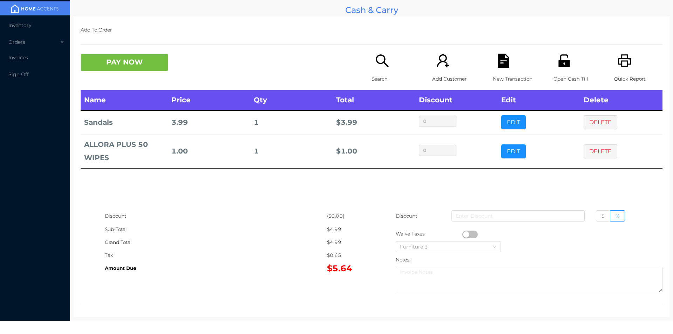
click at [380, 66] on icon "icon: search" at bounding box center [382, 61] width 14 height 14
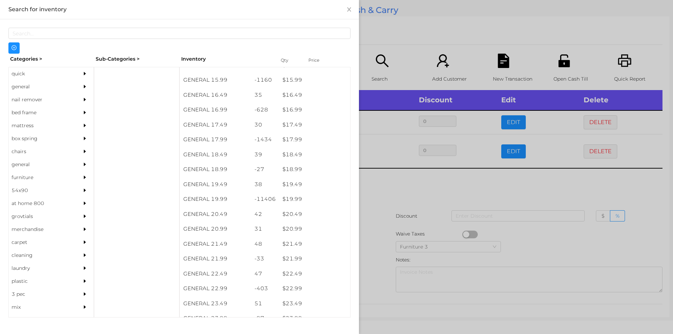
scroll to position [631, 0]
click at [290, 199] on div "$ 19.99" at bounding box center [314, 198] width 71 height 15
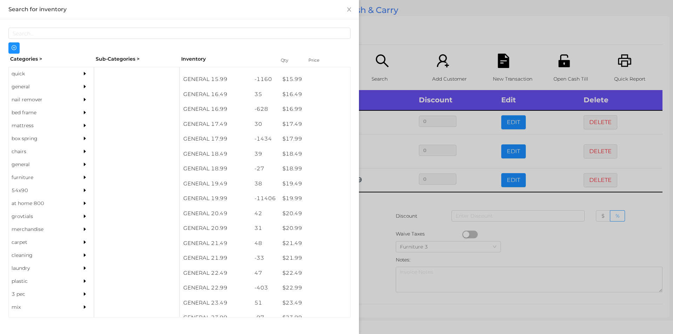
click at [372, 233] on div at bounding box center [336, 167] width 673 height 334
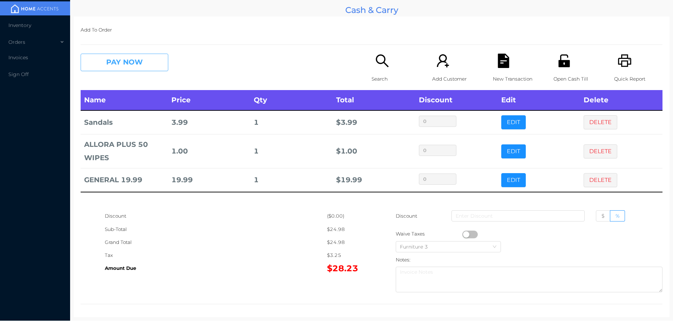
click at [131, 62] on button "PAY NOW" at bounding box center [125, 63] width 88 height 18
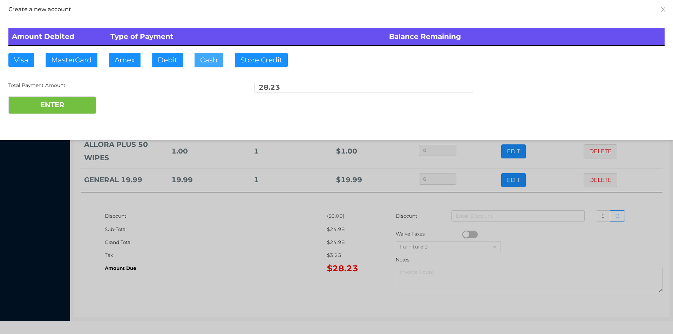
click at [207, 60] on button "Cash" at bounding box center [208, 60] width 29 height 14
type input "30."
click at [67, 103] on button "ENTER" at bounding box center [52, 105] width 88 height 18
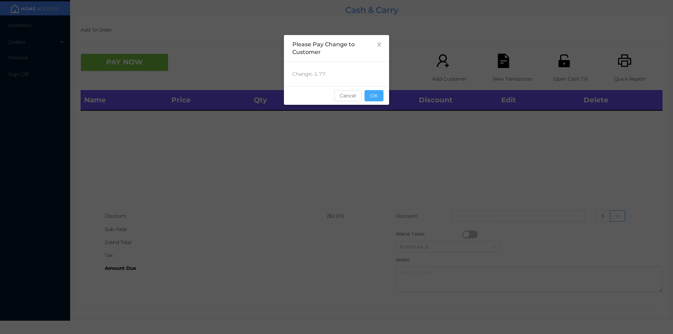
click at [380, 101] on button "OK" at bounding box center [373, 95] width 19 height 11
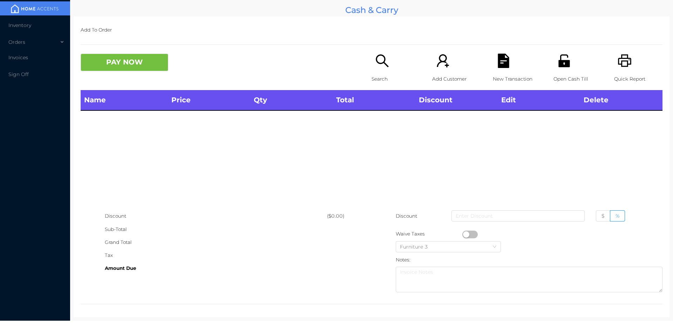
click at [376, 59] on icon "icon: search" at bounding box center [382, 61] width 14 height 14
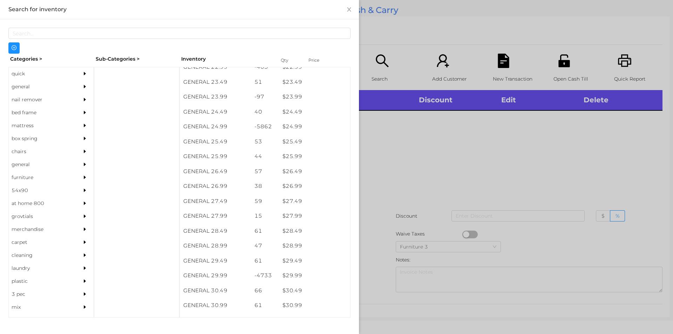
scroll to position [849, 0]
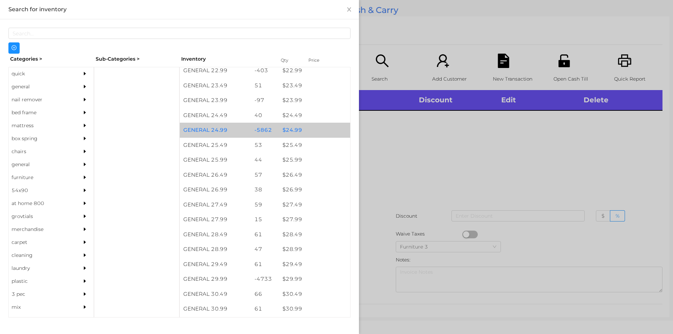
click at [286, 133] on div "$ 24.99" at bounding box center [314, 130] width 71 height 15
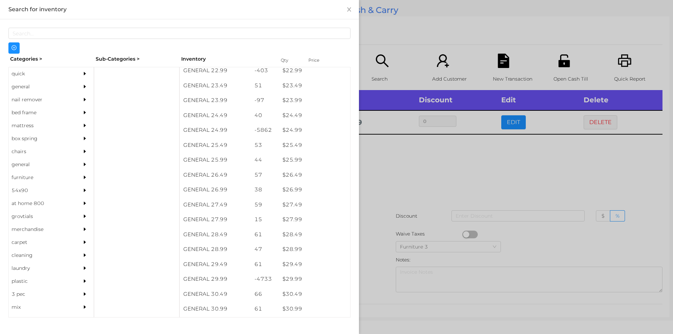
click at [399, 180] on div at bounding box center [336, 167] width 673 height 334
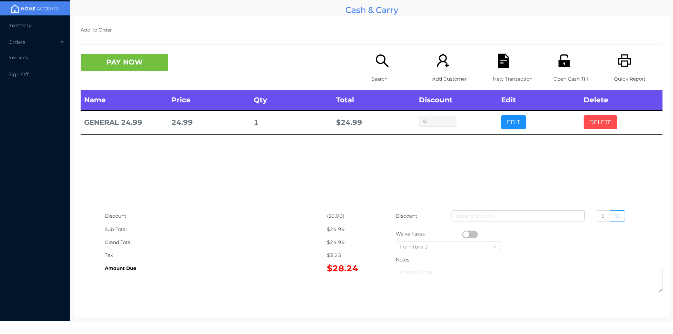
click at [601, 122] on button "DELETE" at bounding box center [600, 122] width 34 height 14
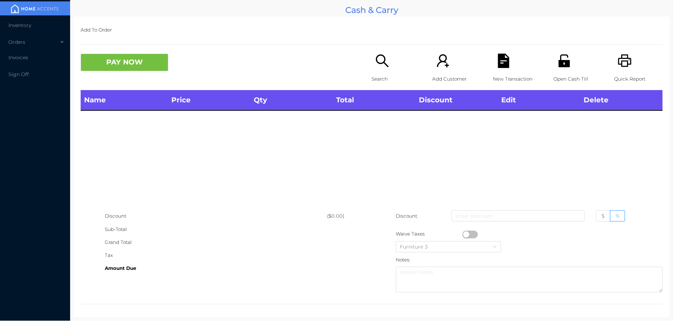
click at [630, 62] on div "Quick Report" at bounding box center [638, 72] width 48 height 36
click at [146, 71] on button "PAY NOW" at bounding box center [125, 63] width 88 height 18
click at [381, 70] on div "Search" at bounding box center [395, 72] width 48 height 36
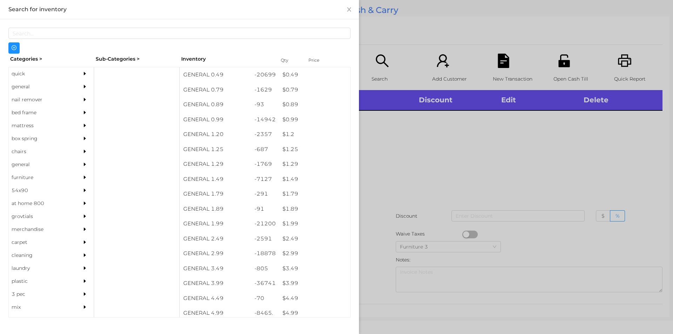
click at [23, 86] on div "general" at bounding box center [41, 86] width 64 height 13
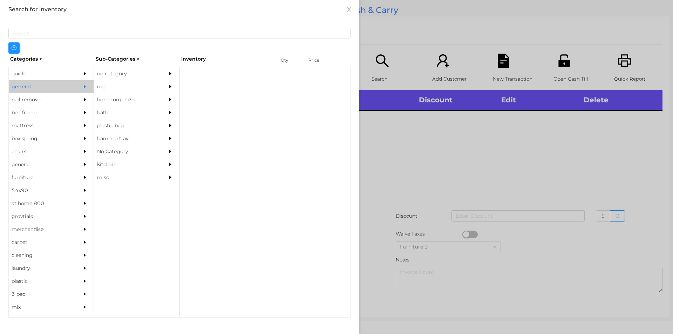
click at [116, 74] on div "no category" at bounding box center [126, 73] width 64 height 13
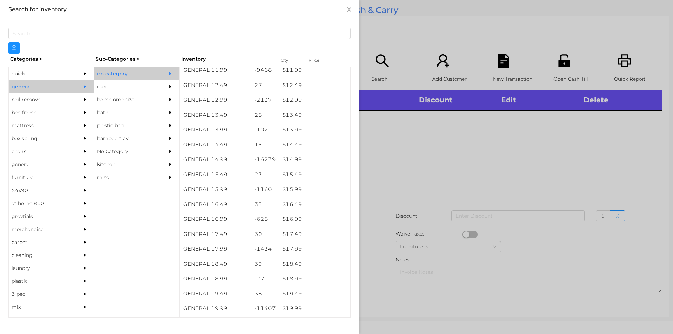
scroll to position [518, 0]
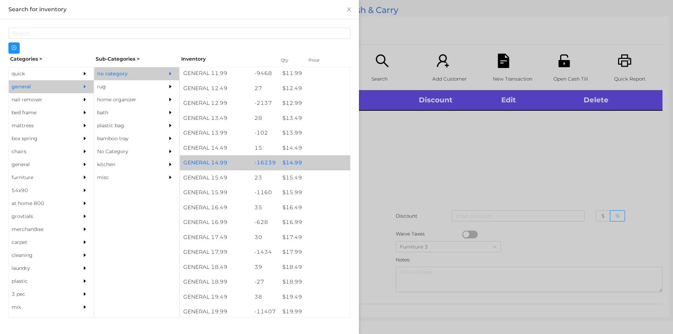
click at [294, 163] on div "$ 14.99" at bounding box center [314, 162] width 71 height 15
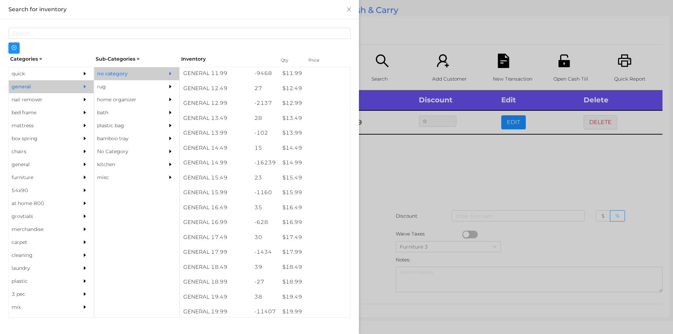
click at [383, 167] on div at bounding box center [336, 167] width 673 height 334
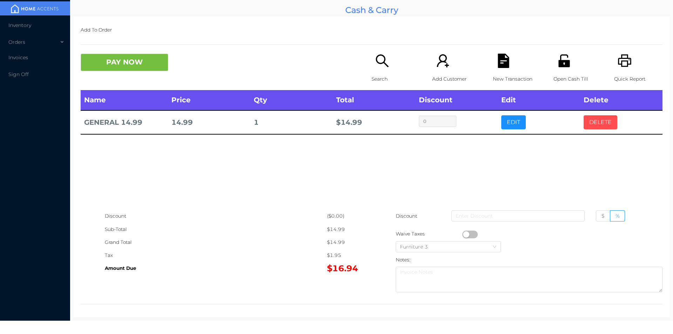
click at [603, 121] on button "DELETE" at bounding box center [600, 122] width 34 height 14
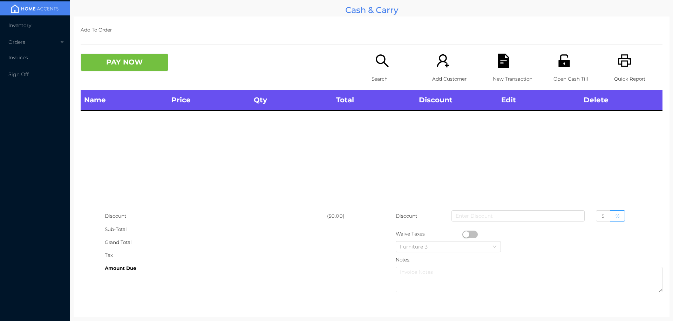
click at [622, 70] on div "Quick Report" at bounding box center [638, 72] width 48 height 36
click at [375, 71] on div "Search" at bounding box center [395, 72] width 48 height 36
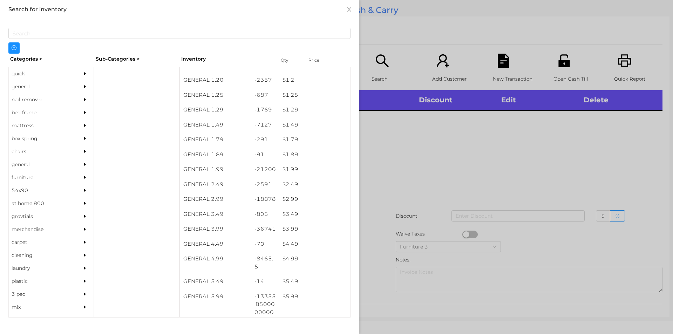
scroll to position [54, 0]
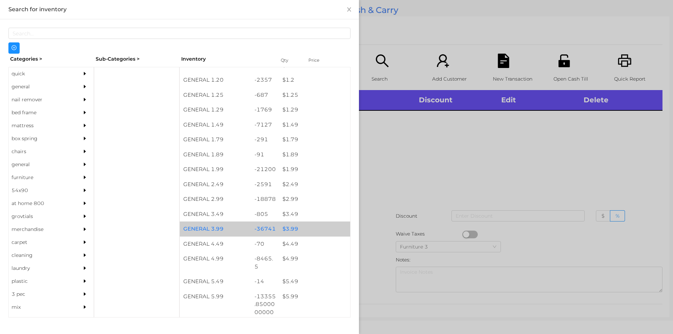
click at [286, 227] on div "$ 3.99" at bounding box center [314, 228] width 71 height 15
click at [293, 227] on div "$ 3.99" at bounding box center [314, 228] width 71 height 15
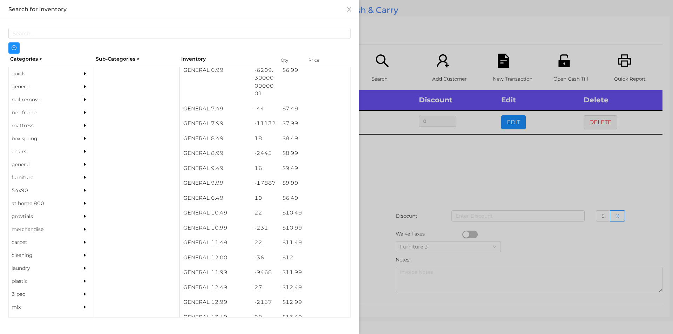
scroll to position [319, 0]
click at [20, 87] on div "general" at bounding box center [41, 86] width 64 height 13
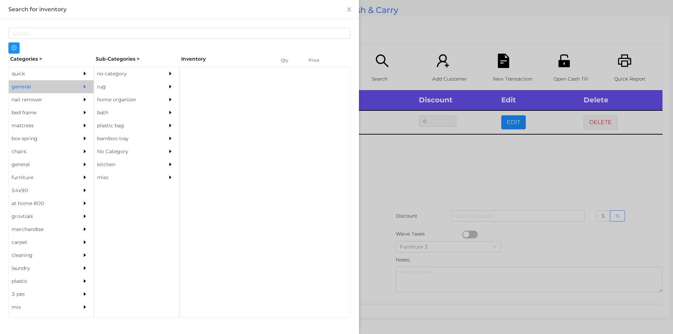
click at [111, 74] on div "no category" at bounding box center [126, 73] width 64 height 13
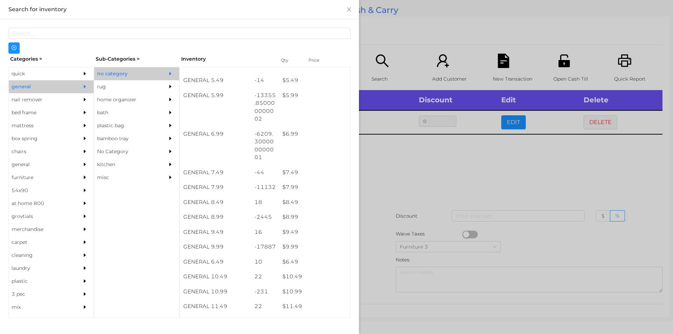
scroll to position [255, 0]
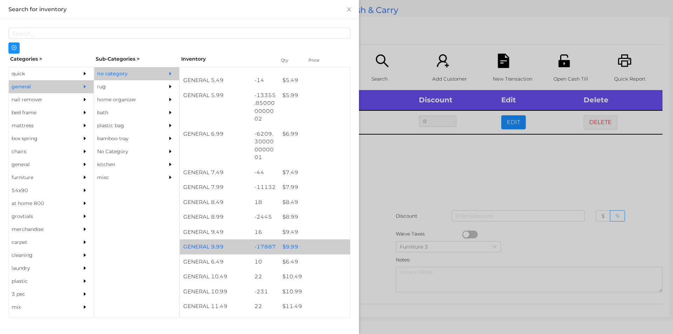
click at [286, 245] on div "$ 9.99" at bounding box center [314, 246] width 71 height 15
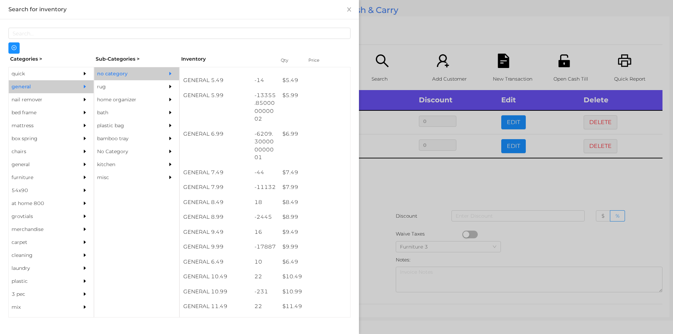
click at [396, 195] on div at bounding box center [336, 167] width 673 height 334
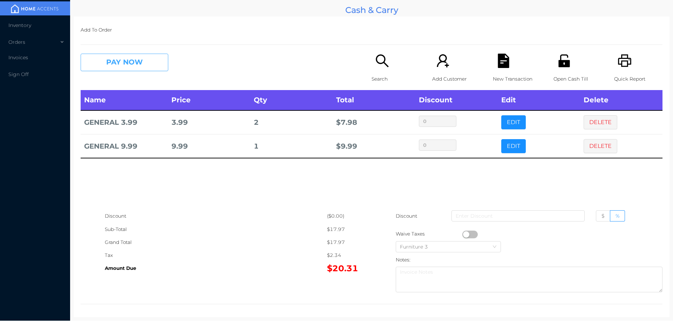
click at [131, 66] on button "PAY NOW" at bounding box center [125, 63] width 88 height 18
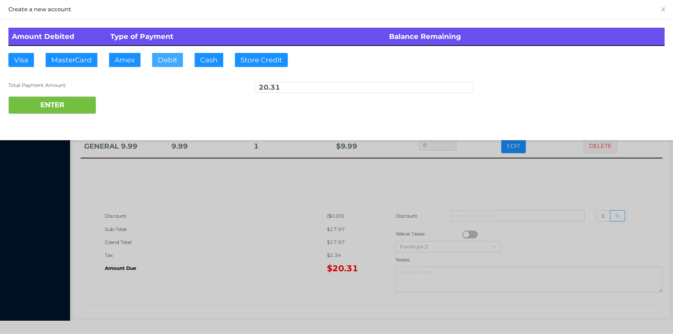
click at [161, 60] on button "Debit" at bounding box center [167, 60] width 31 height 14
click at [69, 107] on button "ENTER" at bounding box center [52, 105] width 88 height 18
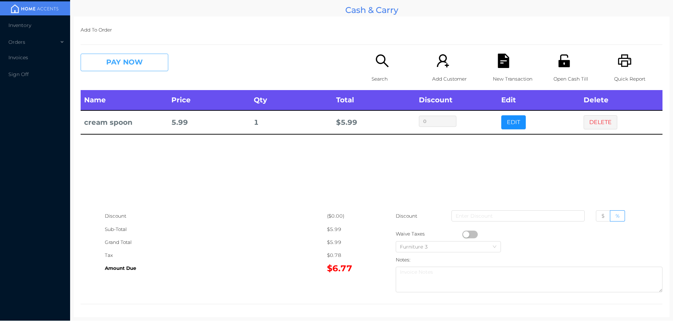
click at [146, 63] on button "PAY NOW" at bounding box center [125, 63] width 88 height 18
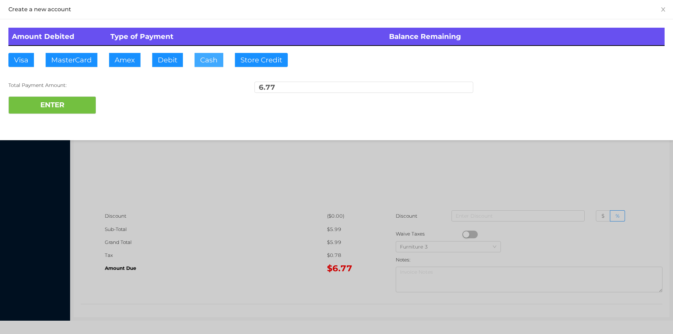
click at [205, 66] on button "Cash" at bounding box center [208, 60] width 29 height 14
type input "20."
click at [77, 107] on button "ENTER" at bounding box center [52, 105] width 88 height 18
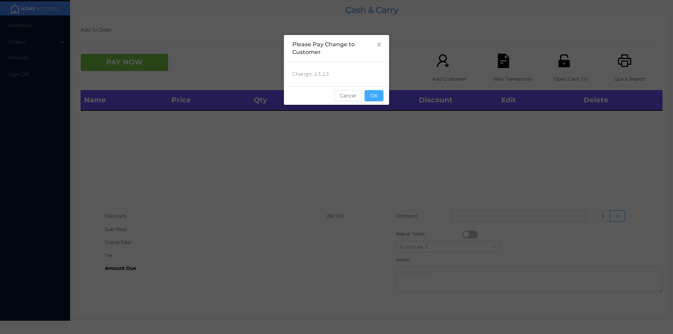
click at [376, 92] on button "OK" at bounding box center [373, 95] width 19 height 11
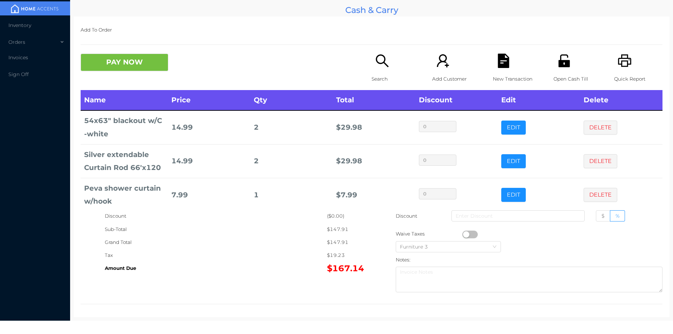
scroll to position [43, 0]
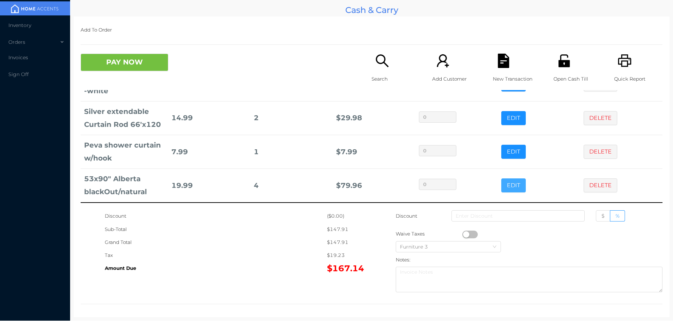
click at [501, 188] on button "EDIT" at bounding box center [513, 185] width 25 height 14
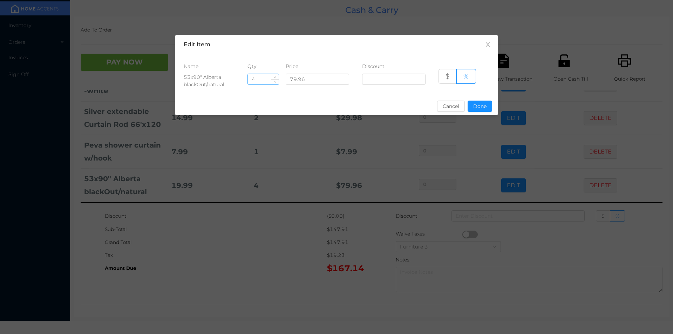
click at [263, 80] on input "4" at bounding box center [263, 79] width 31 height 11
type input "3"
click at [481, 102] on button "Done" at bounding box center [479, 106] width 25 height 11
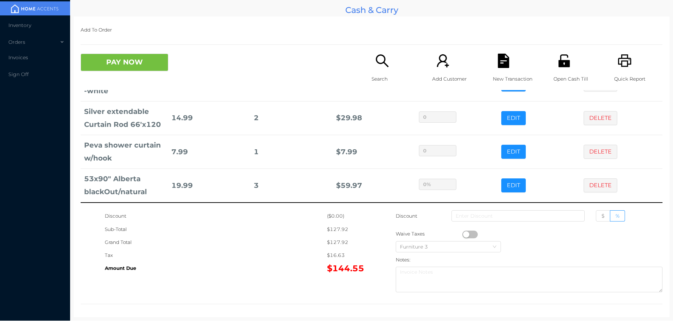
click at [301, 230] on div "Sub-Total" at bounding box center [216, 229] width 222 height 13
click at [570, 59] on div "Open Cash Till" at bounding box center [577, 72] width 48 height 36
click at [135, 62] on button "PAY NOW" at bounding box center [125, 63] width 88 height 18
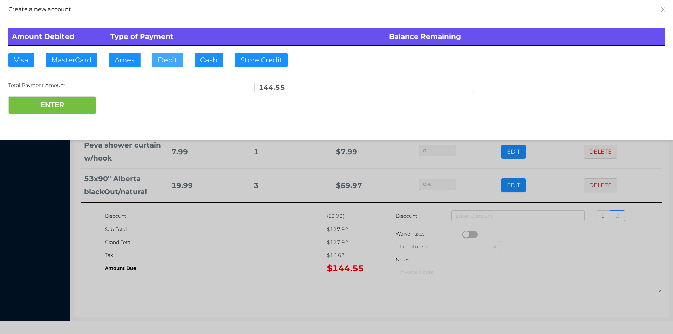
click at [162, 59] on button "Debit" at bounding box center [167, 60] width 31 height 14
click at [67, 112] on button "ENTER" at bounding box center [52, 105] width 88 height 18
type input "0"
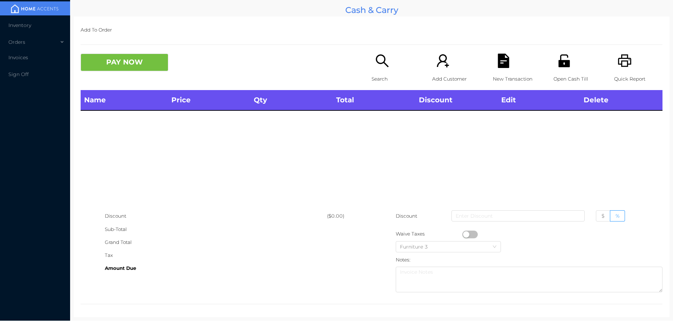
scroll to position [0, 0]
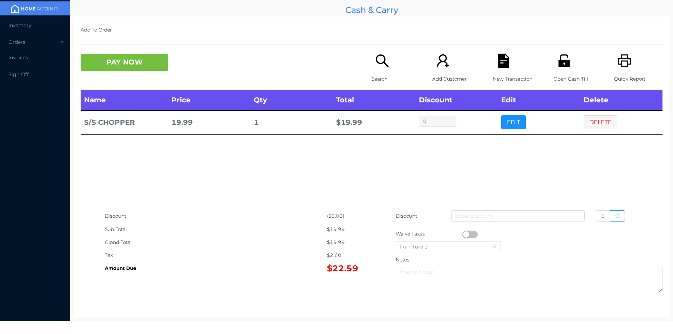
click at [377, 80] on p "Search" at bounding box center [395, 79] width 48 height 13
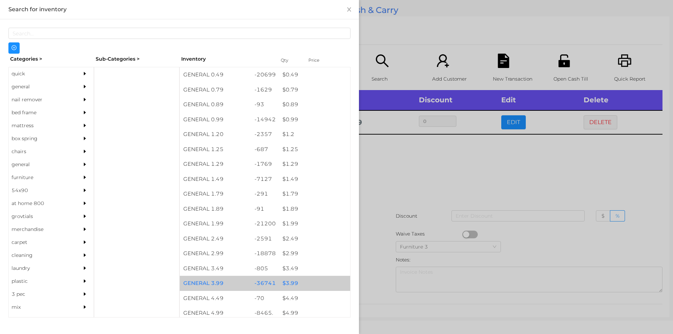
click at [286, 284] on div "$ 3.99" at bounding box center [314, 283] width 71 height 15
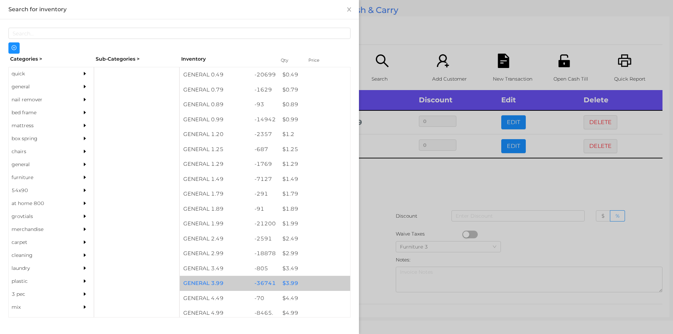
click at [287, 281] on div "$ 3.99" at bounding box center [314, 283] width 71 height 15
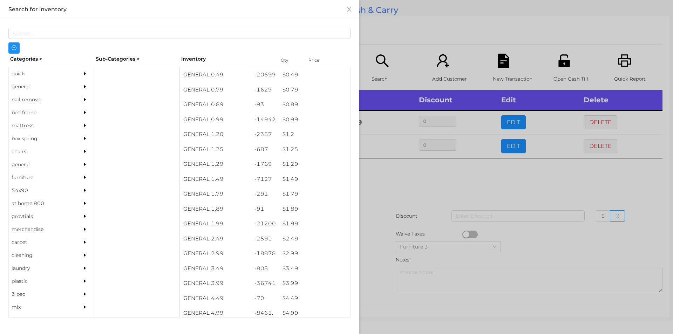
click at [395, 184] on div at bounding box center [336, 167] width 673 height 334
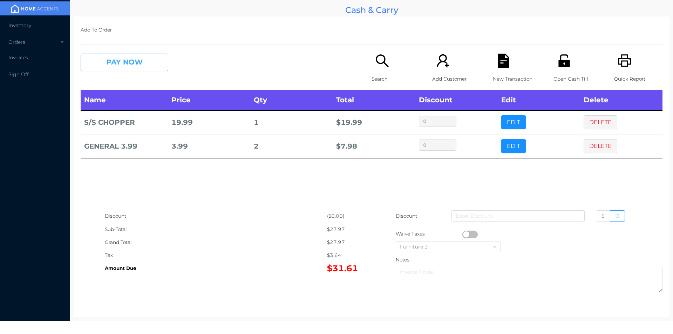
click at [148, 61] on button "PAY NOW" at bounding box center [125, 63] width 88 height 18
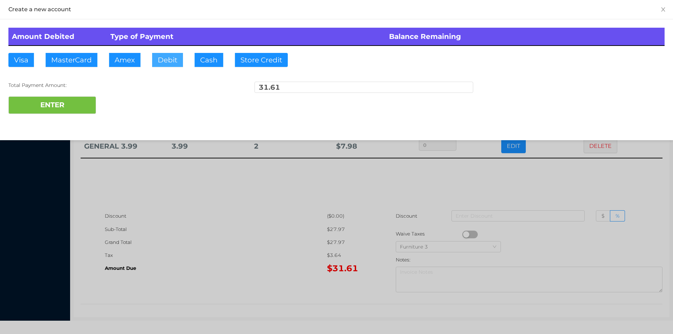
click at [160, 63] on button "Debit" at bounding box center [167, 60] width 31 height 14
click at [80, 107] on button "ENTER" at bounding box center [52, 105] width 88 height 18
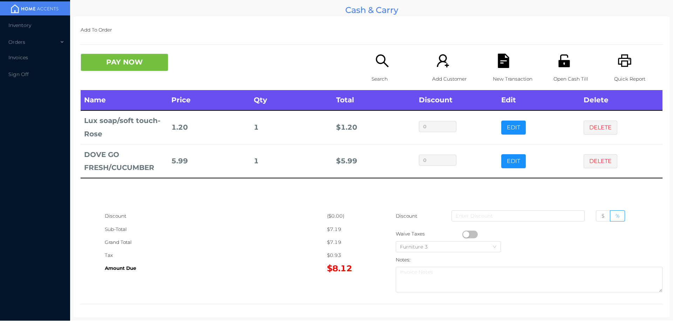
click at [381, 66] on icon "icon: search" at bounding box center [382, 61] width 14 height 14
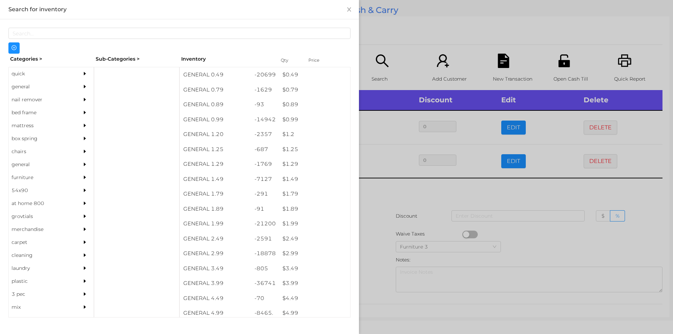
click at [289, 283] on div "$ 3.99" at bounding box center [314, 283] width 71 height 15
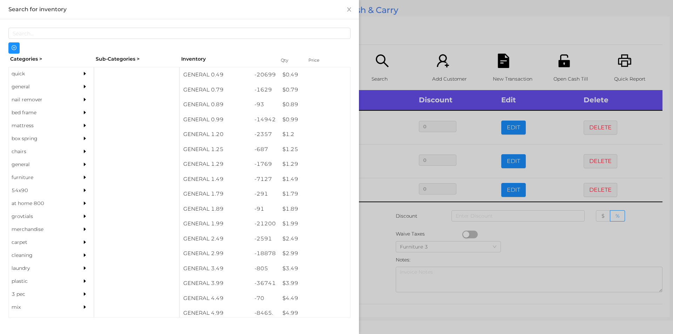
click at [375, 269] on div at bounding box center [336, 167] width 673 height 334
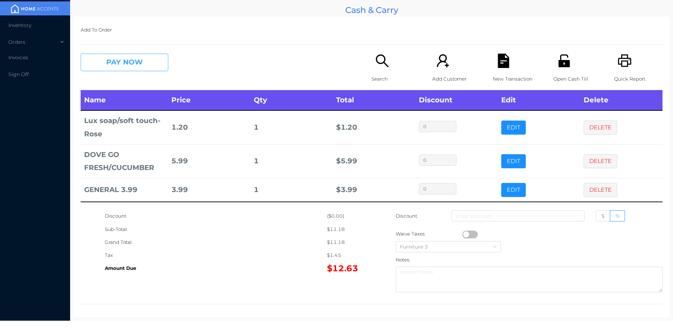
click at [115, 63] on button "PAY NOW" at bounding box center [125, 63] width 88 height 18
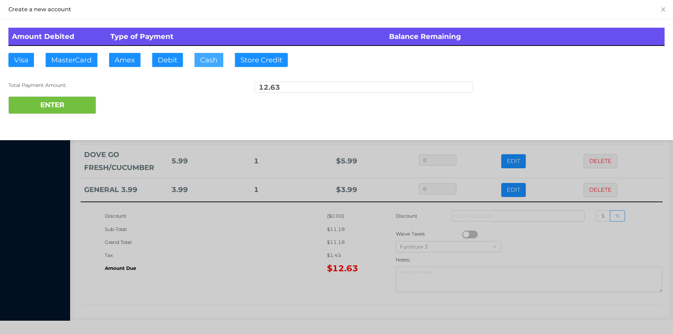
click at [213, 62] on button "Cash" at bounding box center [208, 60] width 29 height 14
type input "13."
click at [68, 109] on button "ENTER" at bounding box center [52, 105] width 88 height 18
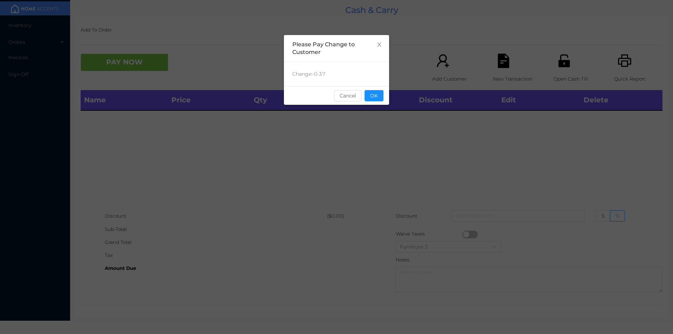
click at [378, 97] on button "OK" at bounding box center [373, 95] width 19 height 11
click at [374, 112] on div "Name Price Qty Total Discount Edit Delete" at bounding box center [372, 149] width 582 height 119
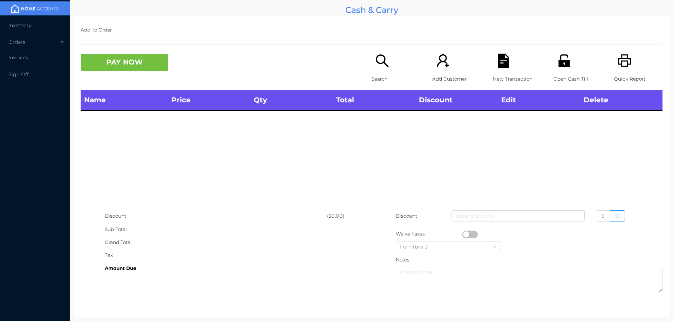
click at [387, 71] on div "Search" at bounding box center [395, 72] width 48 height 36
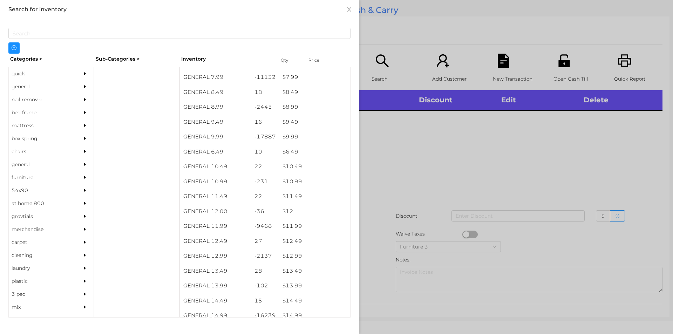
scroll to position [366, 0]
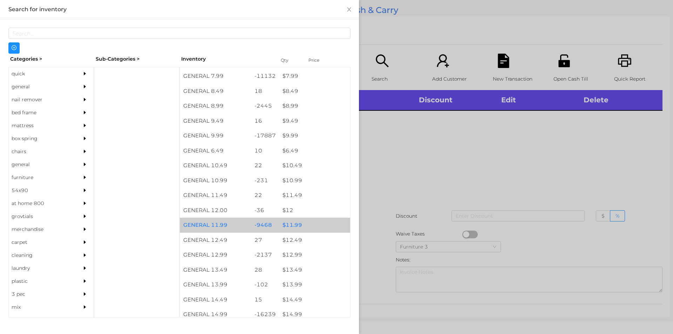
click at [292, 228] on div "$ 11.99" at bounding box center [314, 225] width 71 height 15
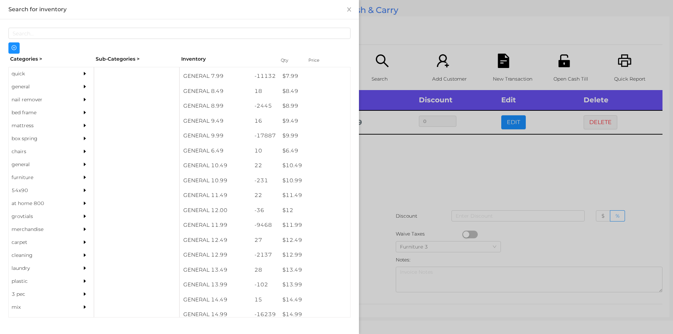
click at [375, 210] on div at bounding box center [336, 167] width 673 height 334
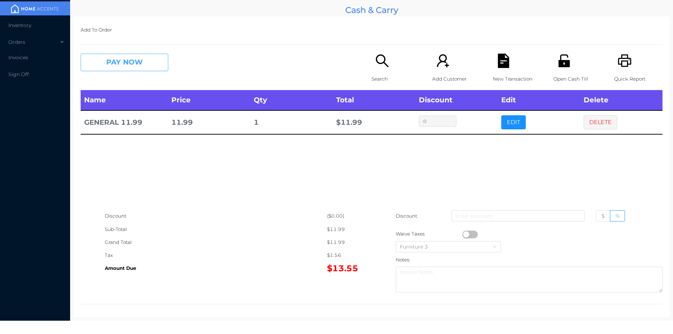
click at [118, 68] on button "PAY NOW" at bounding box center [125, 63] width 88 height 18
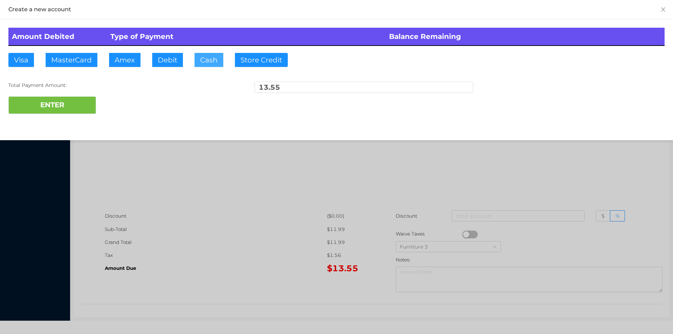
click at [206, 60] on button "Cash" at bounding box center [208, 60] width 29 height 14
type input "15."
click at [83, 125] on div "Create a new account Amount Debited Type of Payment Balance Remaining Visa Mast…" at bounding box center [336, 70] width 673 height 140
click at [69, 111] on button "ENTER" at bounding box center [52, 105] width 88 height 18
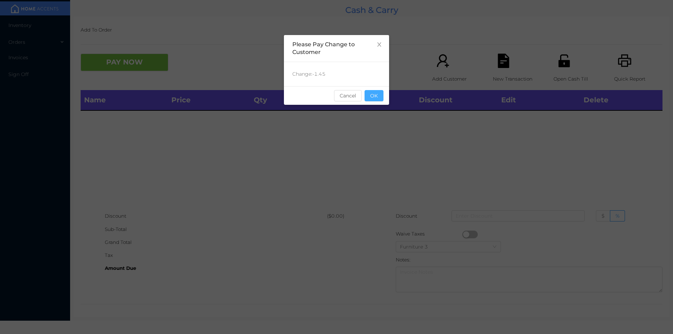
click at [376, 100] on button "OK" at bounding box center [373, 95] width 19 height 11
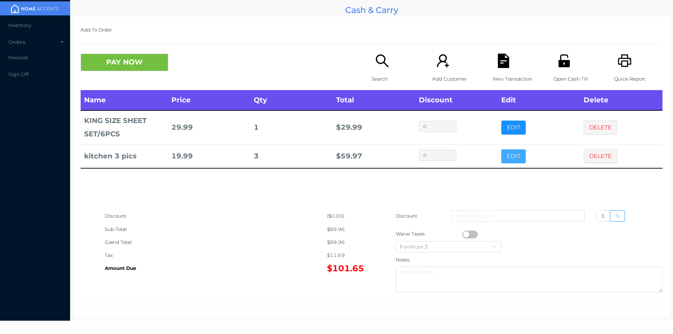
click at [507, 162] on button "EDIT" at bounding box center [513, 156] width 25 height 14
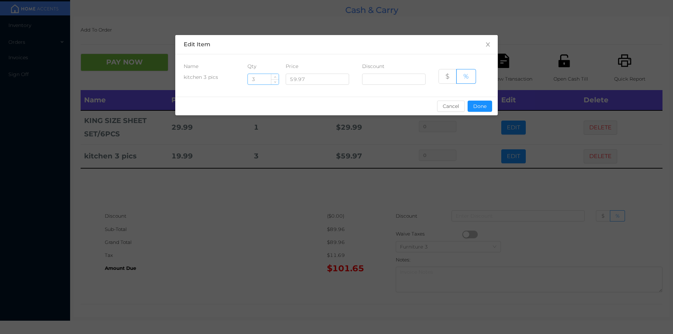
click at [259, 82] on input "3" at bounding box center [263, 79] width 31 height 11
type input "2"
click at [480, 110] on button "Done" at bounding box center [479, 106] width 25 height 11
type input "0%"
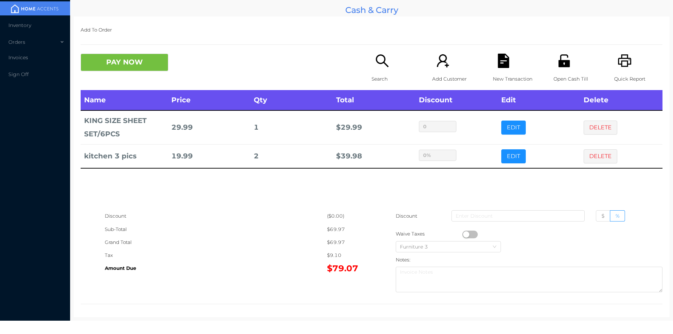
click at [478, 172] on div "sentinelStart Edit Item Name Qty Price Discount kitchen 3 pics 2 59.97 $ % Canc…" at bounding box center [336, 167] width 673 height 334
click at [126, 66] on button "PAY NOW" at bounding box center [125, 63] width 88 height 18
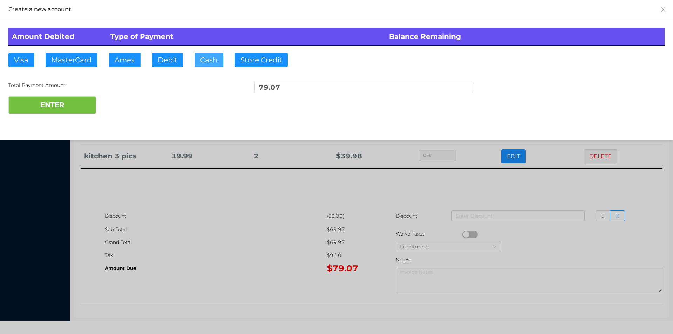
click at [200, 63] on button "Cash" at bounding box center [208, 60] width 29 height 14
type input "80."
click at [75, 102] on button "ENTER" at bounding box center [52, 105] width 88 height 18
type input "0"
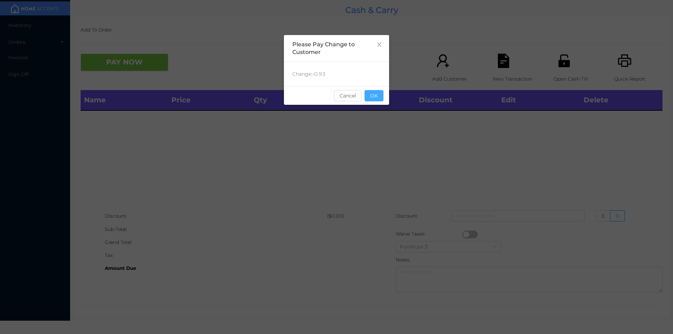
click at [380, 99] on button "OK" at bounding box center [373, 95] width 19 height 11
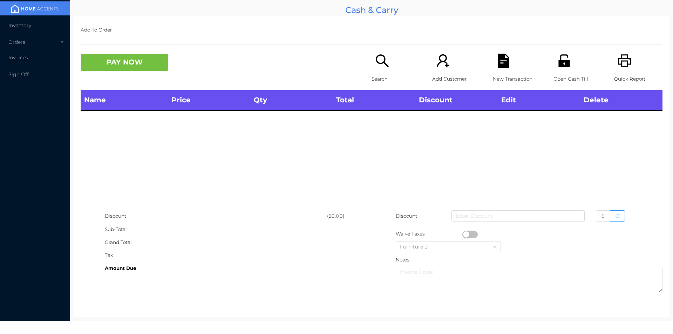
click at [380, 72] on div "Search" at bounding box center [395, 72] width 48 height 36
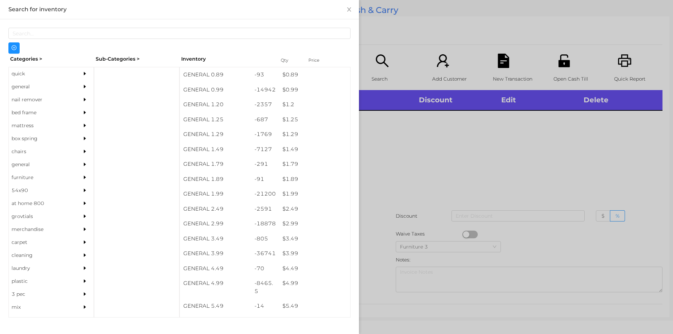
scroll to position [40, 0]
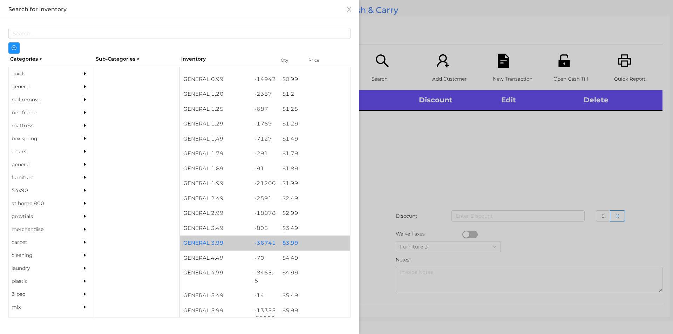
click at [287, 240] on div "$ 3.99" at bounding box center [314, 242] width 71 height 15
click at [292, 240] on div "$ 3.99" at bounding box center [314, 242] width 71 height 15
click at [290, 242] on div "$ 3.99" at bounding box center [314, 242] width 71 height 15
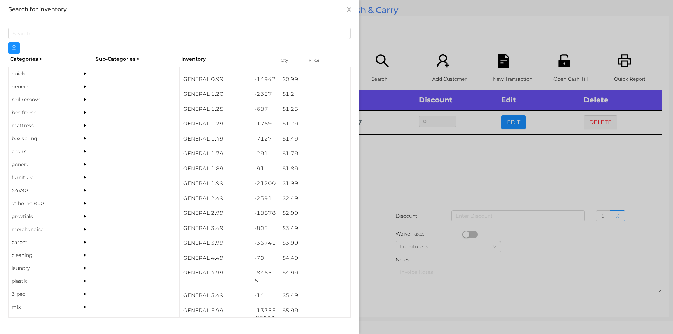
click at [394, 181] on div at bounding box center [336, 167] width 673 height 334
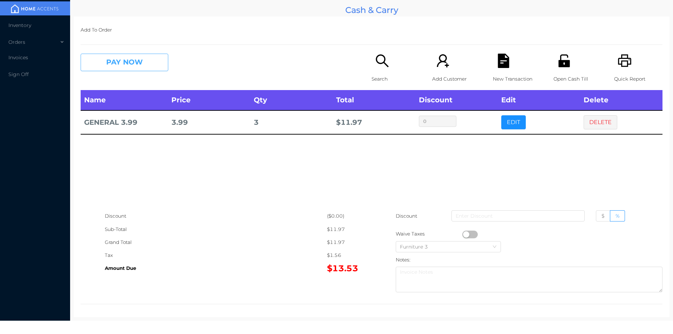
click at [104, 56] on button "PAY NOW" at bounding box center [125, 63] width 88 height 18
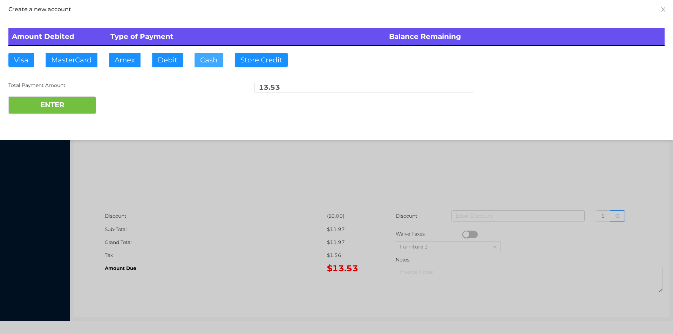
click at [208, 61] on button "Cash" at bounding box center [208, 60] width 29 height 14
type input "20."
click at [65, 109] on button "ENTER" at bounding box center [52, 105] width 88 height 18
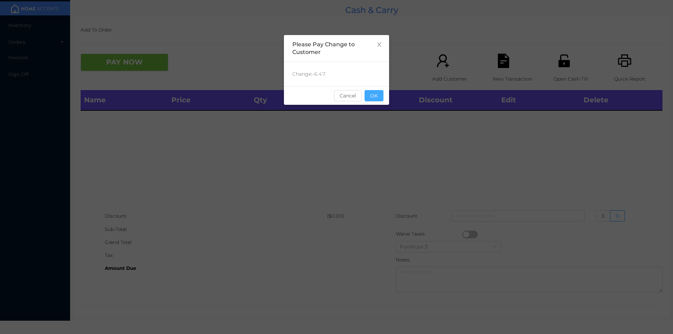
click at [373, 100] on button "OK" at bounding box center [373, 95] width 19 height 11
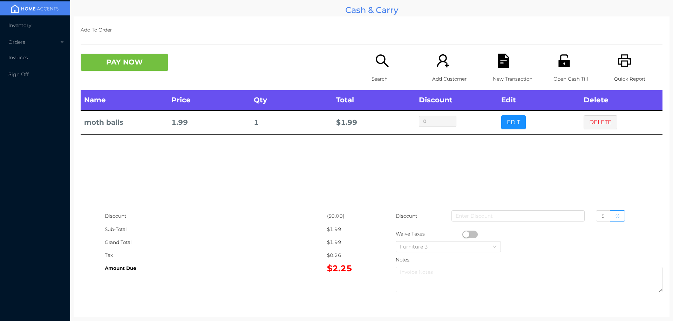
click at [378, 72] on div "Search" at bounding box center [395, 72] width 48 height 36
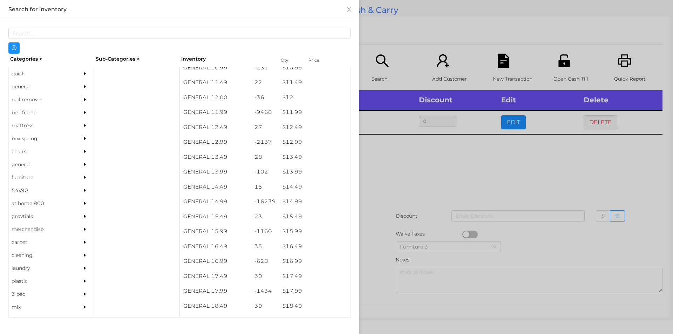
scroll to position [478, 0]
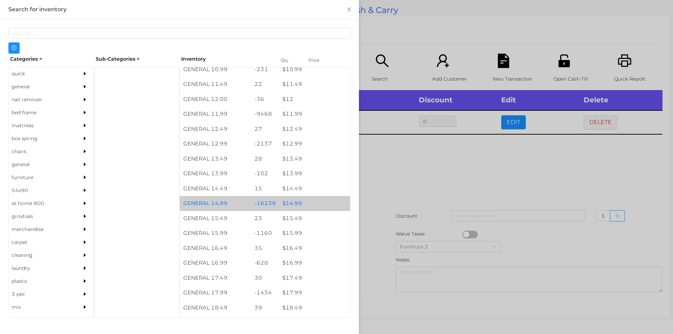
click at [290, 202] on div "$ 14.99" at bounding box center [314, 203] width 71 height 15
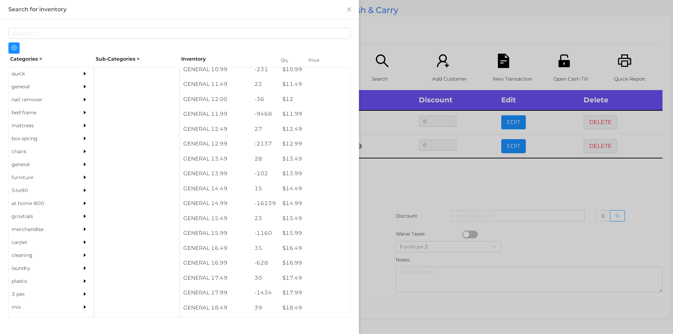
click at [391, 186] on div at bounding box center [336, 167] width 673 height 334
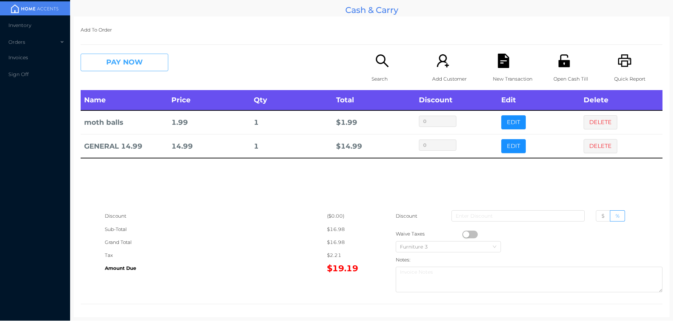
click at [150, 63] on button "PAY NOW" at bounding box center [125, 63] width 88 height 18
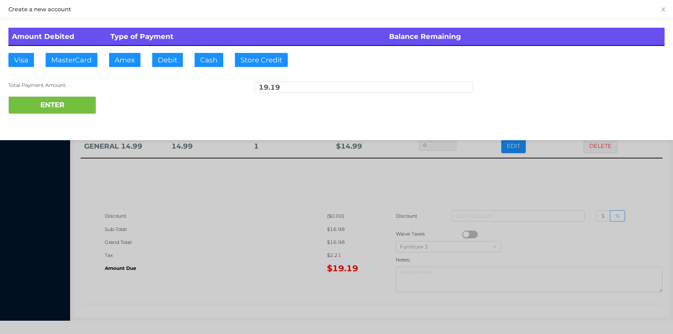
click at [118, 103] on div "ENTER" at bounding box center [336, 105] width 656 height 18
click at [240, 230] on div at bounding box center [336, 167] width 673 height 334
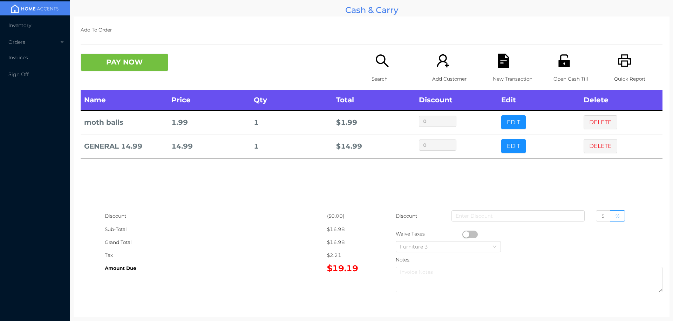
click at [503, 67] on icon "icon: file-text" at bounding box center [503, 61] width 11 height 14
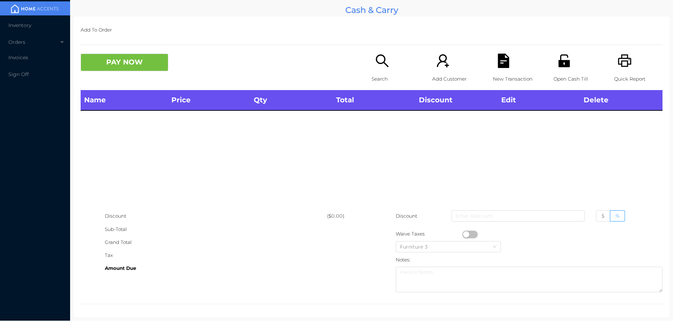
click at [625, 75] on p "Quick Report" at bounding box center [638, 79] width 48 height 13
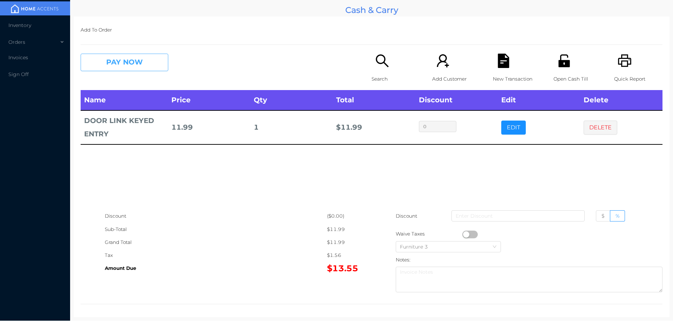
click at [103, 61] on button "PAY NOW" at bounding box center [125, 63] width 88 height 18
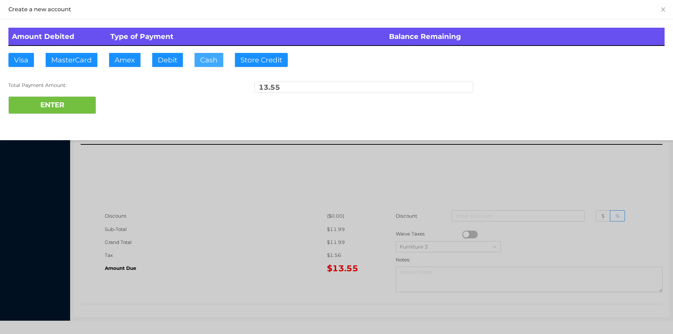
click at [208, 57] on button "Cash" at bounding box center [208, 60] width 29 height 14
type input "20."
click at [76, 98] on button "ENTER" at bounding box center [52, 105] width 88 height 18
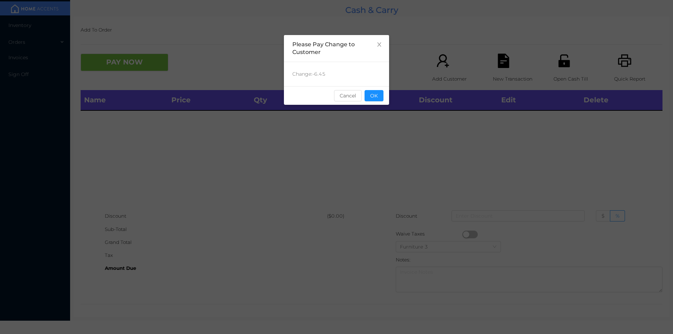
click at [371, 95] on button "OK" at bounding box center [373, 95] width 19 height 11
click at [383, 137] on div "Name Price Qty Total Discount Edit Delete" at bounding box center [372, 149] width 582 height 119
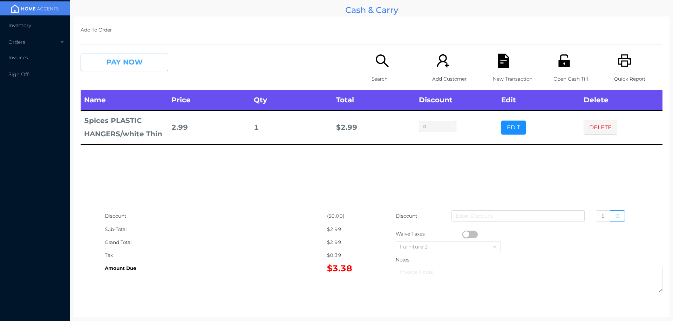
click at [134, 63] on button "PAY NOW" at bounding box center [125, 63] width 88 height 18
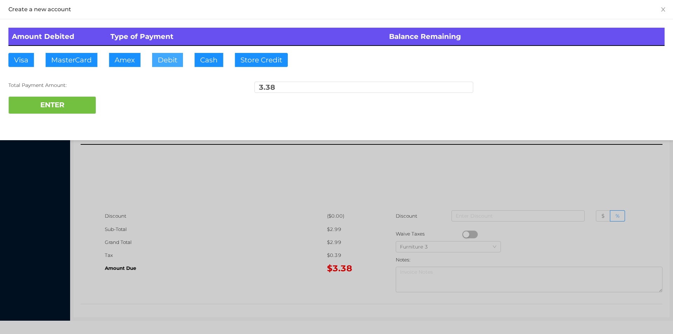
click at [163, 58] on button "Debit" at bounding box center [167, 60] width 31 height 14
click at [74, 107] on button "ENTER" at bounding box center [52, 105] width 88 height 18
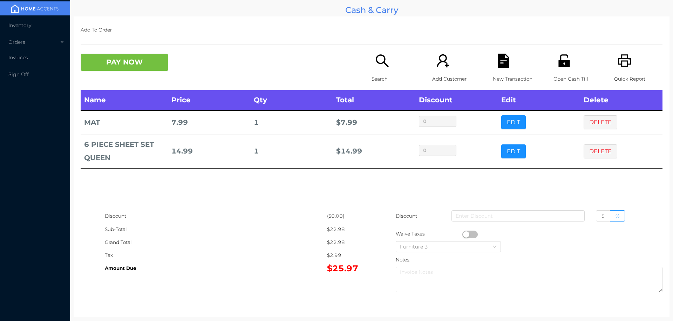
click at [378, 66] on icon "icon: search" at bounding box center [382, 61] width 14 height 14
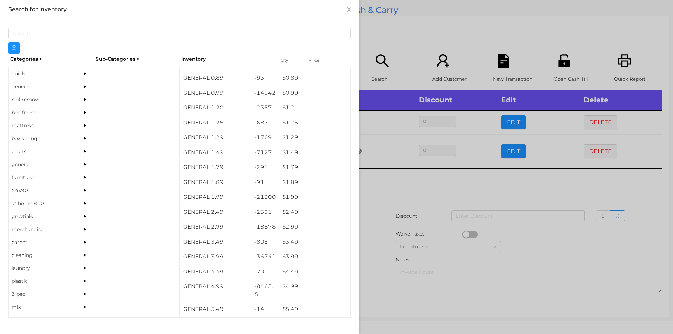
scroll to position [35, 0]
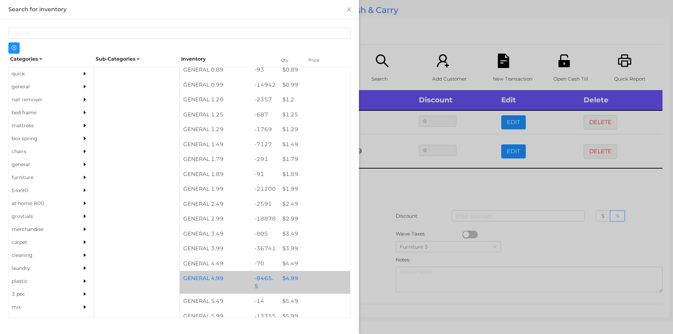
click at [289, 277] on div "$ 4.99" at bounding box center [314, 278] width 71 height 15
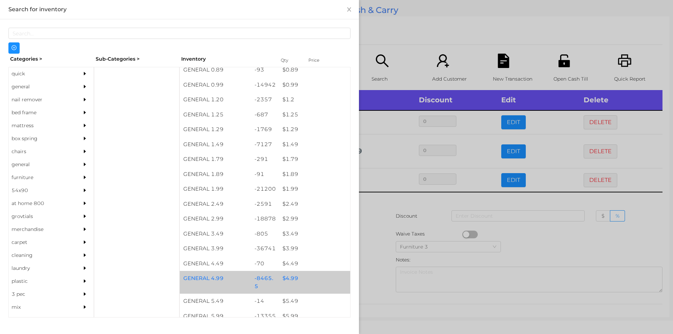
click at [291, 277] on div "$ 4.99" at bounding box center [314, 278] width 71 height 15
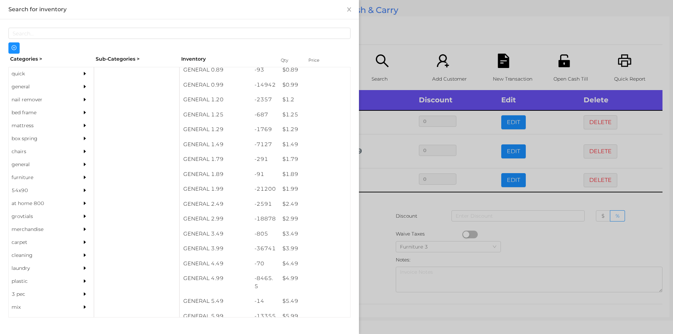
click at [384, 252] on div at bounding box center [336, 167] width 673 height 334
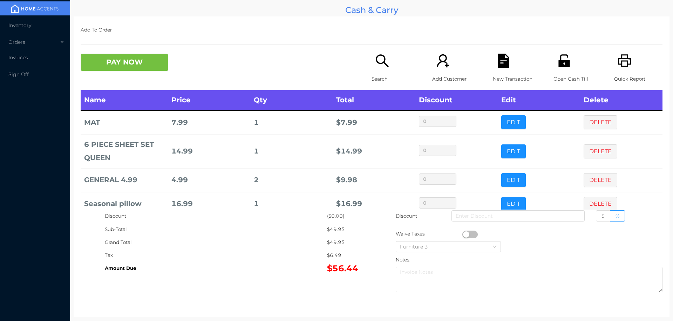
click at [377, 63] on icon "icon: search" at bounding box center [382, 61] width 14 height 14
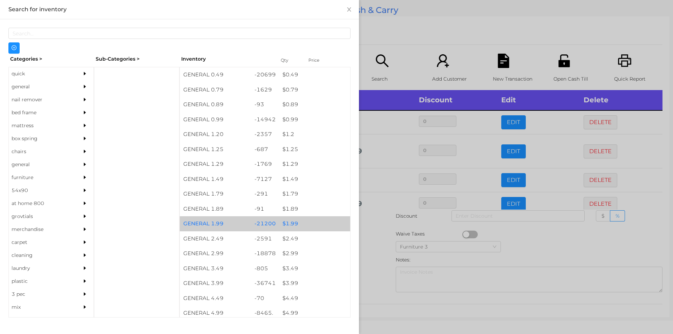
click at [286, 224] on div "$ 1.99" at bounding box center [314, 223] width 71 height 15
click at [290, 223] on div "$ 1.99" at bounding box center [314, 223] width 71 height 15
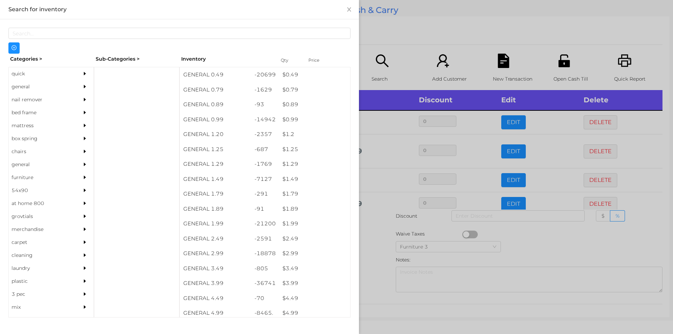
click at [376, 250] on div at bounding box center [336, 167] width 673 height 334
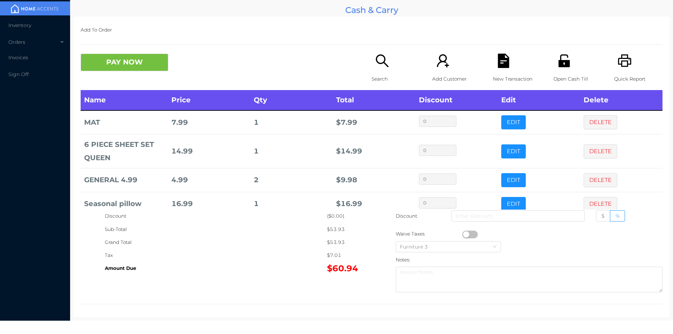
scroll to position [37, 0]
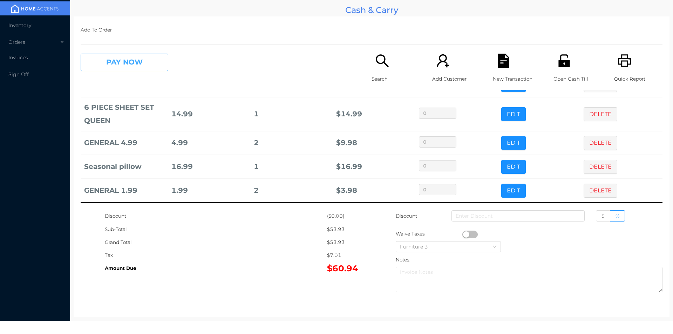
click at [117, 60] on button "PAY NOW" at bounding box center [125, 63] width 88 height 18
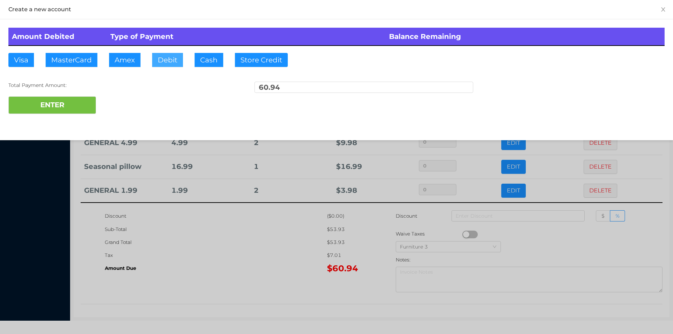
click at [155, 61] on button "Debit" at bounding box center [167, 60] width 31 height 14
click at [118, 104] on div "ENTER" at bounding box center [336, 105] width 656 height 18
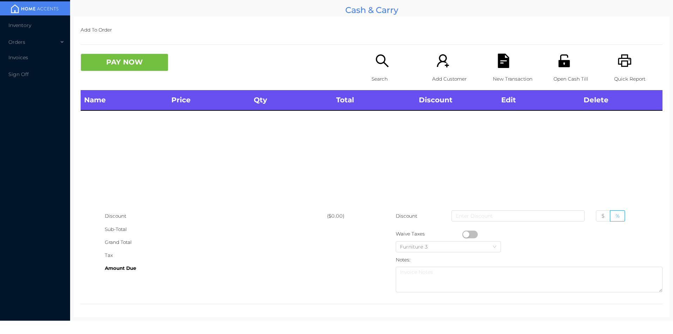
click at [569, 64] on div "Open Cash Till" at bounding box center [577, 72] width 48 height 36
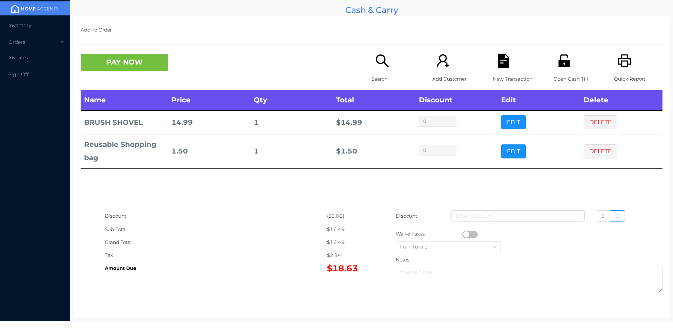
click at [382, 66] on icon "icon: search" at bounding box center [382, 61] width 14 height 14
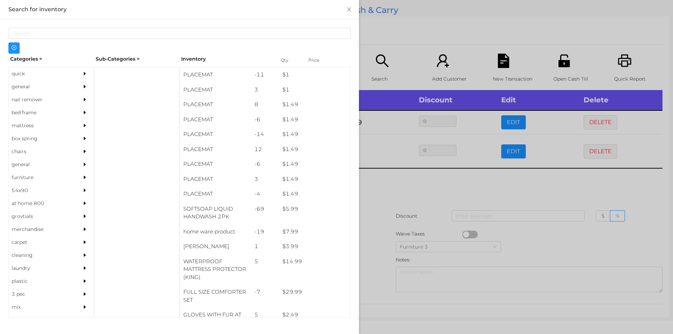
click at [27, 86] on div "general" at bounding box center [41, 86] width 64 height 13
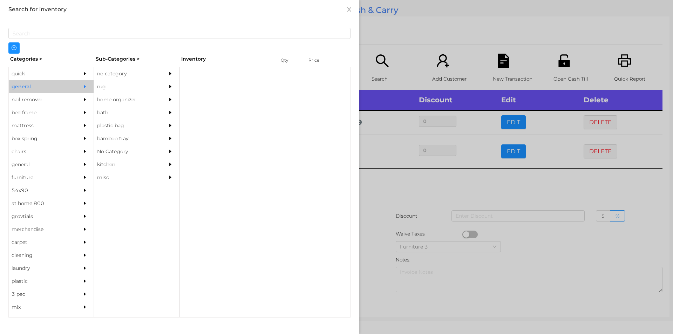
click at [113, 74] on div "no category" at bounding box center [126, 73] width 64 height 13
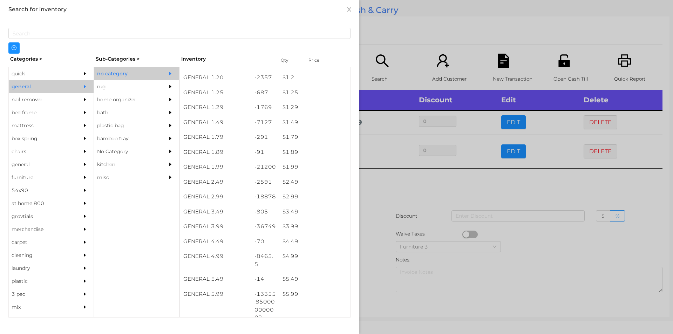
scroll to position [57, 0]
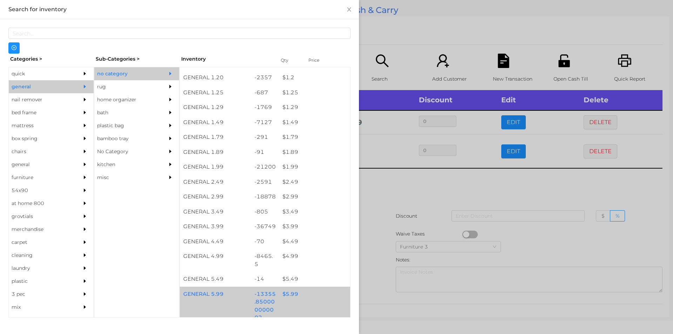
click at [287, 295] on div "$ 5.99" at bounding box center [314, 294] width 71 height 15
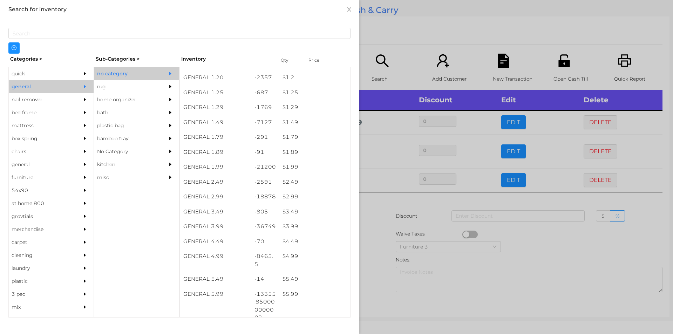
click at [371, 277] on div at bounding box center [336, 167] width 673 height 334
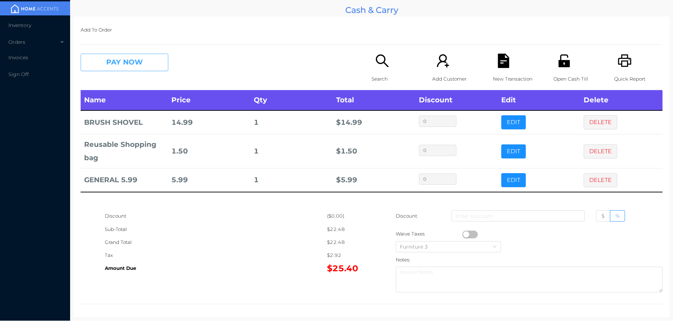
click at [121, 66] on button "PAY NOW" at bounding box center [125, 63] width 88 height 18
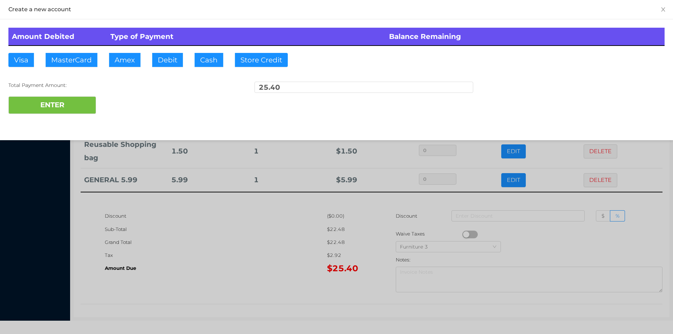
click at [118, 105] on div "ENTER" at bounding box center [336, 105] width 656 height 18
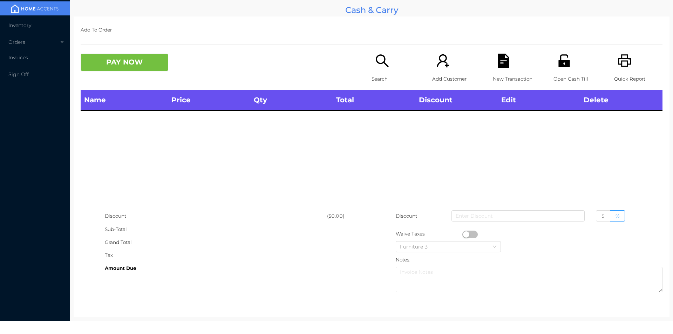
click at [553, 63] on div "Open Cash Till" at bounding box center [577, 72] width 48 height 36
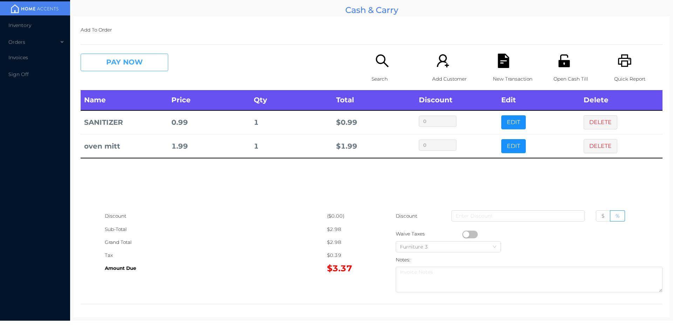
click at [116, 60] on button "PAY NOW" at bounding box center [125, 63] width 88 height 18
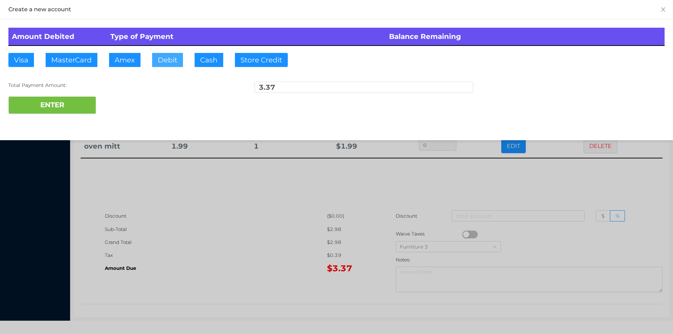
click at [168, 66] on button "Debit" at bounding box center [167, 60] width 31 height 14
type input "10."
click at [74, 111] on button "ENTER" at bounding box center [52, 105] width 88 height 18
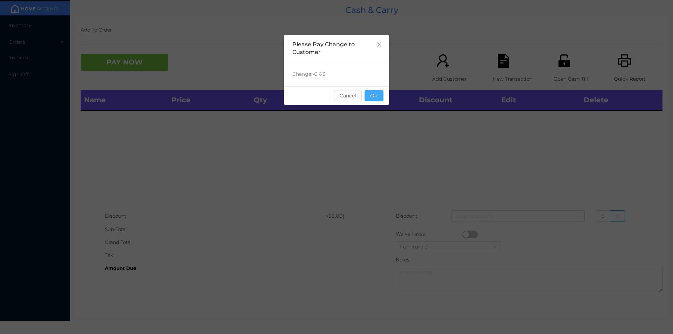
click at [373, 91] on button "OK" at bounding box center [373, 95] width 19 height 11
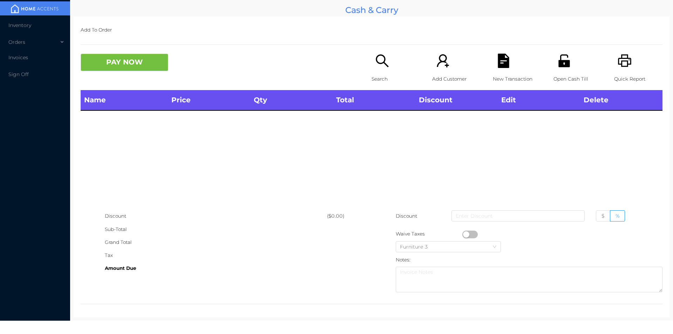
click at [380, 75] on p "Search" at bounding box center [395, 79] width 48 height 13
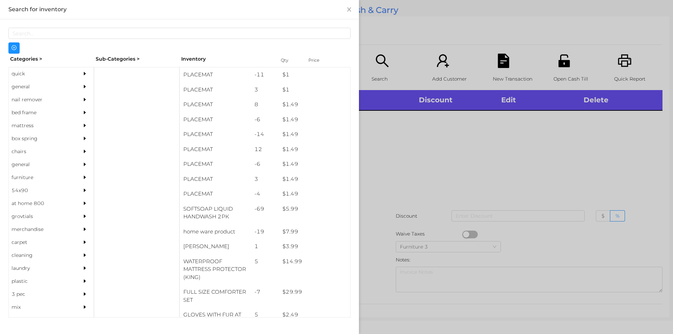
click at [373, 72] on div at bounding box center [336, 167] width 673 height 334
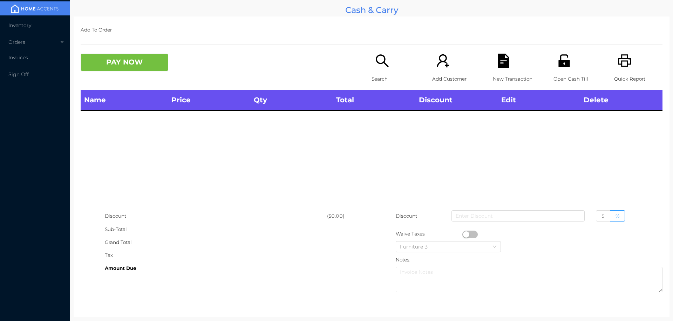
click at [377, 65] on icon "icon: search" at bounding box center [382, 61] width 14 height 14
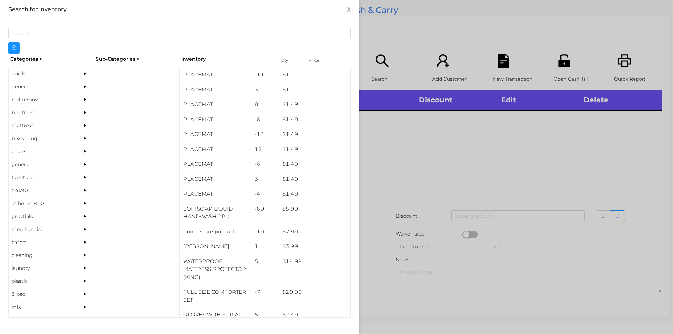
click at [29, 89] on div "general" at bounding box center [41, 86] width 64 height 13
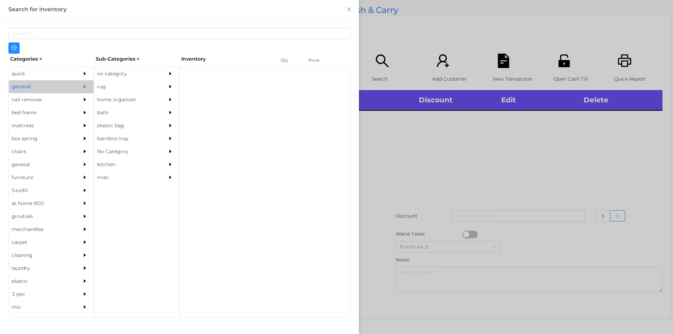
click at [117, 72] on div "no category" at bounding box center [126, 73] width 64 height 13
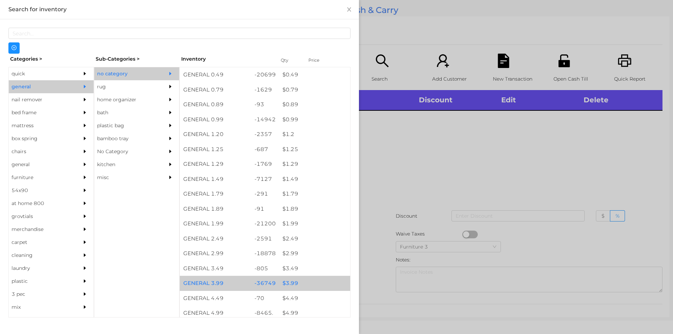
click at [281, 282] on div "$ 3.99" at bounding box center [314, 283] width 71 height 15
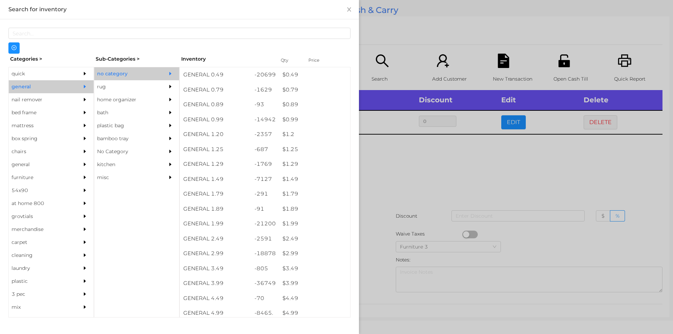
click at [394, 180] on div at bounding box center [336, 167] width 673 height 334
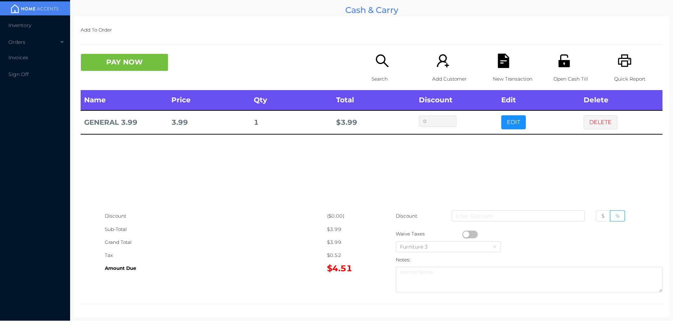
click at [86, 62] on button "PAY NOW" at bounding box center [125, 63] width 88 height 18
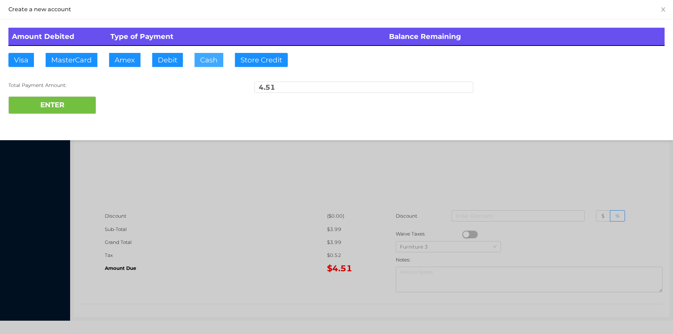
click at [210, 65] on button "Cash" at bounding box center [208, 60] width 29 height 14
click at [69, 104] on button "ENTER" at bounding box center [52, 105] width 88 height 18
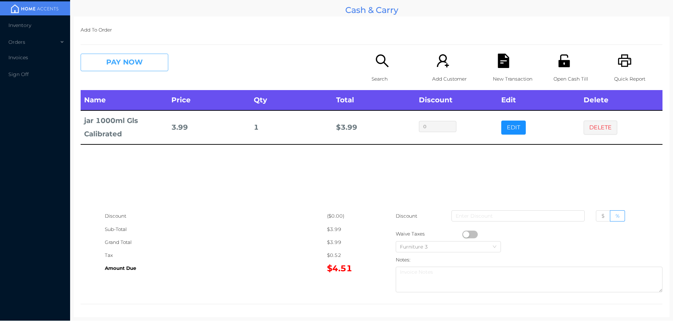
click at [122, 57] on button "PAY NOW" at bounding box center [125, 63] width 88 height 18
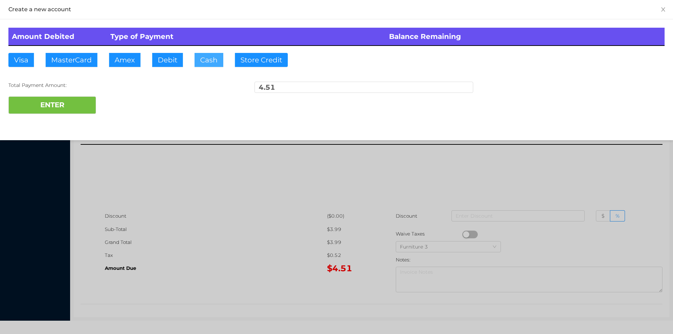
click at [197, 63] on button "Cash" at bounding box center [208, 60] width 29 height 14
type input "20."
click at [68, 108] on button "ENTER" at bounding box center [52, 105] width 88 height 18
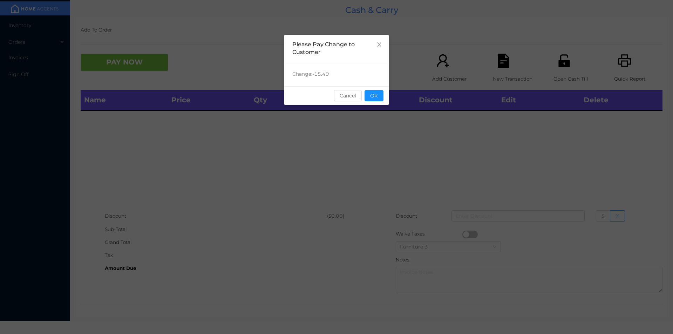
click at [628, 65] on div "sentinelStart Please Pay Change to Customer Change: -15.49 Cancel OK sentinelEnd" at bounding box center [336, 167] width 673 height 334
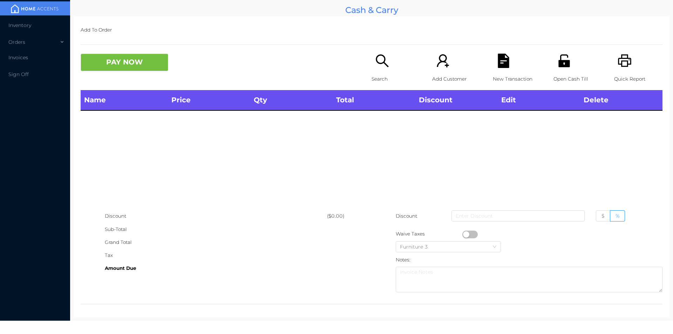
click at [631, 76] on p "Quick Report" at bounding box center [638, 79] width 48 height 13
click at [377, 73] on p "Search" at bounding box center [395, 79] width 48 height 13
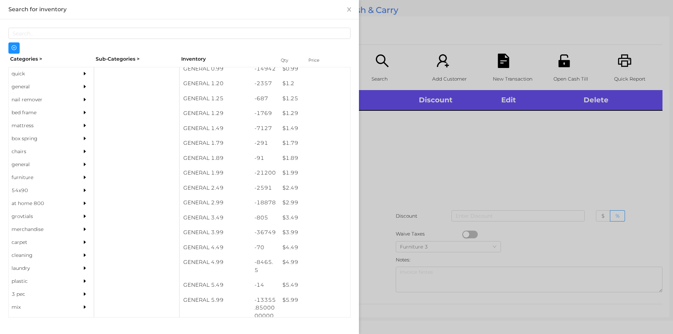
scroll to position [51, 0]
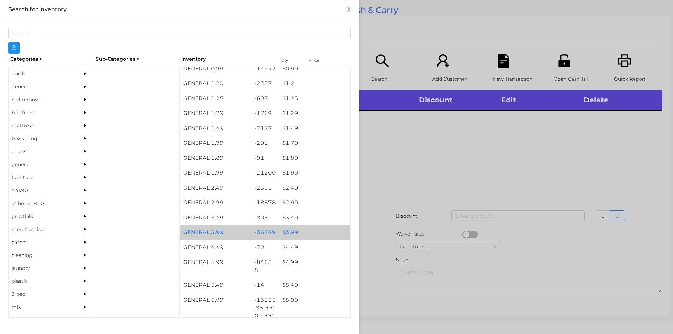
click at [285, 227] on div "$ 3.99" at bounding box center [314, 232] width 71 height 15
click at [289, 229] on div "$ 3.99" at bounding box center [314, 232] width 71 height 15
click at [292, 228] on div "$ 3.99" at bounding box center [314, 232] width 71 height 15
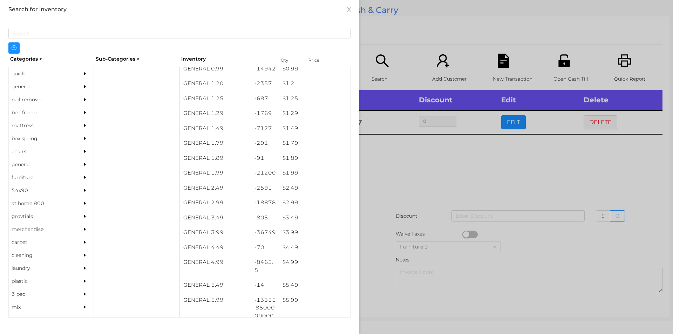
click at [387, 180] on div at bounding box center [336, 167] width 673 height 334
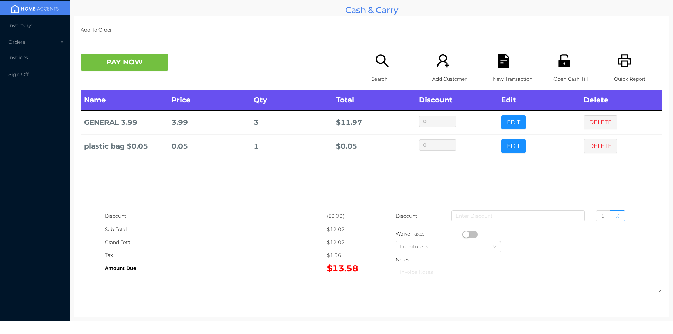
click at [132, 61] on button "PAY NOW" at bounding box center [125, 63] width 88 height 18
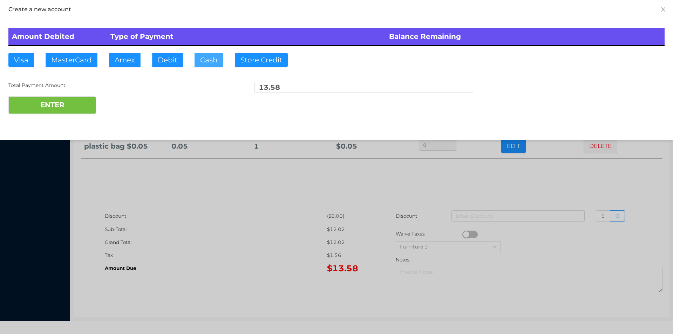
click at [202, 61] on button "Cash" at bounding box center [208, 60] width 29 height 14
type input "20."
click at [69, 111] on button "ENTER" at bounding box center [52, 105] width 88 height 18
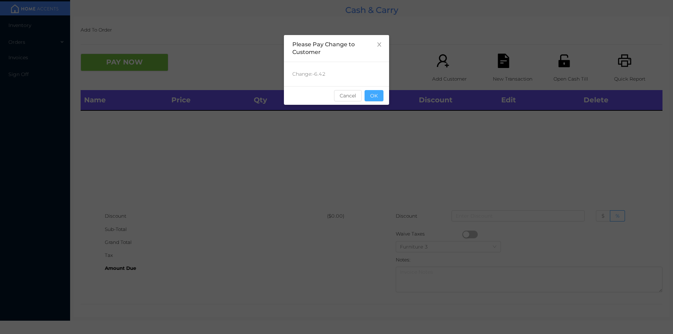
click at [371, 97] on button "OK" at bounding box center [373, 95] width 19 height 11
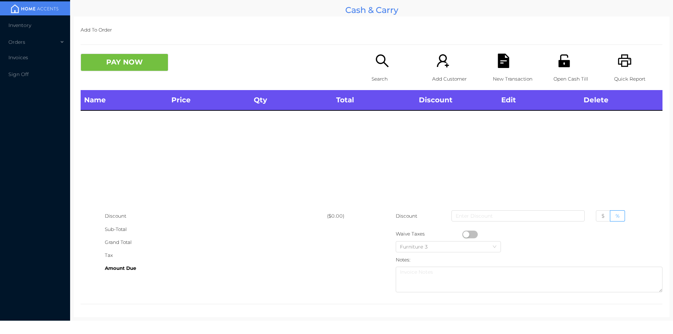
click at [380, 67] on icon "icon: search" at bounding box center [382, 61] width 14 height 14
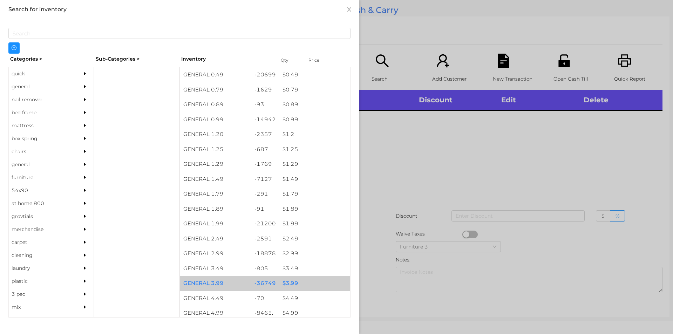
click at [283, 276] on div "$ 3.99" at bounding box center [314, 283] width 71 height 15
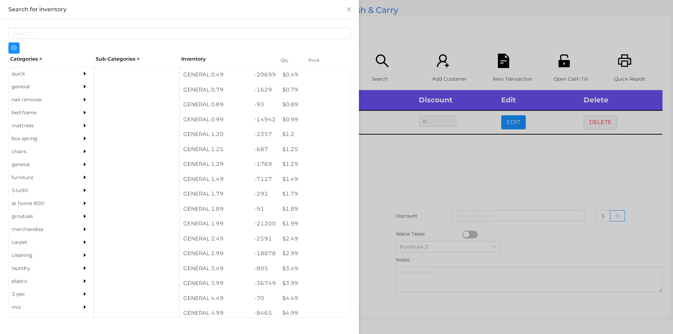
click at [376, 235] on div at bounding box center [336, 167] width 673 height 334
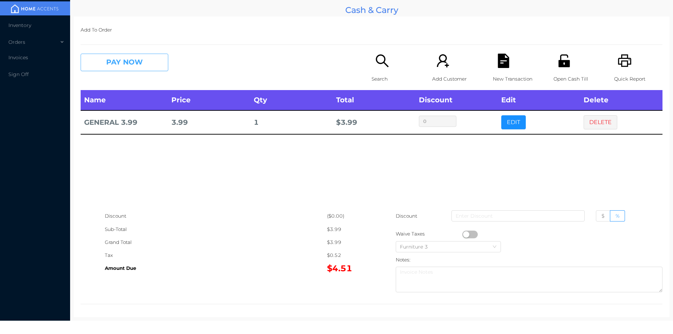
click at [121, 69] on button "PAY NOW" at bounding box center [125, 63] width 88 height 18
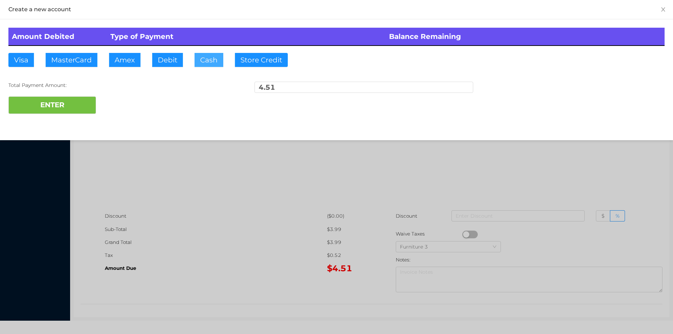
click at [204, 60] on button "Cash" at bounding box center [208, 60] width 29 height 14
type input "20."
click at [70, 111] on button "ENTER" at bounding box center [52, 105] width 88 height 18
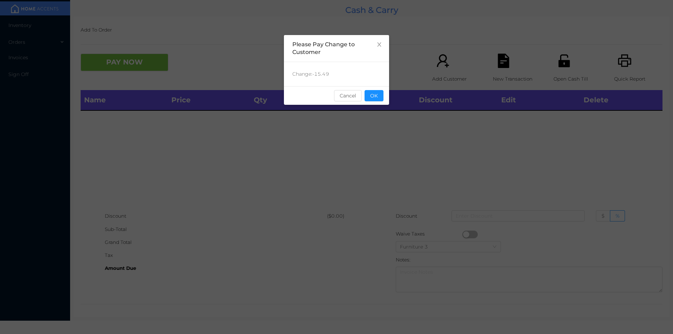
click at [383, 131] on div "sentinelStart Please Pay Change to Customer Change: -15.49 Cancel OK sentinelEnd" at bounding box center [336, 105] width 105 height 140
click at [376, 93] on button "OK" at bounding box center [373, 95] width 19 height 11
click at [376, 111] on div "Name Price Qty Total Discount Edit Delete" at bounding box center [372, 149] width 582 height 119
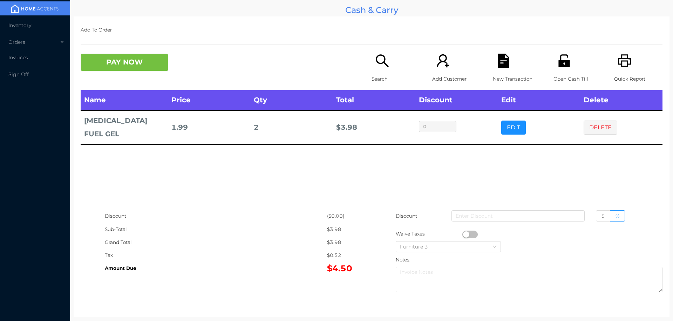
click at [107, 65] on button "PAY NOW" at bounding box center [125, 63] width 88 height 18
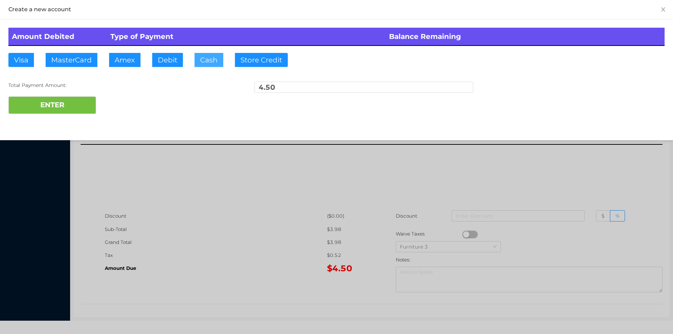
click at [200, 61] on button "Cash" at bounding box center [208, 60] width 29 height 14
click at [71, 102] on button "ENTER" at bounding box center [52, 105] width 88 height 18
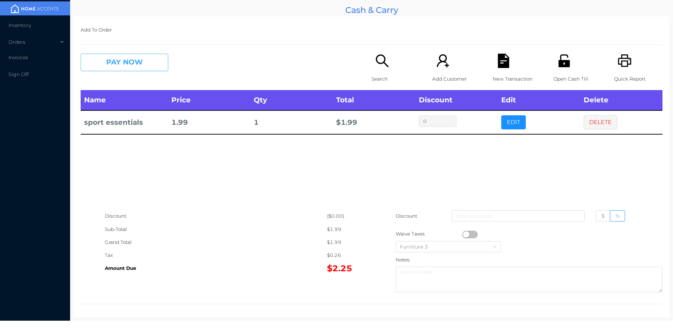
click at [110, 64] on button "PAY NOW" at bounding box center [125, 63] width 88 height 18
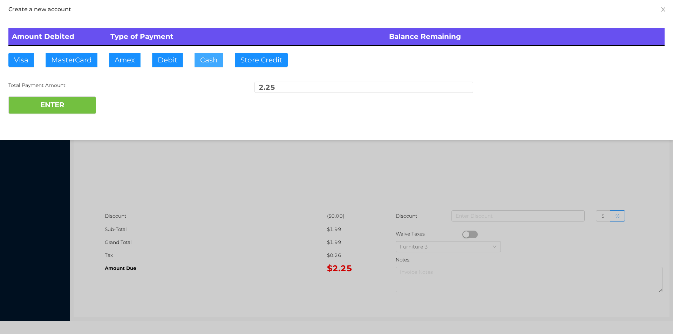
click at [207, 58] on button "Cash" at bounding box center [208, 60] width 29 height 14
type input "5."
click at [78, 111] on button "ENTER" at bounding box center [52, 105] width 88 height 18
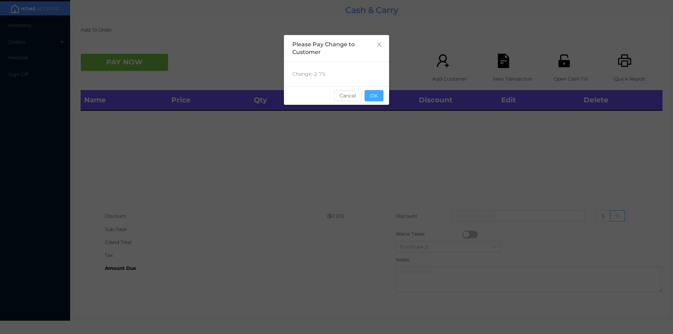
click at [373, 95] on button "OK" at bounding box center [373, 95] width 19 height 11
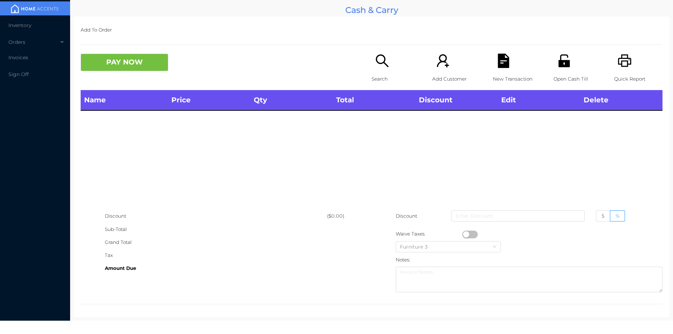
click at [394, 137] on div "Name Price Qty Total Discount Edit Delete" at bounding box center [372, 149] width 582 height 119
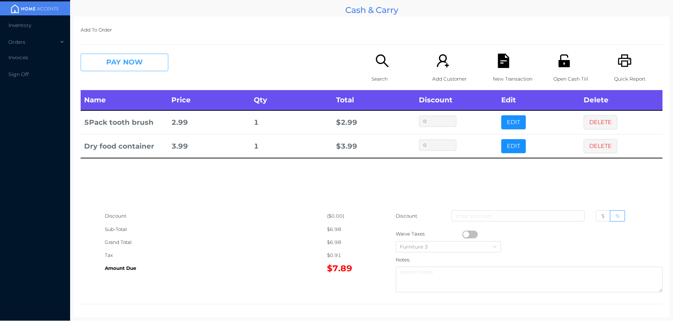
click at [134, 57] on button "PAY NOW" at bounding box center [125, 63] width 88 height 18
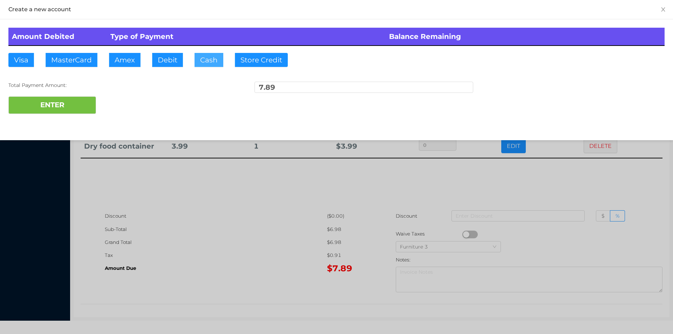
click at [204, 62] on button "Cash" at bounding box center [208, 60] width 29 height 14
type input "10."
click at [58, 101] on button "ENTER" at bounding box center [52, 105] width 88 height 18
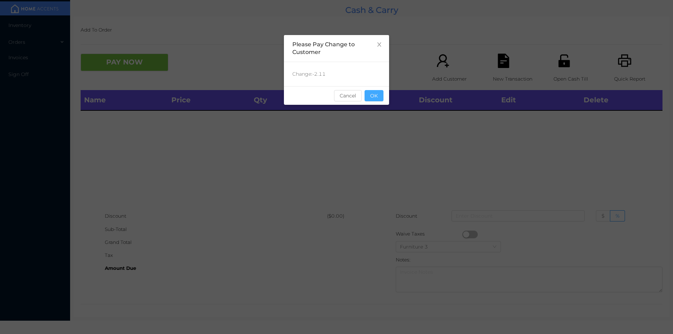
click at [380, 99] on button "OK" at bounding box center [373, 95] width 19 height 11
click at [375, 106] on th "Total" at bounding box center [373, 100] width 82 height 20
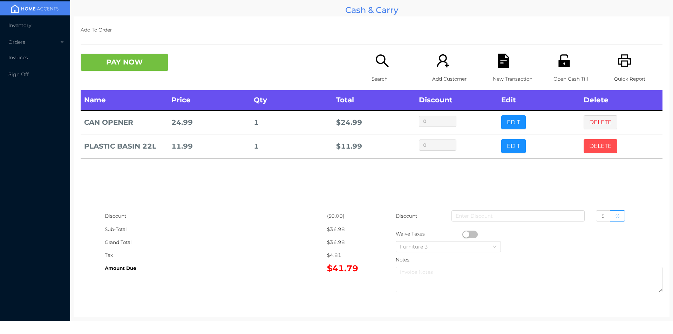
click at [598, 145] on button "DELETE" at bounding box center [600, 146] width 34 height 14
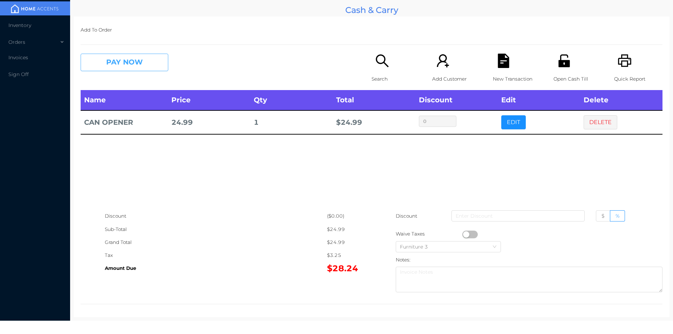
click at [108, 56] on button "PAY NOW" at bounding box center [125, 63] width 88 height 18
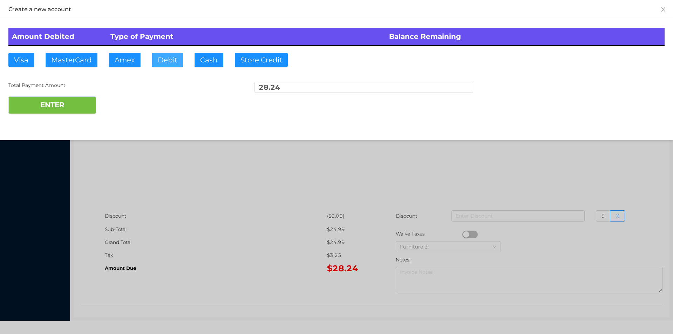
click at [164, 66] on button "Debit" at bounding box center [167, 60] width 31 height 14
type input "50."
click at [54, 112] on button "ENTER" at bounding box center [52, 105] width 88 height 18
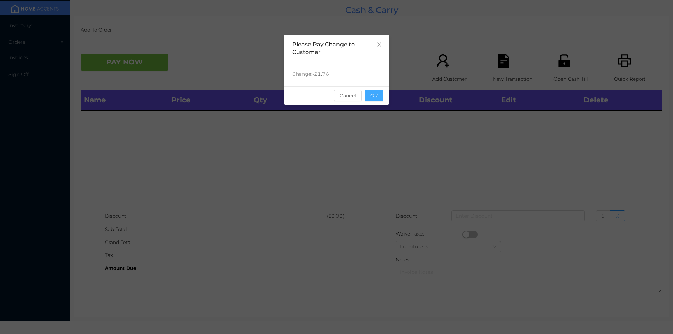
click at [374, 98] on button "OK" at bounding box center [373, 95] width 19 height 11
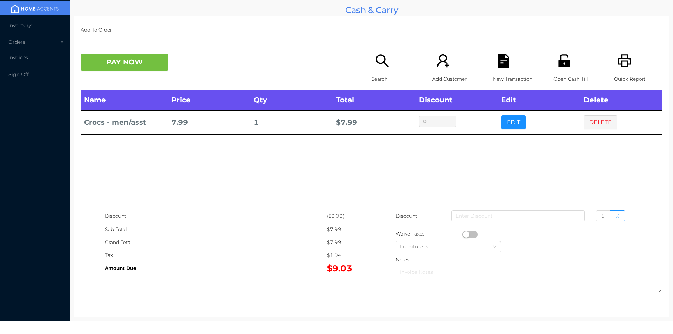
click at [371, 67] on div "Search" at bounding box center [395, 72] width 48 height 36
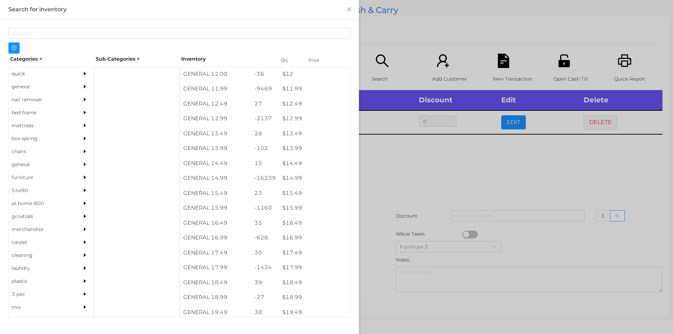
scroll to position [504, 0]
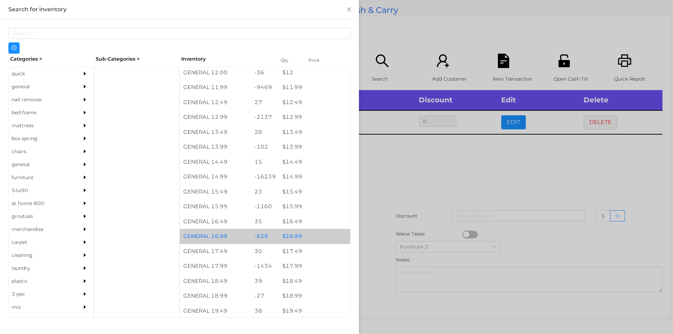
click at [293, 236] on div "$ 16.99" at bounding box center [314, 236] width 71 height 15
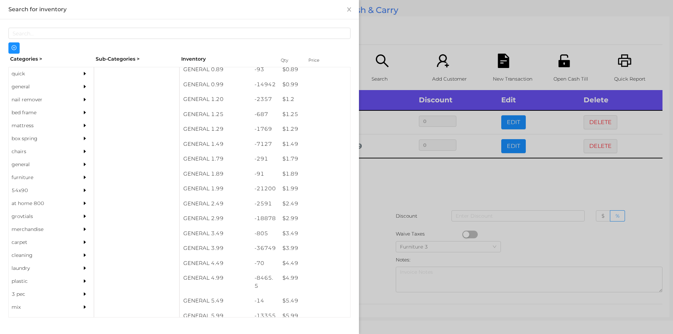
scroll to position [33, 0]
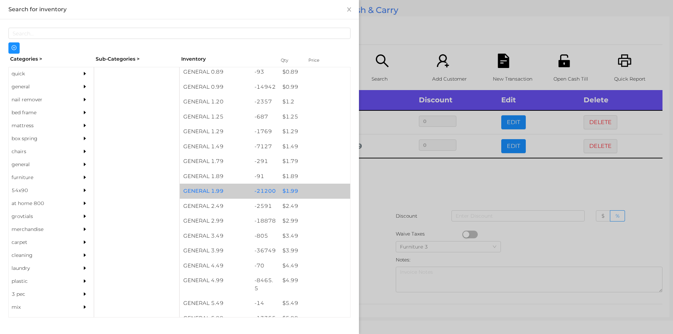
click at [288, 192] on div "$ 1.99" at bounding box center [314, 191] width 71 height 15
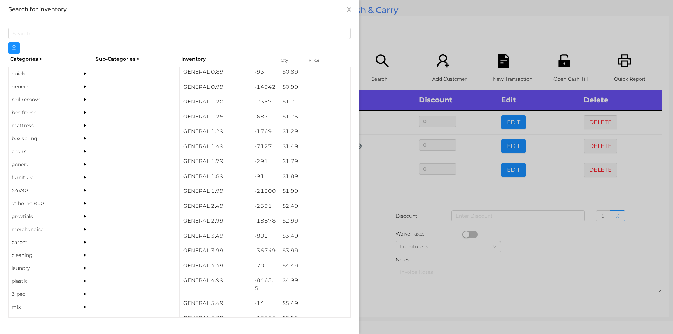
click at [405, 192] on div at bounding box center [336, 167] width 673 height 334
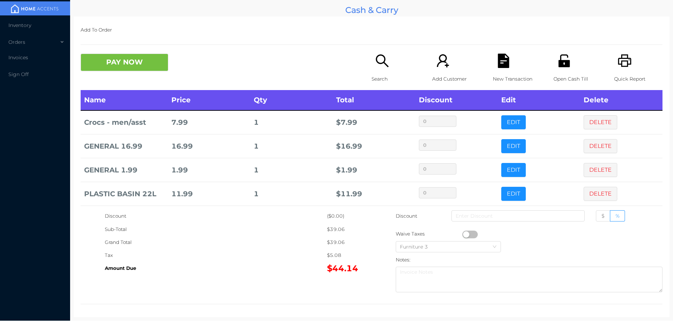
scroll to position [27, 0]
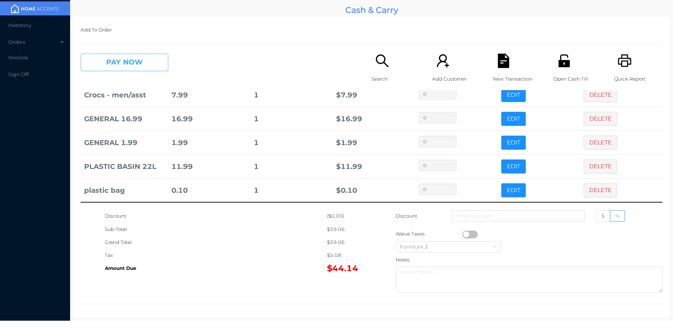
click at [142, 67] on button "PAY NOW" at bounding box center [125, 63] width 88 height 18
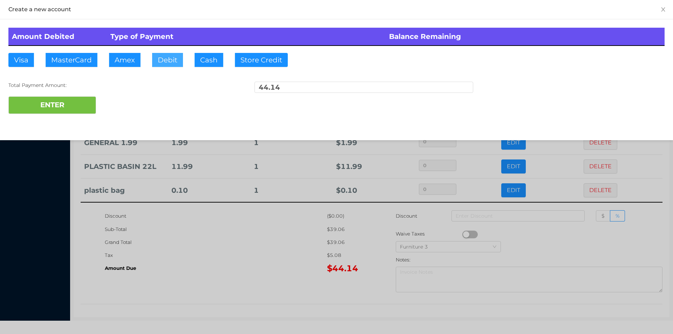
click at [167, 60] on button "Debit" at bounding box center [167, 60] width 31 height 14
click at [69, 112] on button "ENTER" at bounding box center [52, 105] width 88 height 18
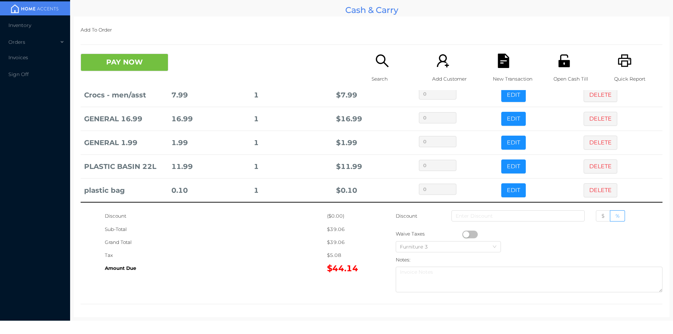
scroll to position [0, 0]
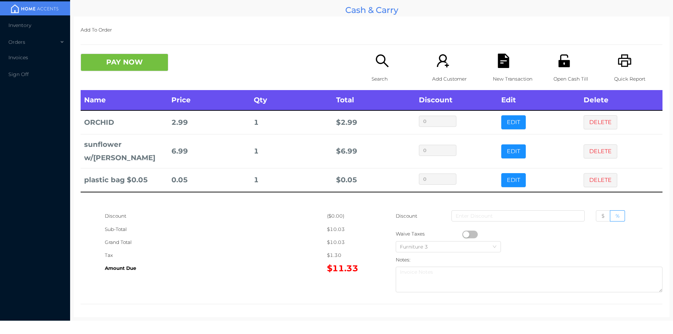
click at [142, 60] on button "PAY NOW" at bounding box center [125, 63] width 88 height 18
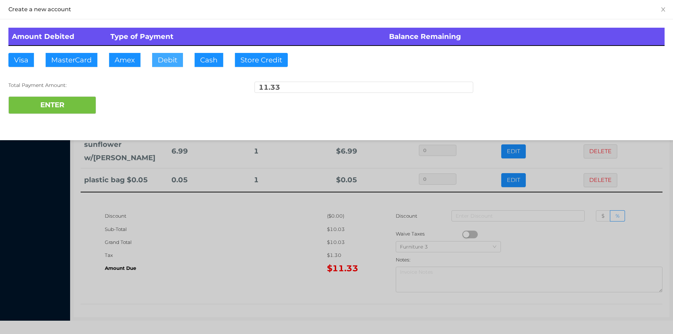
click at [169, 60] on button "Debit" at bounding box center [167, 60] width 31 height 14
click at [94, 100] on button "ENTER" at bounding box center [52, 105] width 88 height 18
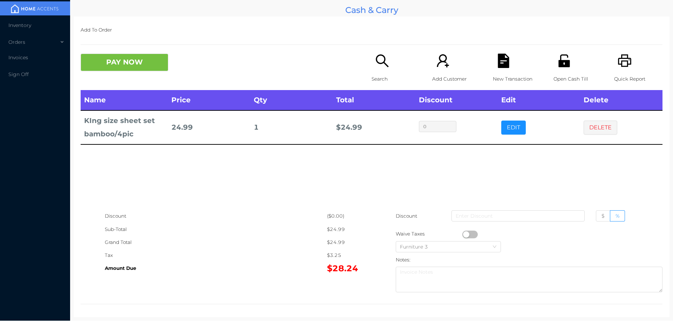
click at [371, 75] on p "Search" at bounding box center [395, 79] width 48 height 13
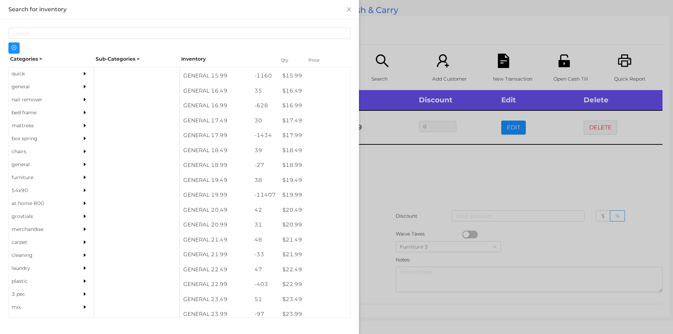
scroll to position [642, 0]
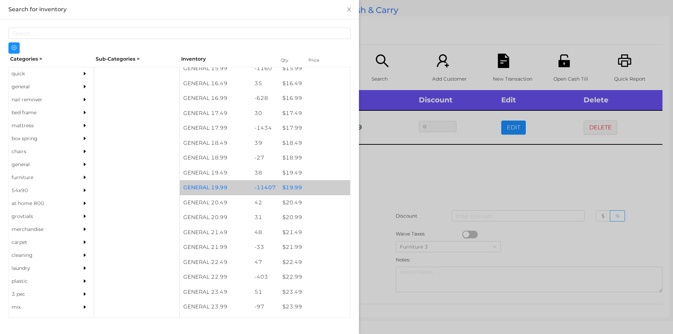
click at [288, 186] on div "$ 19.99" at bounding box center [314, 187] width 71 height 15
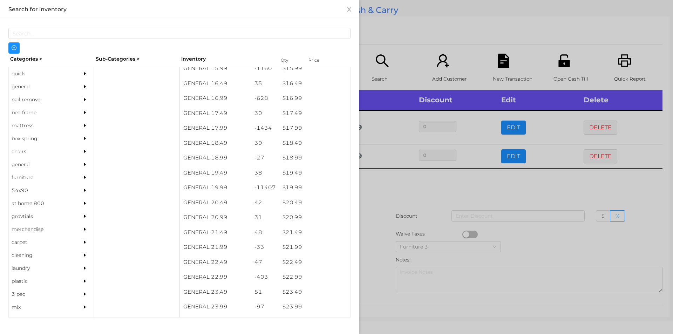
click at [387, 187] on div at bounding box center [336, 167] width 673 height 334
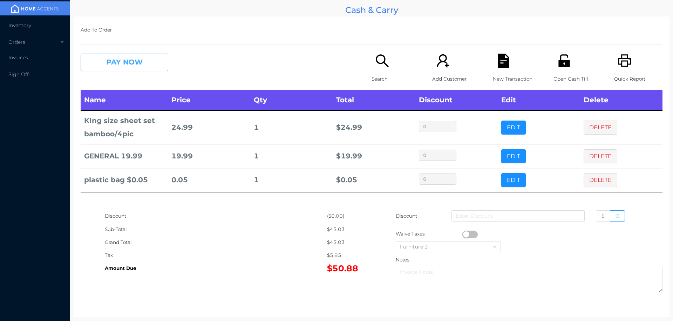
click at [138, 67] on button "PAY NOW" at bounding box center [125, 63] width 88 height 18
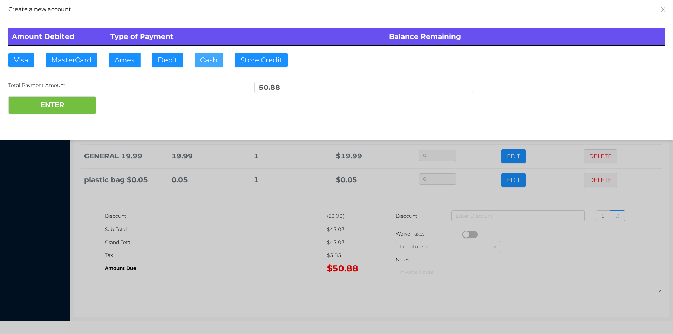
click at [196, 62] on button "Cash" at bounding box center [208, 60] width 29 height 14
type input "52."
click at [71, 105] on button "ENTER" at bounding box center [52, 105] width 88 height 18
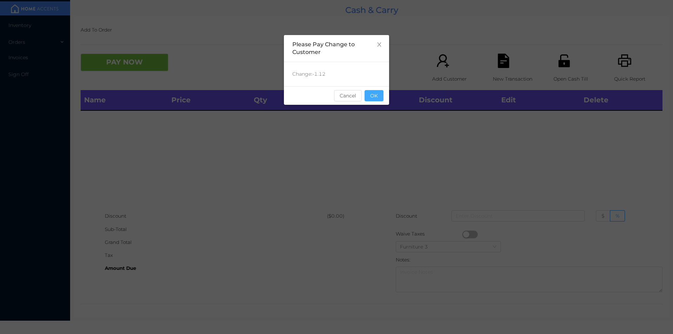
click at [375, 92] on button "OK" at bounding box center [373, 95] width 19 height 11
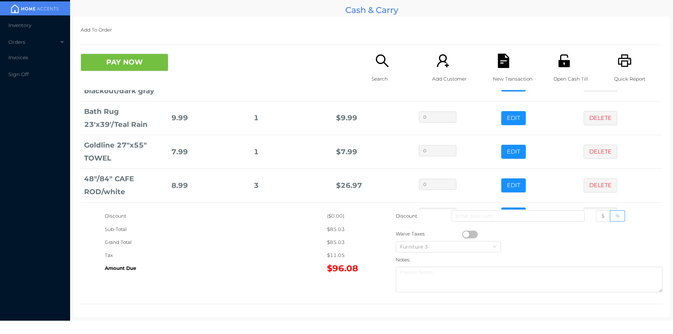
scroll to position [67, 0]
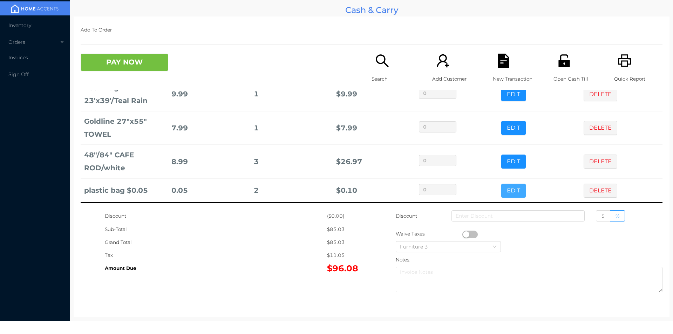
click at [507, 190] on button "EDIT" at bounding box center [513, 191] width 25 height 14
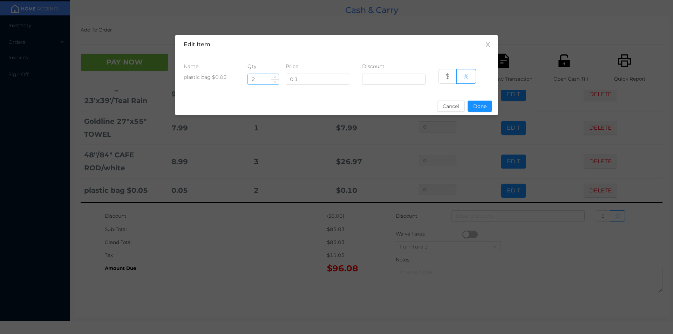
click at [260, 81] on input "2" at bounding box center [263, 79] width 31 height 11
type input "1"
click at [476, 103] on button "Done" at bounding box center [479, 106] width 25 height 11
type input "0%"
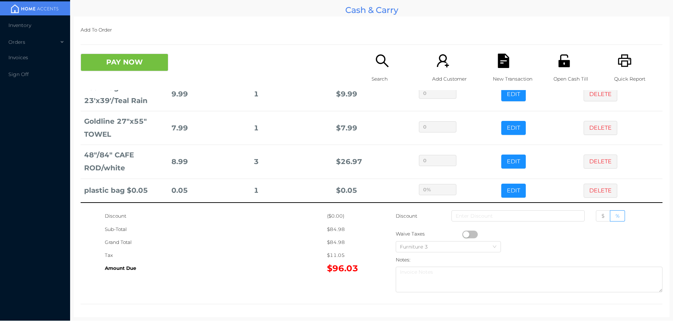
click at [286, 240] on div "Grand Total" at bounding box center [216, 242] width 222 height 13
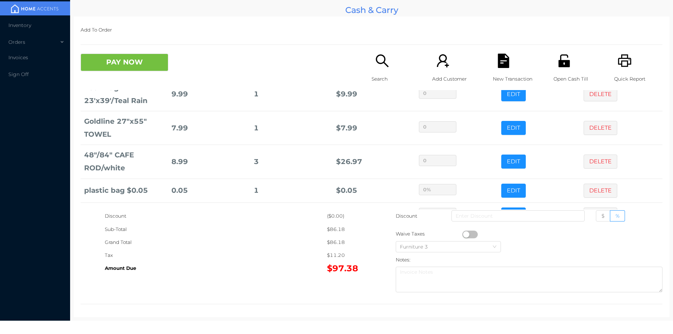
scroll to position [91, 0]
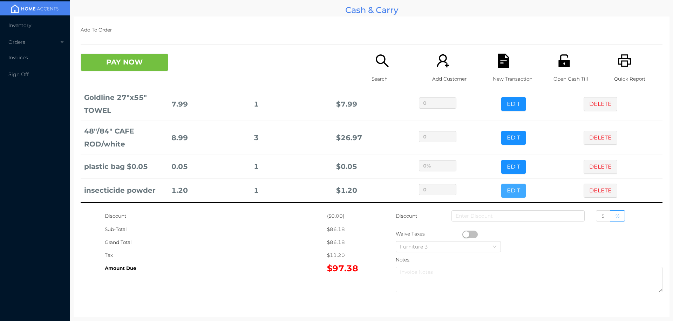
click at [503, 188] on button "EDIT" at bounding box center [513, 191] width 25 height 14
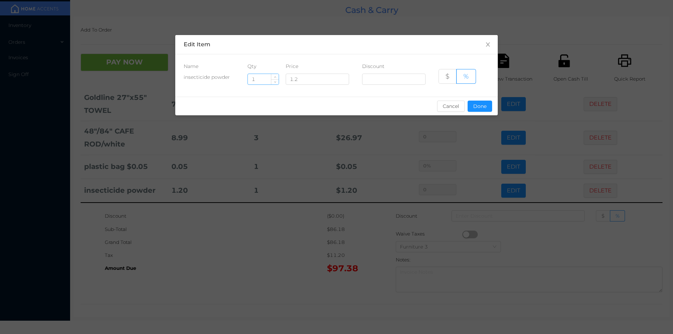
click at [265, 80] on input "1" at bounding box center [263, 79] width 31 height 11
type input "5"
click at [476, 109] on button "Done" at bounding box center [479, 106] width 25 height 11
type input "0%"
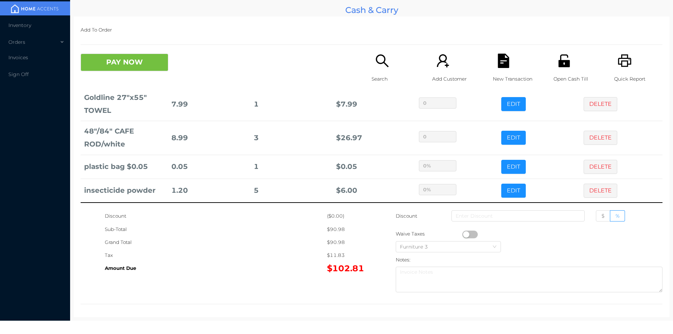
click at [283, 244] on div "Grand Total" at bounding box center [216, 242] width 222 height 13
click at [121, 69] on button "PAY NOW" at bounding box center [125, 63] width 88 height 18
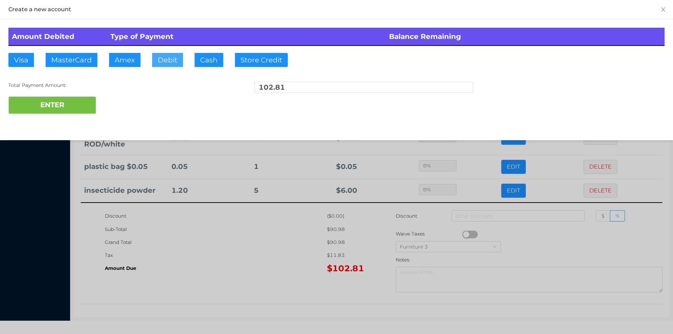
click at [161, 60] on button "Debit" at bounding box center [167, 60] width 31 height 14
click at [51, 103] on button "ENTER" at bounding box center [52, 105] width 88 height 18
type input "0"
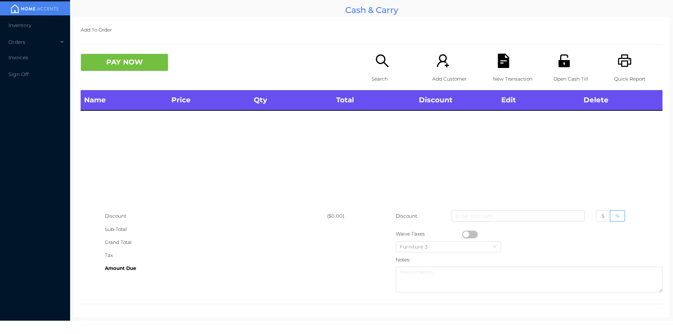
scroll to position [0, 0]
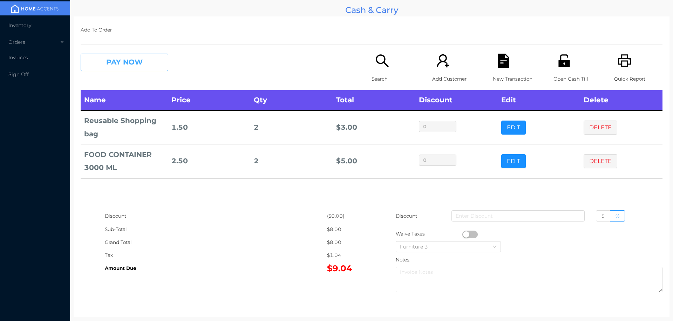
click at [140, 57] on button "PAY NOW" at bounding box center [125, 63] width 88 height 18
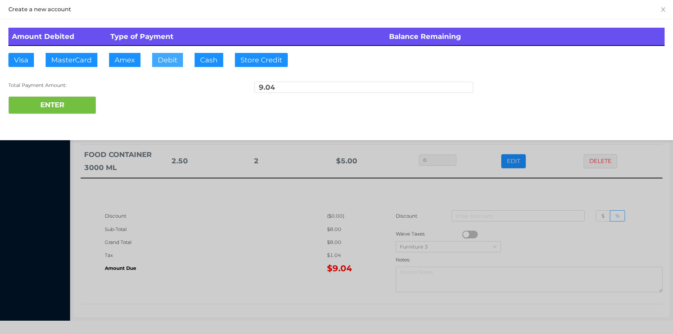
click at [165, 59] on button "Debit" at bounding box center [167, 60] width 31 height 14
click at [87, 102] on button "ENTER" at bounding box center [52, 105] width 88 height 18
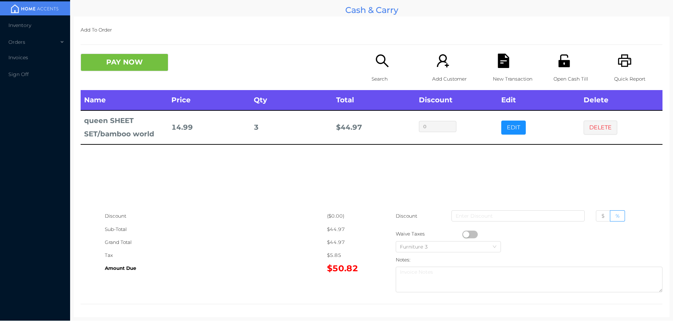
click at [377, 62] on icon "icon: search" at bounding box center [382, 61] width 14 height 14
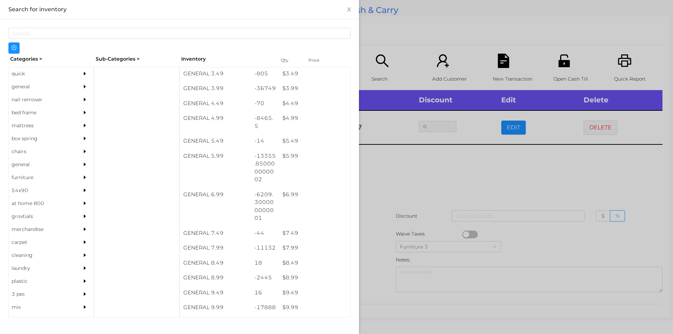
scroll to position [196, 0]
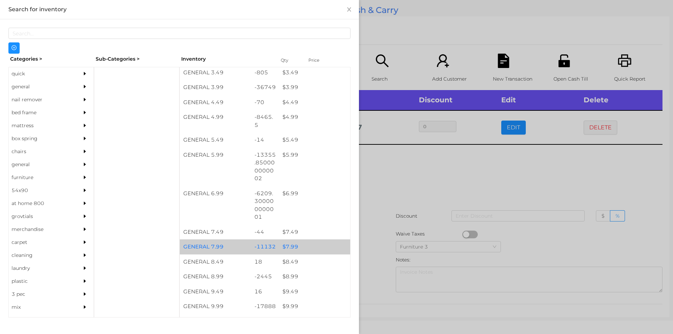
click at [287, 247] on div "$ 7.99" at bounding box center [314, 246] width 71 height 15
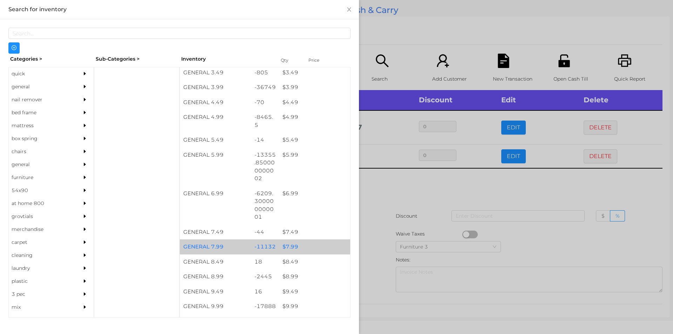
click at [288, 244] on div "$ 7.99" at bounding box center [314, 246] width 71 height 15
click at [289, 243] on div "$ 7.99" at bounding box center [314, 246] width 71 height 15
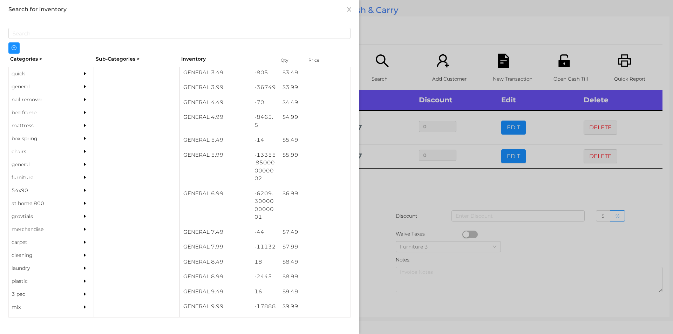
click at [383, 191] on div at bounding box center [336, 167] width 673 height 334
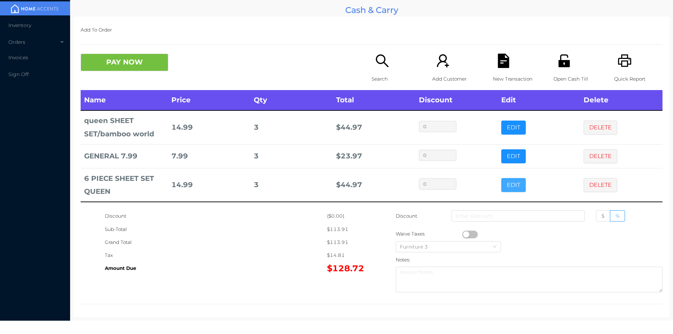
click at [506, 181] on button "EDIT" at bounding box center [513, 185] width 25 height 14
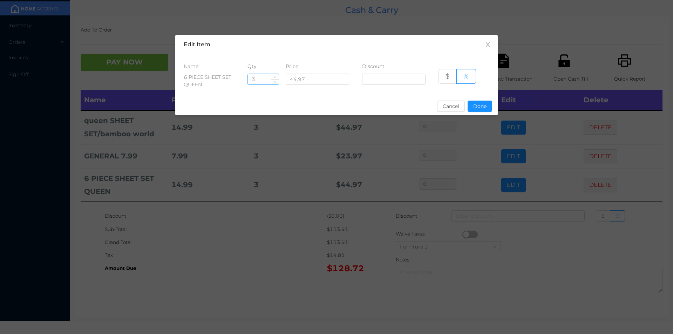
click at [263, 81] on input "3" at bounding box center [263, 79] width 31 height 11
type input "2"
click at [478, 111] on button "Done" at bounding box center [479, 106] width 25 height 11
type input "0%"
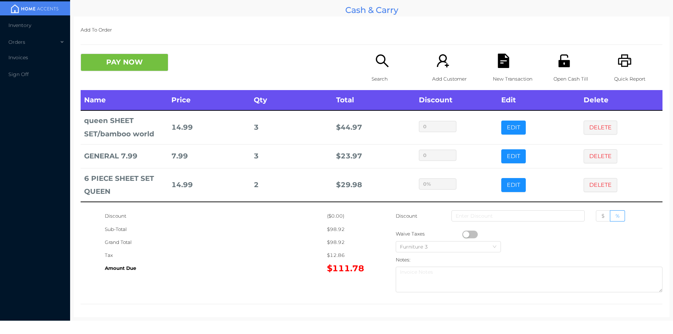
click at [274, 238] on div "Grand Total" at bounding box center [216, 242] width 222 height 13
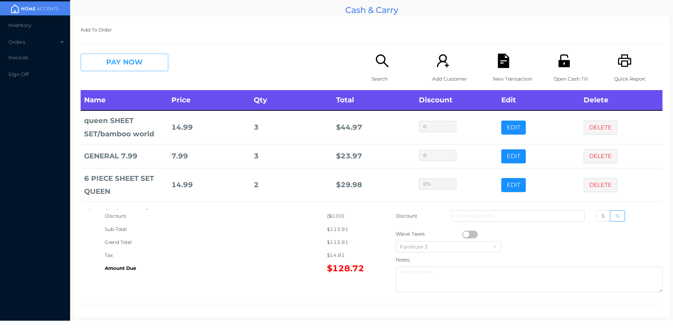
click at [114, 67] on button "PAY NOW" at bounding box center [125, 63] width 88 height 18
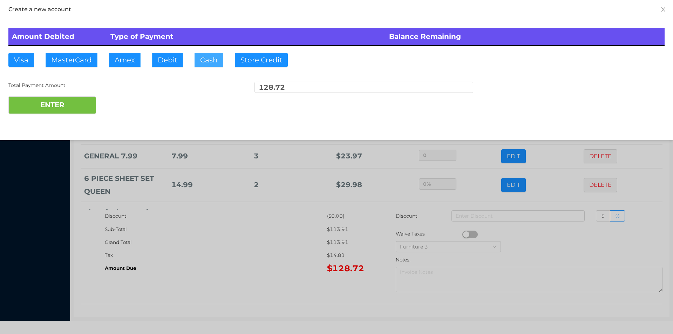
click at [204, 61] on button "Cash" at bounding box center [208, 60] width 29 height 14
type input "130."
click at [74, 112] on button "ENTER" at bounding box center [52, 105] width 88 height 18
type input "0"
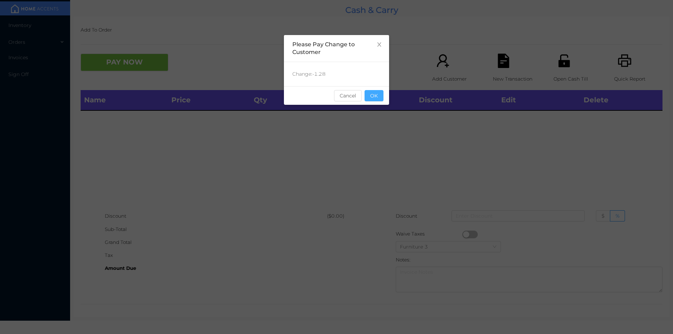
click at [369, 100] on button "OK" at bounding box center [373, 95] width 19 height 11
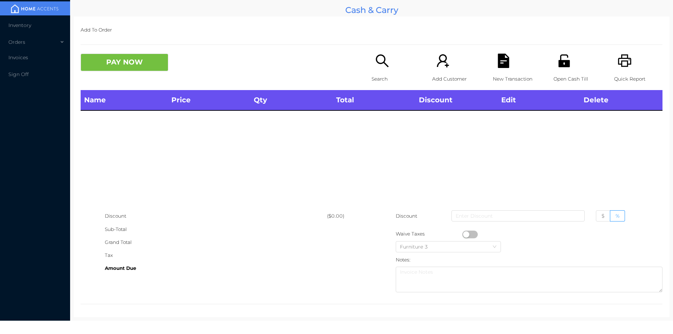
click at [383, 74] on p "Search" at bounding box center [395, 79] width 48 height 13
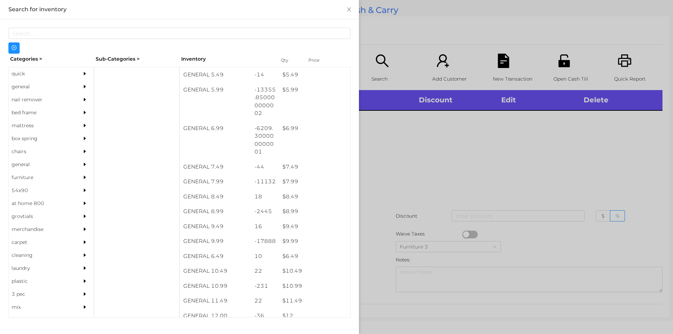
scroll to position [261, 0]
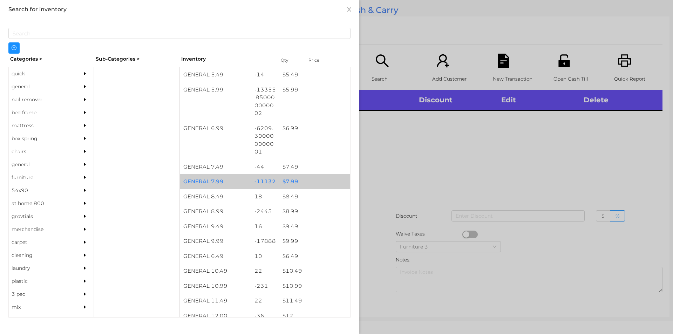
click at [287, 180] on div "$ 7.99" at bounding box center [314, 181] width 71 height 15
click at [288, 176] on div "$ 7.99" at bounding box center [314, 181] width 71 height 15
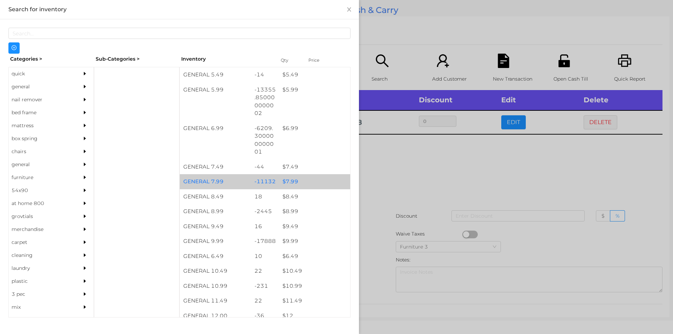
click at [293, 179] on div "$ 7.99" at bounding box center [314, 181] width 71 height 15
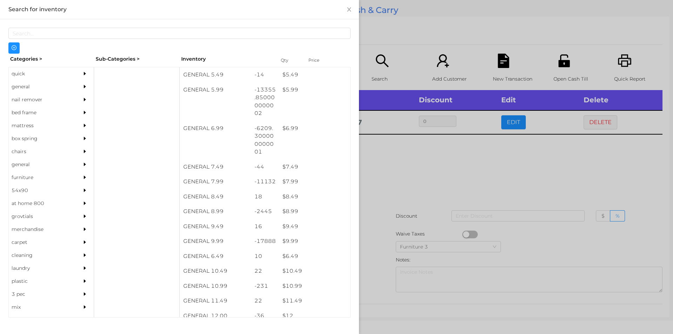
click at [391, 180] on div at bounding box center [336, 167] width 673 height 334
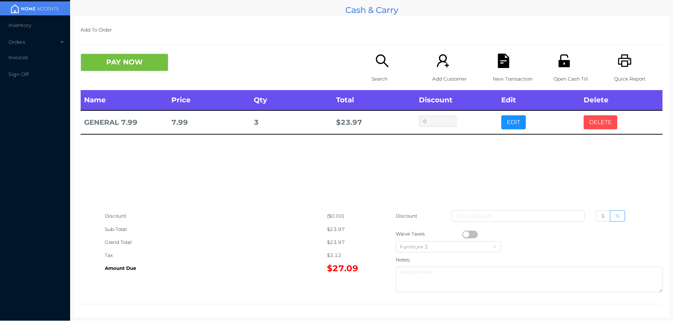
click at [591, 124] on button "DELETE" at bounding box center [600, 122] width 34 height 14
click at [384, 71] on div "Search" at bounding box center [395, 72] width 48 height 36
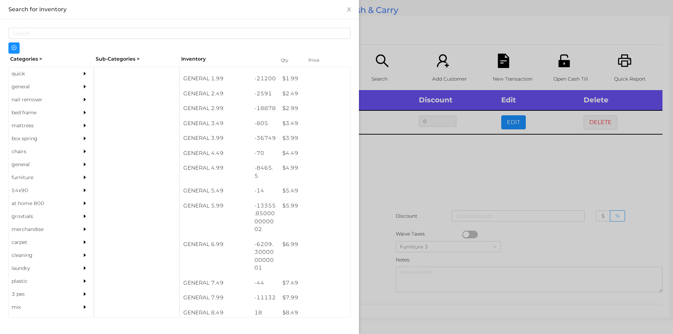
scroll to position [145, 0]
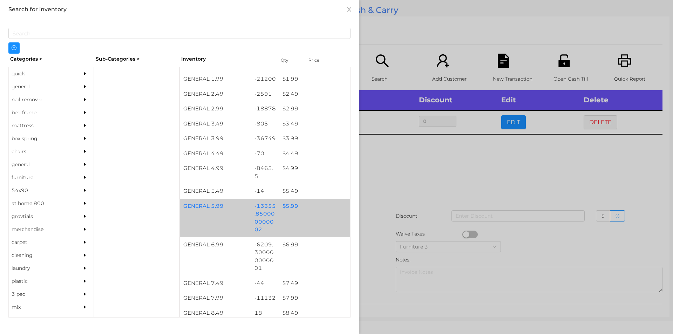
click at [292, 204] on div "$ 5.99" at bounding box center [314, 206] width 71 height 15
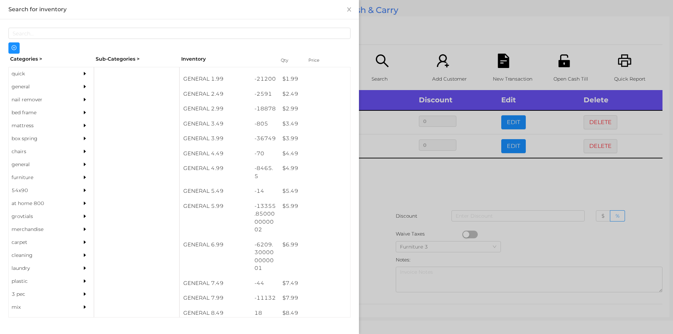
click at [393, 178] on div at bounding box center [336, 167] width 673 height 334
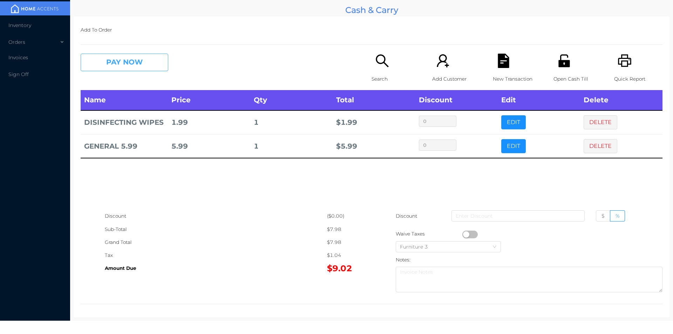
click at [112, 62] on button "PAY NOW" at bounding box center [125, 63] width 88 height 18
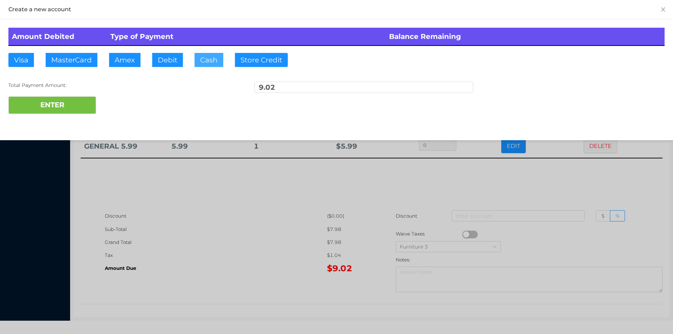
click at [207, 61] on button "Cash" at bounding box center [208, 60] width 29 height 14
click at [63, 103] on button "ENTER" at bounding box center [52, 105] width 88 height 18
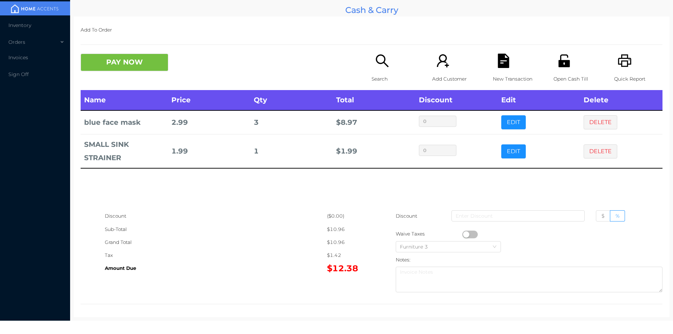
click at [380, 67] on icon "icon: search" at bounding box center [382, 61] width 14 height 14
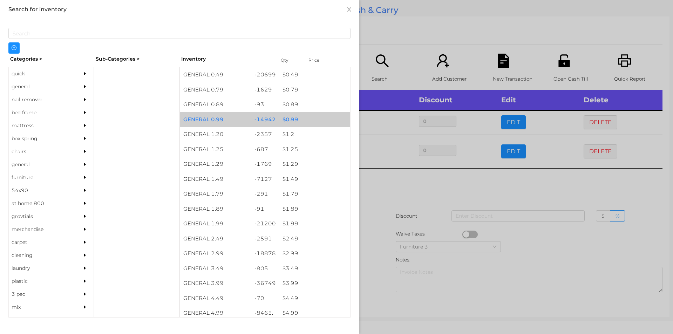
click at [287, 119] on div "$ 0.99" at bounding box center [314, 119] width 71 height 15
click at [291, 119] on div "$ 0.99" at bounding box center [314, 119] width 71 height 15
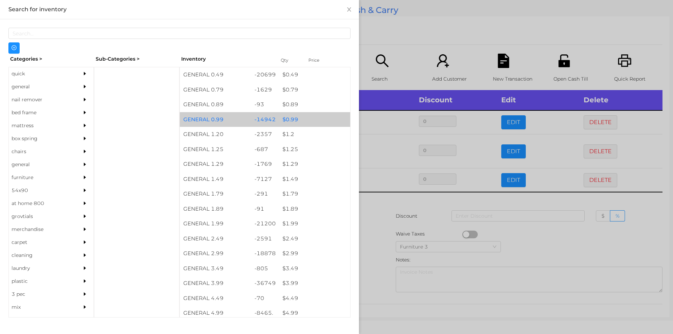
click at [289, 117] on div "$ 0.99" at bounding box center [314, 119] width 71 height 15
click at [291, 118] on div "$ 0.99" at bounding box center [314, 119] width 71 height 15
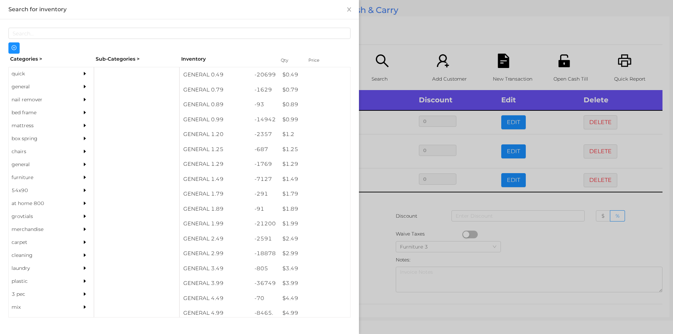
click at [378, 237] on div at bounding box center [336, 167] width 673 height 334
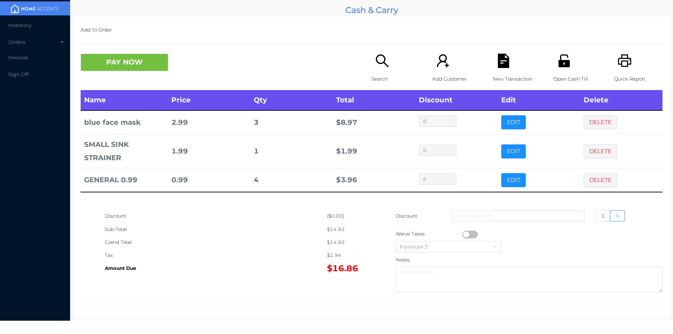
scroll to position [2, 0]
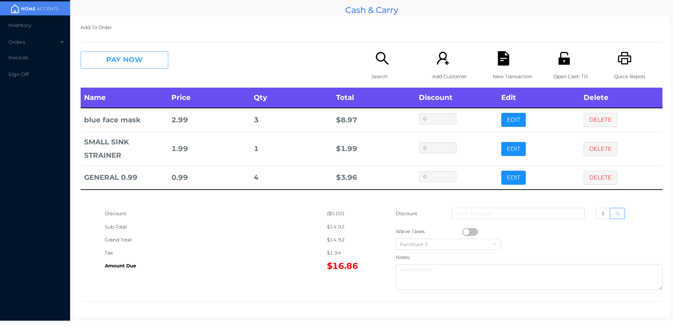
click at [106, 61] on button "PAY NOW" at bounding box center [125, 60] width 88 height 18
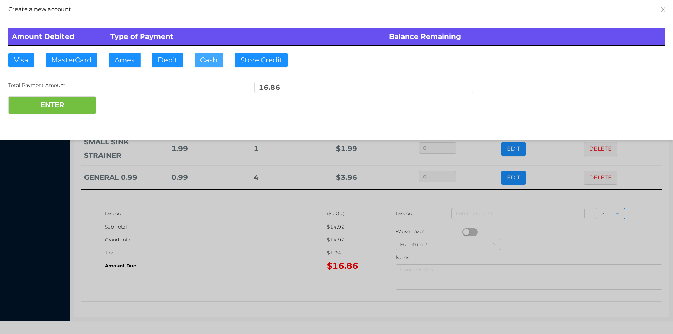
click at [205, 53] on button "Cash" at bounding box center [208, 60] width 29 height 14
type input "20."
click at [66, 106] on button "ENTER" at bounding box center [52, 105] width 88 height 18
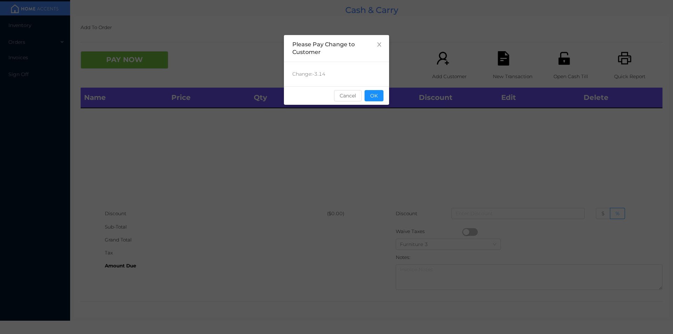
click at [374, 84] on div "Change: -3.14" at bounding box center [336, 74] width 105 height 24
click at [372, 107] on div "sentinelStart Please Pay Change to Customer Change: -3.14 Cancel OK sentinelEnd" at bounding box center [336, 105] width 105 height 140
click at [368, 133] on div "sentinelStart Please Pay Change to Customer Change: -3.14 Cancel OK sentinelEnd" at bounding box center [336, 105] width 105 height 140
click at [376, 101] on button "OK" at bounding box center [373, 95] width 19 height 11
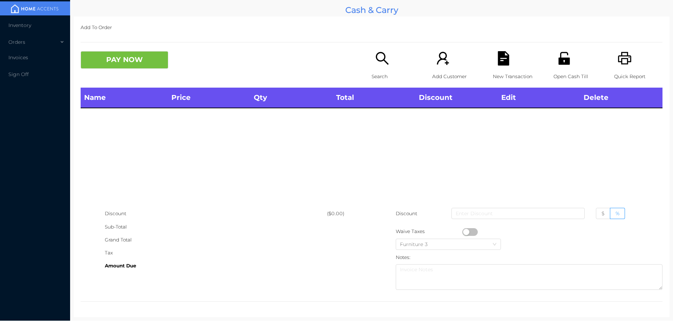
click at [402, 145] on div "Name Price Qty Total Discount Edit Delete" at bounding box center [372, 147] width 582 height 119
click at [371, 61] on div "Search" at bounding box center [395, 69] width 48 height 36
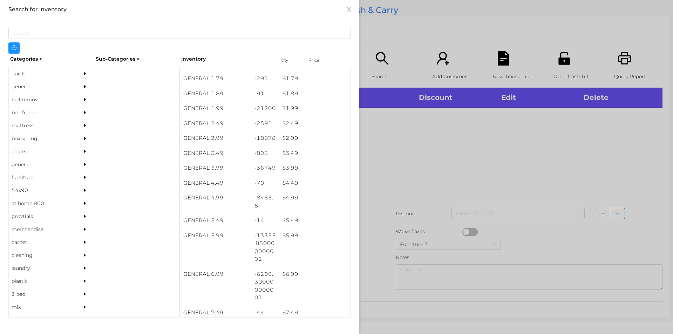
scroll to position [117, 0]
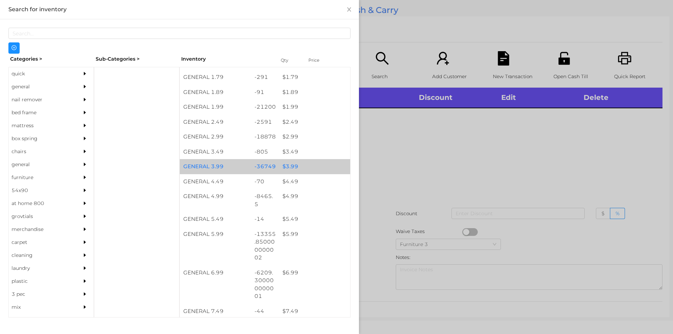
click at [284, 167] on div "$ 3.99" at bounding box center [314, 166] width 71 height 15
click at [287, 164] on div "$ 3.99" at bounding box center [314, 166] width 71 height 15
click at [288, 163] on div "$ 3.99" at bounding box center [314, 166] width 71 height 15
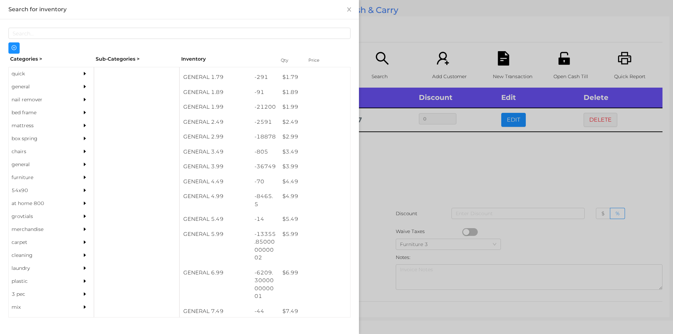
click at [392, 160] on div at bounding box center [336, 167] width 673 height 334
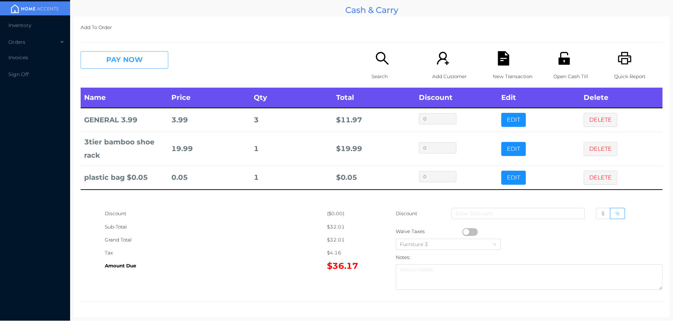
click at [132, 63] on button "PAY NOW" at bounding box center [125, 60] width 88 height 18
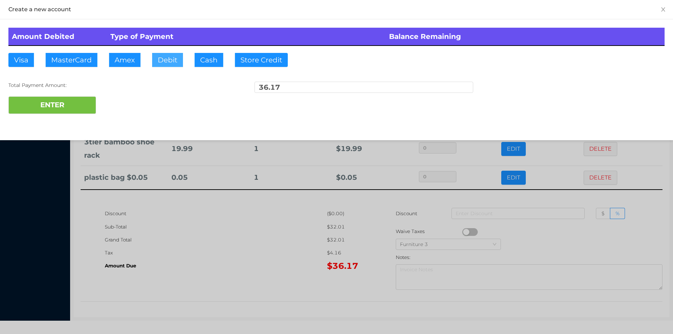
click at [163, 62] on button "Debit" at bounding box center [167, 60] width 31 height 14
click at [83, 111] on button "ENTER" at bounding box center [52, 105] width 88 height 18
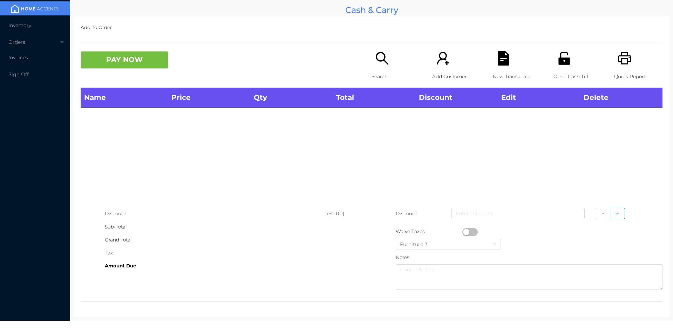
click at [569, 63] on div "Open Cash Till" at bounding box center [577, 69] width 48 height 36
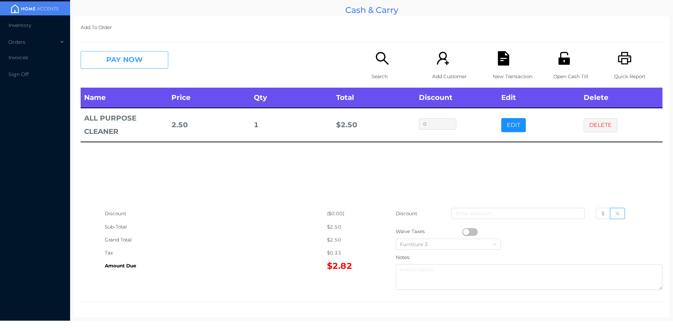
click at [136, 62] on button "PAY NOW" at bounding box center [125, 60] width 88 height 18
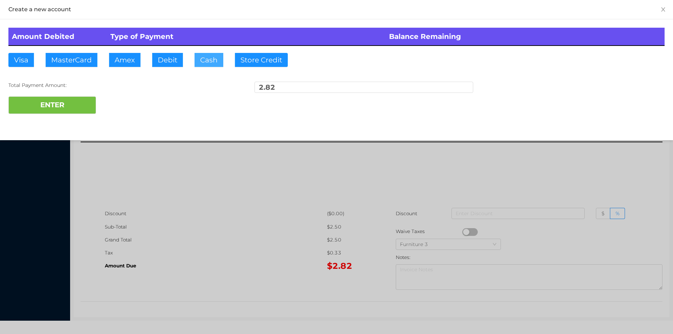
click at [208, 66] on button "Cash" at bounding box center [208, 60] width 29 height 14
type input "20."
click at [69, 112] on button "ENTER" at bounding box center [52, 105] width 88 height 18
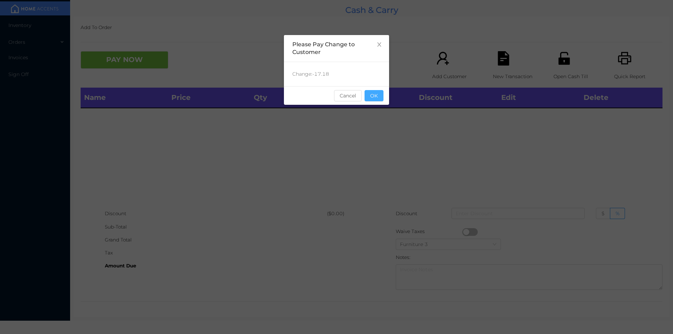
click at [381, 96] on button "OK" at bounding box center [373, 95] width 19 height 11
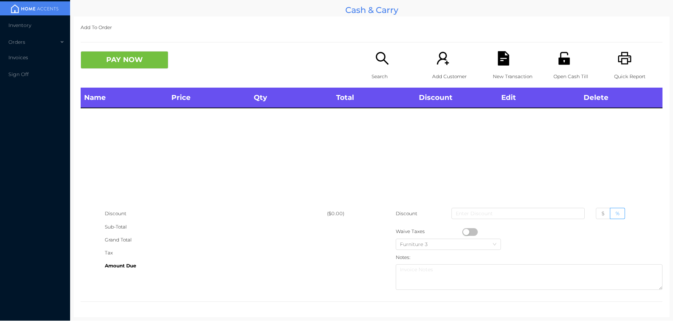
click at [375, 118] on div "Name Price Qty Total Discount Edit Delete" at bounding box center [372, 147] width 582 height 119
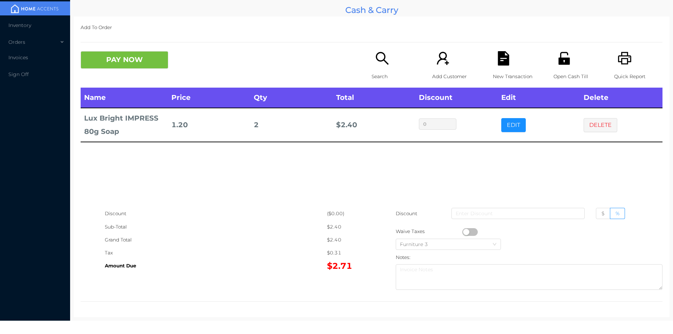
click at [375, 66] on div "Search" at bounding box center [395, 69] width 48 height 36
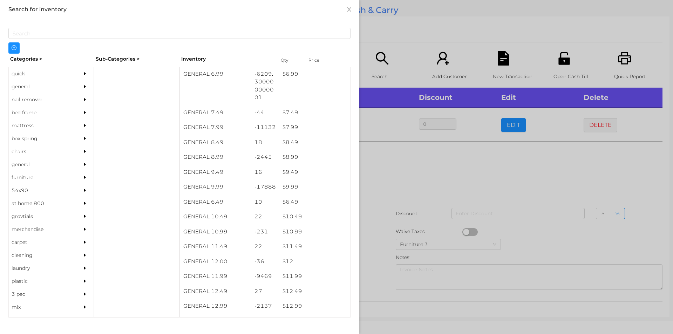
scroll to position [315, 0]
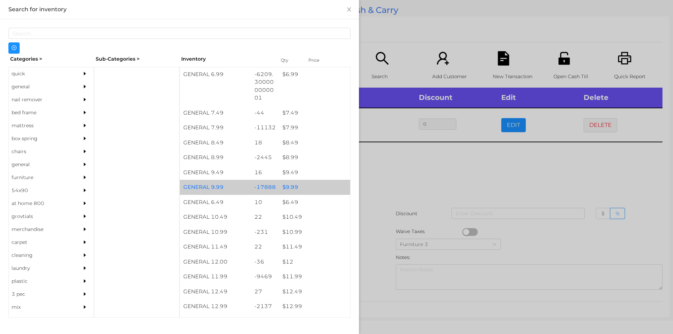
click at [286, 187] on div "$ 9.99" at bounding box center [314, 187] width 71 height 15
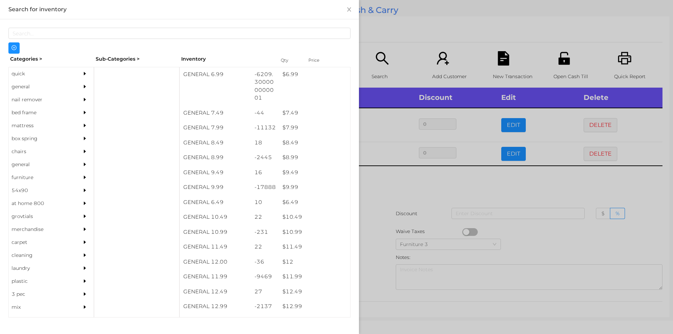
click at [382, 197] on div at bounding box center [336, 167] width 673 height 334
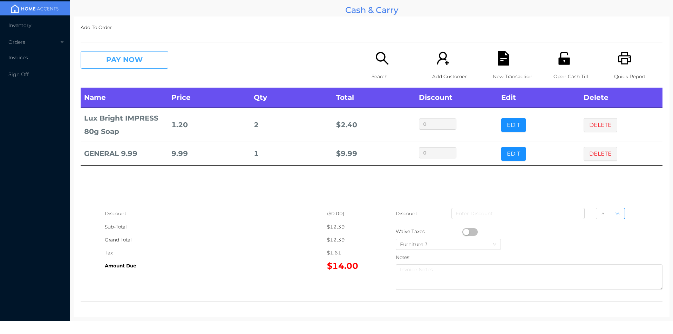
click at [141, 63] on button "PAY NOW" at bounding box center [125, 60] width 88 height 18
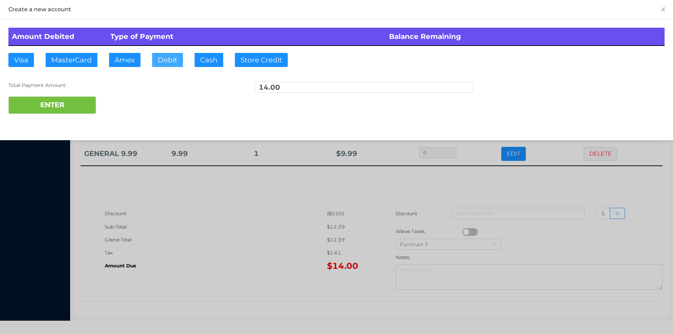
click at [167, 61] on button "Debit" at bounding box center [167, 60] width 31 height 14
click at [74, 111] on button "ENTER" at bounding box center [52, 105] width 88 height 18
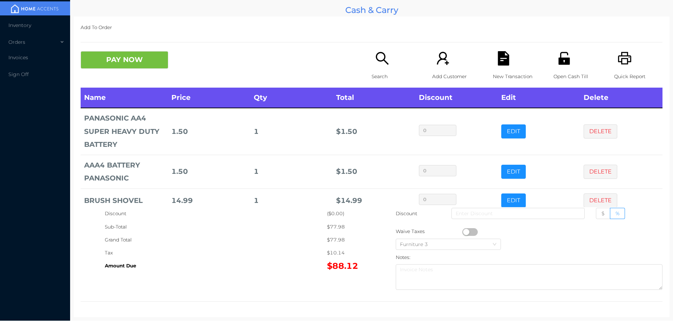
scroll to position [36, 0]
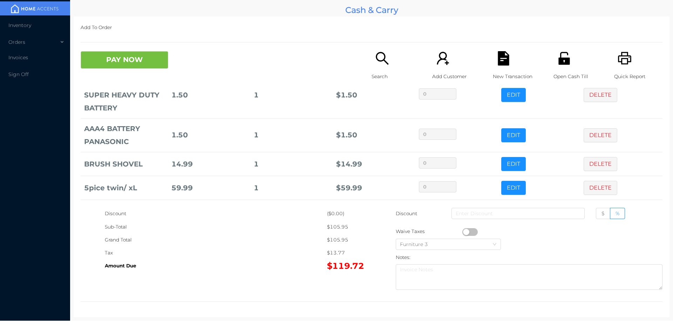
click at [376, 64] on icon "icon: search" at bounding box center [382, 58] width 14 height 14
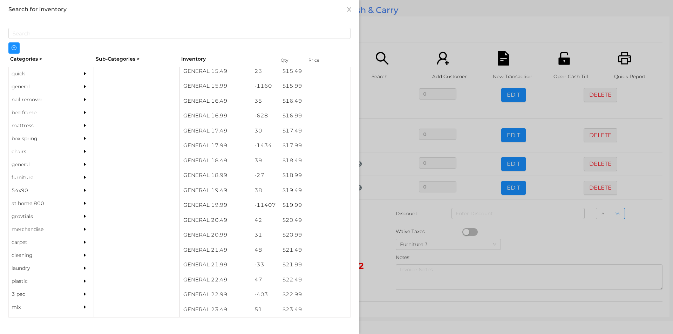
scroll to position [623, 0]
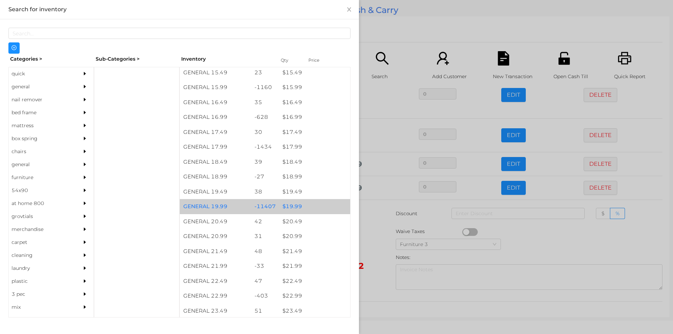
click at [290, 206] on div "$ 19.99" at bounding box center [314, 206] width 71 height 15
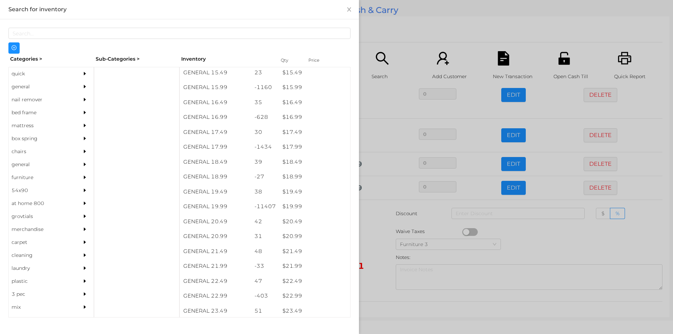
click at [377, 246] on div at bounding box center [336, 167] width 673 height 334
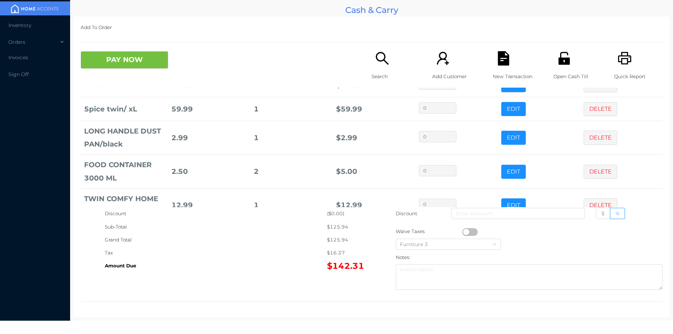
scroll to position [195, 0]
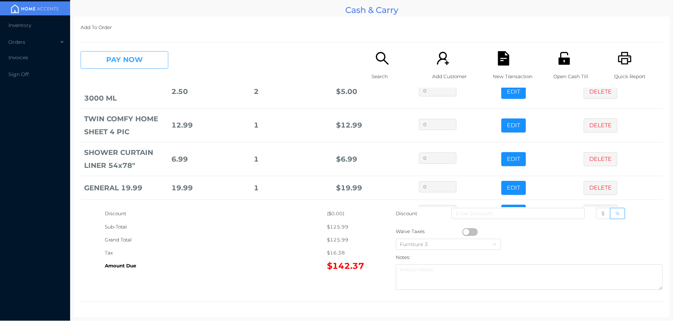
click at [135, 65] on button "PAY NOW" at bounding box center [125, 60] width 88 height 18
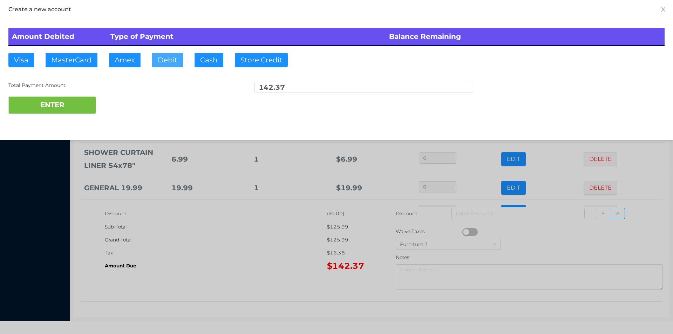
click at [163, 59] on button "Debit" at bounding box center [167, 60] width 31 height 14
click at [79, 104] on button "ENTER" at bounding box center [52, 105] width 88 height 18
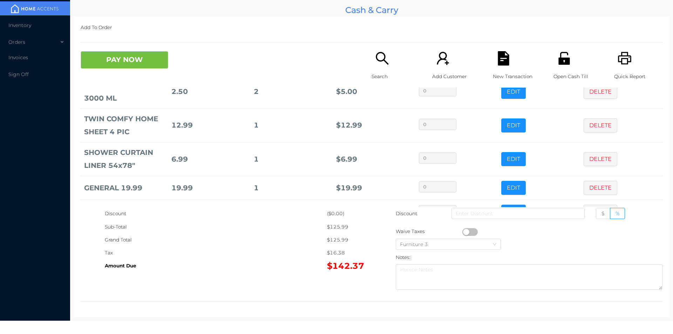
scroll to position [0, 0]
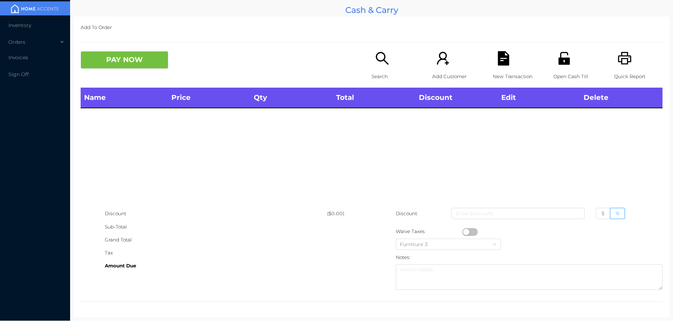
click at [381, 69] on div "Search" at bounding box center [395, 69] width 48 height 36
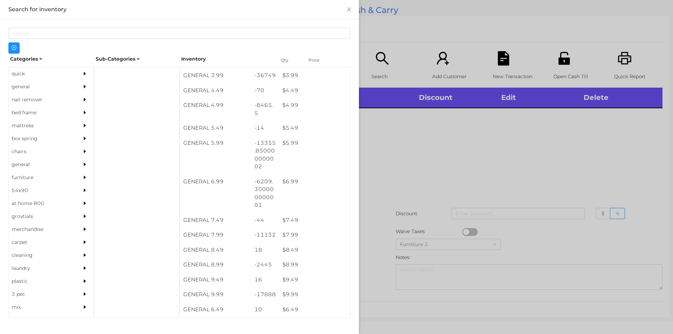
scroll to position [207, 0]
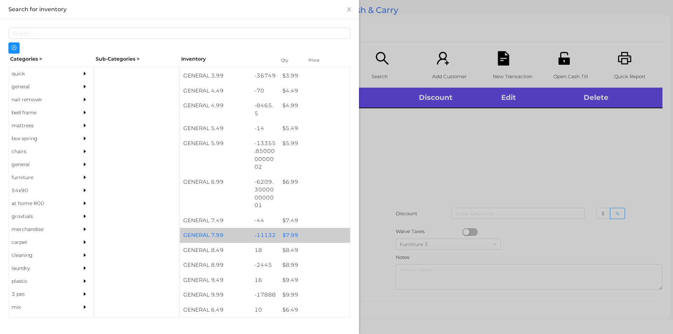
click at [289, 235] on div "$ 7.99" at bounding box center [314, 235] width 71 height 15
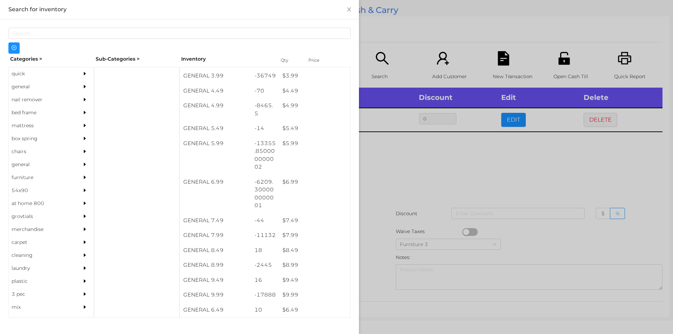
click at [390, 180] on div at bounding box center [336, 167] width 673 height 334
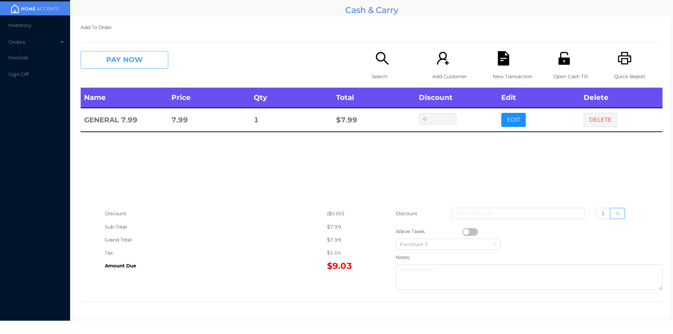
click at [108, 62] on button "PAY NOW" at bounding box center [125, 60] width 88 height 18
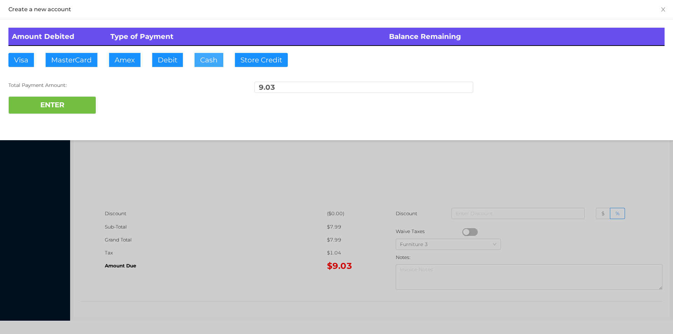
click at [204, 64] on button "Cash" at bounding box center [208, 60] width 29 height 14
type input "20."
click at [48, 98] on button "ENTER" at bounding box center [52, 105] width 88 height 18
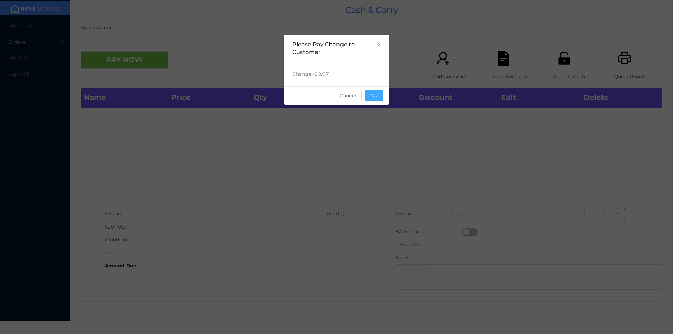
click at [378, 101] on button "OK" at bounding box center [373, 95] width 19 height 11
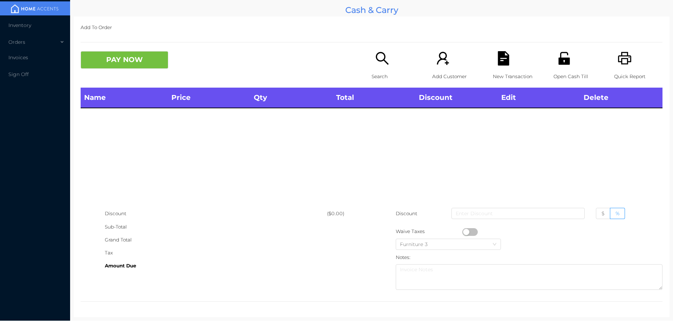
click at [614, 79] on p "Quick Report" at bounding box center [638, 76] width 48 height 13
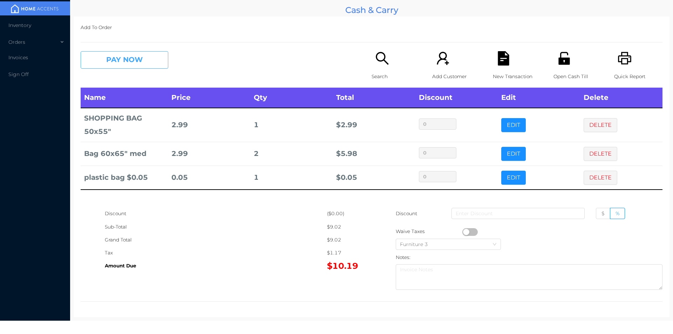
click at [127, 61] on button "PAY NOW" at bounding box center [125, 60] width 88 height 18
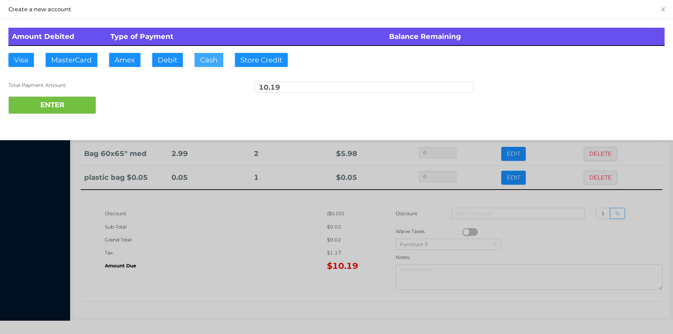
click at [204, 60] on button "Cash" at bounding box center [208, 60] width 29 height 14
click at [69, 107] on button "ENTER" at bounding box center [52, 105] width 88 height 18
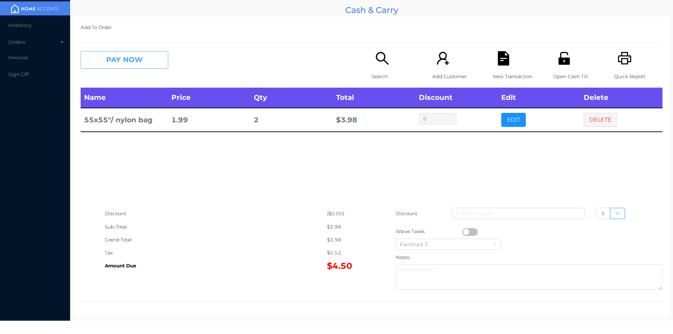
click at [130, 61] on button "PAY NOW" at bounding box center [125, 60] width 88 height 18
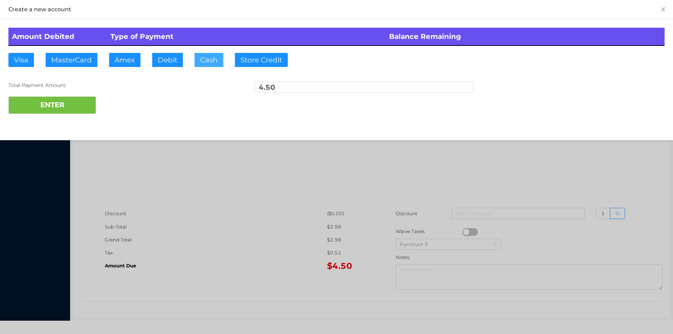
click at [201, 64] on button "Cash" at bounding box center [208, 60] width 29 height 14
type input "5."
click at [55, 102] on button "ENTER" at bounding box center [52, 105] width 88 height 18
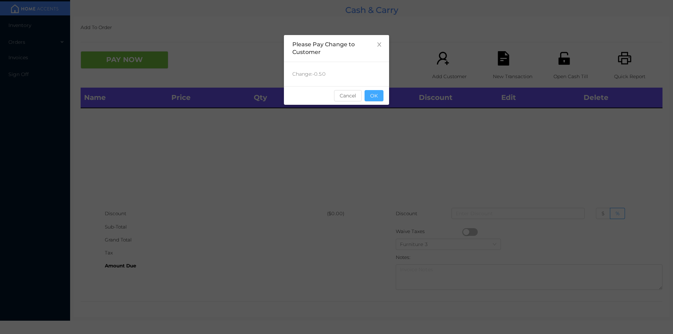
click at [376, 101] on button "OK" at bounding box center [373, 95] width 19 height 11
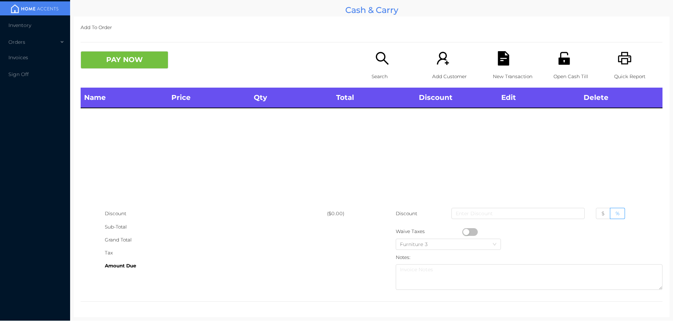
scroll to position [0, 0]
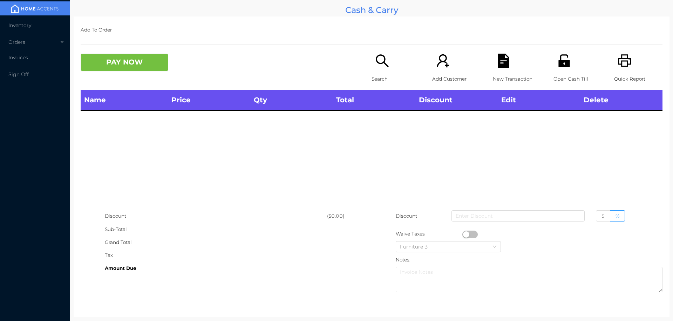
click at [375, 72] on div "Search" at bounding box center [395, 72] width 48 height 36
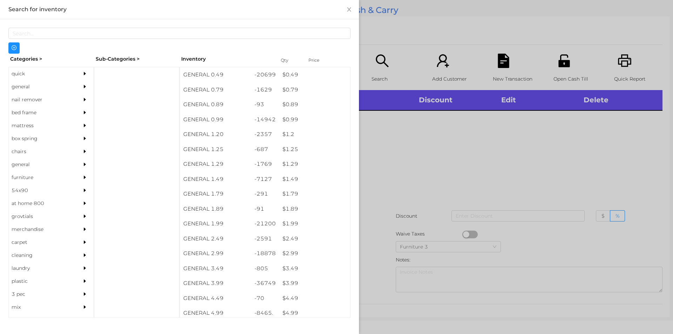
click at [293, 180] on div "$ 1.49" at bounding box center [314, 179] width 71 height 15
click at [388, 186] on div at bounding box center [336, 167] width 673 height 334
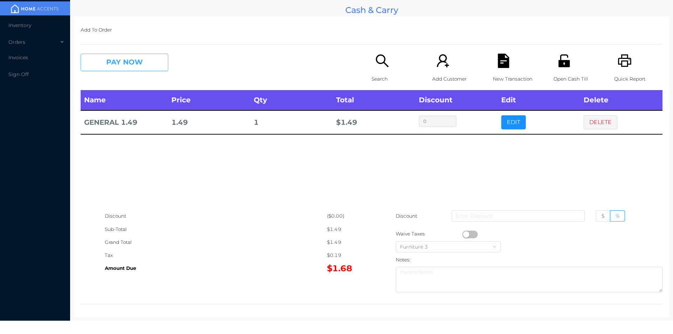
click at [111, 64] on button "PAY NOW" at bounding box center [125, 63] width 88 height 18
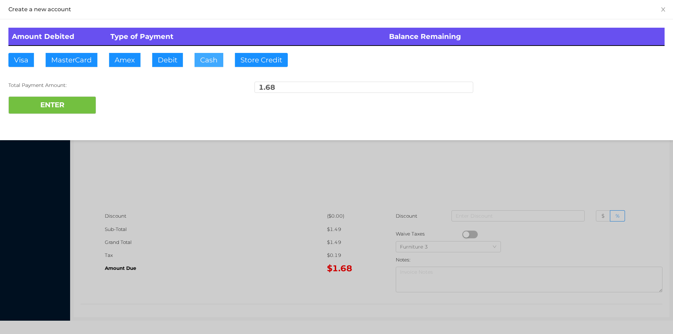
click at [206, 61] on button "Cash" at bounding box center [208, 60] width 29 height 14
type input "2."
click at [60, 110] on button "ENTER" at bounding box center [52, 105] width 88 height 18
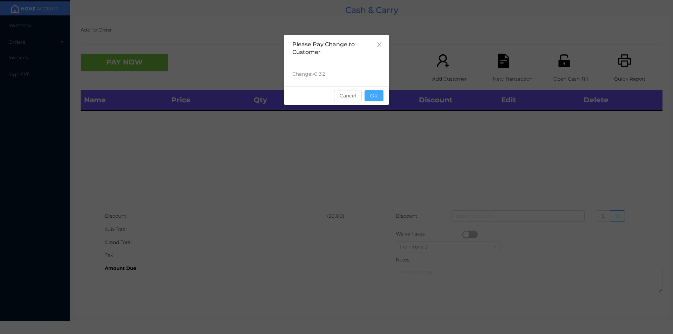
click at [378, 94] on button "OK" at bounding box center [373, 95] width 19 height 11
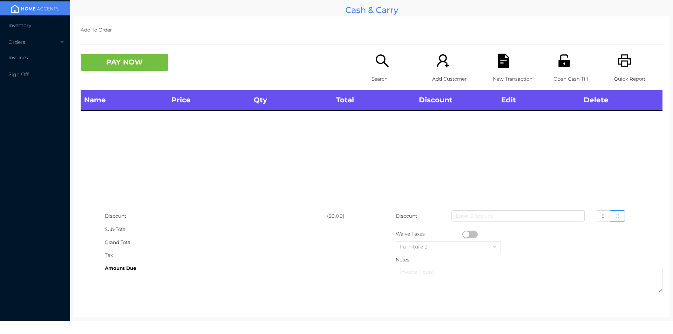
click at [374, 77] on p "Search" at bounding box center [395, 79] width 48 height 13
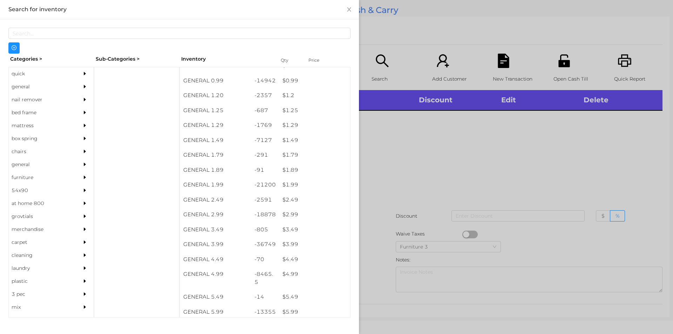
scroll to position [39, 0]
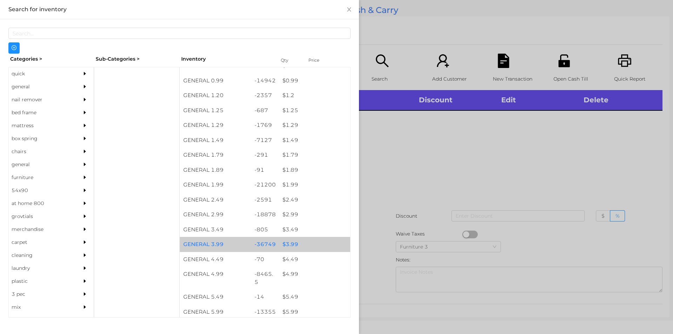
click at [287, 246] on div "$ 3.99" at bounding box center [314, 244] width 71 height 15
click at [286, 243] on div "$ 3.99" at bounding box center [314, 244] width 71 height 15
click at [290, 243] on div "$ 3.99" at bounding box center [314, 244] width 71 height 15
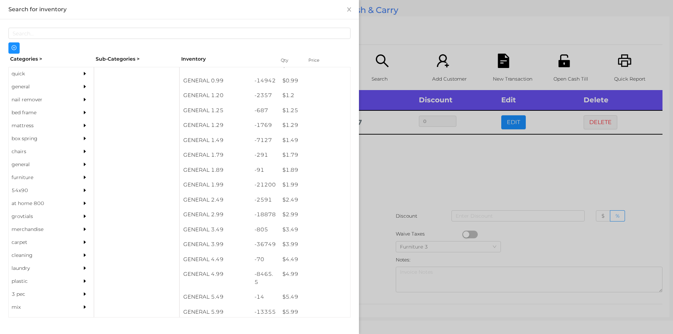
click at [404, 191] on div at bounding box center [336, 167] width 673 height 334
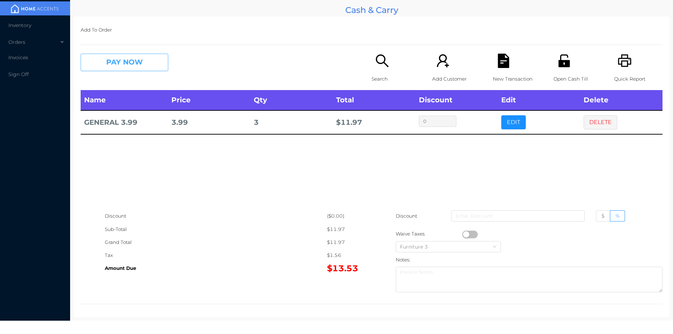
click at [109, 64] on button "PAY NOW" at bounding box center [125, 63] width 88 height 18
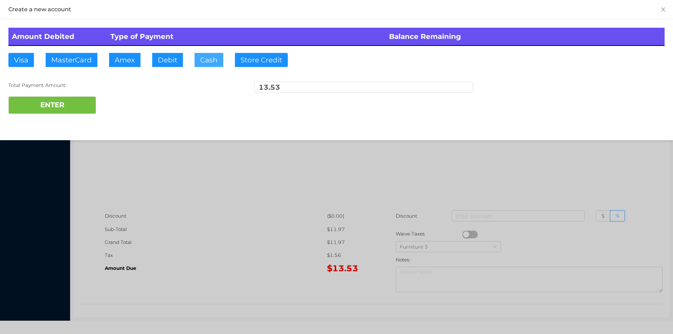
click at [204, 62] on button "Cash" at bounding box center [208, 60] width 29 height 14
type input "20."
click at [57, 100] on button "ENTER" at bounding box center [52, 105] width 88 height 18
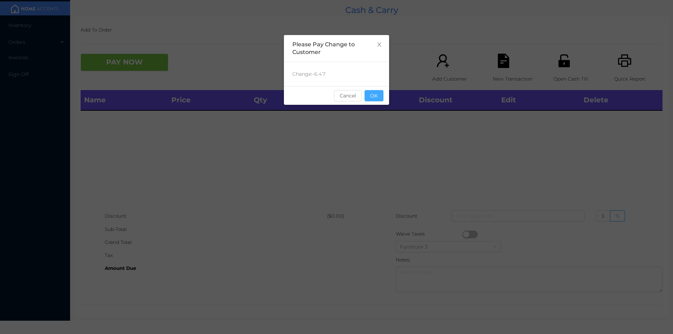
click at [374, 98] on button "OK" at bounding box center [373, 95] width 19 height 11
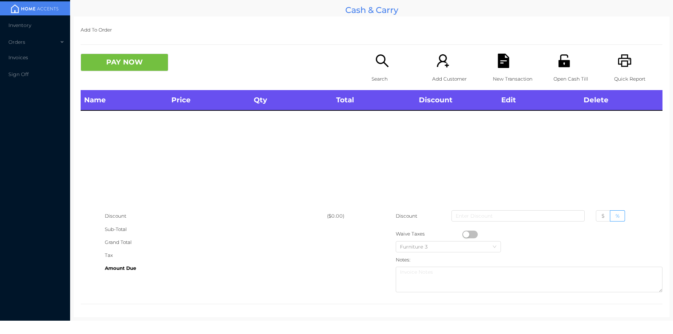
click at [361, 201] on div "Name Price Qty Total Discount Edit Delete" at bounding box center [372, 149] width 582 height 119
click at [377, 69] on div "Search" at bounding box center [395, 72] width 48 height 36
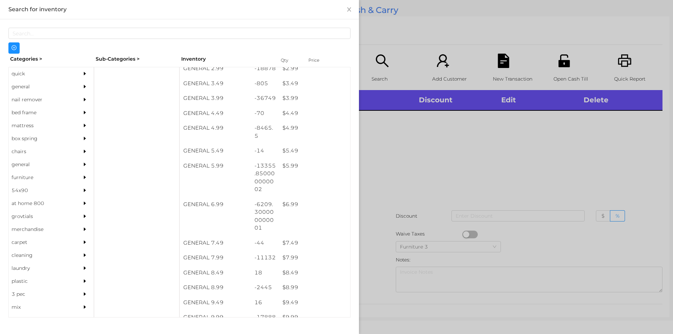
scroll to position [183, 0]
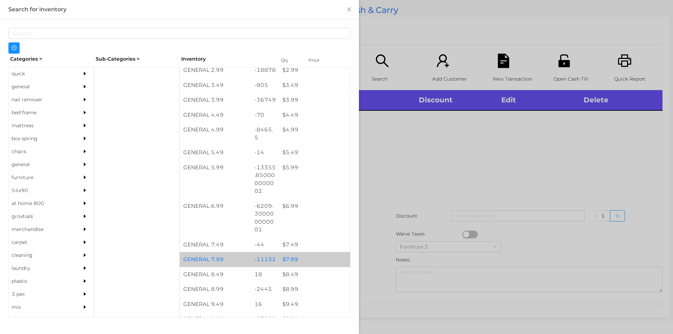
click at [286, 259] on div "$ 7.99" at bounding box center [314, 259] width 71 height 15
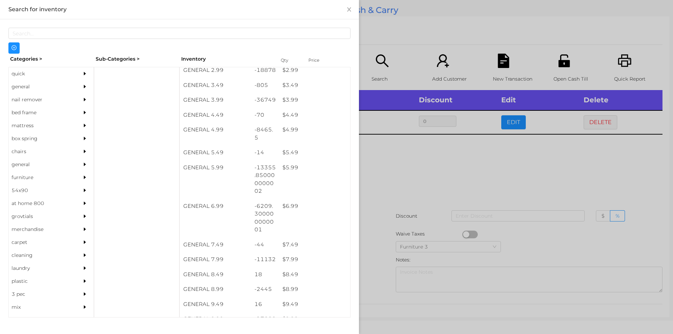
click at [394, 184] on div at bounding box center [336, 167] width 673 height 334
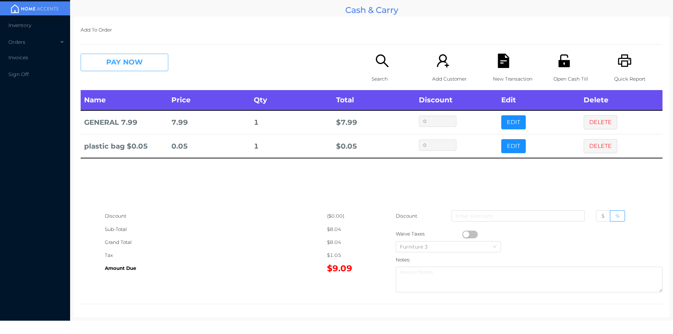
click at [116, 58] on button "PAY NOW" at bounding box center [125, 63] width 88 height 18
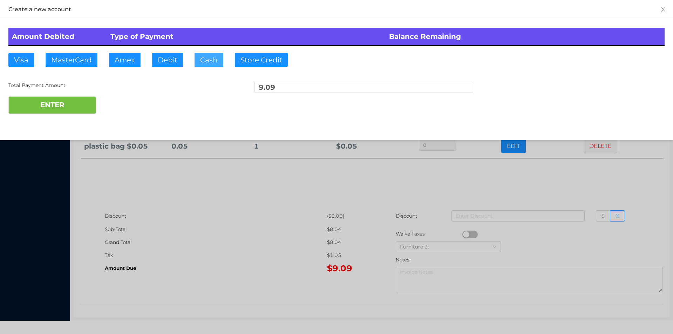
click at [205, 57] on button "Cash" at bounding box center [208, 60] width 29 height 14
click at [60, 100] on button "ENTER" at bounding box center [52, 105] width 88 height 18
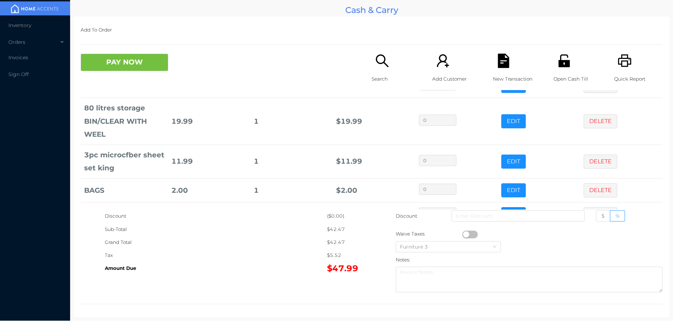
scroll to position [60, 0]
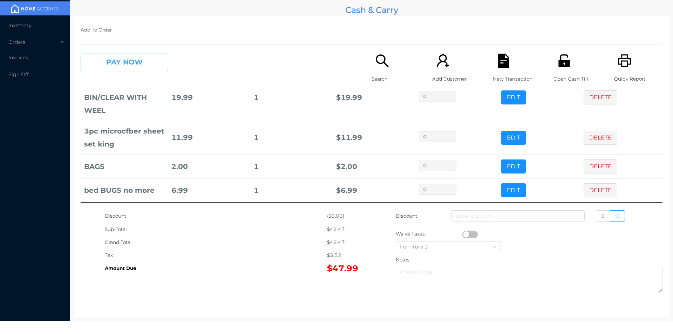
click at [146, 62] on button "PAY NOW" at bounding box center [125, 63] width 88 height 18
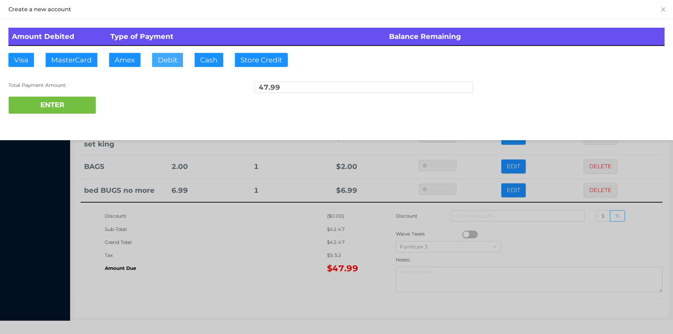
click at [167, 60] on button "Debit" at bounding box center [167, 60] width 31 height 14
click at [84, 104] on button "ENTER" at bounding box center [52, 105] width 88 height 18
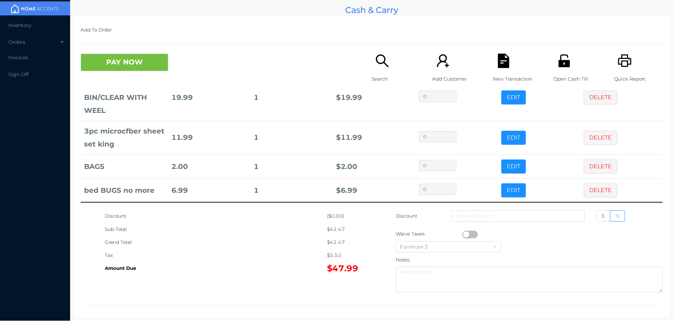
scroll to position [0, 0]
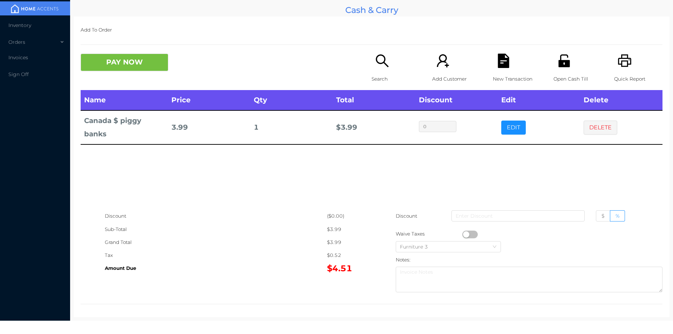
click at [381, 66] on icon "icon: search" at bounding box center [382, 61] width 14 height 14
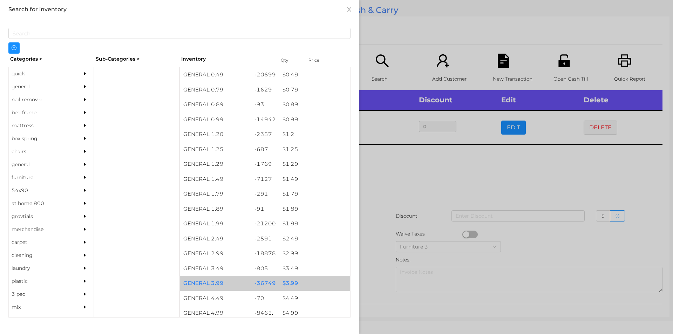
click at [289, 280] on div "$ 3.99" at bounding box center [314, 283] width 71 height 15
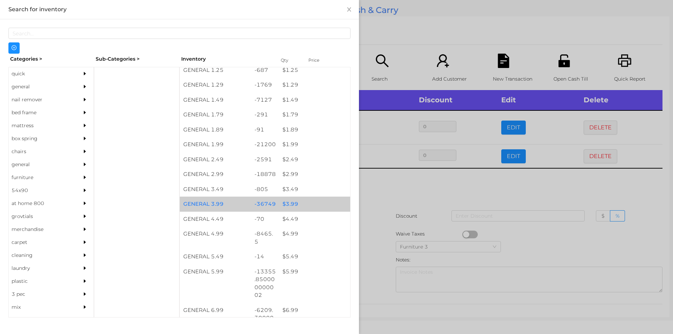
scroll to position [94, 0]
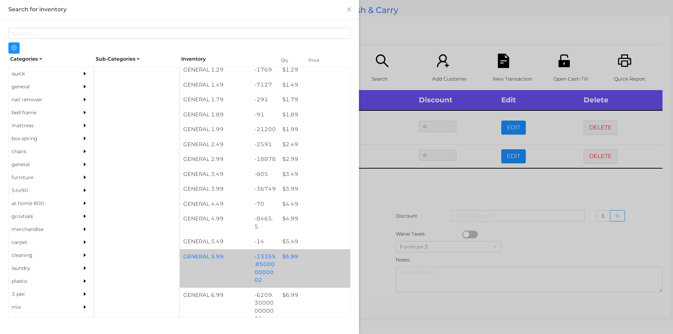
click at [288, 256] on div "$ 5.99" at bounding box center [314, 256] width 71 height 15
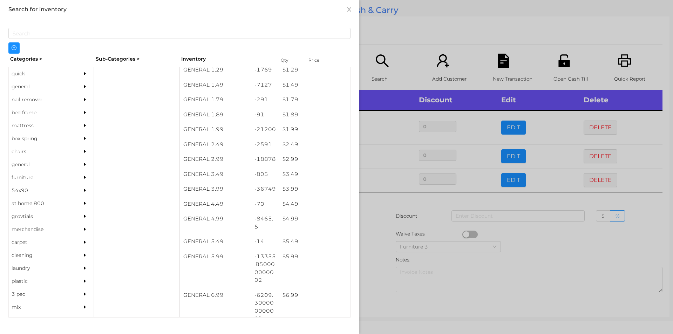
click at [377, 235] on div at bounding box center [336, 167] width 673 height 334
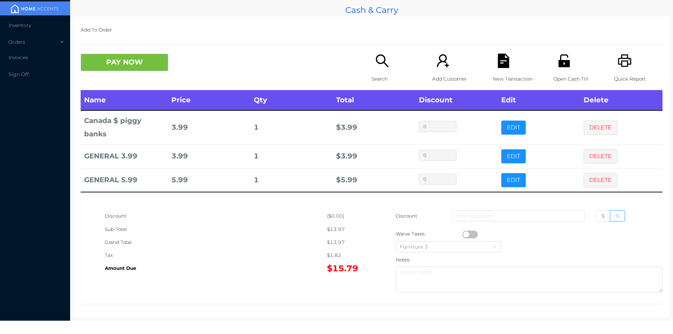
click at [620, 75] on p "Quick Report" at bounding box center [638, 79] width 48 height 13
click at [507, 67] on div "New Transaction" at bounding box center [517, 72] width 48 height 36
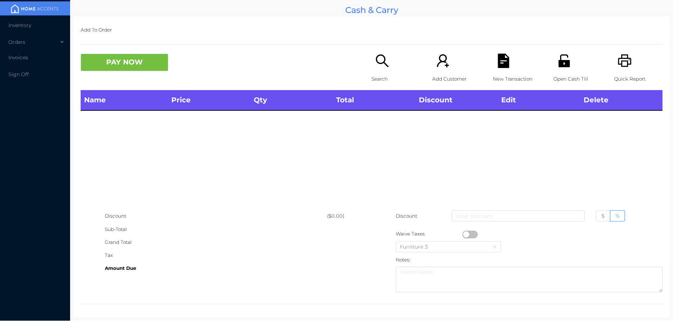
click at [131, 168] on div "Name Price Qty Total Discount Edit Delete" at bounding box center [372, 149] width 582 height 119
click at [378, 71] on div "Search" at bounding box center [395, 72] width 48 height 36
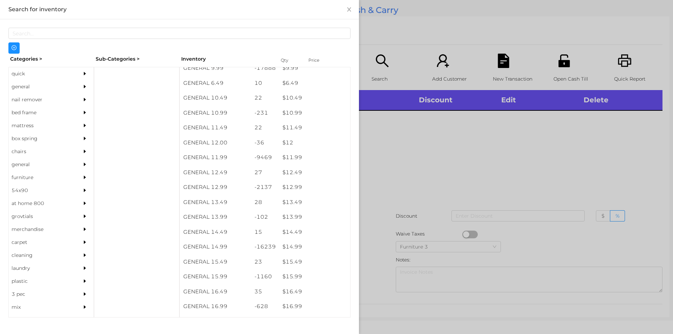
scroll to position [441, 0]
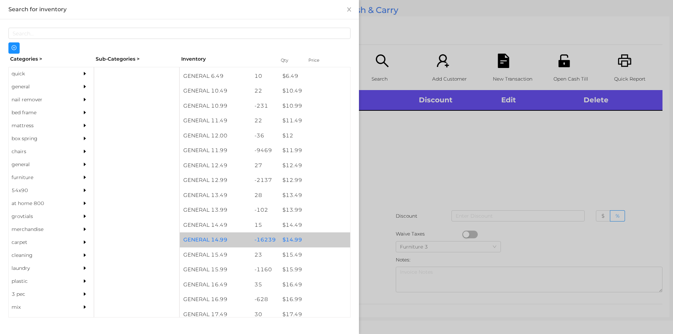
click at [289, 236] on div "$ 14.99" at bounding box center [314, 239] width 71 height 15
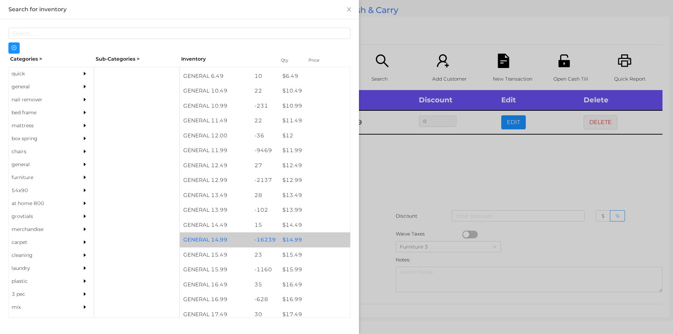
click at [290, 236] on div "$ 14.99" at bounding box center [314, 239] width 71 height 15
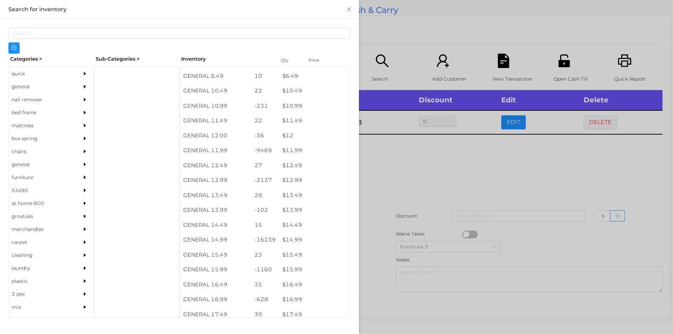
click at [397, 178] on div at bounding box center [336, 167] width 673 height 334
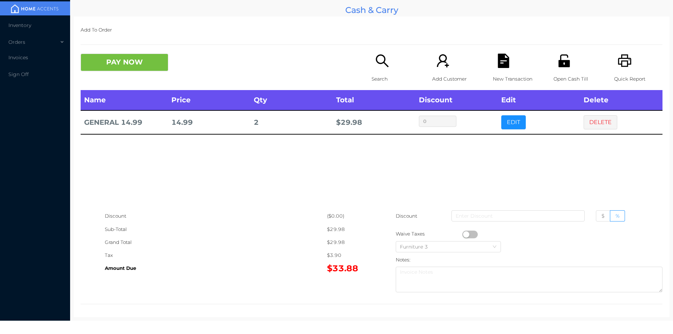
click at [373, 68] on div "Search" at bounding box center [395, 72] width 48 height 36
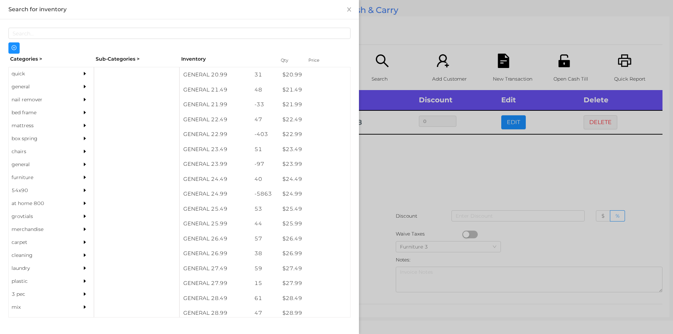
scroll to position [784, 0]
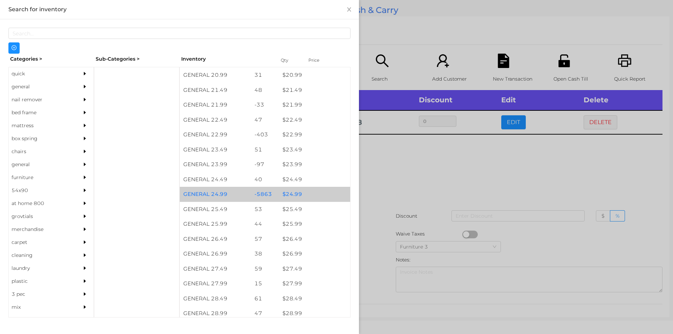
click at [288, 191] on div "$ 24.99" at bounding box center [314, 194] width 71 height 15
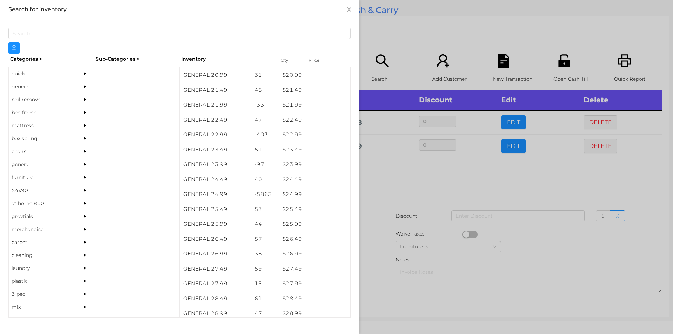
click at [397, 176] on div at bounding box center [336, 167] width 673 height 334
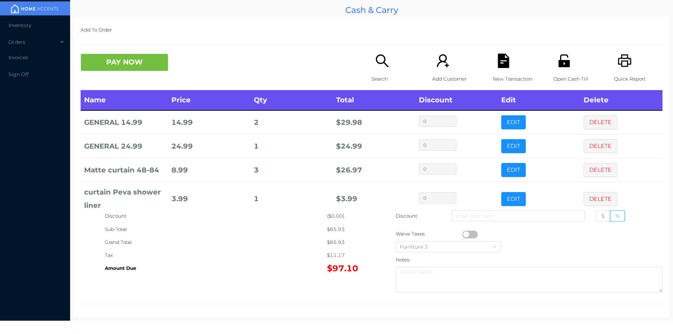
click at [378, 67] on icon "icon: search" at bounding box center [382, 61] width 14 height 14
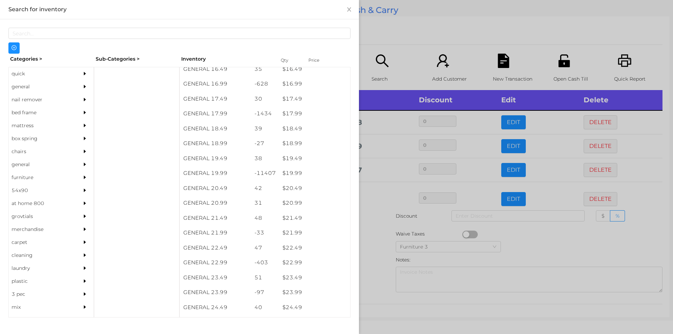
scroll to position [656, 0]
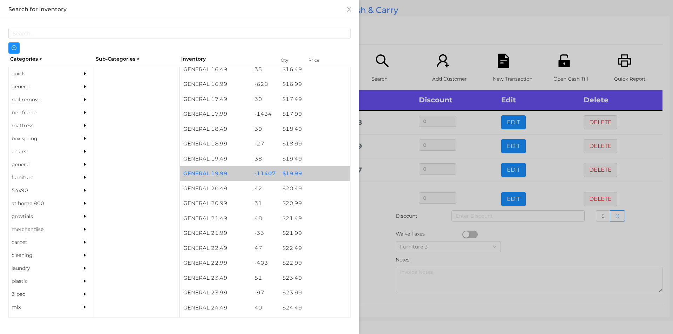
click at [286, 170] on div "$ 19.99" at bounding box center [314, 173] width 71 height 15
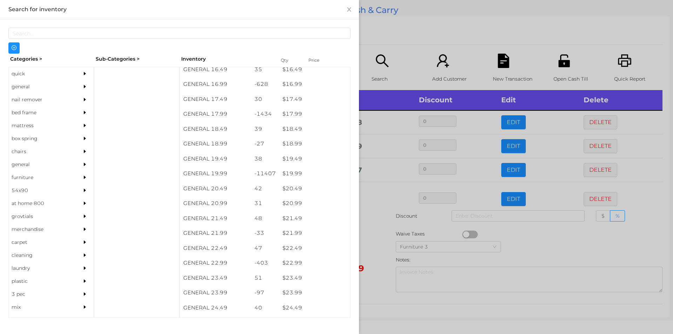
click at [372, 233] on div at bounding box center [336, 167] width 673 height 334
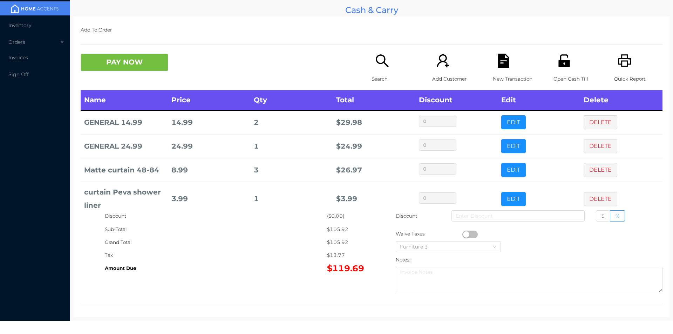
scroll to position [37, 0]
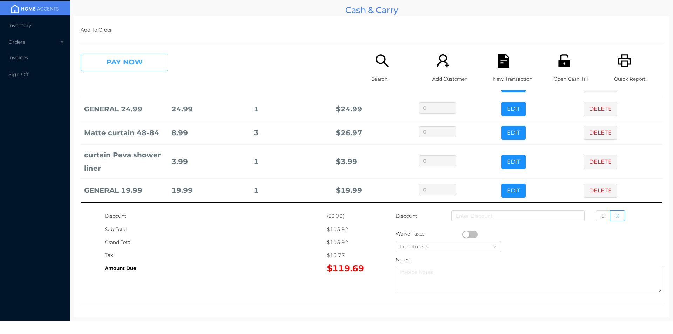
click at [140, 63] on button "PAY NOW" at bounding box center [125, 63] width 88 height 18
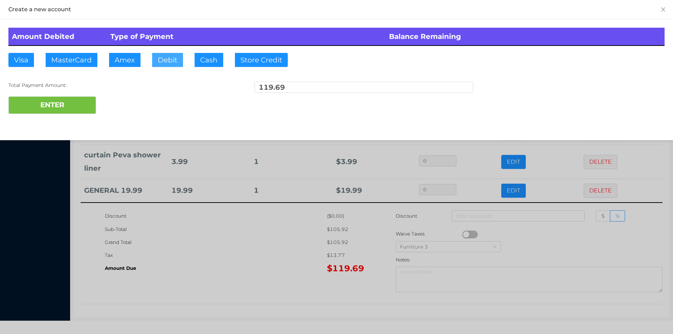
click at [166, 59] on button "Debit" at bounding box center [167, 60] width 31 height 14
click at [77, 107] on button "ENTER" at bounding box center [52, 105] width 88 height 18
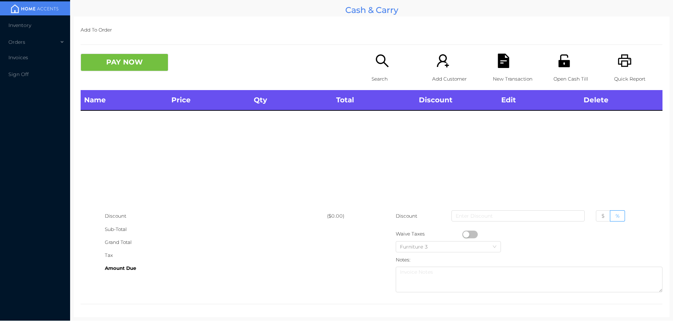
scroll to position [0, 0]
click at [376, 71] on div "Search" at bounding box center [395, 72] width 48 height 36
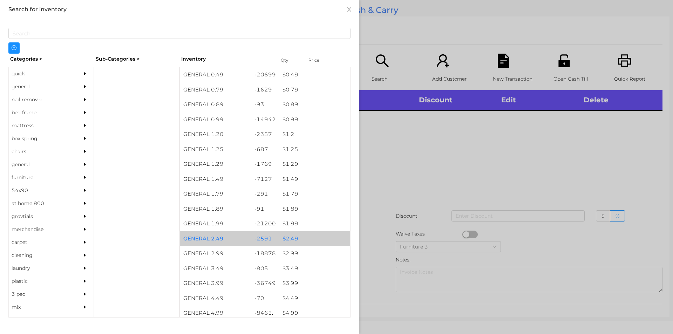
click at [291, 232] on div "$ 2.49" at bounding box center [314, 238] width 71 height 15
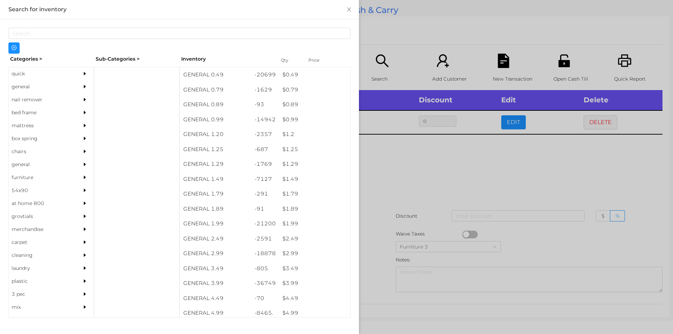
click at [517, 164] on div at bounding box center [336, 167] width 673 height 334
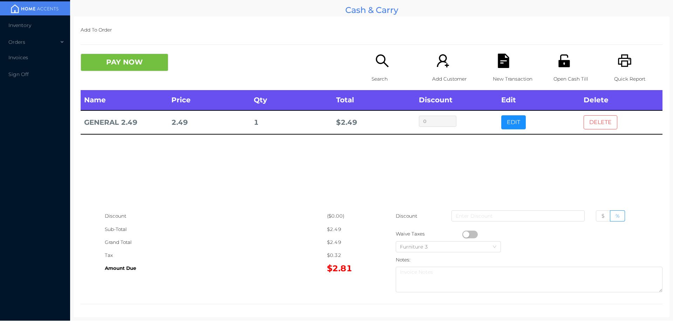
click at [610, 127] on button "DELETE" at bounding box center [600, 122] width 34 height 14
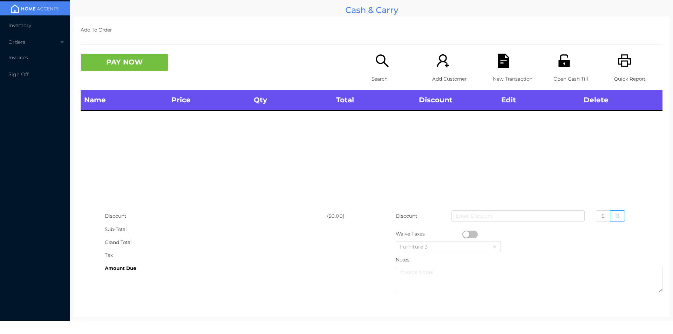
click at [624, 59] on icon "icon: printer" at bounding box center [624, 61] width 14 height 14
click at [143, 64] on button "PAY NOW" at bounding box center [125, 63] width 88 height 18
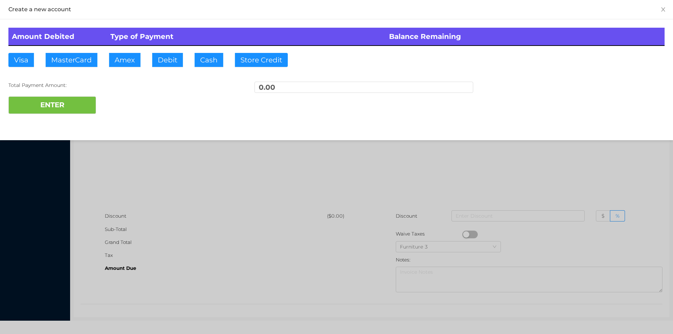
click at [370, 156] on div at bounding box center [336, 167] width 673 height 334
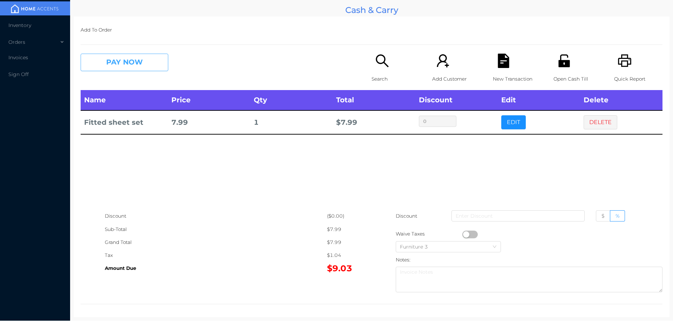
click at [133, 63] on button "PAY NOW" at bounding box center [125, 63] width 88 height 18
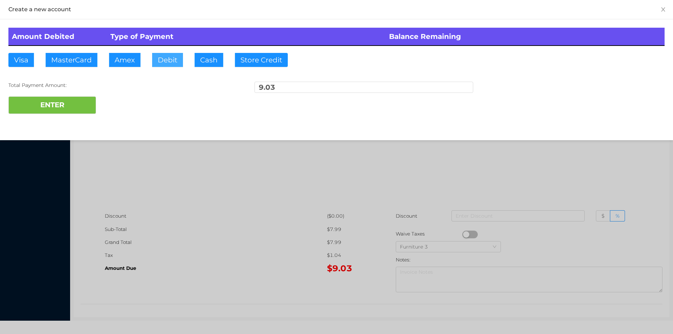
click at [165, 60] on button "Debit" at bounding box center [167, 60] width 31 height 14
click at [76, 112] on button "ENTER" at bounding box center [52, 105] width 88 height 18
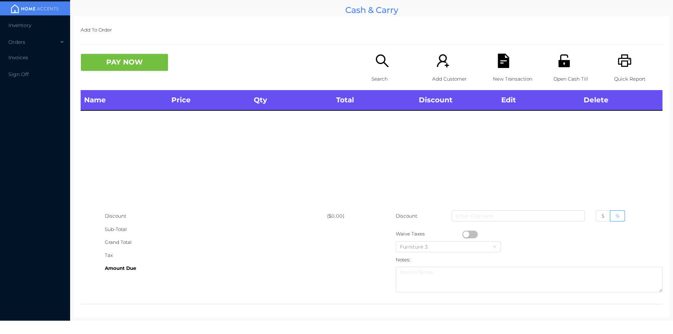
click at [378, 65] on icon "icon: search" at bounding box center [382, 61] width 14 height 14
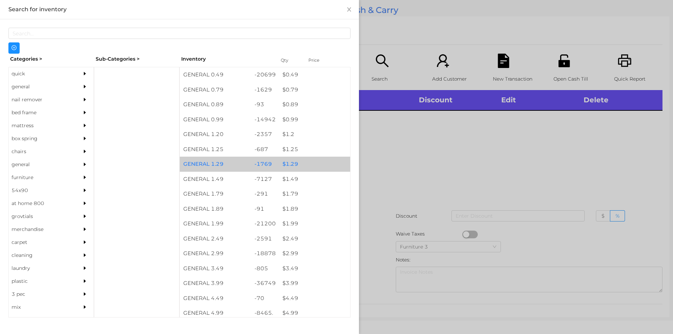
click at [290, 166] on div "$ 1.29" at bounding box center [314, 164] width 71 height 15
click at [293, 163] on div "$ 1.29" at bounding box center [314, 164] width 71 height 15
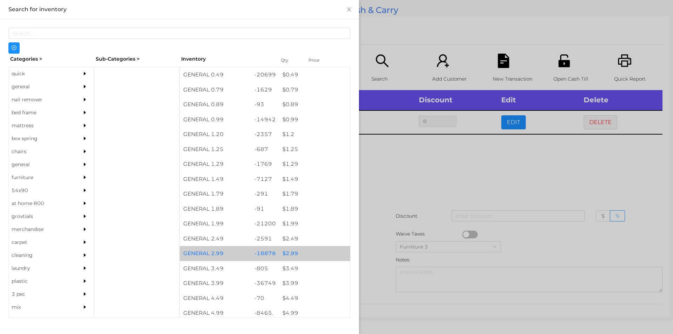
click at [290, 254] on div "$ 2.99" at bounding box center [314, 253] width 71 height 15
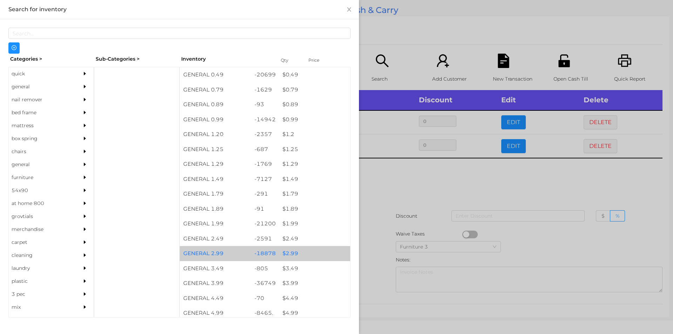
click at [290, 249] on div "$ 2.99" at bounding box center [314, 253] width 71 height 15
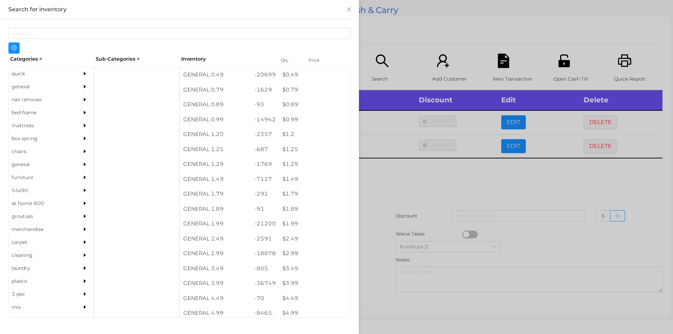
click at [384, 198] on div at bounding box center [336, 167] width 673 height 334
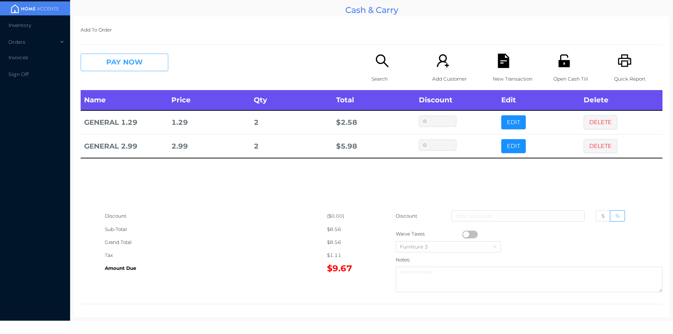
click at [118, 61] on button "PAY NOW" at bounding box center [125, 63] width 88 height 18
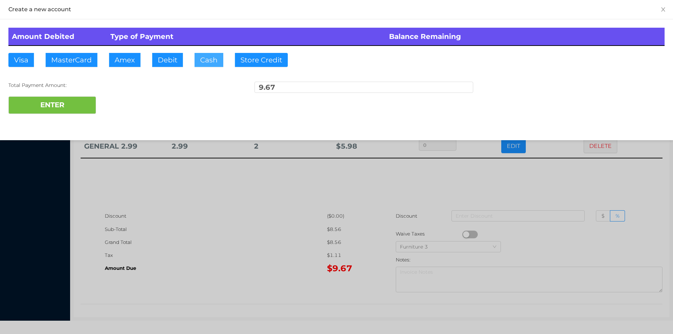
click at [198, 56] on button "Cash" at bounding box center [208, 60] width 29 height 14
type input "50."
click at [71, 109] on button "ENTER" at bounding box center [52, 105] width 88 height 18
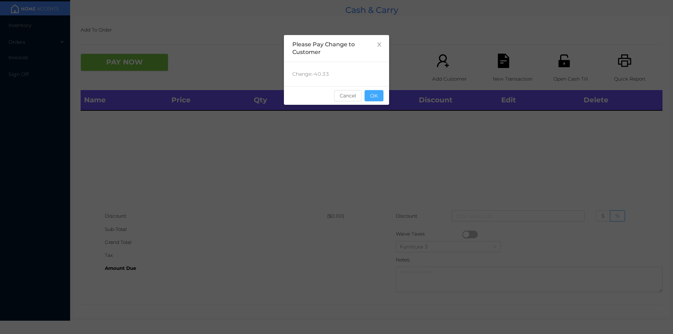
click at [375, 92] on button "OK" at bounding box center [373, 95] width 19 height 11
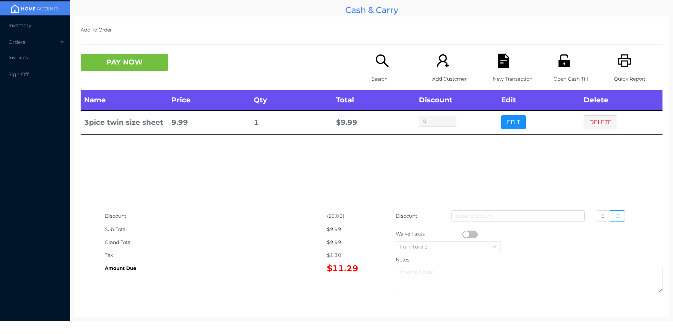
click at [382, 71] on div "Search" at bounding box center [395, 72] width 48 height 36
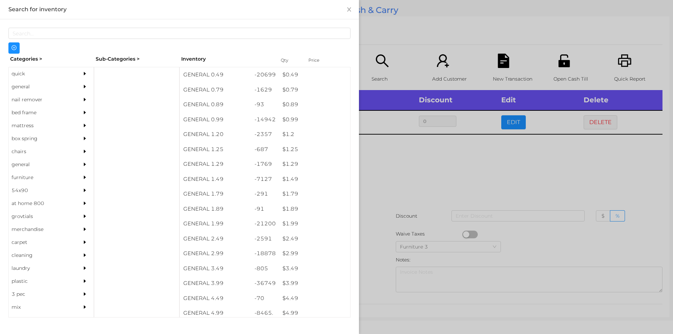
click at [284, 253] on div "$ 2.99" at bounding box center [314, 253] width 71 height 15
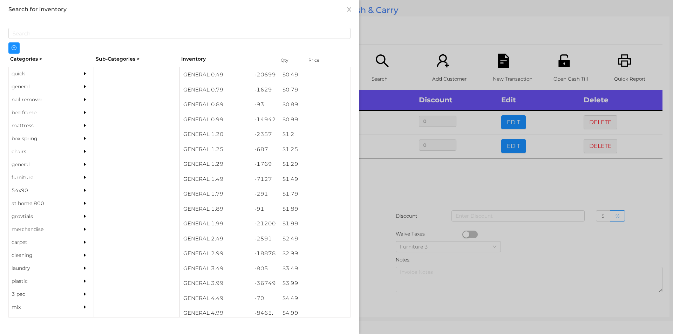
click at [412, 189] on div at bounding box center [336, 167] width 673 height 334
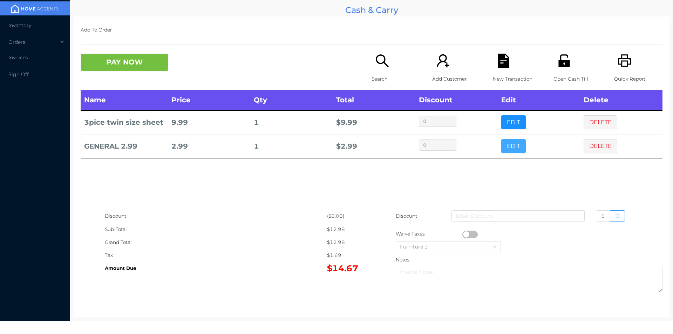
click at [513, 144] on button "EDIT" at bounding box center [513, 146] width 25 height 14
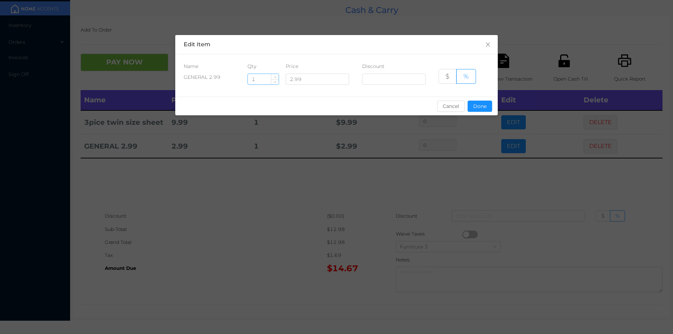
click at [268, 80] on input "1" at bounding box center [263, 79] width 31 height 11
type input "8"
click at [473, 110] on button "Done" at bounding box center [479, 106] width 25 height 11
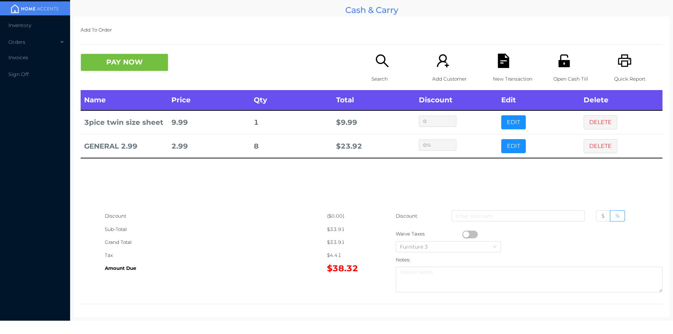
click at [477, 161] on div "sentinelStart Edit Item Name Qty Price Discount GENERAL 2.99 8 2.99 $ % Cancel …" at bounding box center [336, 167] width 673 height 334
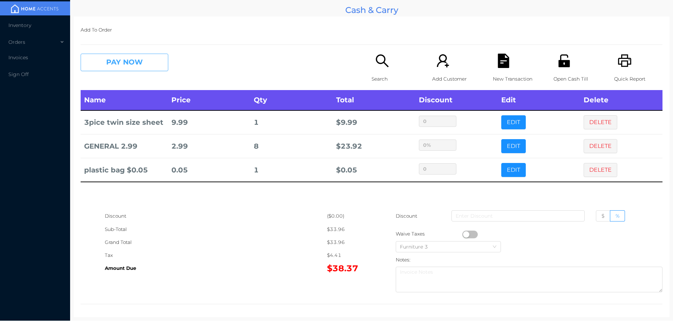
click at [144, 61] on button "PAY NOW" at bounding box center [125, 63] width 88 height 18
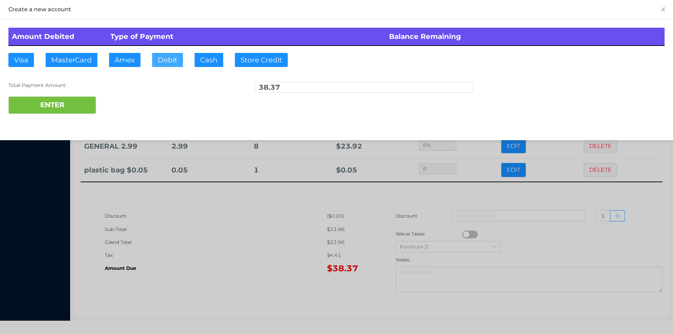
click at [164, 63] on button "Debit" at bounding box center [167, 60] width 31 height 14
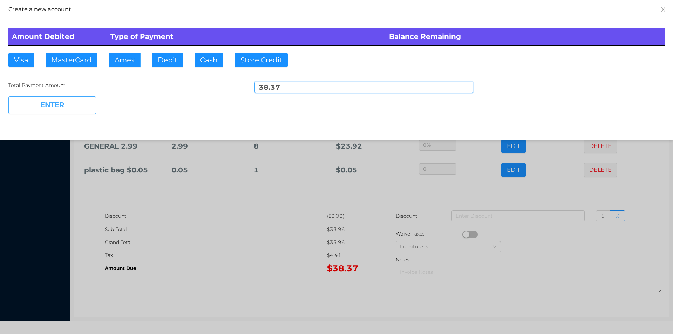
click at [71, 109] on button "ENTER" at bounding box center [52, 105] width 88 height 18
type input "0"
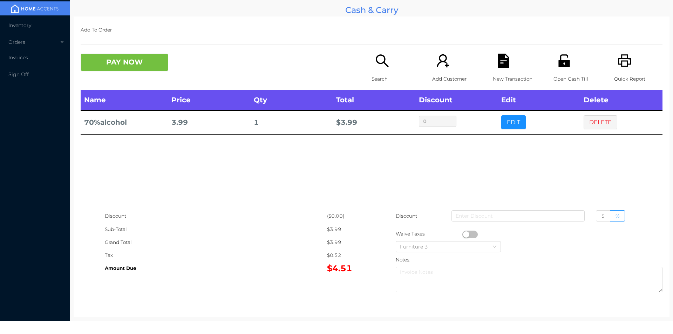
click at [617, 63] on icon "icon: printer" at bounding box center [624, 61] width 14 height 14
click at [596, 127] on button "DELETE" at bounding box center [600, 122] width 34 height 14
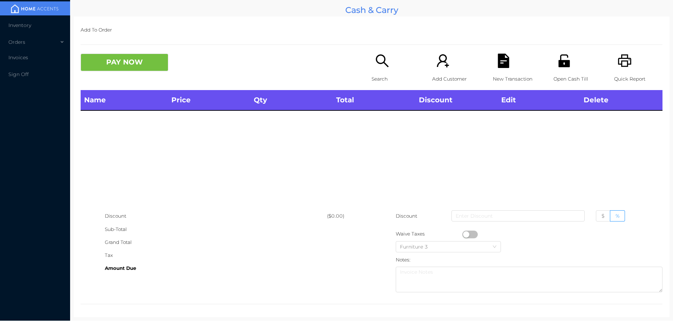
click at [110, 69] on button "PAY NOW" at bounding box center [125, 63] width 88 height 18
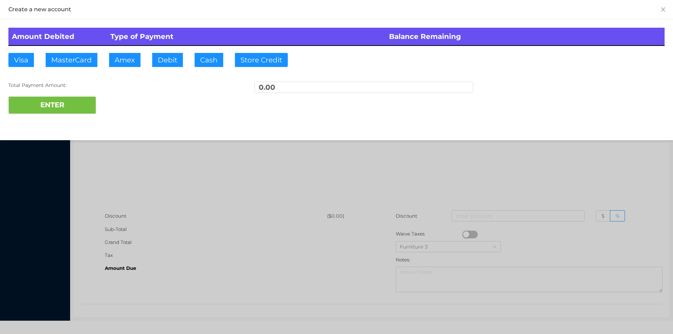
click at [292, 167] on div at bounding box center [336, 167] width 673 height 334
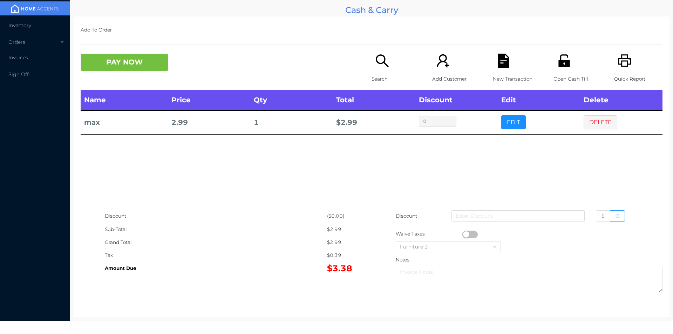
click at [107, 64] on button "PAY NOW" at bounding box center [125, 63] width 88 height 18
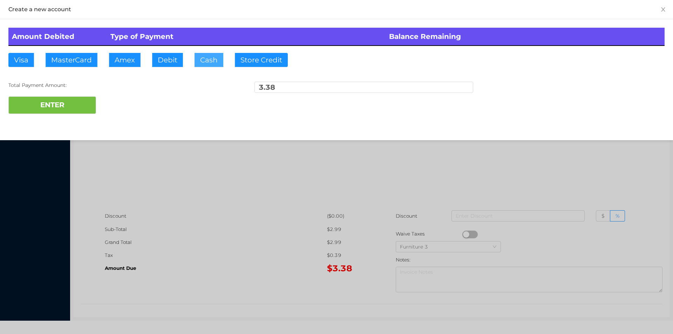
click at [204, 62] on button "Cash" at bounding box center [208, 60] width 29 height 14
type input "4."
click at [76, 112] on button "ENTER" at bounding box center [52, 105] width 88 height 18
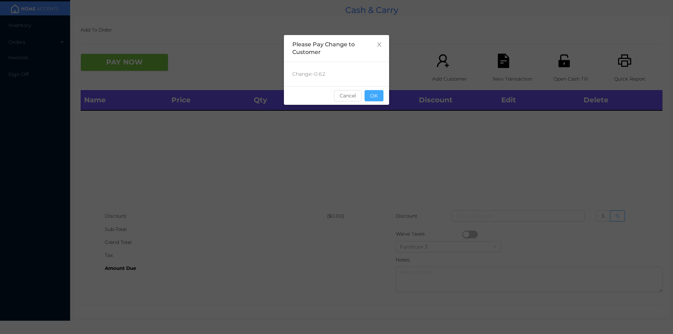
click at [377, 100] on button "OK" at bounding box center [373, 95] width 19 height 11
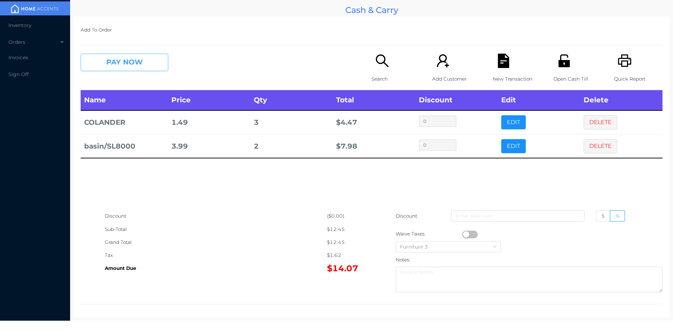
click at [122, 62] on button "PAY NOW" at bounding box center [125, 63] width 88 height 18
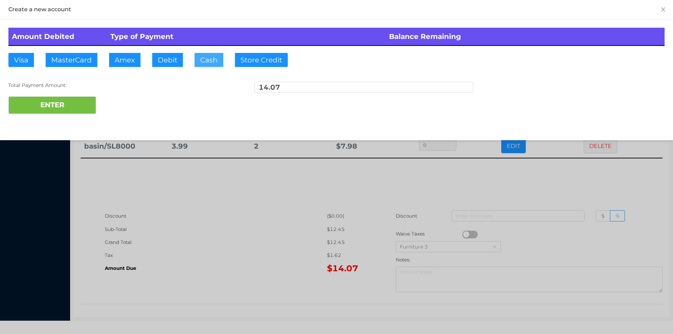
click at [206, 58] on button "Cash" at bounding box center [208, 60] width 29 height 14
click at [80, 102] on button "ENTER" at bounding box center [52, 105] width 88 height 18
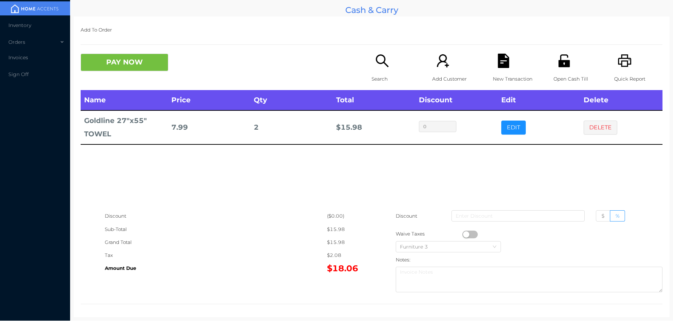
click at [622, 71] on div "Quick Report" at bounding box center [638, 72] width 48 height 36
click at [594, 130] on button "DELETE" at bounding box center [600, 128] width 34 height 14
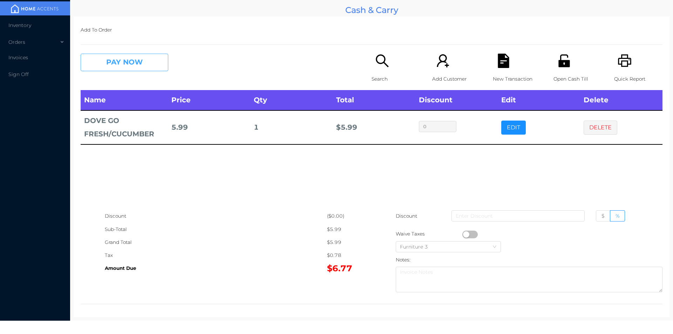
click at [114, 60] on button "PAY NOW" at bounding box center [125, 63] width 88 height 18
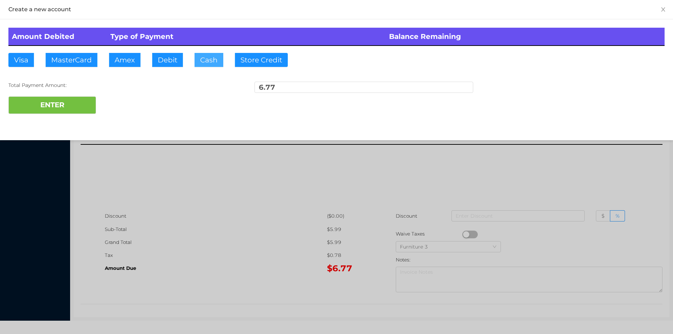
click at [198, 58] on button "Cash" at bounding box center [208, 60] width 29 height 14
type input "20."
click at [74, 97] on button "ENTER" at bounding box center [52, 105] width 88 height 18
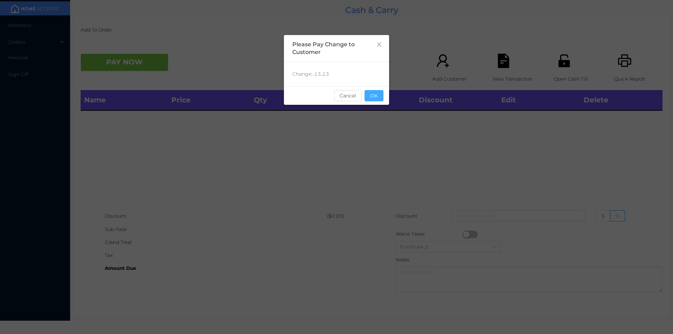
click at [376, 97] on button "OK" at bounding box center [373, 95] width 19 height 11
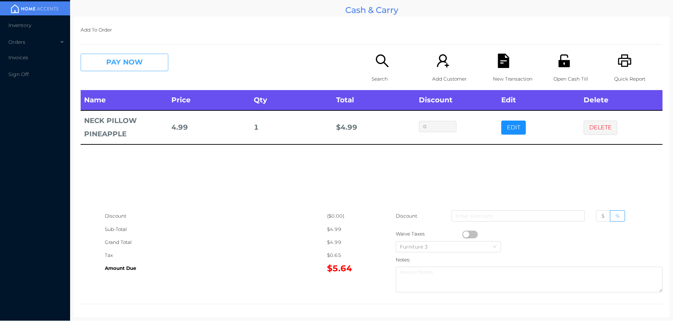
click at [113, 64] on button "PAY NOW" at bounding box center [125, 63] width 88 height 18
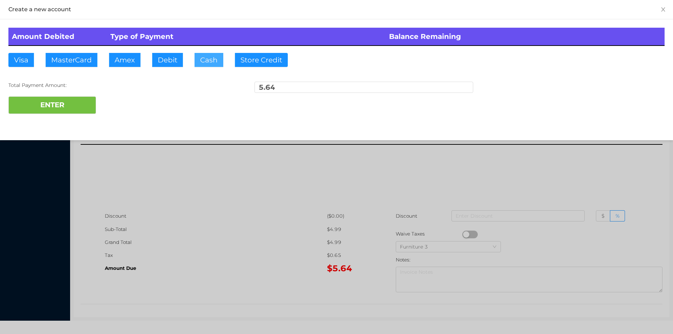
click at [210, 53] on button "Cash" at bounding box center [208, 60] width 29 height 14
type input "20."
click at [65, 105] on button "ENTER" at bounding box center [52, 105] width 88 height 18
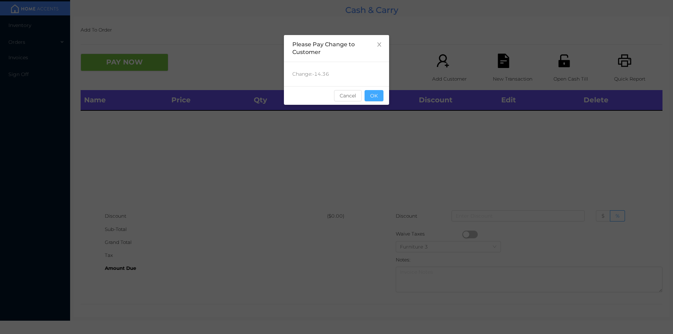
click at [371, 101] on button "OK" at bounding box center [373, 95] width 19 height 11
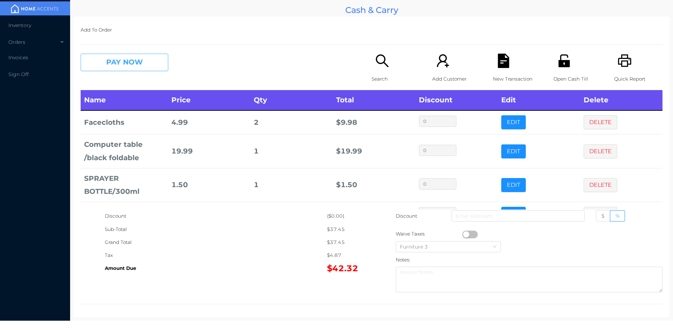
click at [138, 62] on button "PAY NOW" at bounding box center [125, 63] width 88 height 18
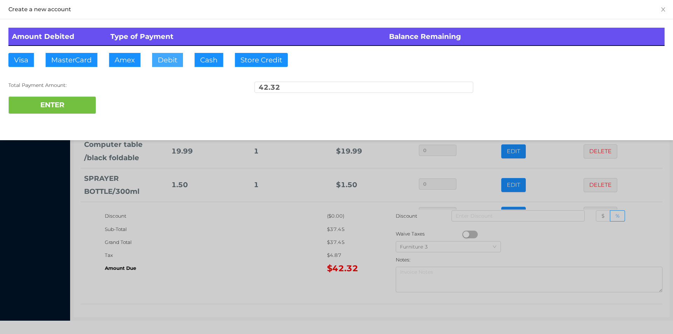
click at [166, 57] on button "Debit" at bounding box center [167, 60] width 31 height 14
click at [83, 112] on button "ENTER" at bounding box center [52, 105] width 88 height 18
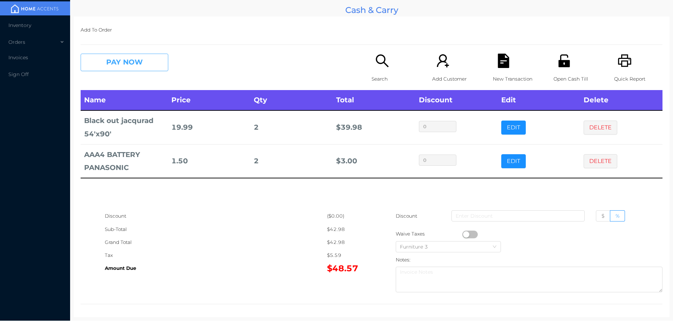
click at [128, 66] on button "PAY NOW" at bounding box center [125, 63] width 88 height 18
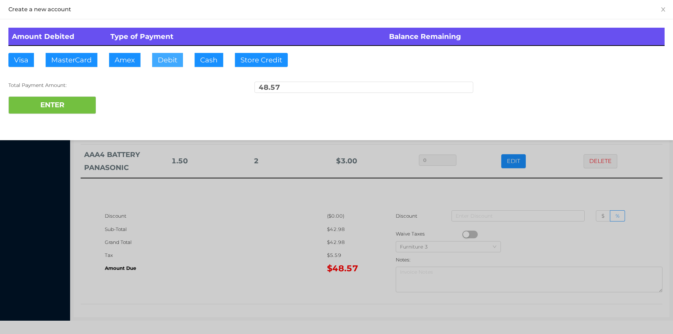
click at [164, 61] on button "Debit" at bounding box center [167, 60] width 31 height 14
click at [69, 108] on button "ENTER" at bounding box center [52, 105] width 88 height 18
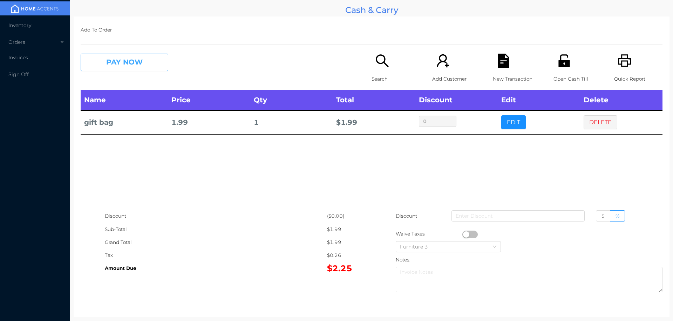
click at [139, 62] on button "PAY NOW" at bounding box center [125, 63] width 88 height 18
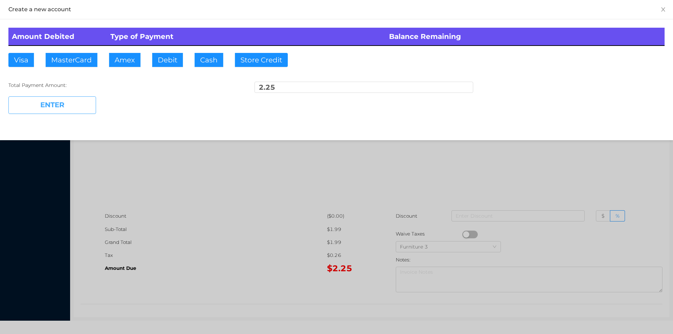
click at [79, 107] on button "ENTER" at bounding box center [52, 105] width 88 height 18
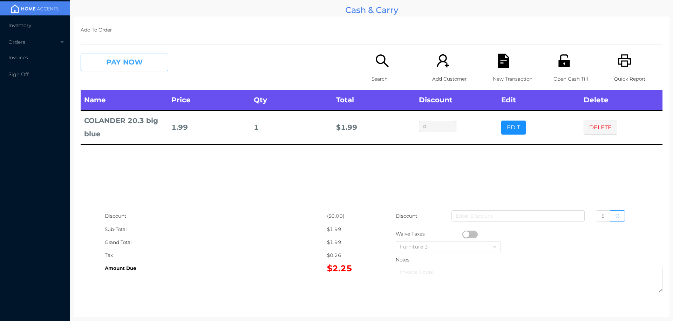
click at [121, 56] on button "PAY NOW" at bounding box center [125, 63] width 88 height 18
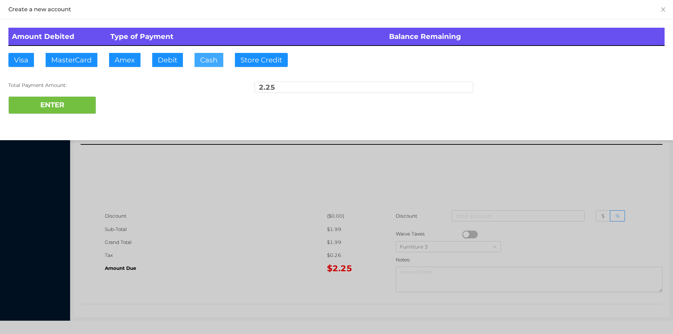
click at [204, 61] on button "Cash" at bounding box center [208, 60] width 29 height 14
type input "10."
click at [54, 111] on button "ENTER" at bounding box center [52, 105] width 88 height 18
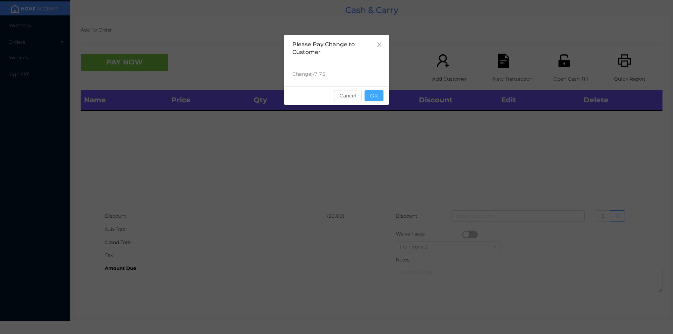
click at [376, 100] on button "OK" at bounding box center [373, 95] width 19 height 11
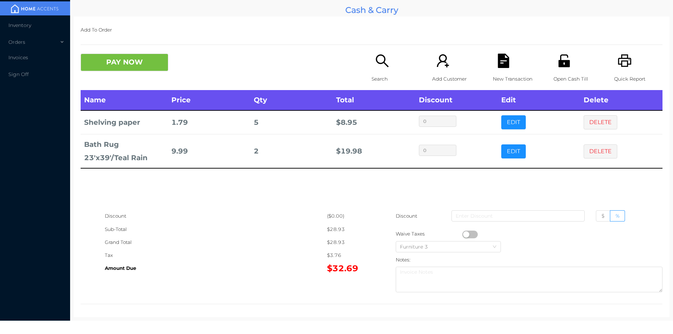
click at [114, 67] on button "PAY NOW" at bounding box center [125, 63] width 88 height 18
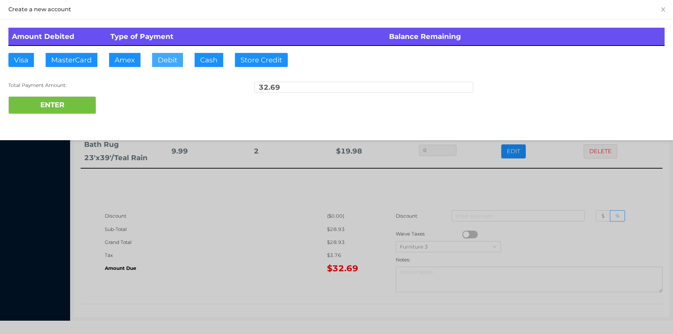
click at [166, 65] on button "Debit" at bounding box center [167, 60] width 31 height 14
click at [47, 108] on button "ENTER" at bounding box center [52, 105] width 88 height 18
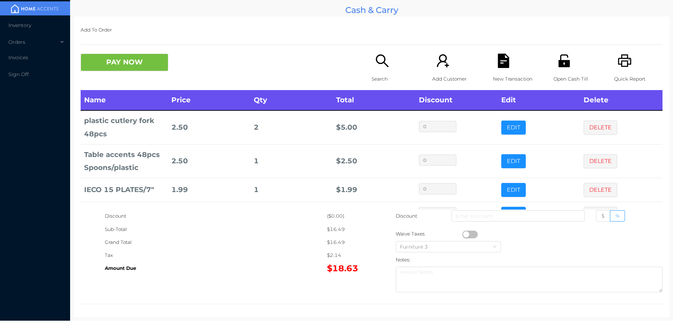
click at [384, 64] on icon "icon: search" at bounding box center [382, 61] width 14 height 14
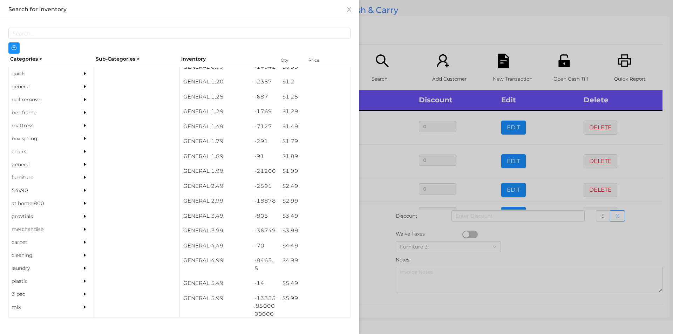
scroll to position [54, 0]
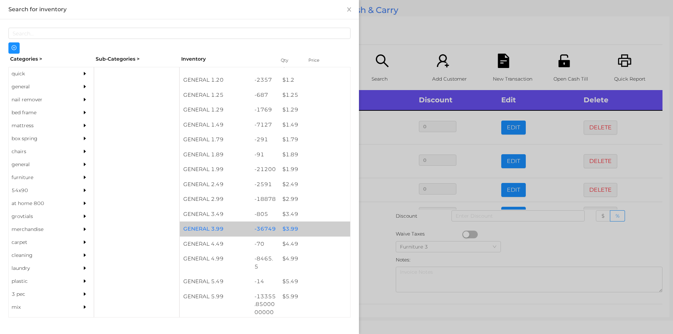
click at [287, 226] on div "$ 3.99" at bounding box center [314, 228] width 71 height 15
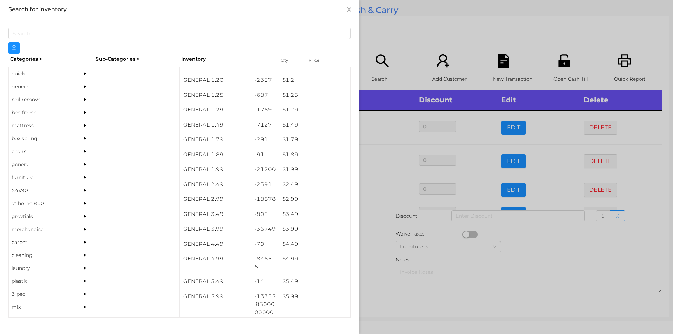
click at [376, 241] on div at bounding box center [336, 167] width 673 height 334
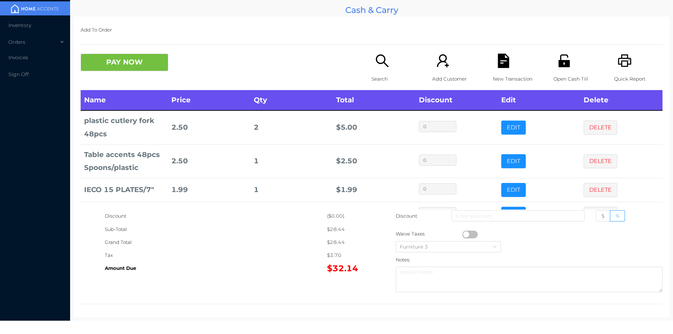
scroll to position [81, 0]
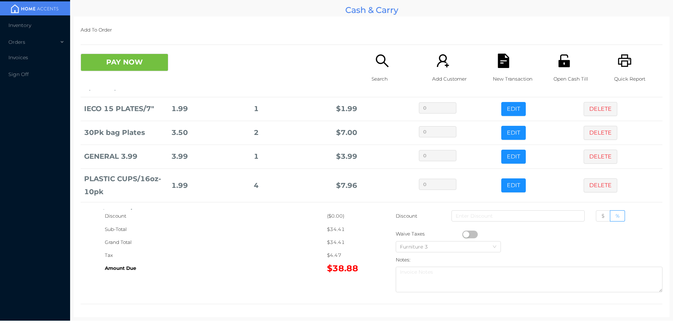
click at [136, 65] on button "PAY NOW" at bounding box center [125, 63] width 88 height 18
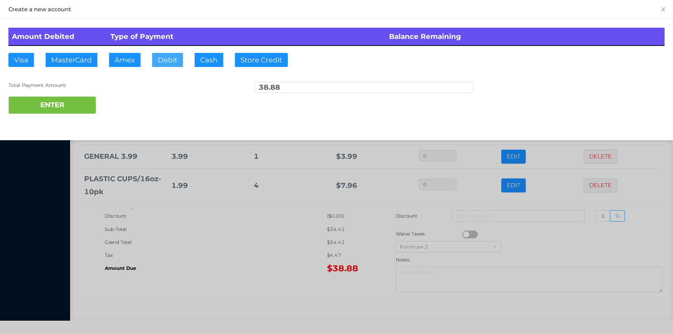
click at [169, 63] on button "Debit" at bounding box center [167, 60] width 31 height 14
click at [71, 104] on button "ENTER" at bounding box center [52, 105] width 88 height 18
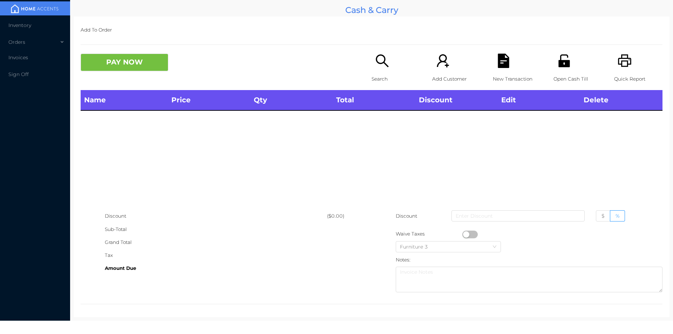
scroll to position [0, 0]
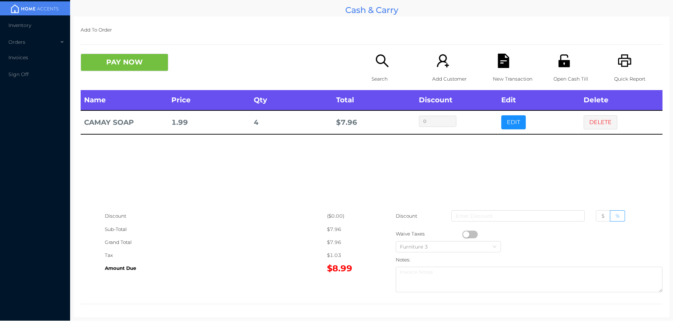
click at [557, 57] on icon "icon: unlock" at bounding box center [564, 61] width 14 height 14
click at [131, 64] on button "PAY NOW" at bounding box center [125, 63] width 88 height 18
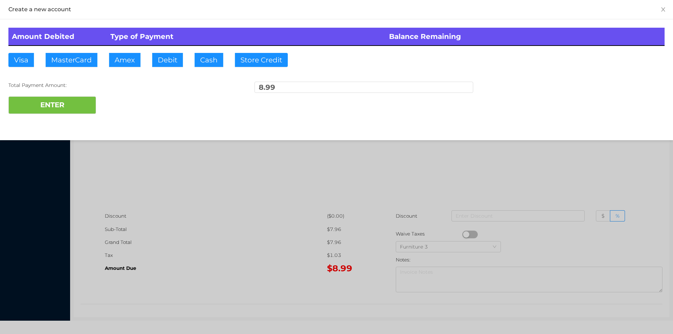
click at [517, 154] on div at bounding box center [336, 167] width 673 height 334
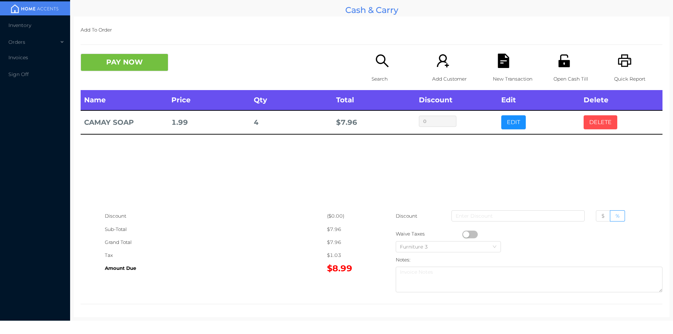
click at [598, 122] on button "DELETE" at bounding box center [600, 122] width 34 height 14
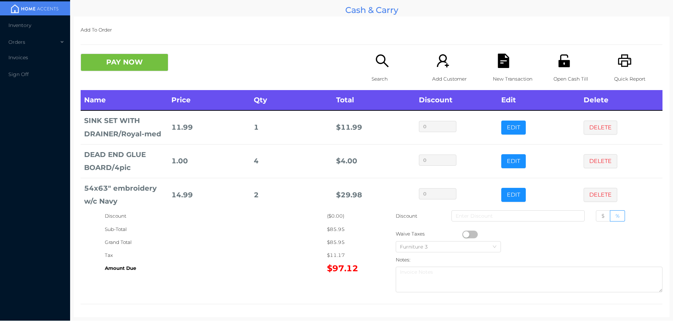
scroll to position [43, 0]
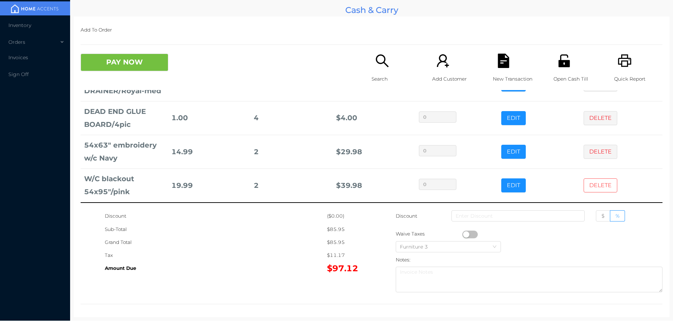
click at [590, 185] on button "DELETE" at bounding box center [600, 185] width 34 height 14
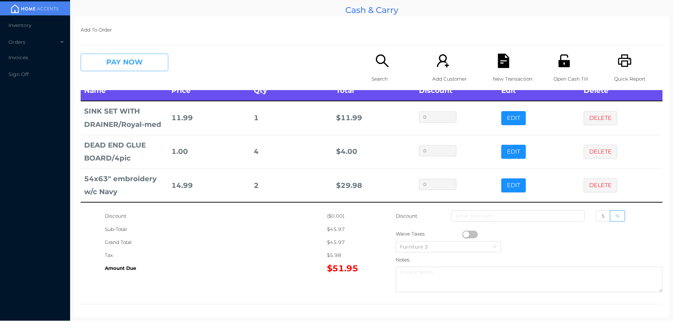
click at [142, 61] on button "PAY NOW" at bounding box center [125, 63] width 88 height 18
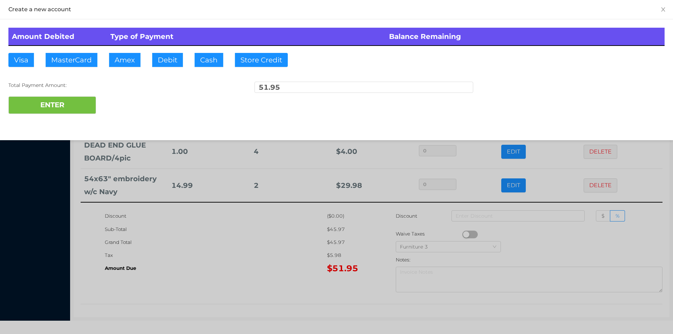
click at [121, 101] on div "ENTER" at bounding box center [336, 105] width 656 height 18
click at [253, 264] on div at bounding box center [336, 167] width 673 height 334
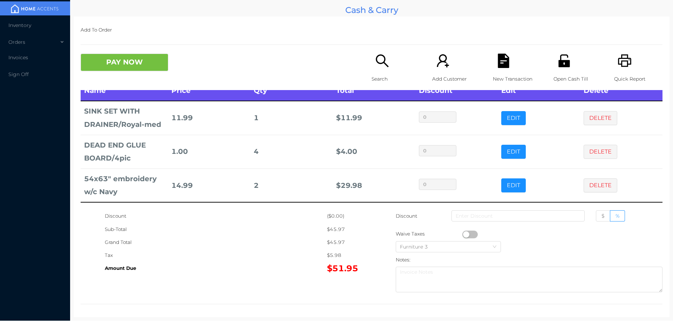
click at [505, 62] on icon "icon: file-text" at bounding box center [503, 61] width 14 height 14
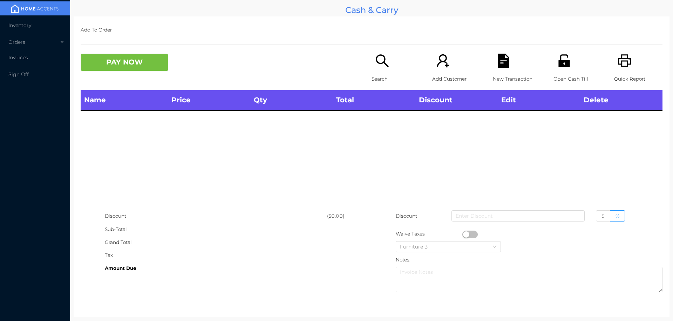
scroll to position [0, 0]
click at [560, 65] on icon "icon: unlock" at bounding box center [564, 61] width 14 height 14
click at [379, 65] on icon "icon: search" at bounding box center [382, 61] width 14 height 14
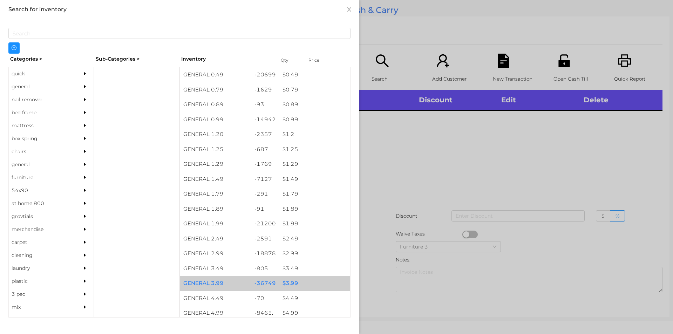
click at [282, 283] on div "$ 3.99" at bounding box center [314, 283] width 71 height 15
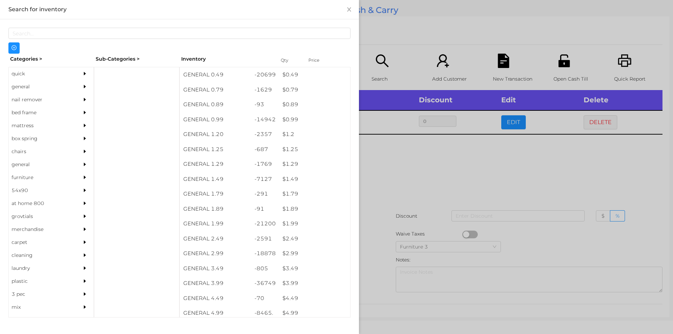
click at [380, 270] on div at bounding box center [336, 167] width 673 height 334
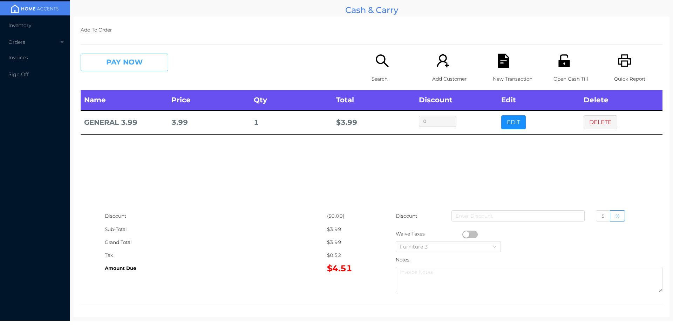
click at [129, 66] on button "PAY NOW" at bounding box center [125, 63] width 88 height 18
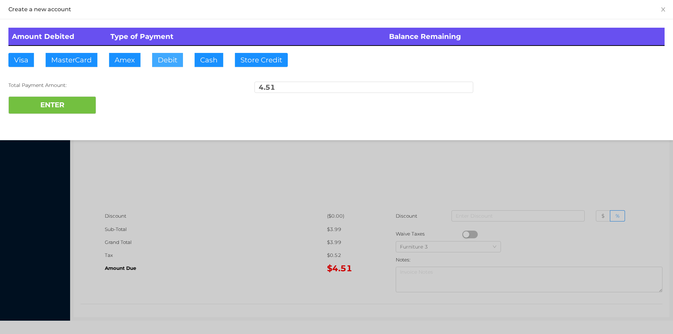
click at [161, 62] on button "Debit" at bounding box center [167, 60] width 31 height 14
click at [69, 112] on button "ENTER" at bounding box center [52, 105] width 88 height 18
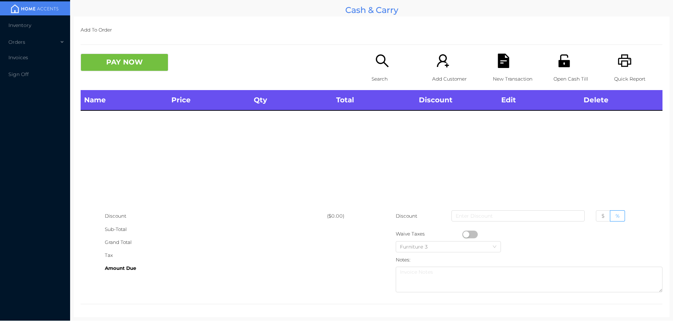
click at [385, 65] on icon "icon: search" at bounding box center [382, 61] width 14 height 14
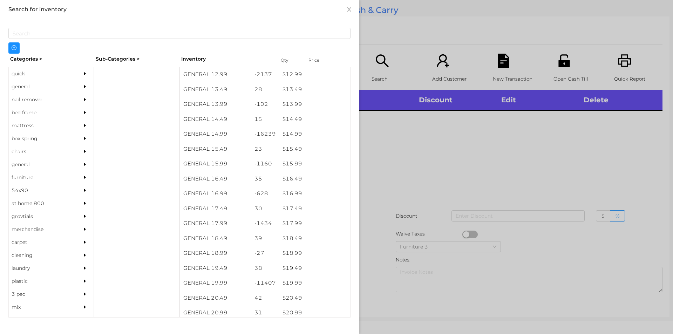
scroll to position [549, 0]
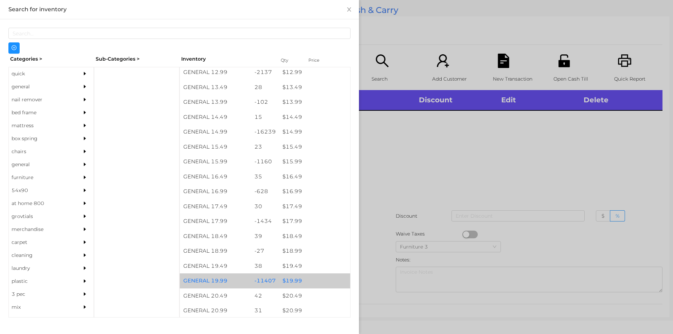
click at [295, 281] on div "$ 19.99" at bounding box center [314, 280] width 71 height 15
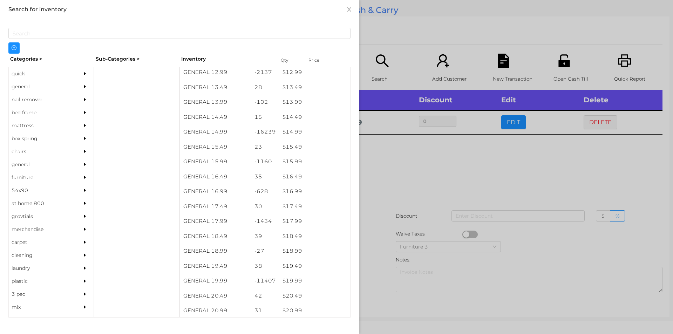
click at [378, 291] on div at bounding box center [336, 167] width 673 height 334
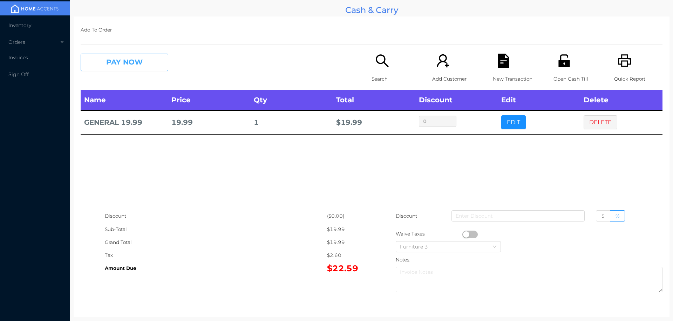
click at [105, 69] on button "PAY NOW" at bounding box center [125, 63] width 88 height 18
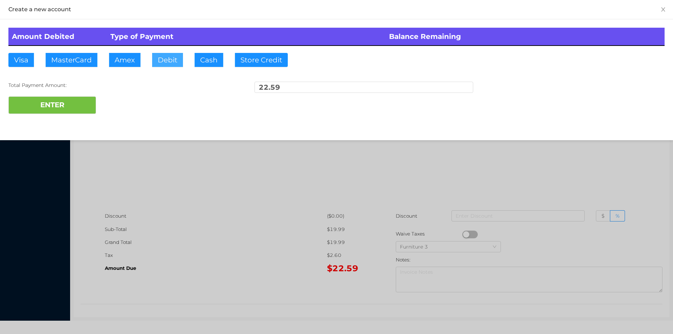
click at [175, 61] on button "Debit" at bounding box center [167, 60] width 31 height 14
click at [65, 97] on button "ENTER" at bounding box center [52, 105] width 88 height 18
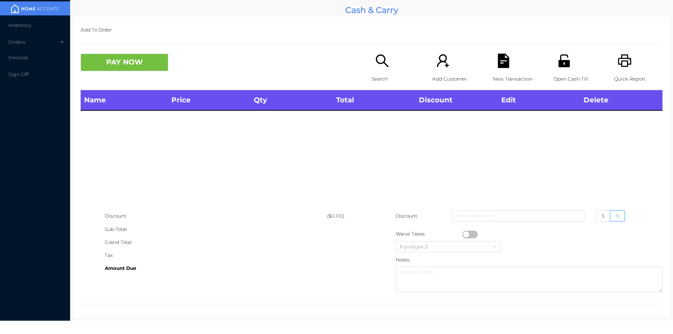
click at [381, 71] on div "Search" at bounding box center [395, 72] width 48 height 36
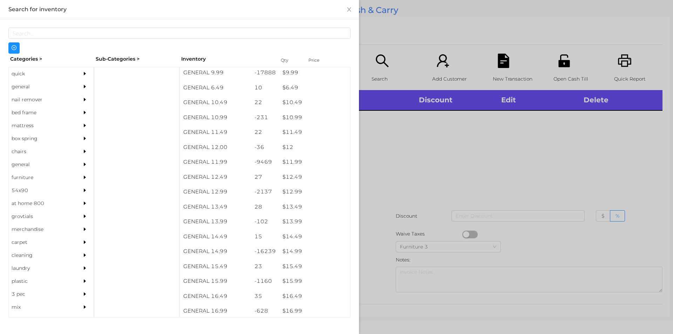
scroll to position [431, 0]
click at [288, 249] on div "$ 14.99" at bounding box center [314, 250] width 71 height 15
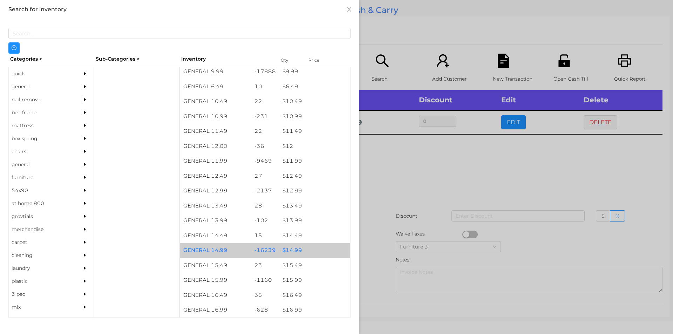
click at [290, 249] on div "$ 14.99" at bounding box center [314, 250] width 71 height 15
click at [394, 186] on div at bounding box center [336, 167] width 673 height 334
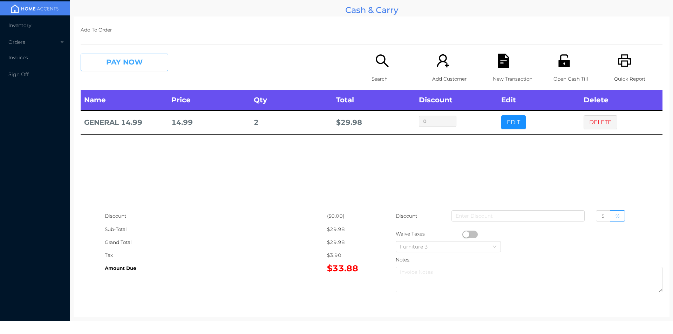
click at [139, 64] on button "PAY NOW" at bounding box center [125, 63] width 88 height 18
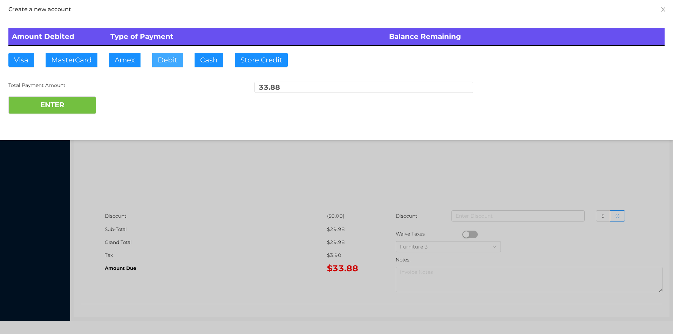
click at [165, 58] on button "Debit" at bounding box center [167, 60] width 31 height 14
click at [73, 103] on button "ENTER" at bounding box center [52, 105] width 88 height 18
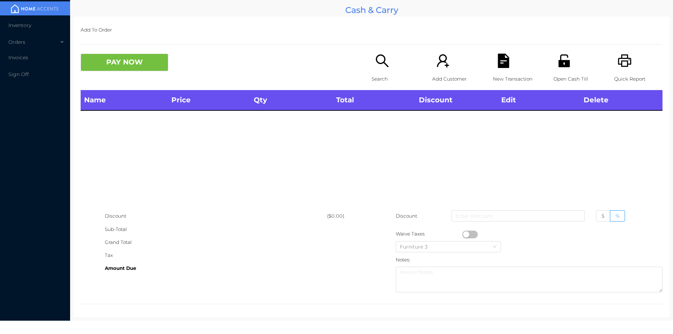
click at [562, 68] on div "Open Cash Till" at bounding box center [577, 72] width 48 height 36
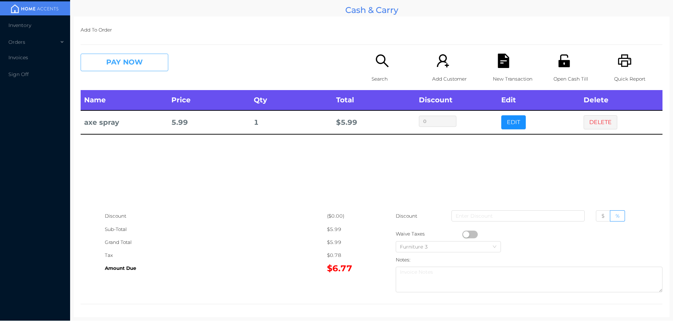
click at [116, 65] on button "PAY NOW" at bounding box center [125, 63] width 88 height 18
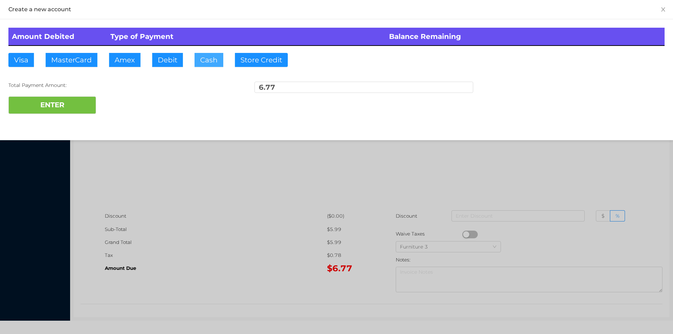
click at [210, 62] on button "Cash" at bounding box center [208, 60] width 29 height 14
type input "7."
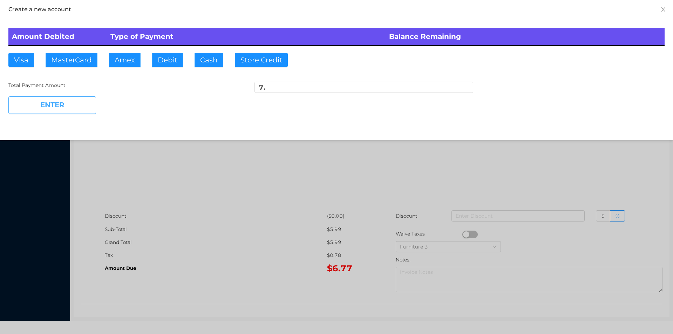
click at [71, 109] on button "ENTER" at bounding box center [52, 105] width 88 height 18
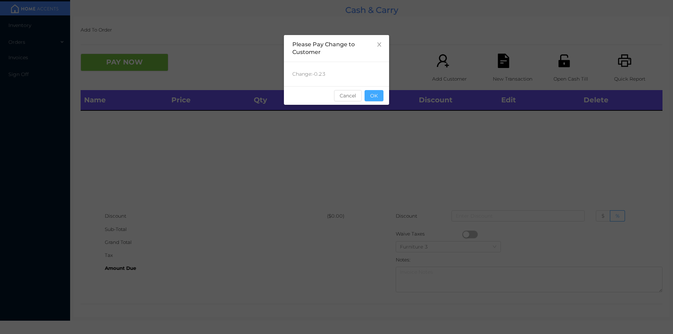
click at [377, 97] on button "OK" at bounding box center [373, 95] width 19 height 11
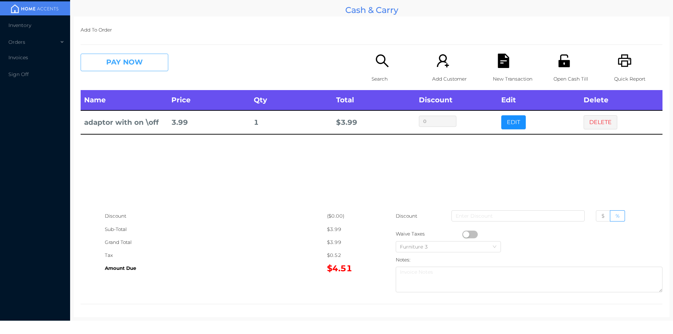
click at [119, 64] on button "PAY NOW" at bounding box center [125, 63] width 88 height 18
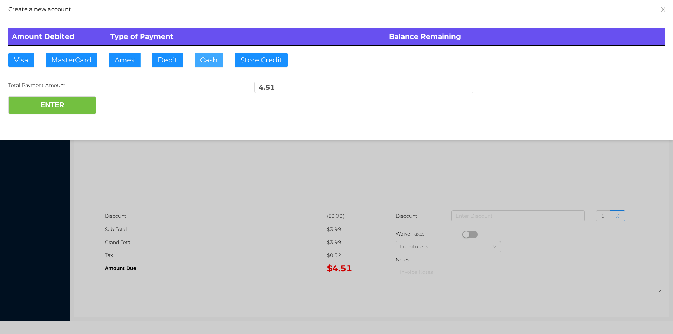
click at [204, 63] on button "Cash" at bounding box center [208, 60] width 29 height 14
click at [64, 104] on button "ENTER" at bounding box center [52, 105] width 88 height 18
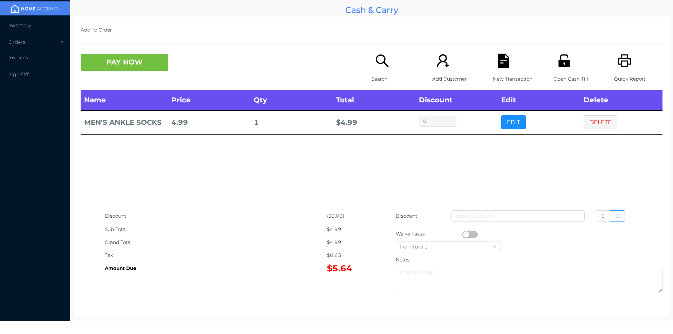
click at [372, 65] on div "Search" at bounding box center [395, 72] width 48 height 36
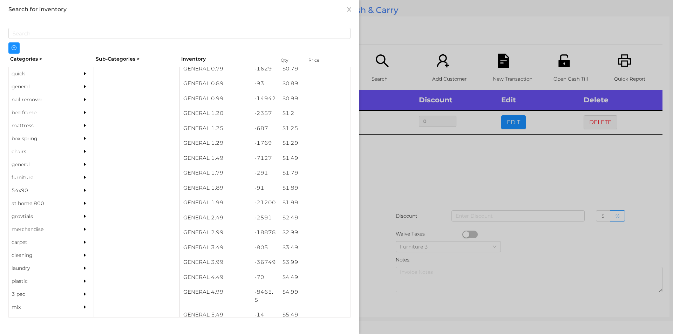
scroll to position [36, 0]
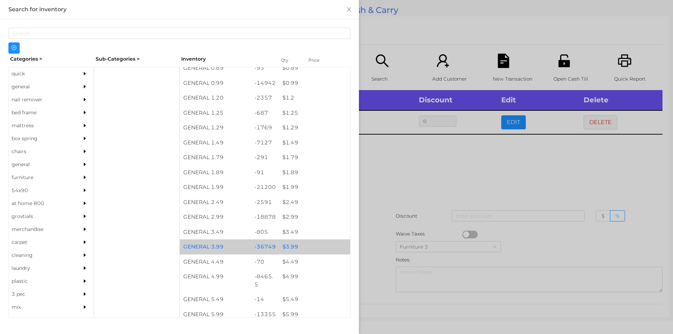
click at [287, 246] on div "$ 3.99" at bounding box center [314, 246] width 71 height 15
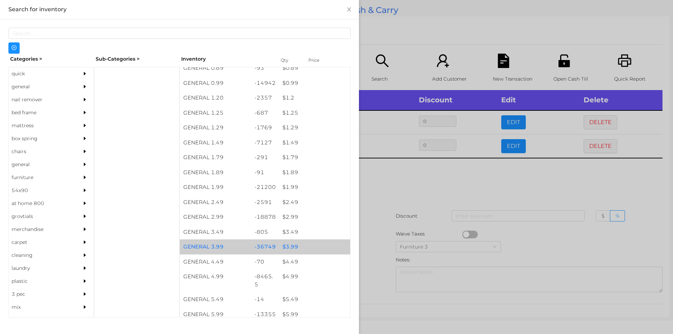
click at [286, 244] on div "$ 3.99" at bounding box center [314, 246] width 71 height 15
click at [281, 246] on div "$ 3.99" at bounding box center [314, 246] width 71 height 15
click at [279, 245] on div "$ 3.99" at bounding box center [314, 246] width 71 height 15
click at [279, 243] on div "$ 3.99" at bounding box center [314, 246] width 71 height 15
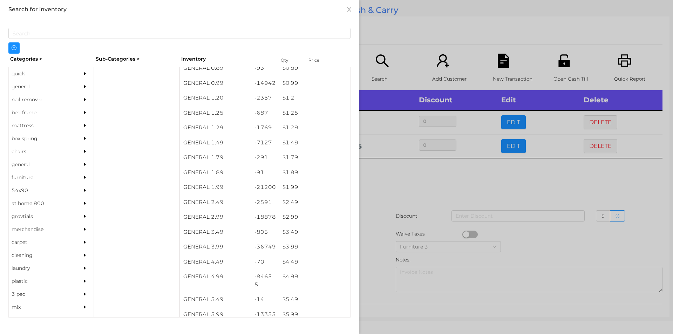
click at [371, 197] on div at bounding box center [336, 167] width 673 height 334
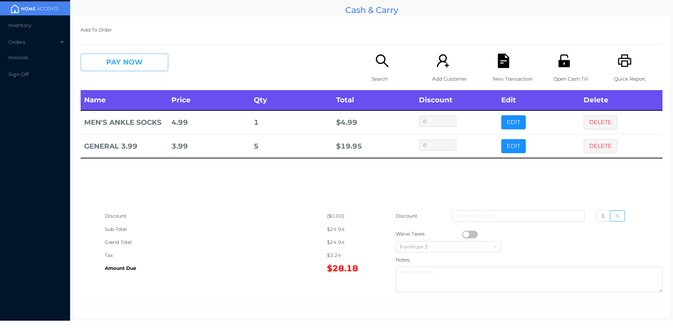
click at [141, 61] on button "PAY NOW" at bounding box center [125, 63] width 88 height 18
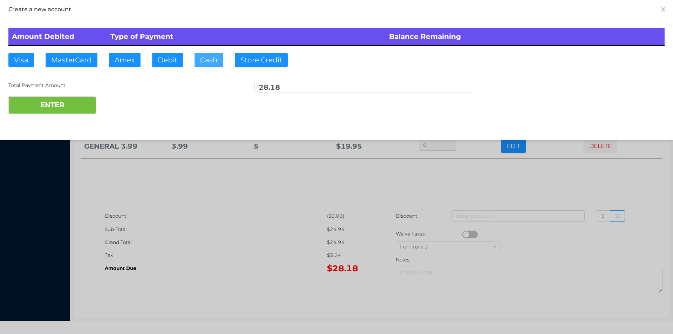
click at [210, 59] on button "Cash" at bounding box center [208, 60] width 29 height 14
type input "100."
click at [66, 112] on button "ENTER" at bounding box center [52, 105] width 88 height 18
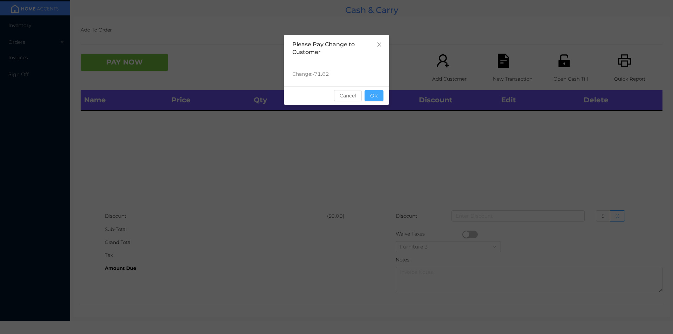
click at [376, 97] on button "OK" at bounding box center [373, 95] width 19 height 11
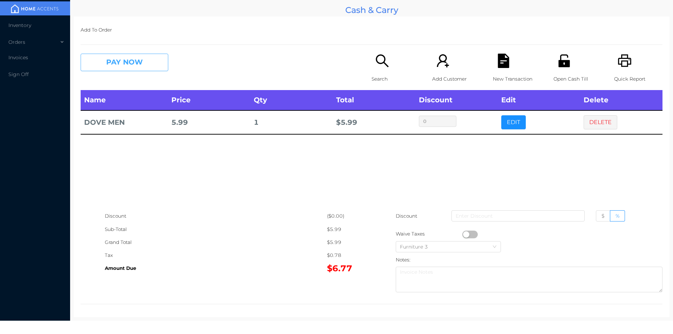
click at [112, 61] on button "PAY NOW" at bounding box center [125, 63] width 88 height 18
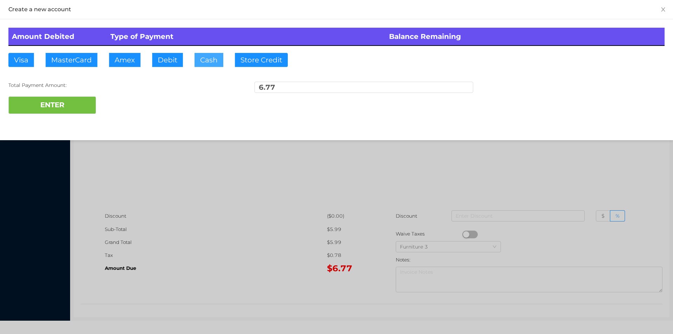
click at [211, 61] on button "Cash" at bounding box center [208, 60] width 29 height 14
click at [60, 112] on button "ENTER" at bounding box center [52, 105] width 88 height 18
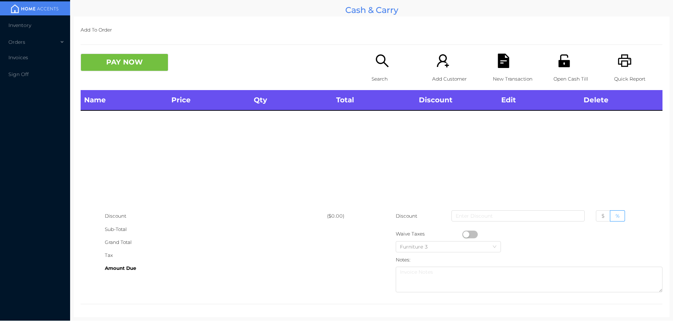
click at [376, 59] on icon "icon: search" at bounding box center [382, 60] width 13 height 13
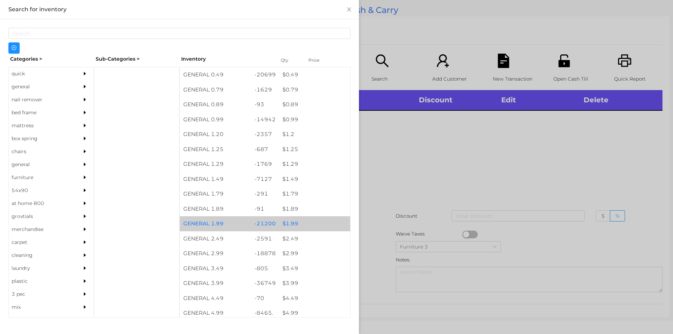
click at [294, 223] on div "$ 1.99" at bounding box center [314, 223] width 71 height 15
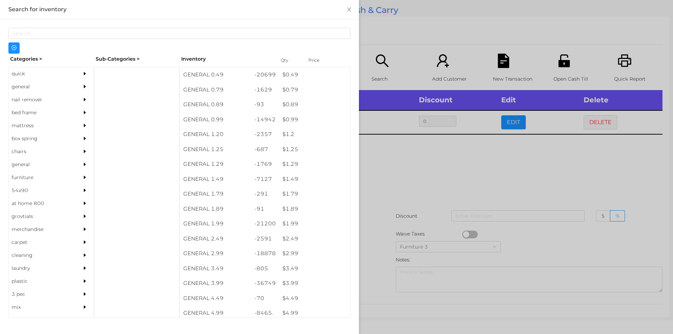
click at [371, 239] on div at bounding box center [336, 167] width 673 height 334
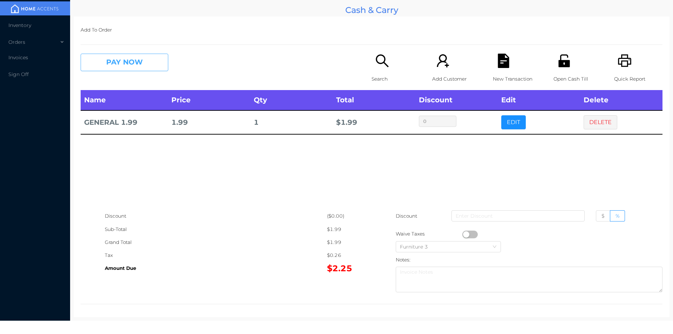
click at [143, 64] on button "PAY NOW" at bounding box center [125, 63] width 88 height 18
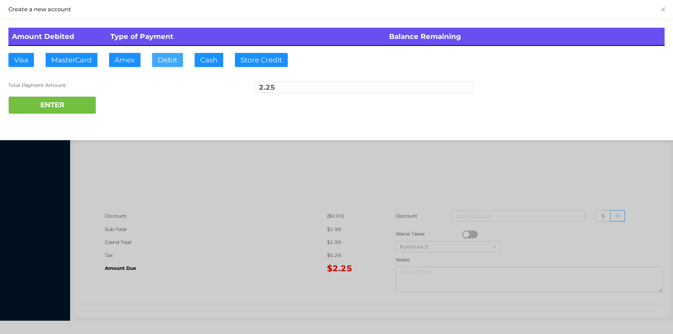
click at [169, 58] on button "Debit" at bounding box center [167, 60] width 31 height 14
click at [68, 110] on button "ENTER" at bounding box center [52, 105] width 88 height 18
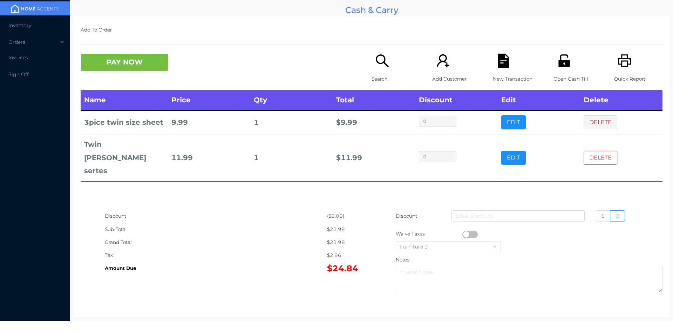
click at [591, 151] on button "DELETE" at bounding box center [600, 158] width 34 height 14
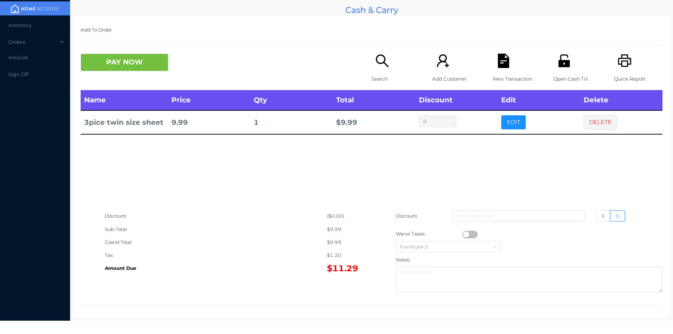
click at [382, 63] on icon "icon: search" at bounding box center [382, 60] width 13 height 13
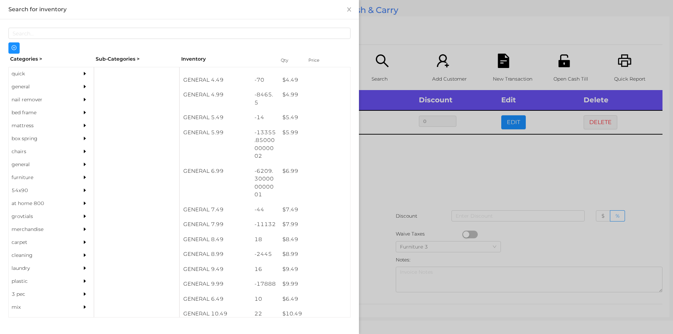
scroll to position [221, 0]
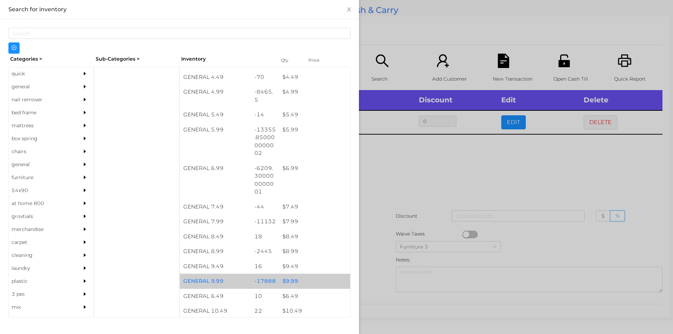
click at [287, 281] on div "$ 9.99" at bounding box center [314, 281] width 71 height 15
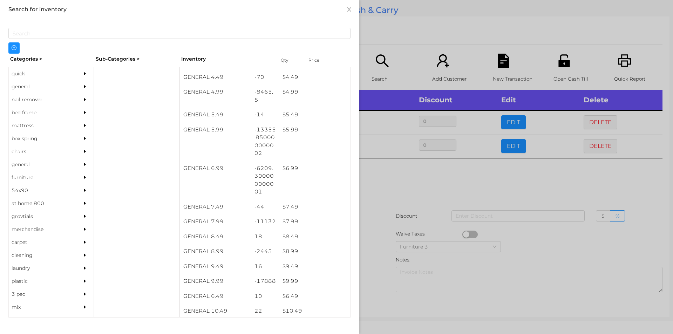
click at [384, 171] on div at bounding box center [336, 167] width 673 height 334
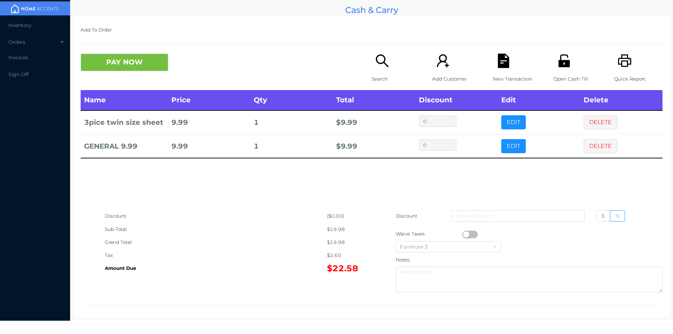
click at [134, 59] on button "PAY NOW" at bounding box center [125, 63] width 88 height 18
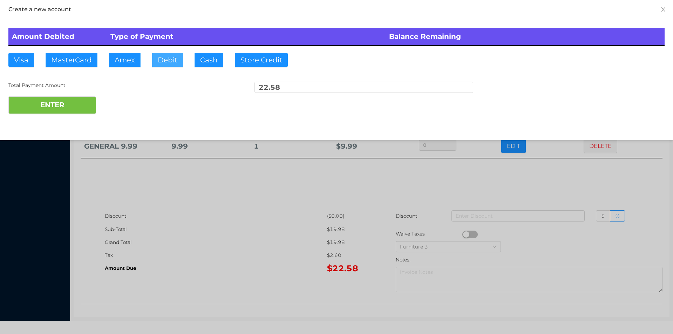
click at [160, 61] on button "Debit" at bounding box center [167, 60] width 31 height 14
click at [68, 112] on button "ENTER" at bounding box center [52, 105] width 88 height 18
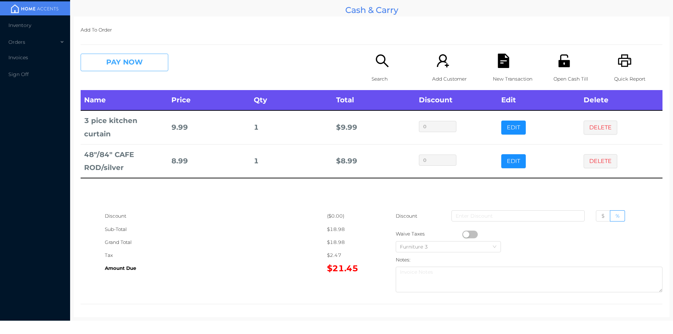
click at [128, 61] on button "PAY NOW" at bounding box center [125, 63] width 88 height 18
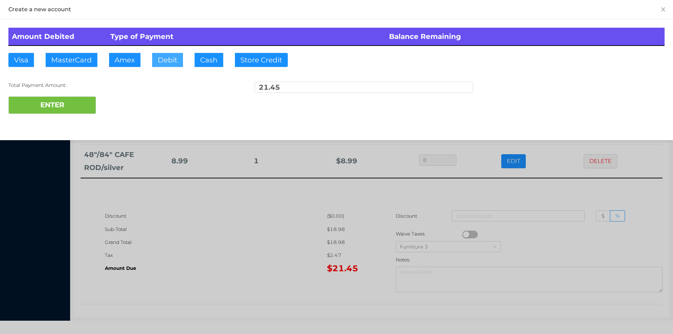
click at [169, 61] on button "Debit" at bounding box center [167, 60] width 31 height 14
click at [71, 112] on button "ENTER" at bounding box center [52, 105] width 88 height 18
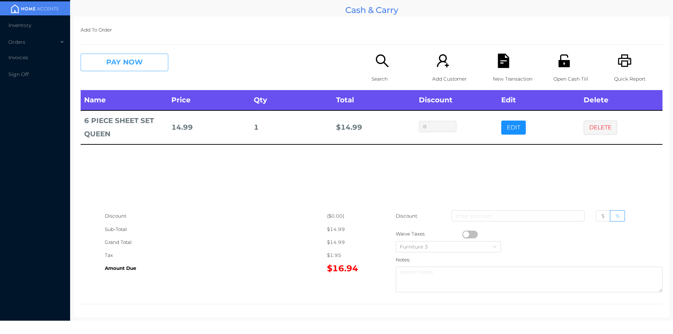
click at [145, 62] on button "PAY NOW" at bounding box center [125, 63] width 88 height 18
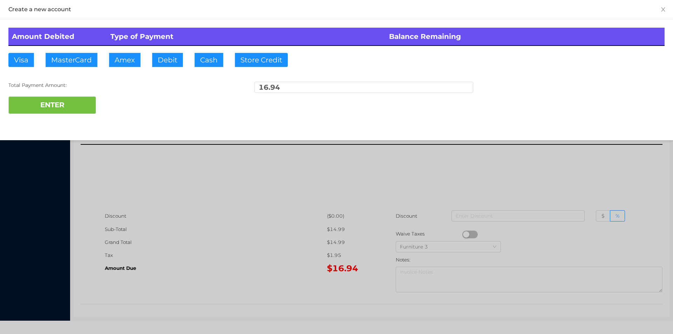
click at [238, 178] on div at bounding box center [336, 167] width 673 height 334
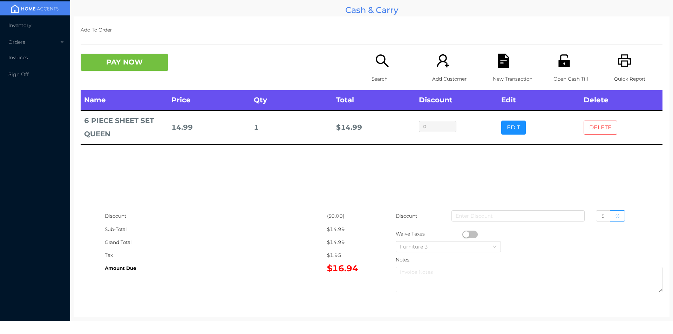
click at [603, 129] on button "DELETE" at bounding box center [600, 128] width 34 height 14
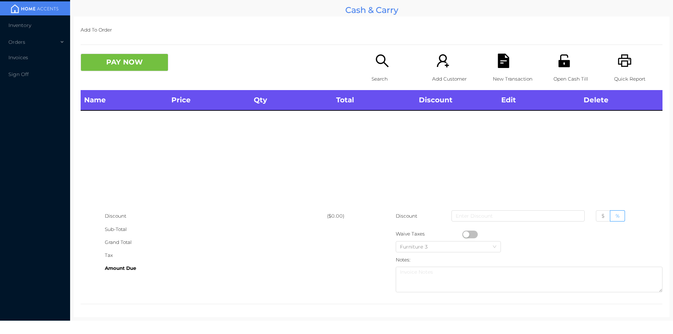
click at [377, 64] on icon "icon: search" at bounding box center [382, 60] width 13 height 13
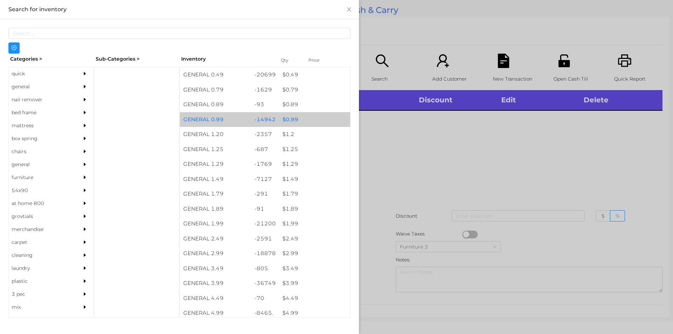
click at [287, 122] on div "$ 0.99" at bounding box center [314, 119] width 71 height 15
click at [289, 116] on div "$ 0.99" at bounding box center [314, 119] width 71 height 15
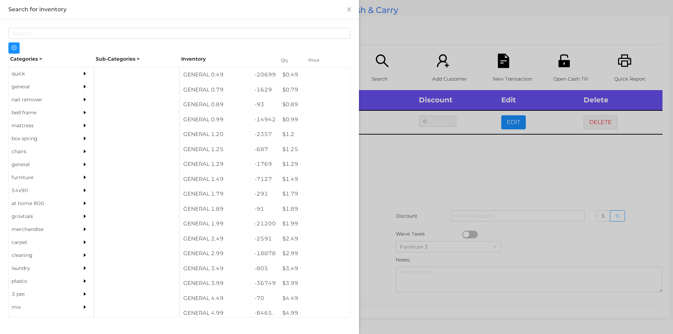
click at [393, 165] on div at bounding box center [336, 167] width 673 height 334
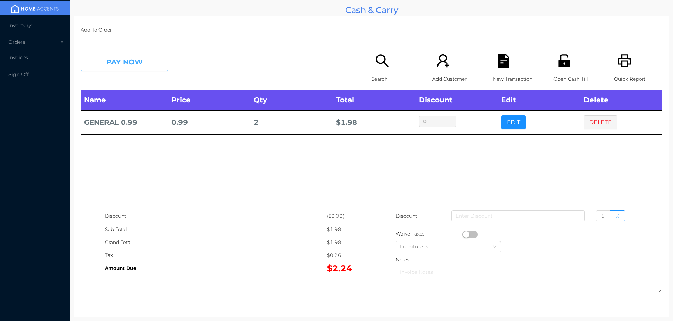
click at [117, 70] on button "PAY NOW" at bounding box center [125, 63] width 88 height 18
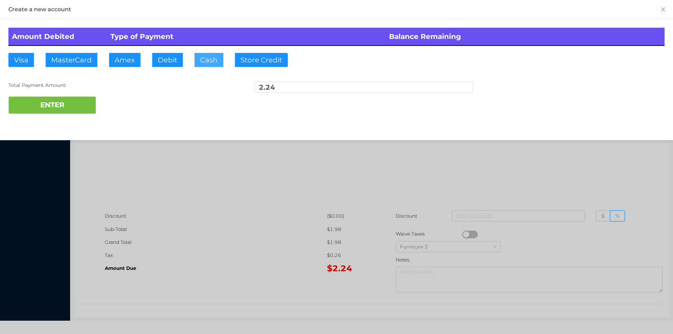
click at [200, 62] on button "Cash" at bounding box center [208, 60] width 29 height 14
click at [64, 98] on button "ENTER" at bounding box center [52, 105] width 88 height 18
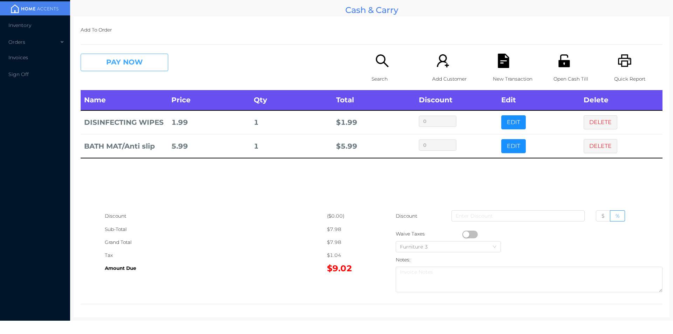
click at [136, 56] on button "PAY NOW" at bounding box center [125, 63] width 88 height 18
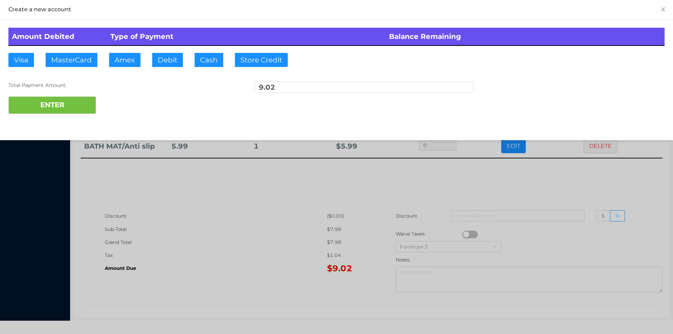
click at [112, 104] on div "ENTER" at bounding box center [336, 105] width 656 height 18
click at [192, 242] on div at bounding box center [336, 167] width 673 height 334
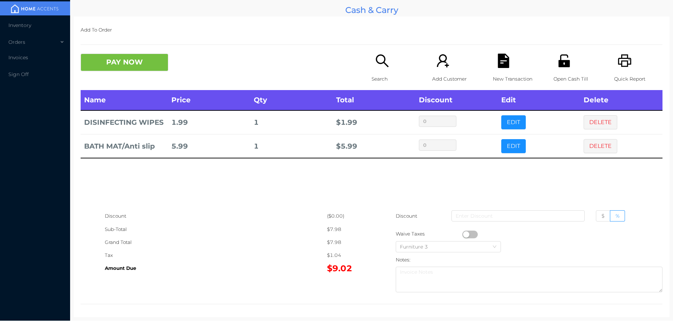
click at [565, 61] on icon "icon: unlock" at bounding box center [563, 60] width 11 height 13
click at [499, 67] on icon "icon: file-text" at bounding box center [503, 61] width 11 height 14
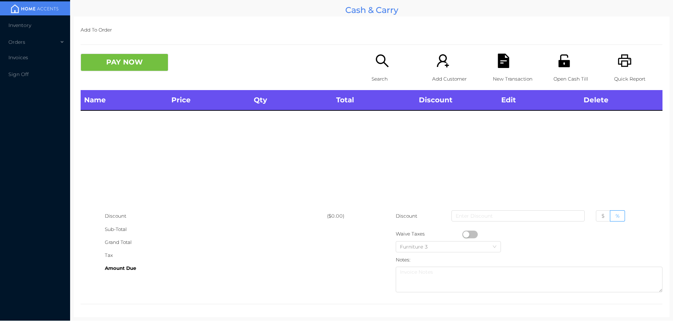
click at [374, 78] on p "Search" at bounding box center [395, 79] width 48 height 13
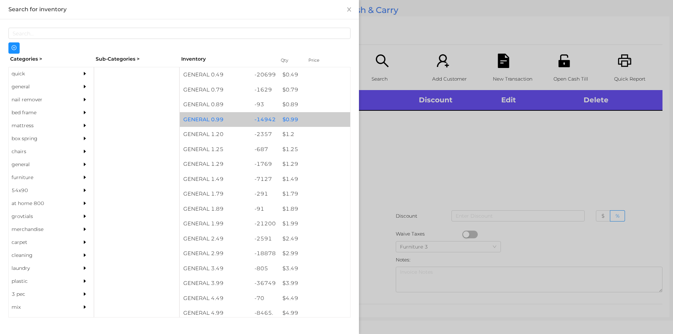
click at [281, 119] on div "$ 0.99" at bounding box center [314, 119] width 71 height 15
click at [287, 119] on div "$ 0.99" at bounding box center [314, 119] width 71 height 15
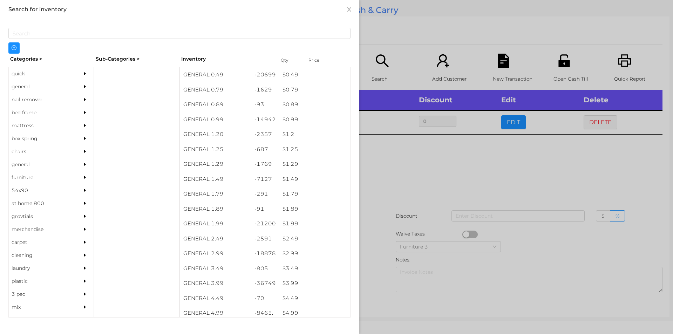
click at [391, 171] on div at bounding box center [336, 167] width 673 height 334
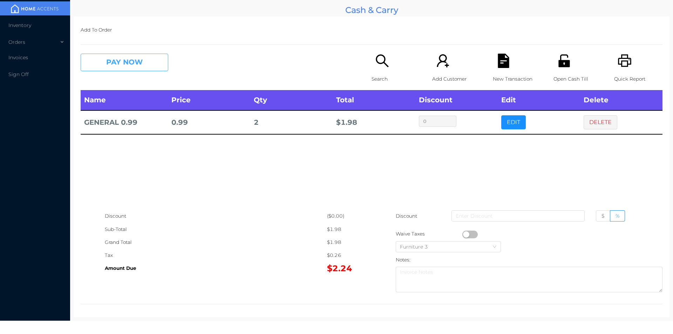
click at [129, 69] on button "PAY NOW" at bounding box center [125, 63] width 88 height 18
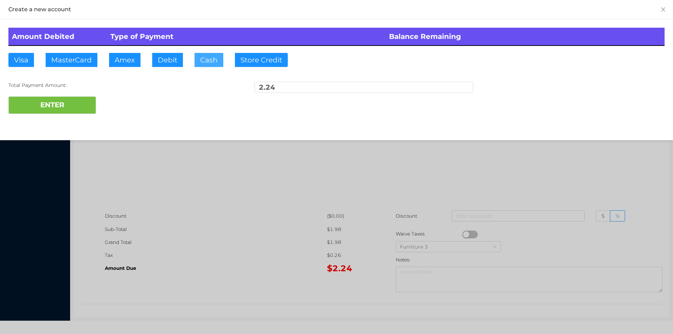
click at [208, 56] on button "Cash" at bounding box center [208, 60] width 29 height 14
type input "20."
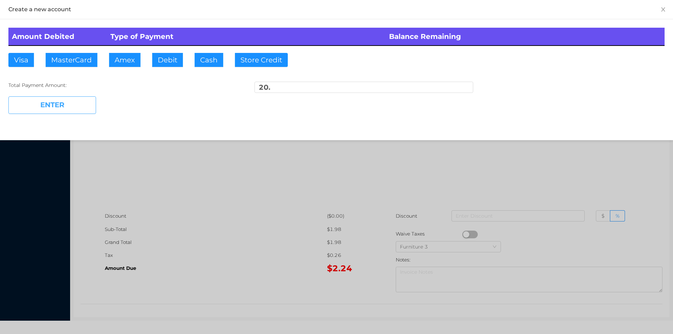
click at [69, 109] on button "ENTER" at bounding box center [52, 105] width 88 height 18
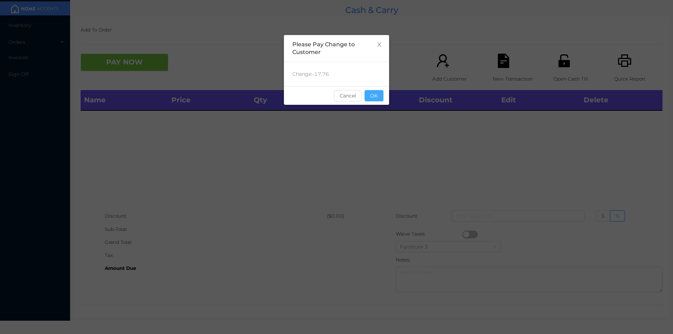
click at [377, 96] on button "OK" at bounding box center [373, 95] width 19 height 11
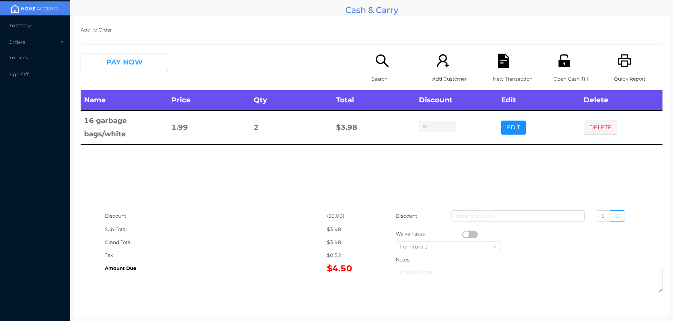
click at [126, 56] on button "PAY NOW" at bounding box center [125, 63] width 88 height 18
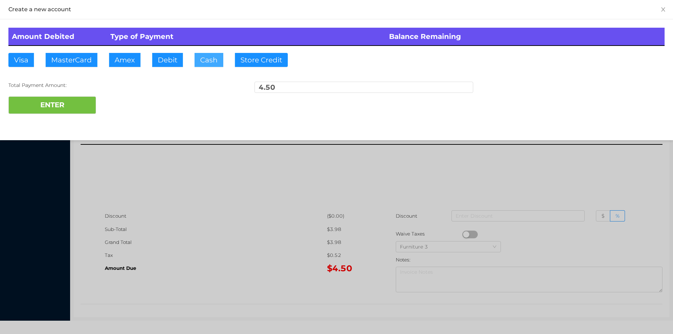
click at [208, 66] on button "Cash" at bounding box center [208, 60] width 29 height 14
click at [85, 108] on button "ENTER" at bounding box center [52, 105] width 88 height 18
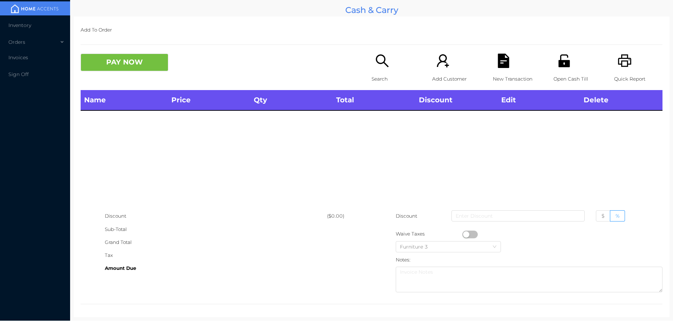
click at [378, 71] on div "Search" at bounding box center [395, 72] width 48 height 36
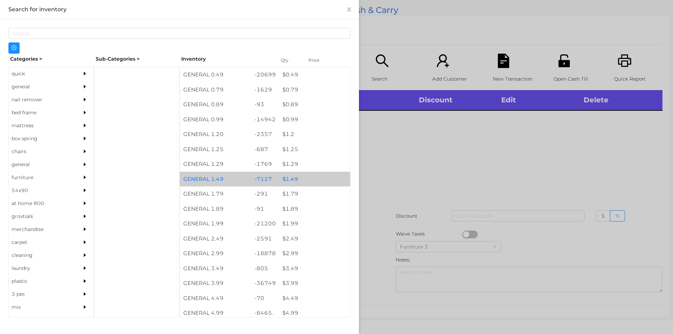
click at [294, 179] on div "$ 1.49" at bounding box center [314, 179] width 71 height 15
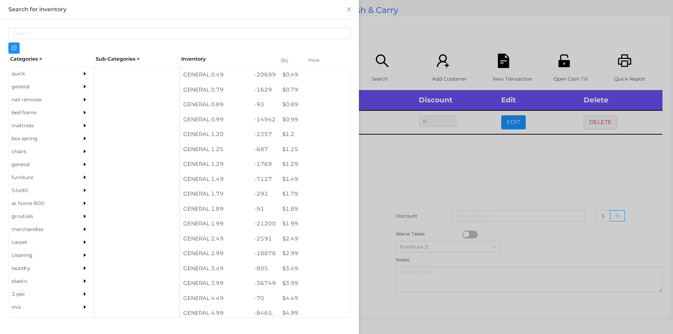
click at [394, 186] on div at bounding box center [336, 167] width 673 height 334
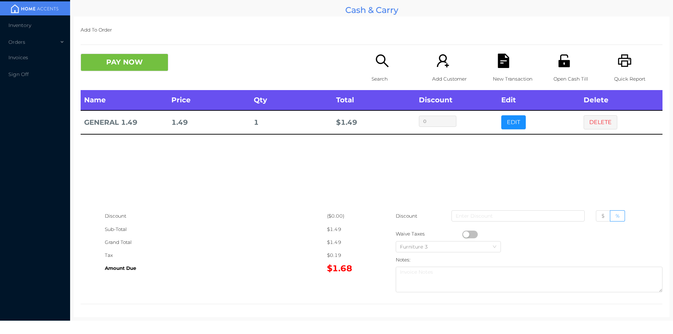
click at [464, 234] on button "button" at bounding box center [469, 235] width 15 height 8
click at [121, 67] on button "PAY NOW" at bounding box center [125, 63] width 88 height 18
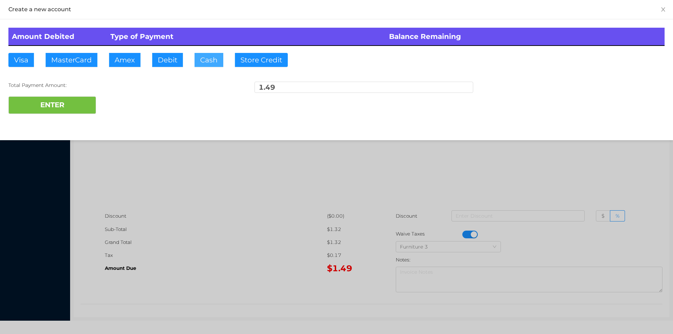
click at [203, 61] on button "Cash" at bounding box center [208, 60] width 29 height 14
click at [60, 103] on button "ENTER" at bounding box center [52, 105] width 88 height 18
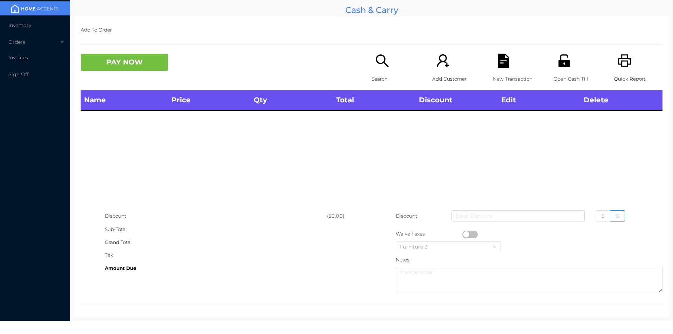
click at [376, 78] on p "Search" at bounding box center [395, 79] width 48 height 13
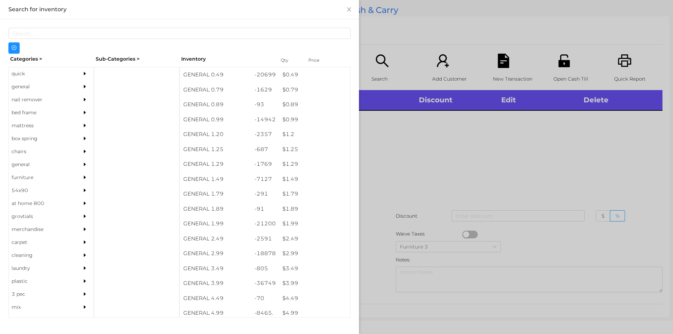
click at [414, 142] on div at bounding box center [336, 167] width 673 height 334
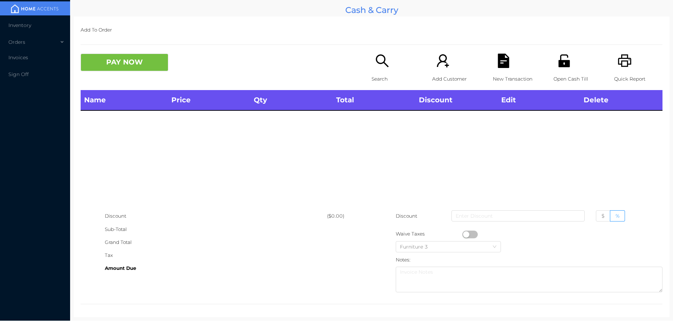
click at [561, 63] on icon "icon: unlock" at bounding box center [563, 60] width 11 height 13
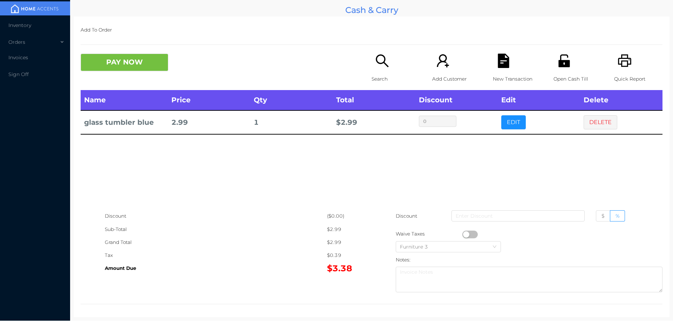
click at [132, 69] on button "PAY NOW" at bounding box center [125, 63] width 88 height 18
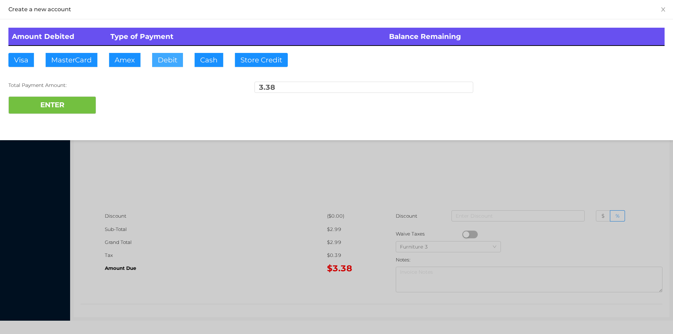
click at [166, 64] on button "Debit" at bounding box center [167, 60] width 31 height 14
click at [68, 107] on button "ENTER" at bounding box center [52, 105] width 88 height 18
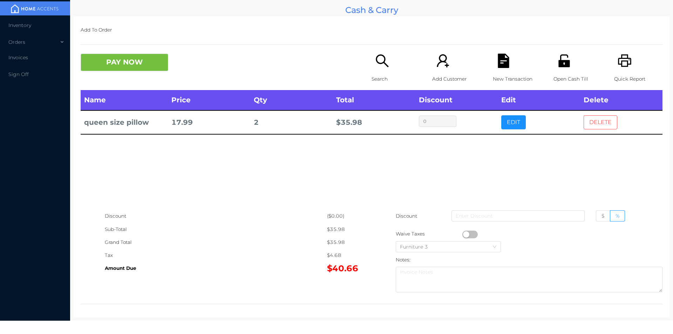
click at [596, 127] on button "DELETE" at bounding box center [600, 122] width 34 height 14
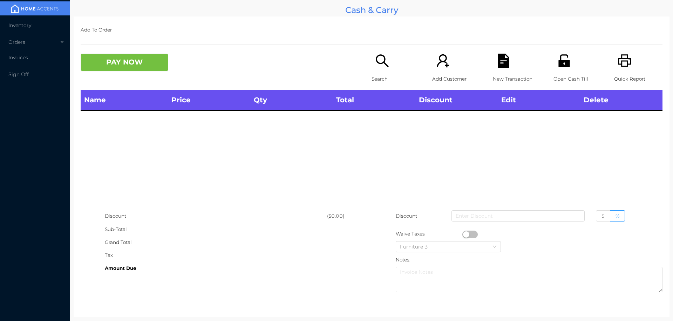
click at [375, 63] on icon "icon: search" at bounding box center [382, 61] width 14 height 14
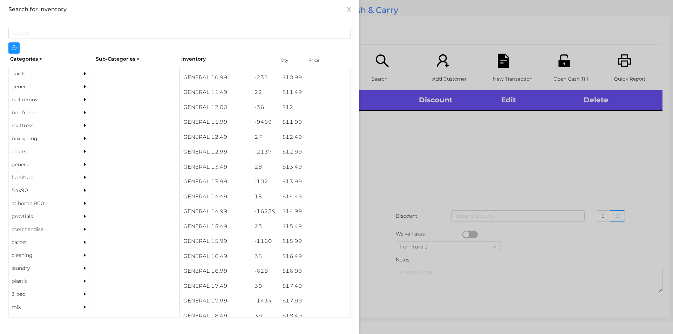
scroll to position [469, 0]
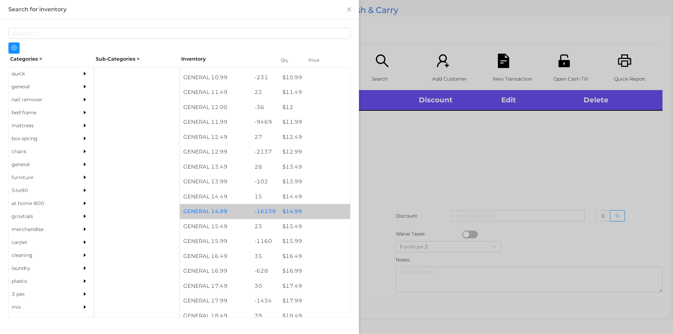
click at [287, 209] on div "$ 14.99" at bounding box center [314, 211] width 71 height 15
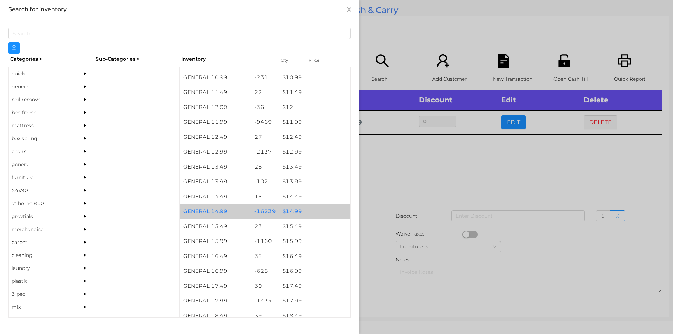
click at [291, 209] on div "$ 14.99" at bounding box center [314, 211] width 71 height 15
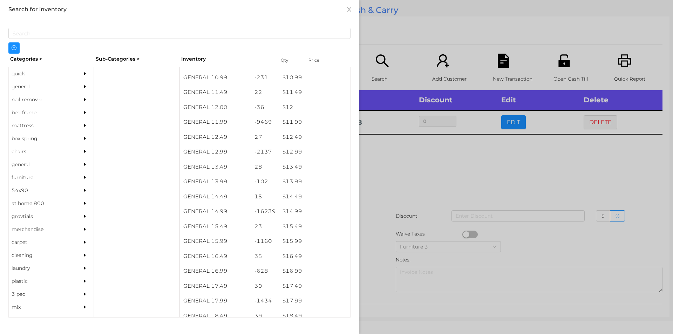
click at [410, 173] on div at bounding box center [336, 167] width 673 height 334
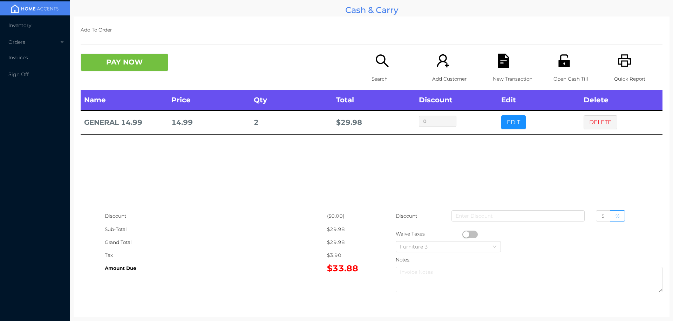
click at [379, 62] on icon "icon: search" at bounding box center [382, 61] width 14 height 14
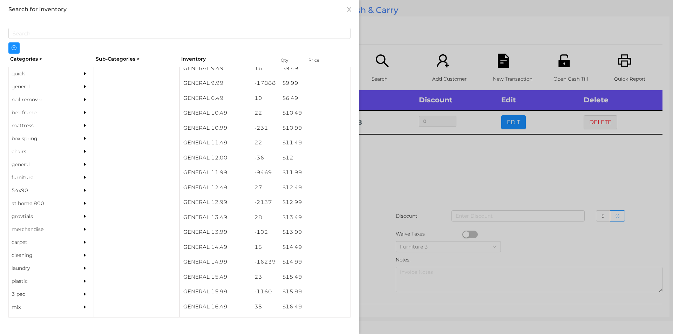
scroll to position [423, 0]
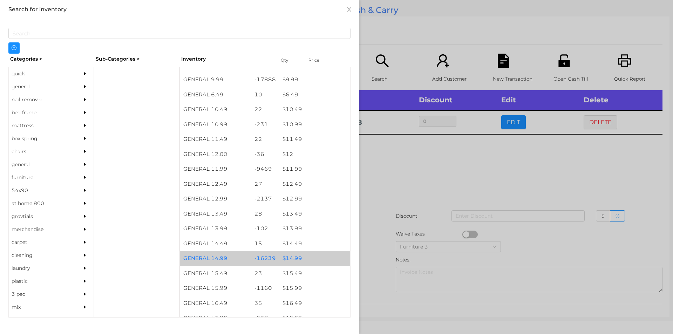
click at [292, 258] on div "$ 14.99" at bounding box center [314, 258] width 71 height 15
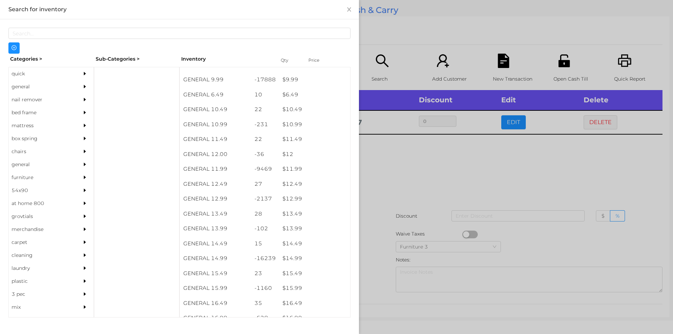
click at [401, 171] on div at bounding box center [336, 167] width 673 height 334
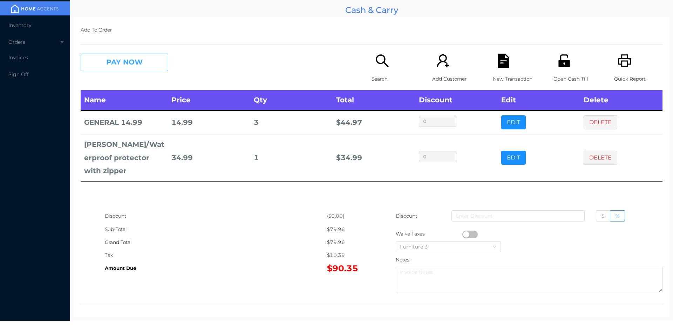
click at [118, 64] on button "PAY NOW" at bounding box center [125, 63] width 88 height 18
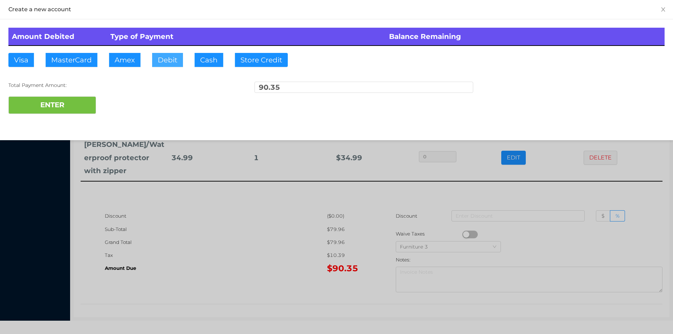
click at [168, 54] on button "Debit" at bounding box center [167, 60] width 31 height 14
click at [40, 104] on button "ENTER" at bounding box center [52, 105] width 88 height 18
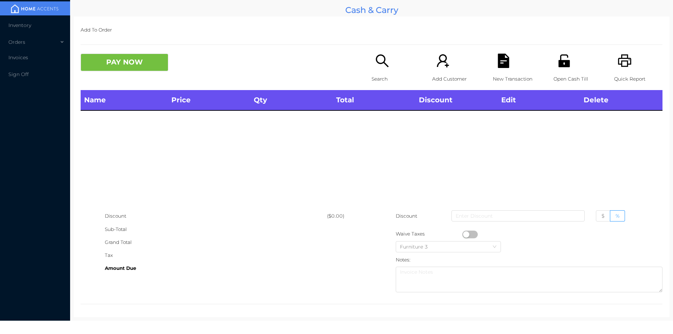
click at [561, 59] on icon "icon: unlock" at bounding box center [564, 61] width 14 height 14
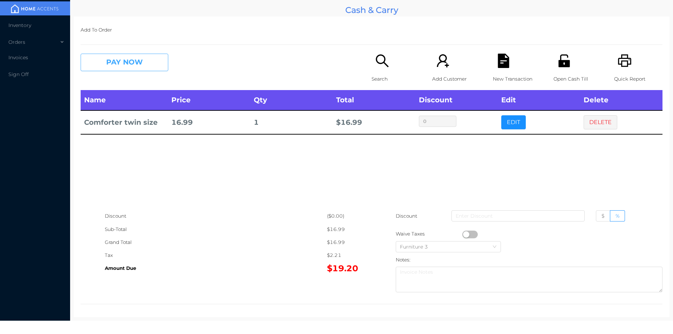
click at [120, 54] on button "PAY NOW" at bounding box center [125, 63] width 88 height 18
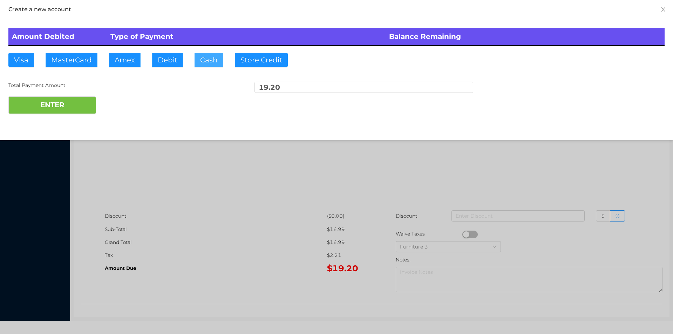
click at [203, 56] on button "Cash" at bounding box center [208, 60] width 29 height 14
type input "20."
click at [72, 105] on button "ENTER" at bounding box center [52, 105] width 88 height 18
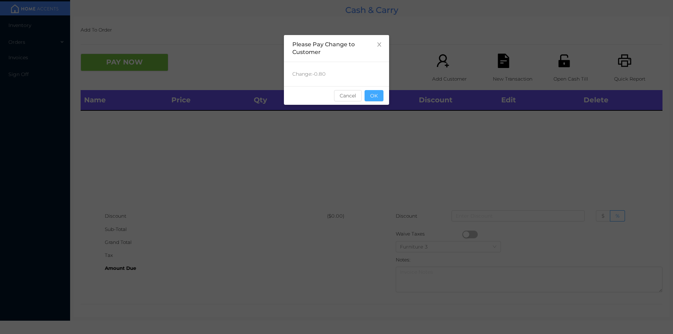
click at [381, 98] on button "OK" at bounding box center [373, 95] width 19 height 11
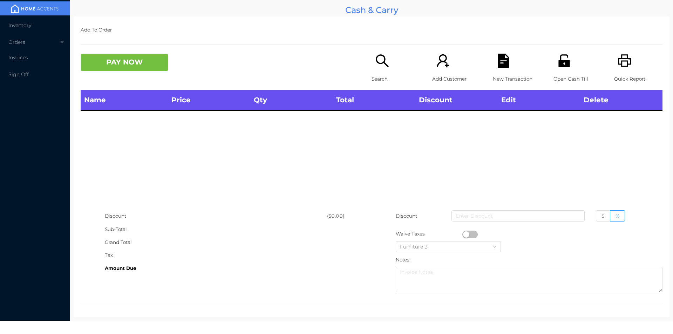
click at [371, 75] on p "Search" at bounding box center [395, 79] width 48 height 13
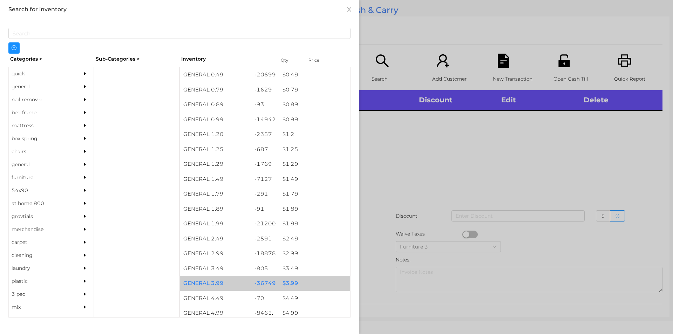
click at [285, 282] on div "$ 3.99" at bounding box center [314, 283] width 71 height 15
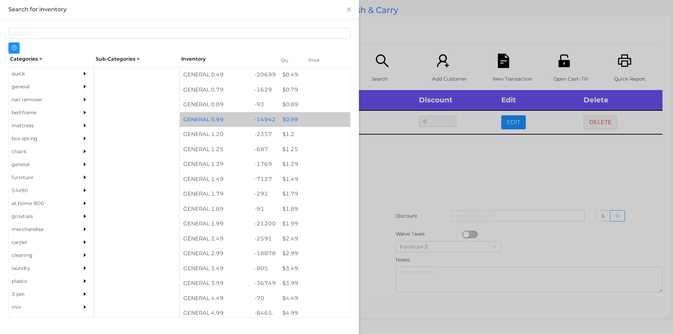
click at [286, 116] on div "$ 0.99" at bounding box center [314, 119] width 71 height 15
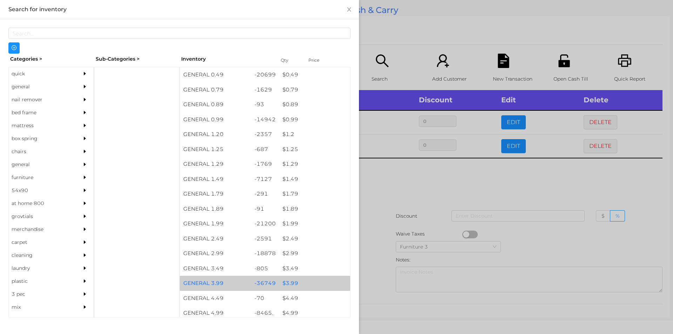
click at [288, 284] on div "$ 3.99" at bounding box center [314, 283] width 71 height 15
click at [294, 281] on div "$ 3.99" at bounding box center [314, 283] width 71 height 15
click at [286, 279] on div "$ 3.99" at bounding box center [314, 283] width 71 height 15
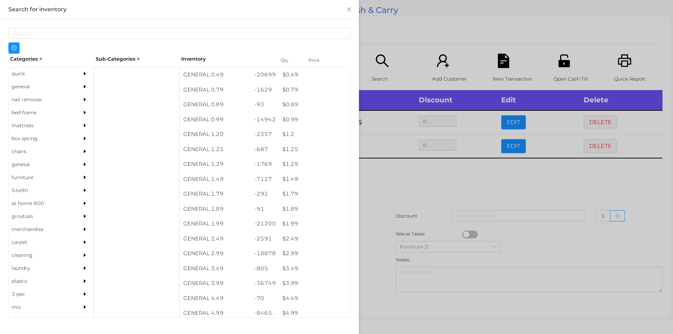
click at [412, 200] on div at bounding box center [336, 167] width 673 height 334
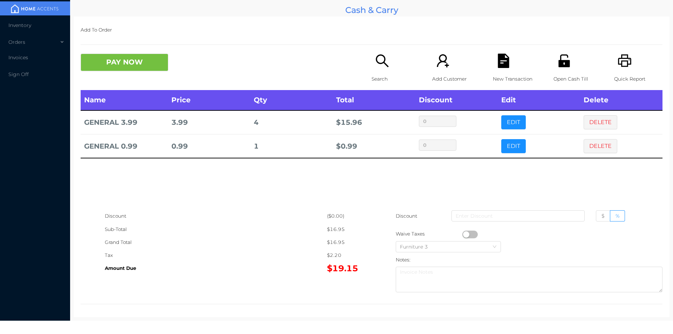
click at [376, 69] on div "Search" at bounding box center [395, 72] width 48 height 36
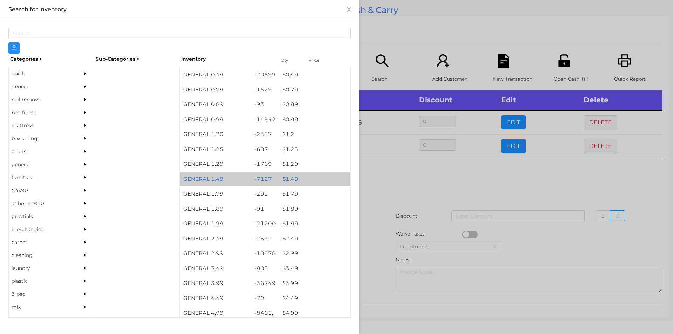
click at [287, 180] on div "$ 1.49" at bounding box center [314, 179] width 71 height 15
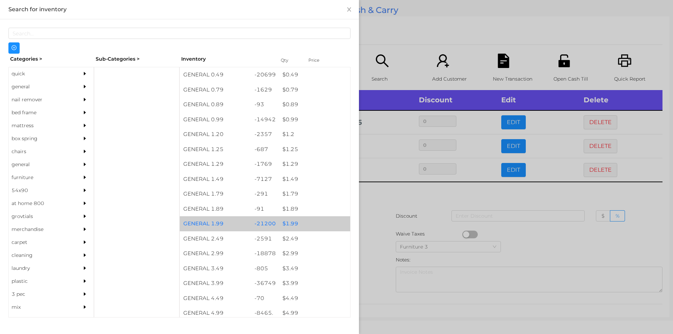
click at [286, 221] on div "$ 1.99" at bounding box center [314, 223] width 71 height 15
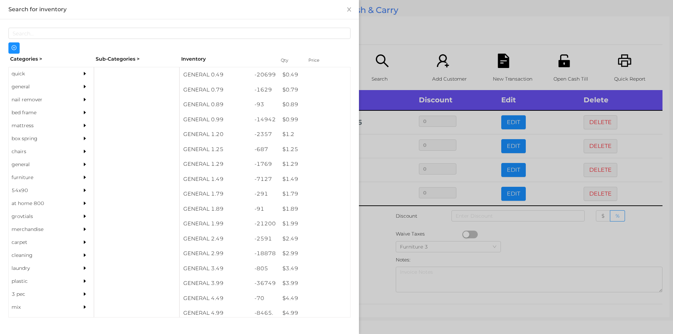
click at [377, 224] on div at bounding box center [336, 167] width 673 height 334
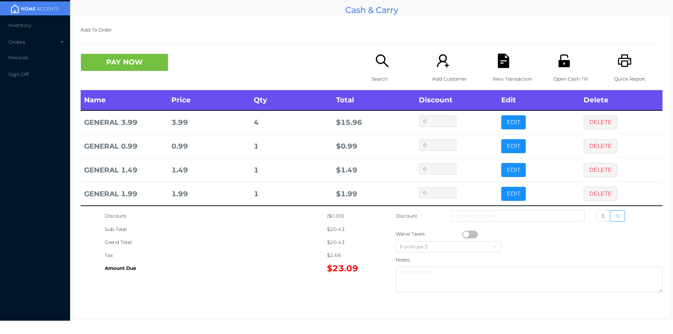
scroll to position [4, 0]
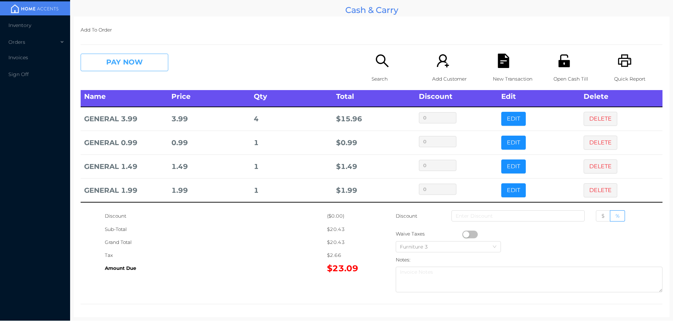
click at [119, 70] on button "PAY NOW" at bounding box center [125, 63] width 88 height 18
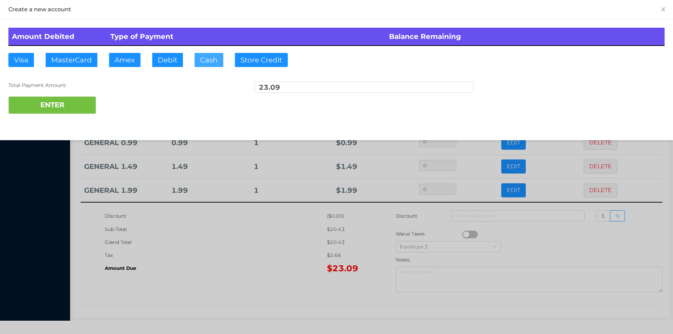
click at [207, 65] on button "Cash" at bounding box center [208, 60] width 29 height 14
type input "100."
click at [63, 107] on button "ENTER" at bounding box center [52, 105] width 88 height 18
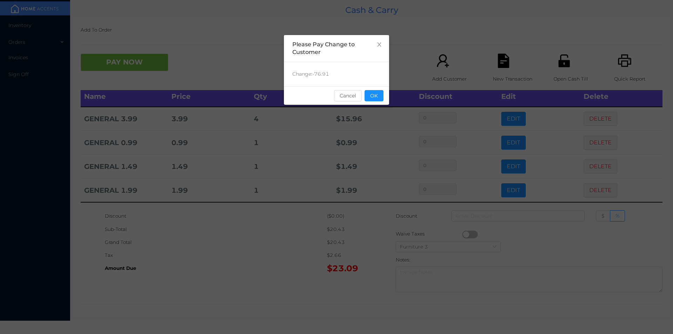
scroll to position [0, 0]
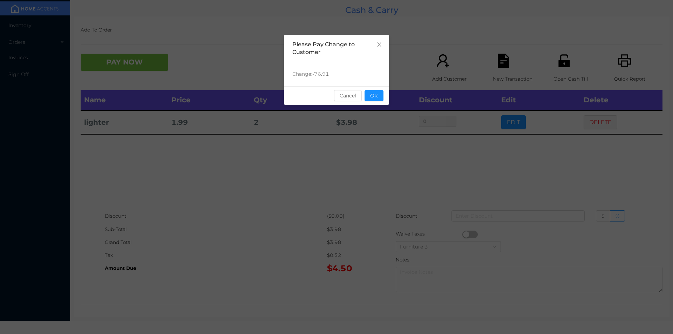
click at [409, 162] on div "sentinelStart Please Pay Change to Customer Change: -76.91 Cancel OK sentinelEnd" at bounding box center [336, 167] width 673 height 334
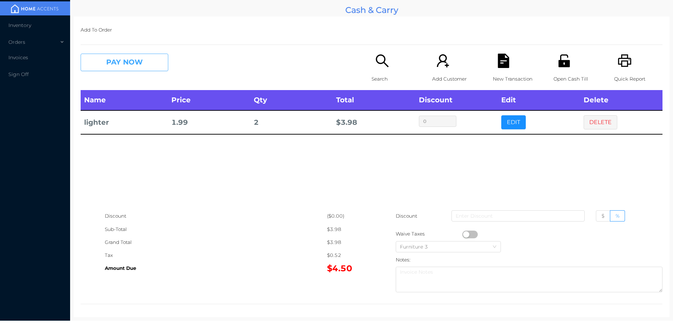
click at [117, 55] on button "PAY NOW" at bounding box center [125, 63] width 88 height 18
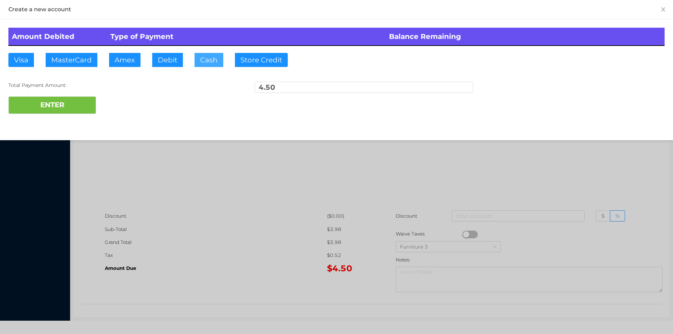
click at [206, 60] on button "Cash" at bounding box center [208, 60] width 29 height 14
click at [66, 98] on button "ENTER" at bounding box center [52, 105] width 88 height 18
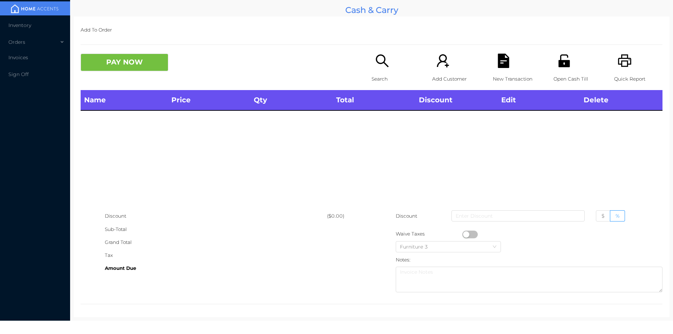
click at [377, 66] on icon "icon: search" at bounding box center [382, 61] width 14 height 14
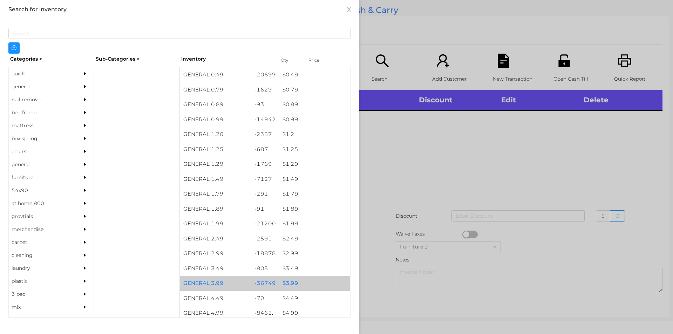
click at [284, 281] on div "$ 3.99" at bounding box center [314, 283] width 71 height 15
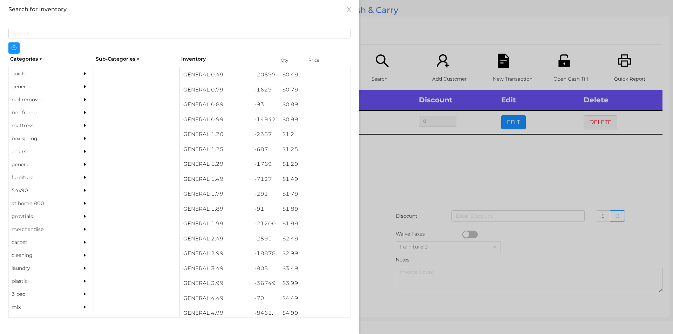
click at [369, 268] on div at bounding box center [336, 167] width 673 height 334
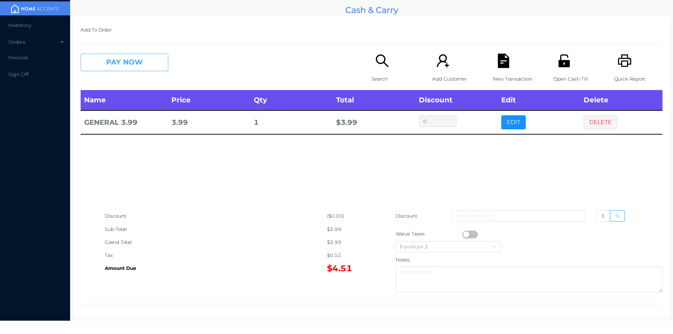
click at [136, 66] on button "PAY NOW" at bounding box center [125, 63] width 88 height 18
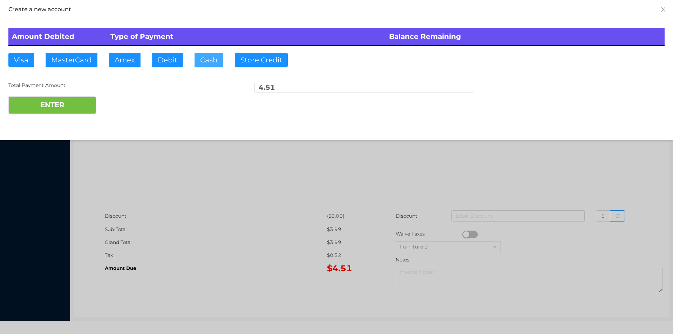
click at [208, 59] on button "Cash" at bounding box center [208, 60] width 29 height 14
click at [70, 111] on button "ENTER" at bounding box center [52, 105] width 88 height 18
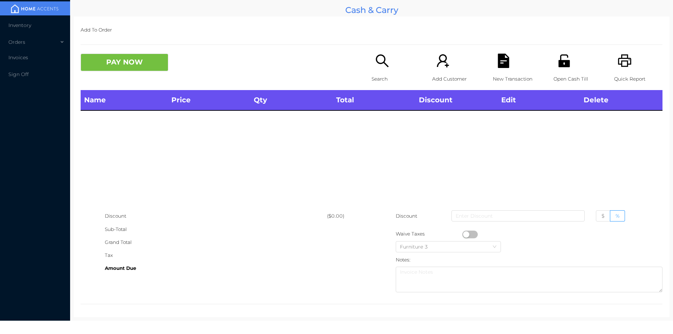
click at [558, 64] on icon "icon: unlock" at bounding box center [563, 60] width 11 height 13
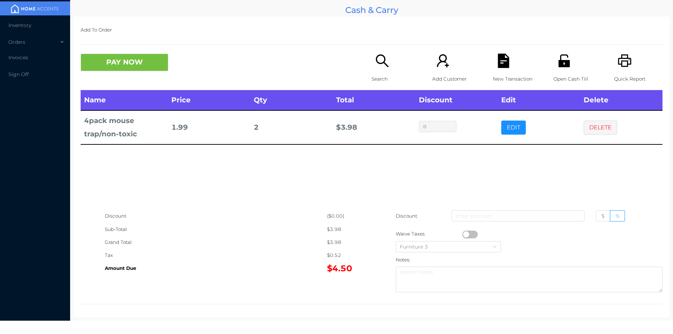
click at [379, 63] on icon "icon: search" at bounding box center [382, 60] width 13 height 13
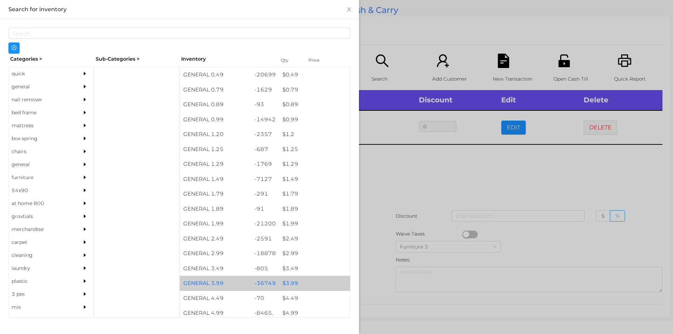
click at [288, 283] on div "$ 3.99" at bounding box center [314, 283] width 71 height 15
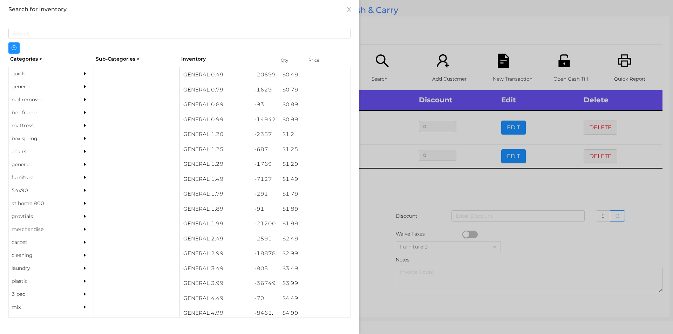
click at [374, 268] on div at bounding box center [336, 167] width 673 height 334
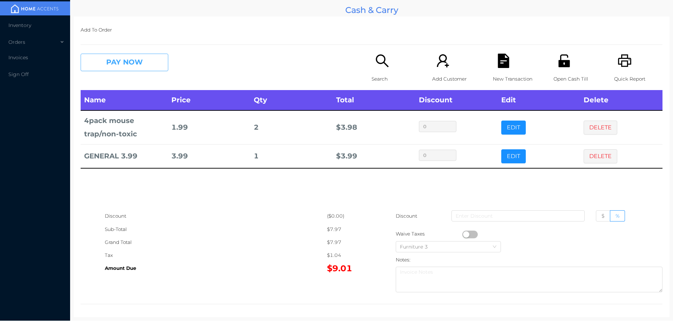
click at [115, 61] on button "PAY NOW" at bounding box center [125, 63] width 88 height 18
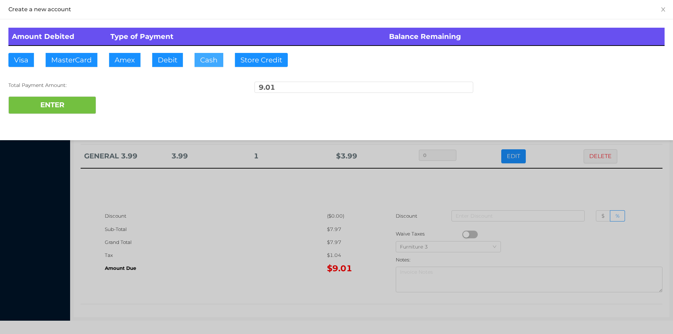
click at [206, 62] on button "Cash" at bounding box center [208, 60] width 29 height 14
type input "20."
click at [74, 107] on button "ENTER" at bounding box center [52, 105] width 88 height 18
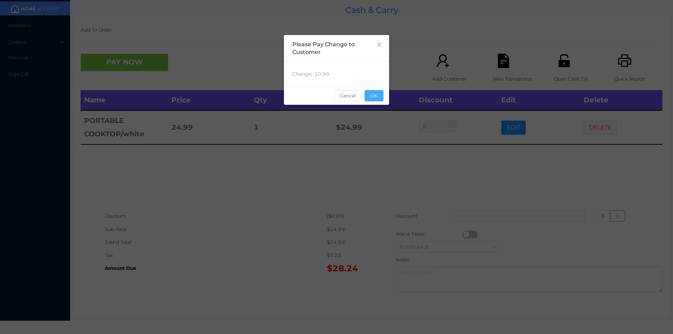
click at [380, 92] on button "OK" at bounding box center [373, 95] width 19 height 11
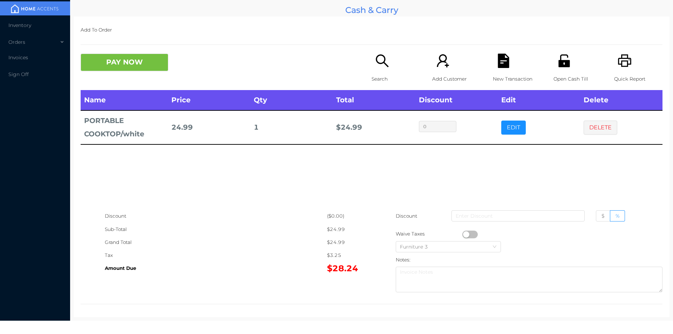
click at [377, 163] on div "Name Price Qty Total Discount Edit Delete PORTABLE COOKTOP/white 24.99 1 $ 24.9…" at bounding box center [372, 149] width 582 height 119
click at [147, 62] on button "PAY NOW" at bounding box center [125, 63] width 88 height 18
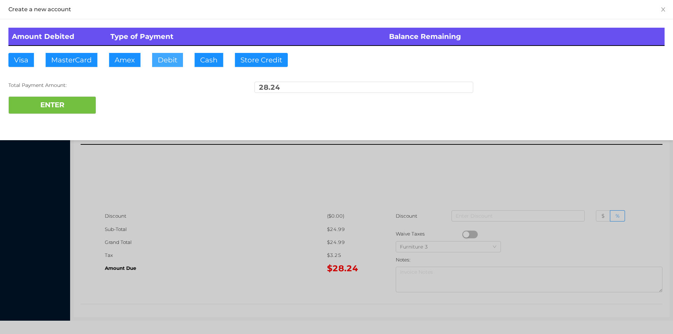
click at [164, 61] on button "Debit" at bounding box center [167, 60] width 31 height 14
click at [71, 102] on button "ENTER" at bounding box center [52, 105] width 88 height 18
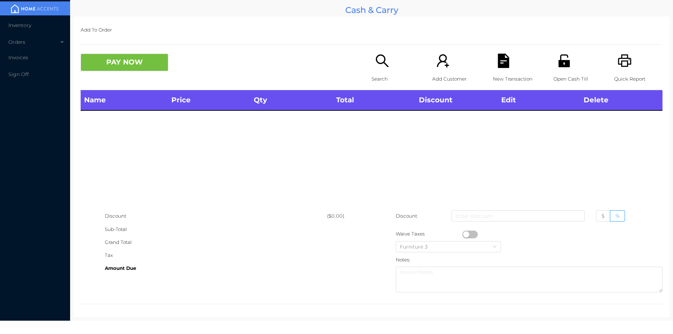
click at [563, 65] on icon "icon: unlock" at bounding box center [563, 60] width 11 height 13
click at [623, 70] on div "Quick Report" at bounding box center [638, 72] width 48 height 36
